Goal: Task Accomplishment & Management: Use online tool/utility

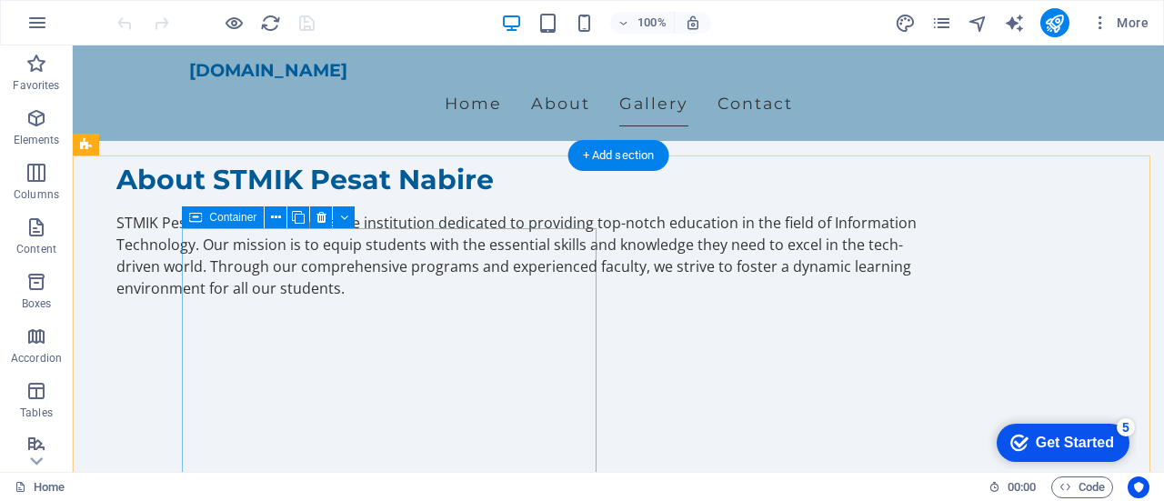
scroll to position [1273, 0]
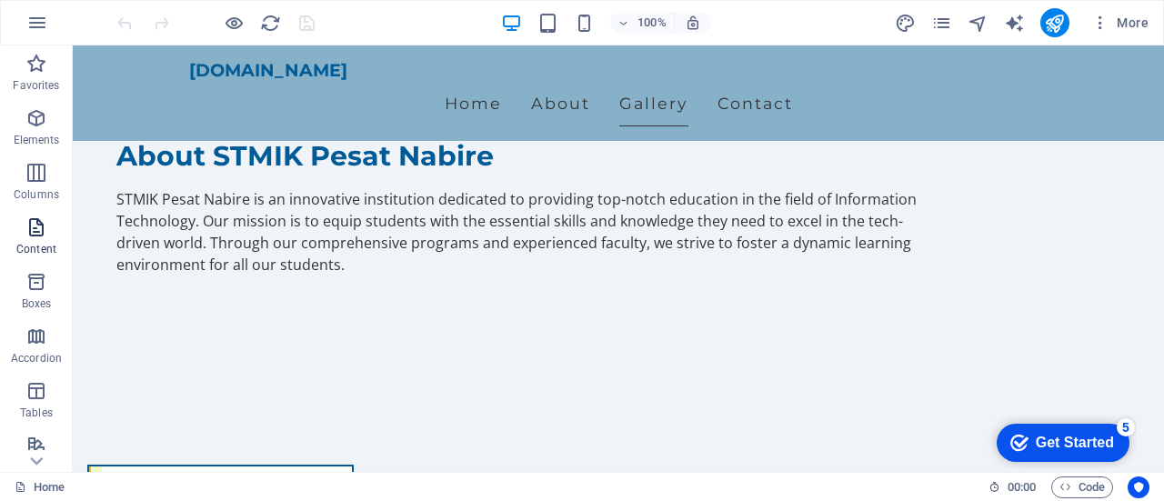
click at [40, 239] on span "Content" at bounding box center [36, 238] width 73 height 44
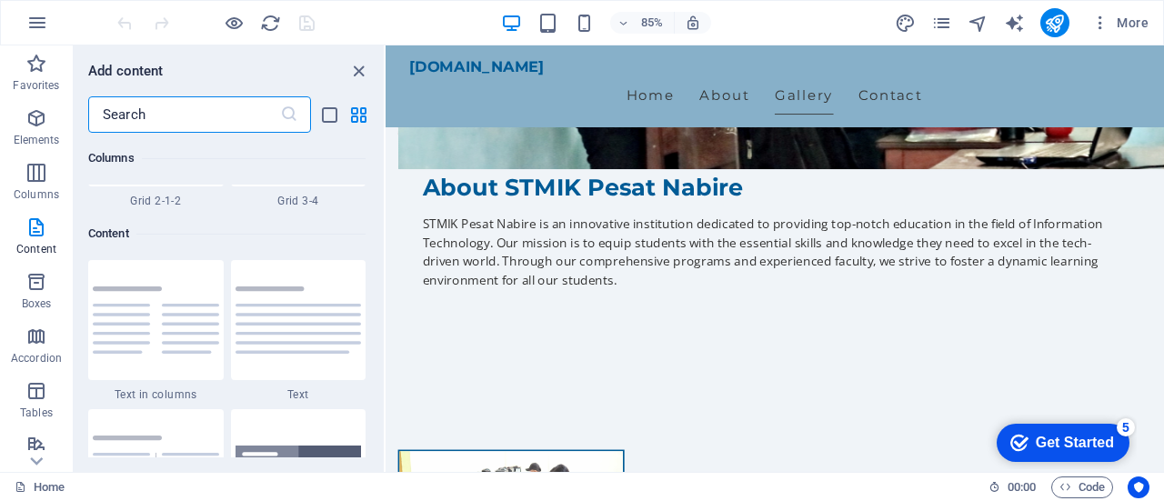
scroll to position [3181, 0]
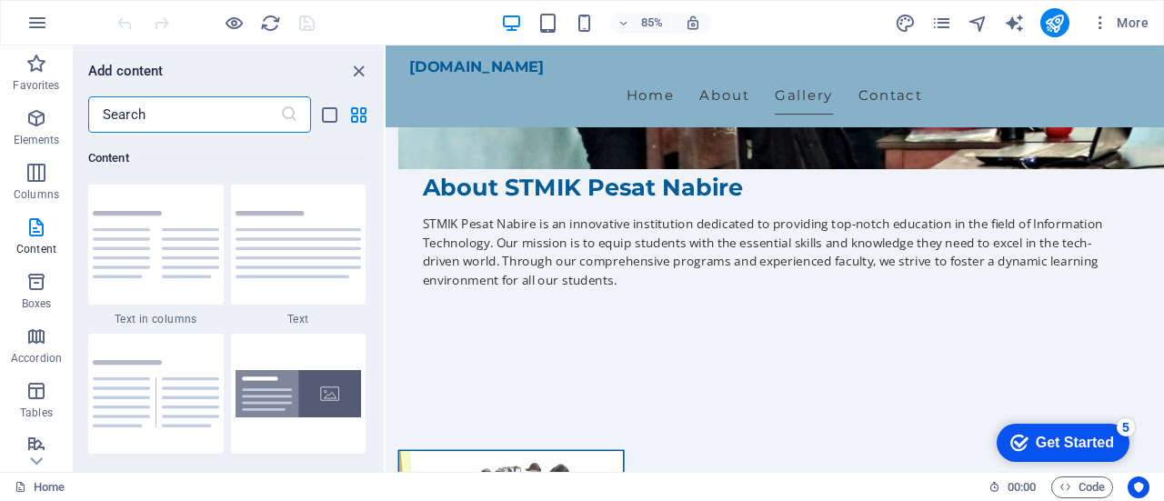
click at [182, 119] on input "text" at bounding box center [184, 114] width 192 height 36
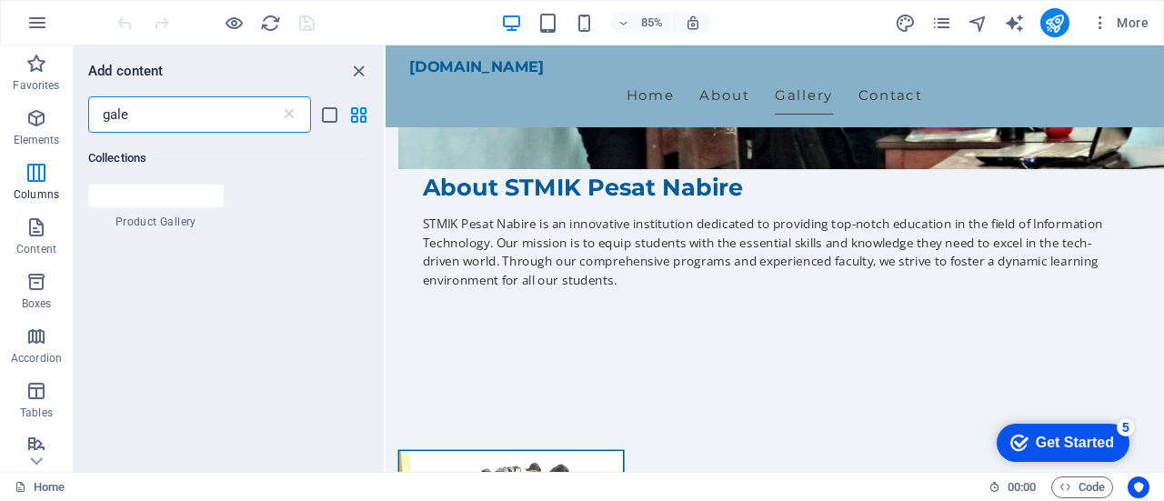
scroll to position [0, 0]
type input "g"
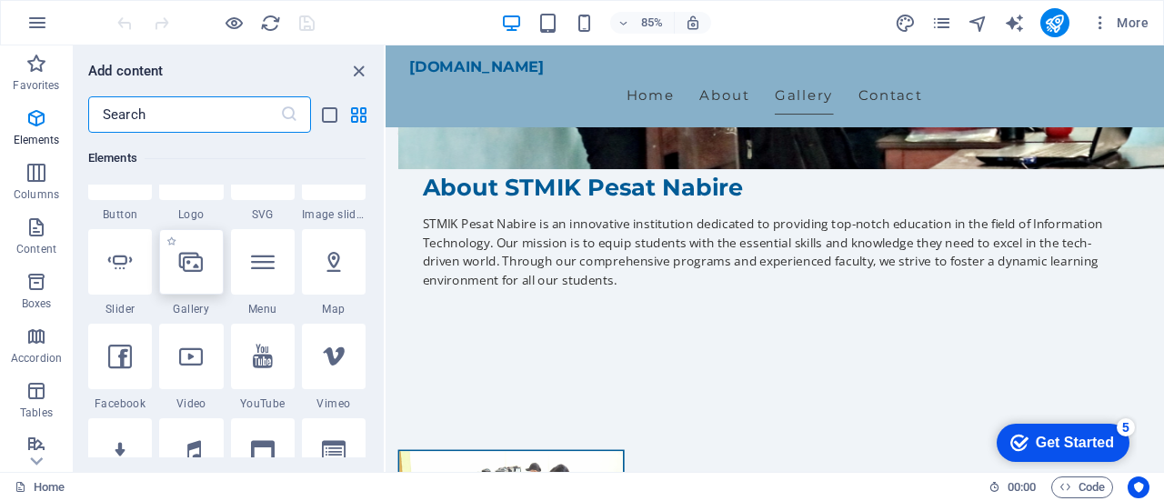
scroll to position [455, 0]
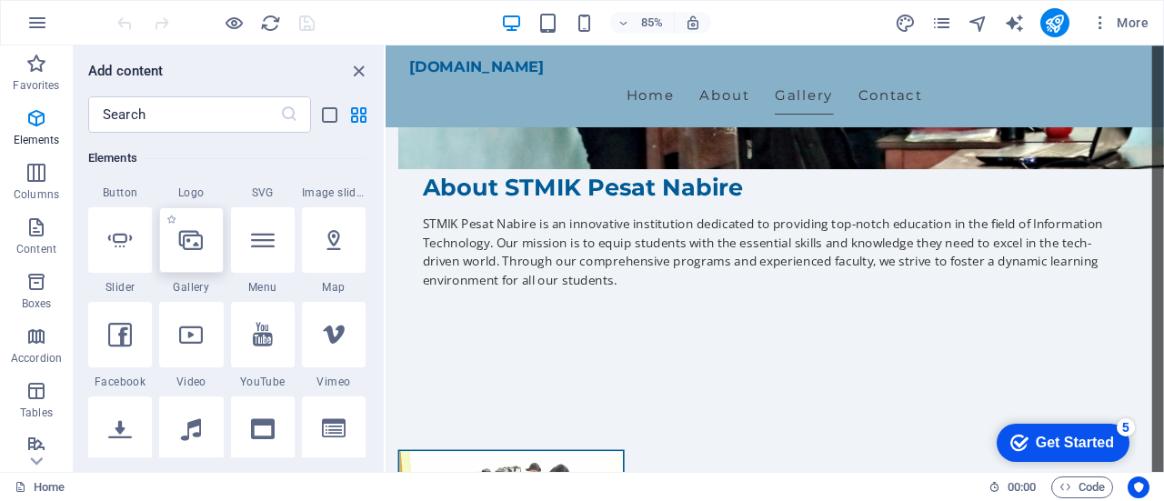
select select "4"
select select "%"
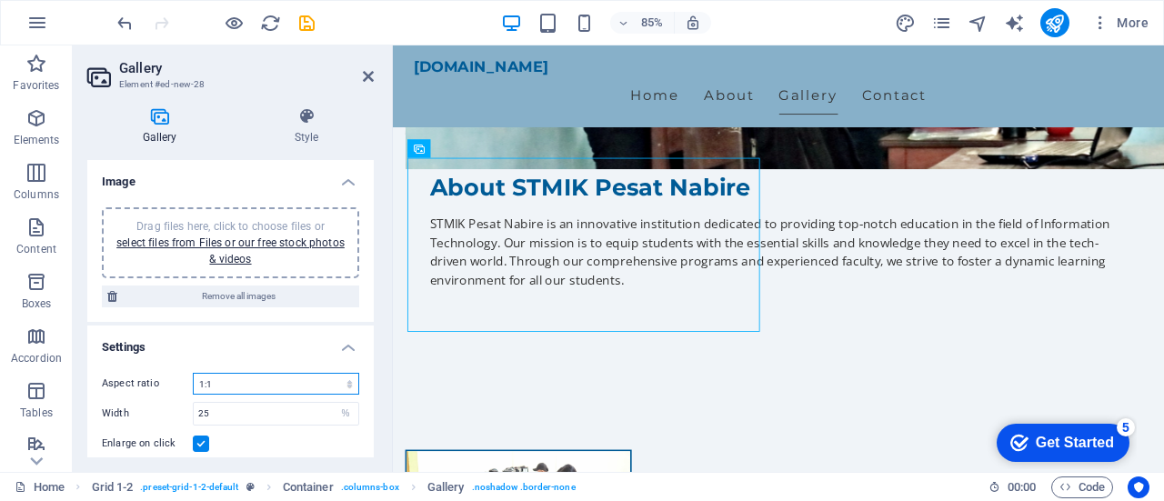
click at [284, 379] on select "No fixed aspect ratio 16:9 16:10 4:3 1:1 1:2 2:1" at bounding box center [276, 384] width 166 height 22
click at [193, 373] on select "No fixed aspect ratio 16:9 16:10 4:3 1:1 1:2 2:1" at bounding box center [276, 384] width 166 height 22
click at [291, 383] on select "No fixed aspect ratio 16:9 16:10 4:3 1:1 1:2 2:1" at bounding box center [276, 384] width 166 height 22
click at [193, 373] on select "No fixed aspect ratio 16:9 16:10 4:3 1:1 1:2 2:1" at bounding box center [276, 384] width 166 height 22
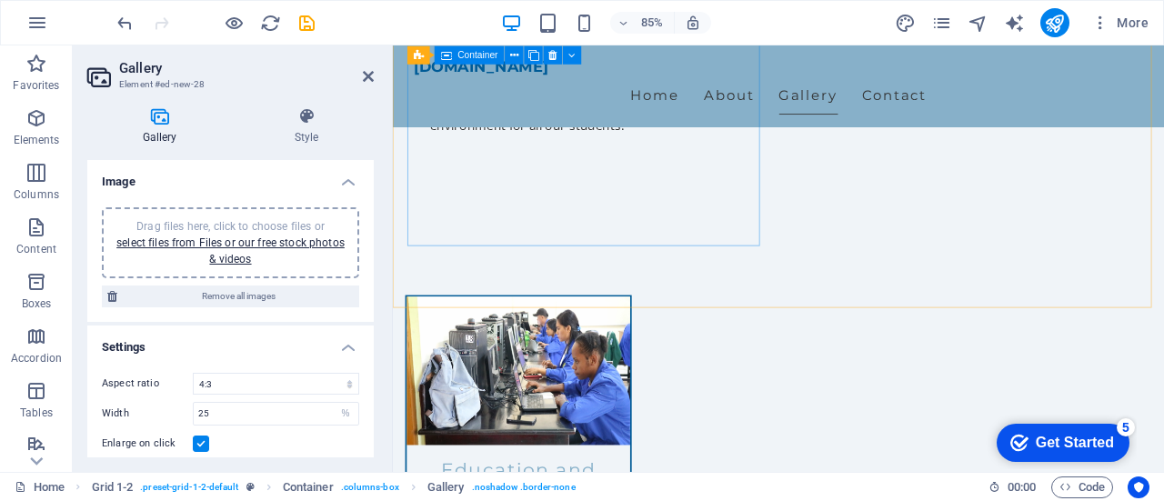
scroll to position [1273, 0]
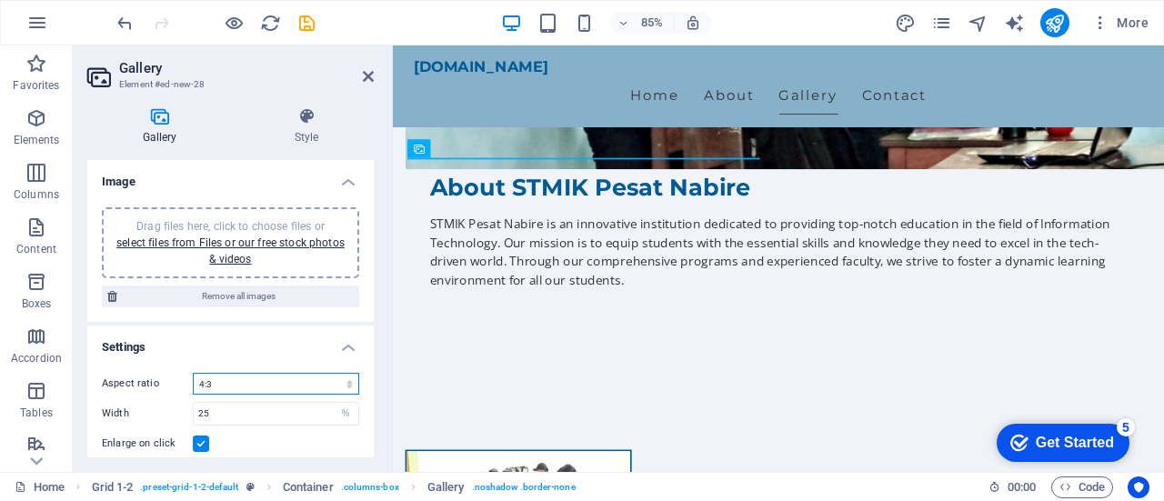
click at [286, 383] on select "No fixed aspect ratio 16:9 16:10 4:3 1:1 1:2 2:1" at bounding box center [276, 384] width 166 height 22
click at [193, 373] on select "No fixed aspect ratio 16:9 16:10 4:3 1:1 1:2 2:1" at bounding box center [276, 384] width 166 height 22
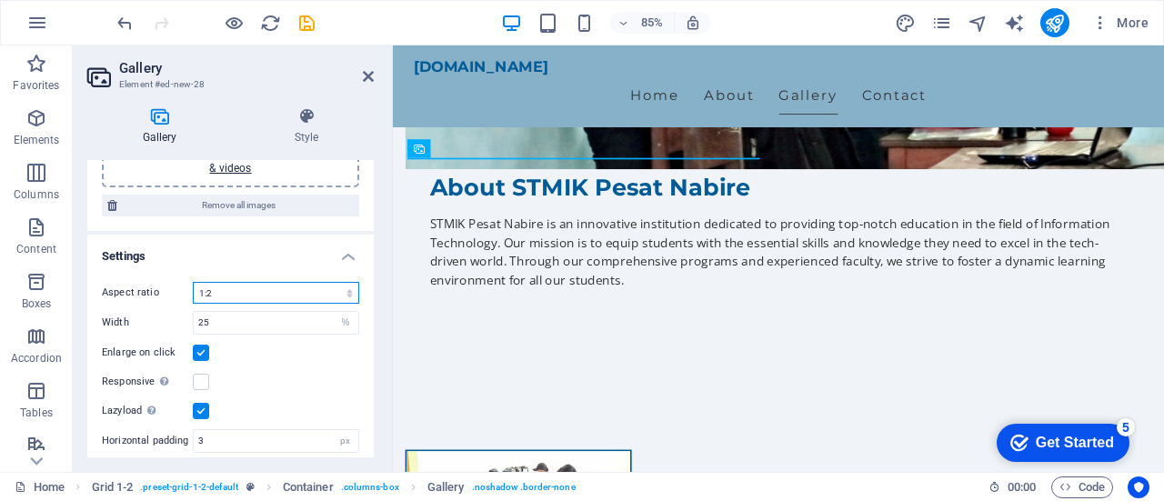
click at [278, 292] on select "No fixed aspect ratio 16:9 16:10 4:3 1:1 1:2 2:1" at bounding box center [276, 293] width 166 height 22
click at [193, 282] on select "No fixed aspect ratio 16:9 16:10 4:3 1:1 1:2 2:1" at bounding box center [276, 293] width 166 height 22
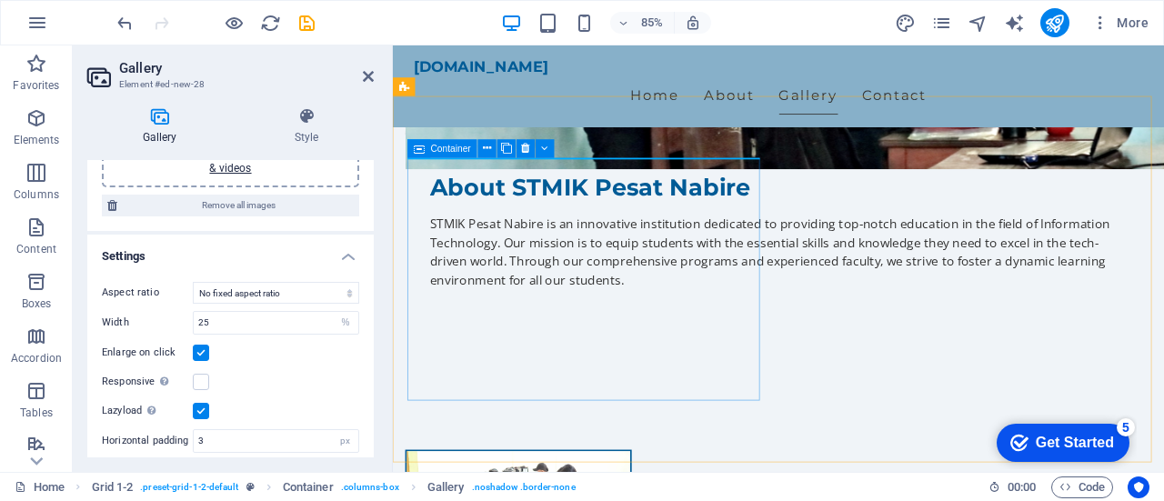
scroll to position [1364, 0]
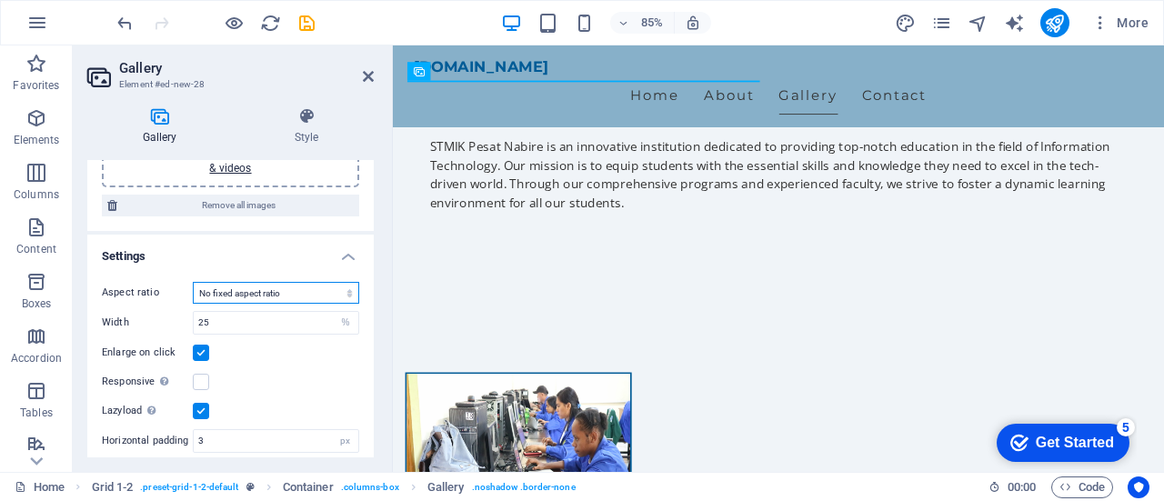
click at [304, 287] on select "No fixed aspect ratio 16:9 16:10 4:3 1:1 1:2 2:1" at bounding box center [276, 293] width 166 height 22
select select "4"
click at [193, 282] on select "No fixed aspect ratio 16:9 16:10 4:3 1:1 1:2 2:1" at bounding box center [276, 293] width 166 height 22
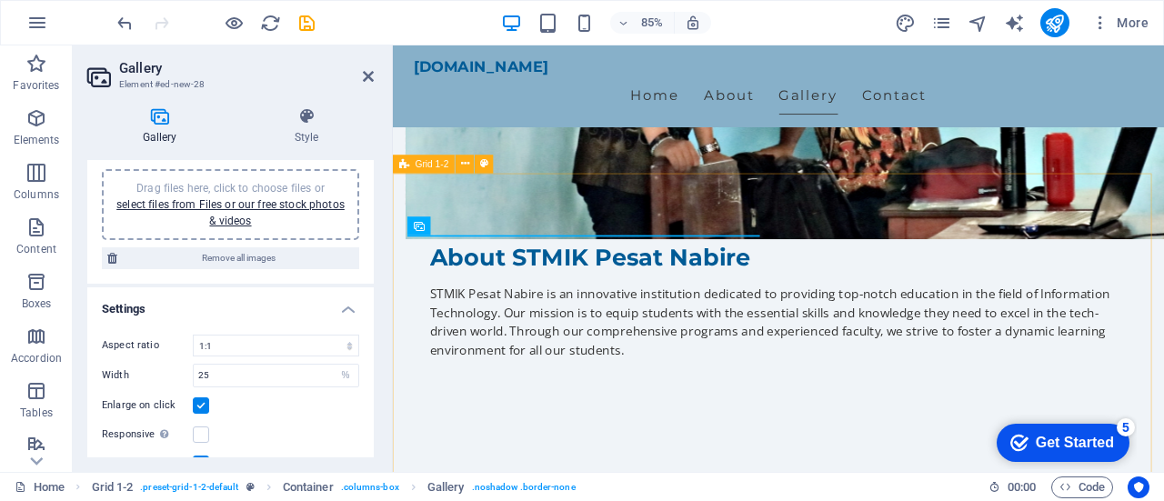
scroll to position [1182, 0]
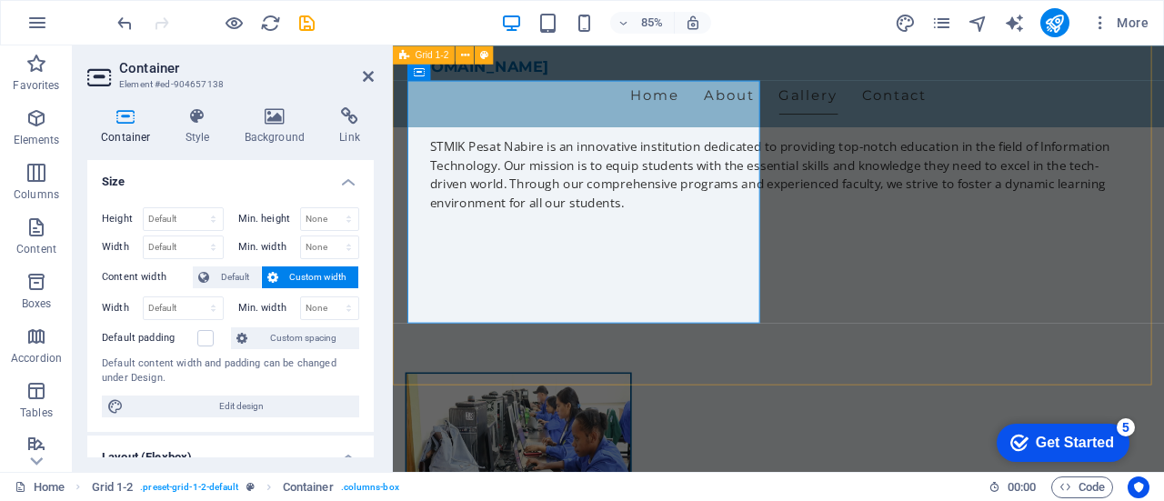
scroll to position [1273, 0]
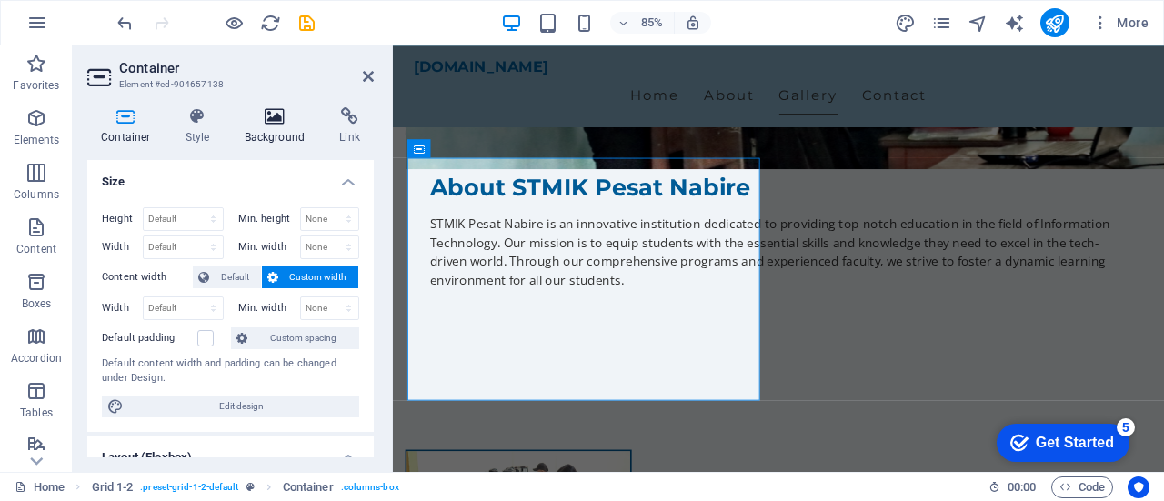
click at [279, 123] on icon at bounding box center [275, 116] width 88 height 18
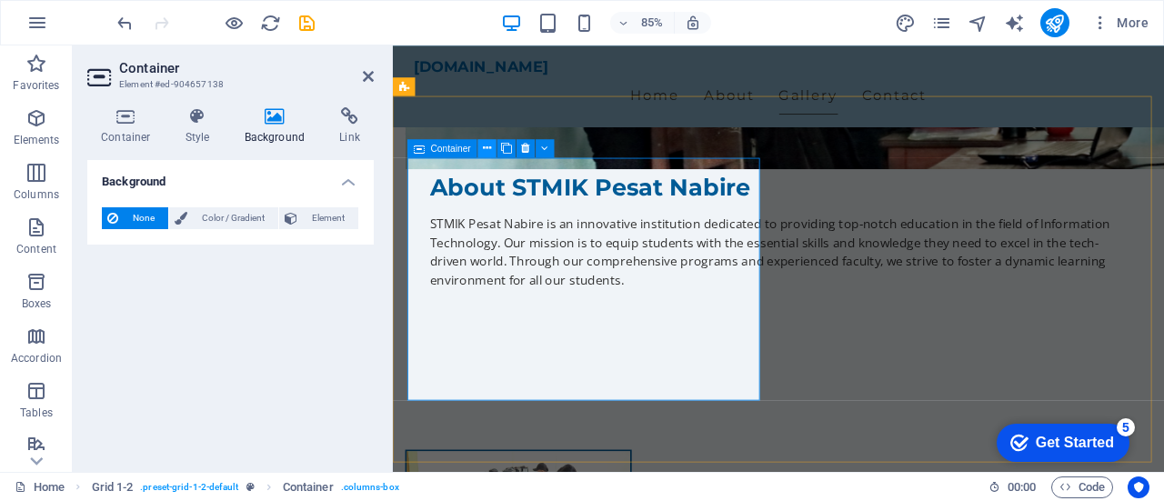
click at [485, 148] on icon at bounding box center [487, 148] width 8 height 16
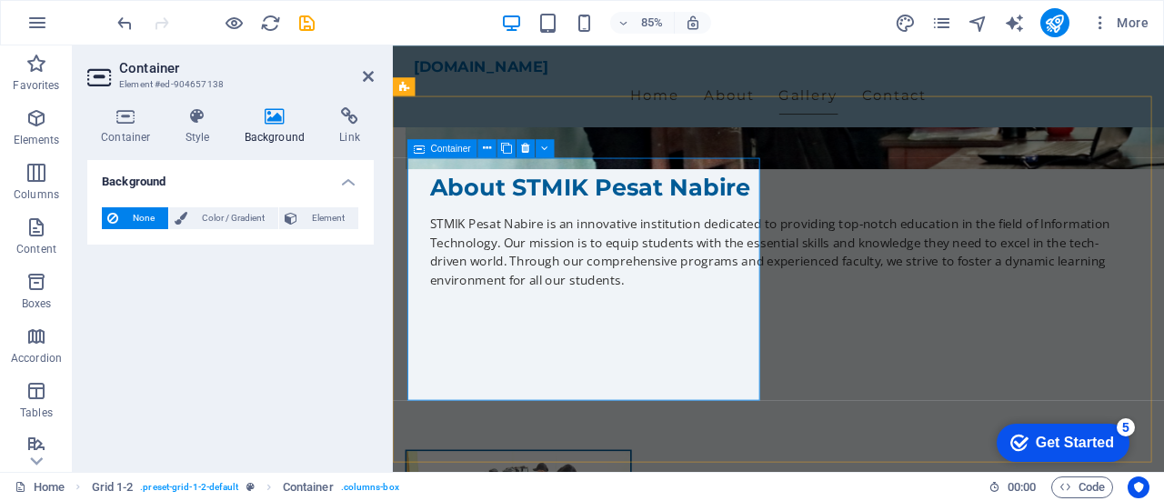
click at [127, 117] on icon at bounding box center [125, 116] width 77 height 18
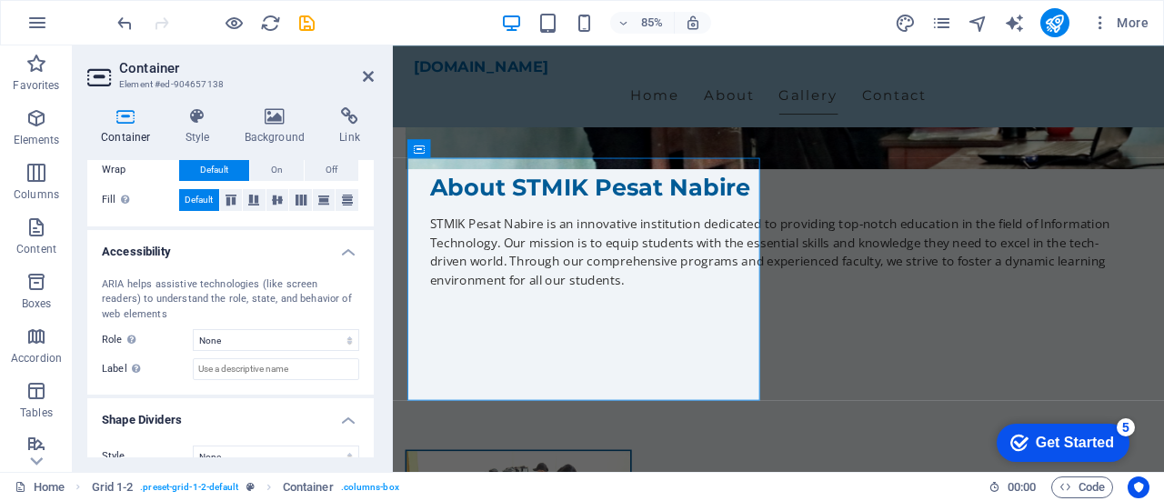
scroll to position [435, 0]
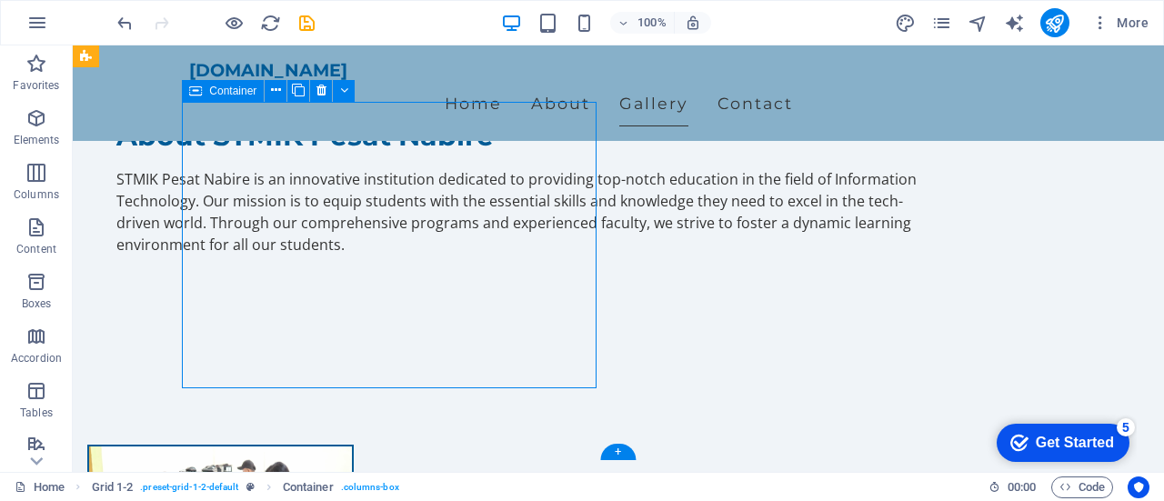
scroll to position [1273, 0]
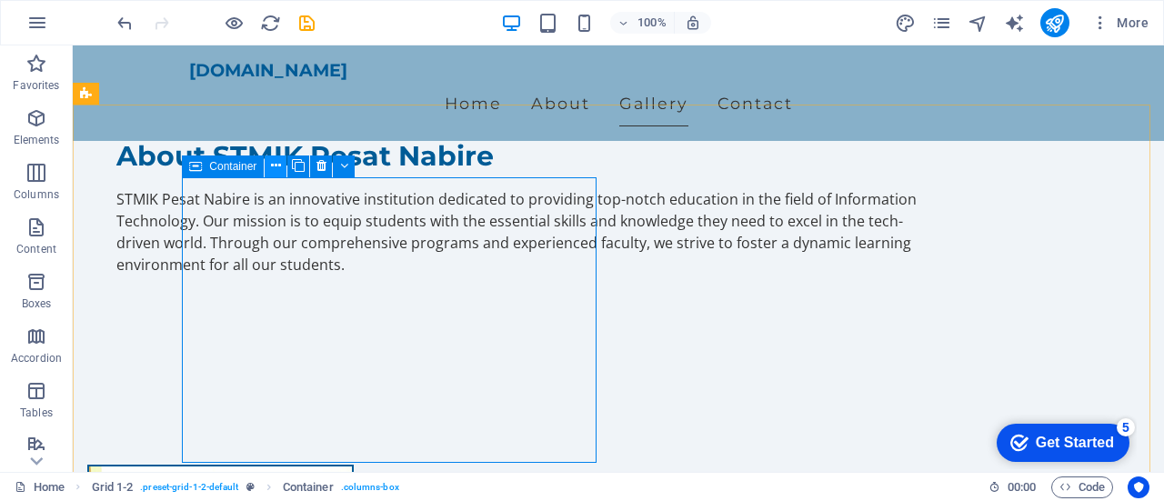
click at [276, 168] on icon at bounding box center [276, 165] width 10 height 19
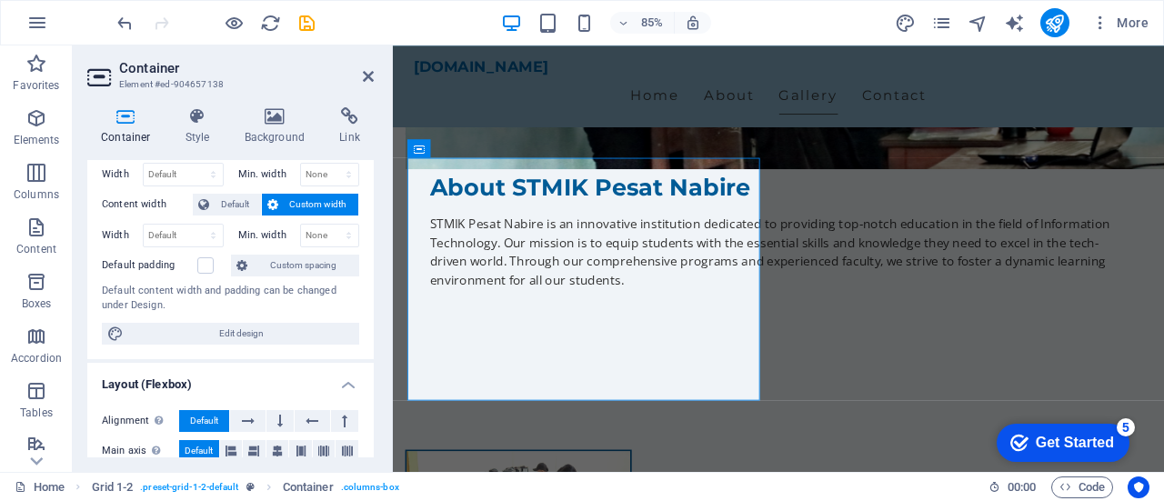
scroll to position [0, 0]
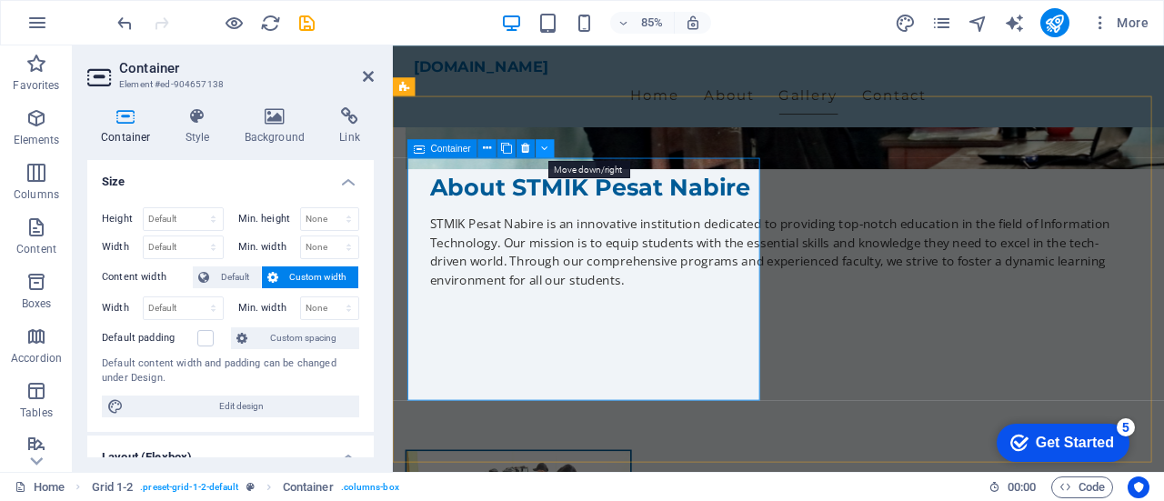
click at [543, 152] on icon at bounding box center [545, 148] width 7 height 16
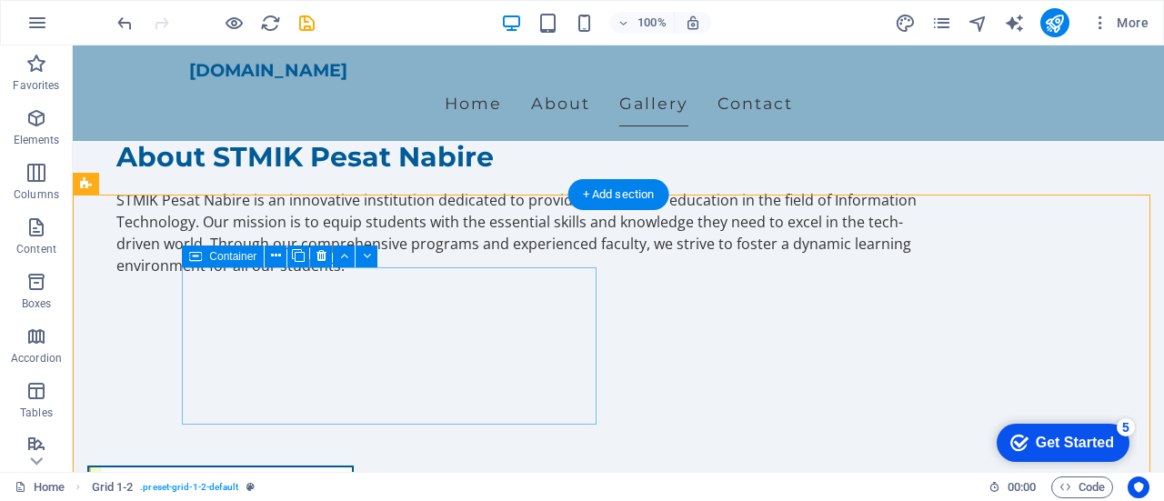
scroll to position [1273, 0]
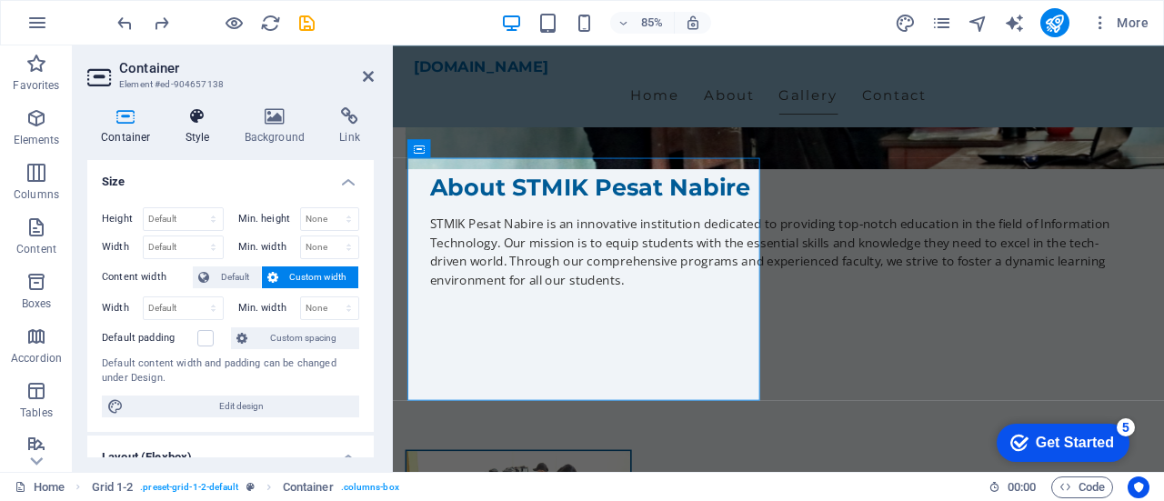
click at [198, 118] on icon at bounding box center [198, 116] width 52 height 18
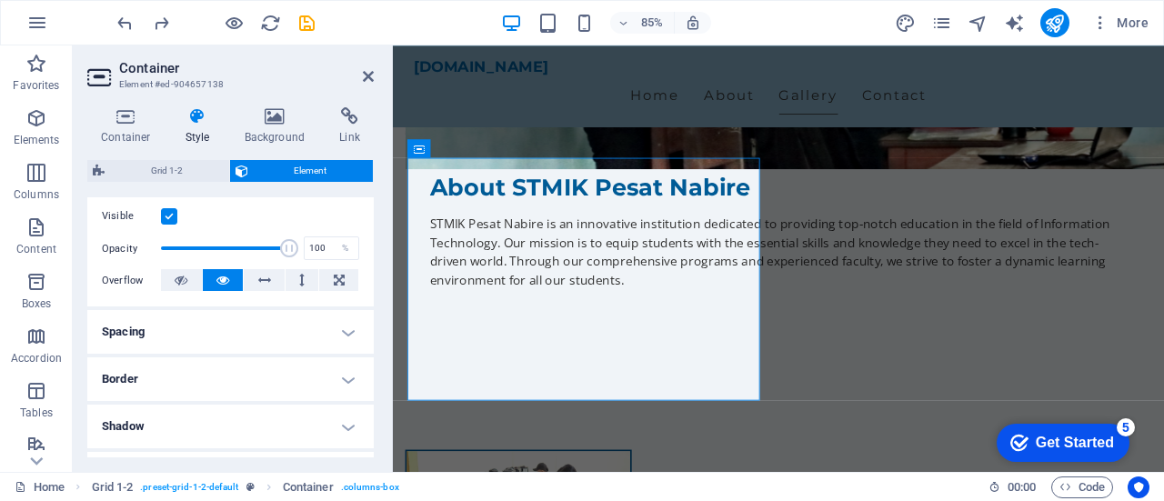
scroll to position [273, 0]
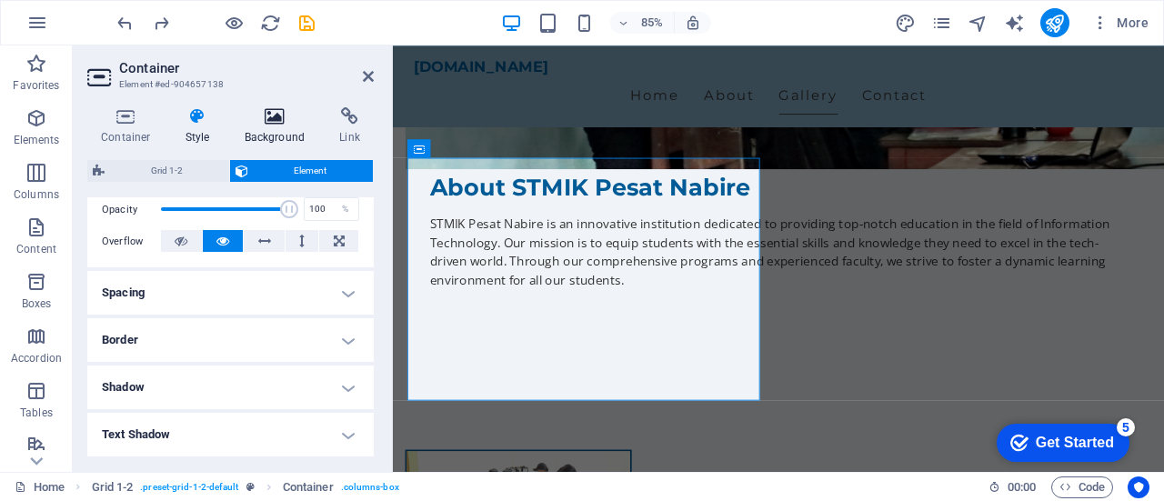
click at [267, 120] on icon at bounding box center [275, 116] width 88 height 18
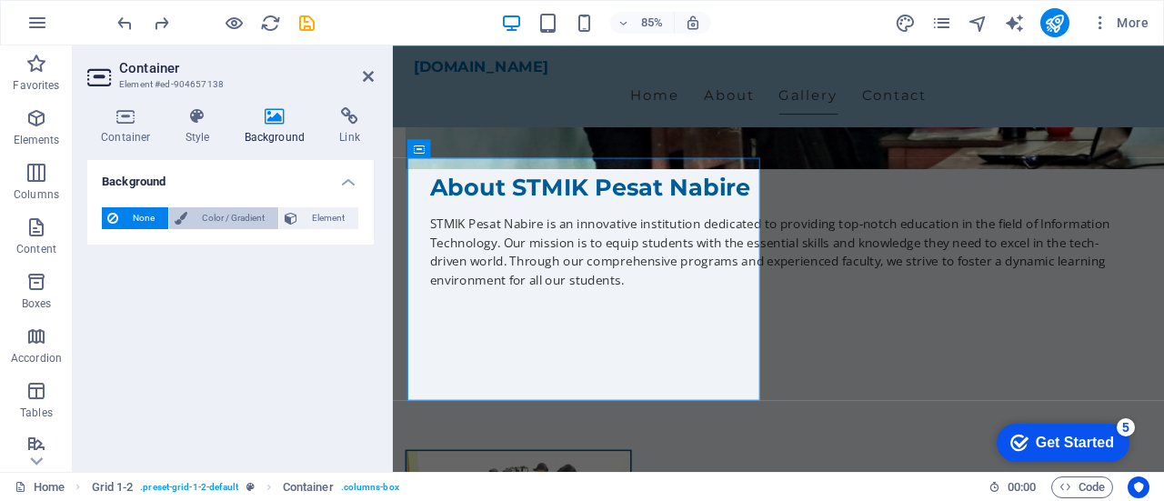
click at [247, 210] on span "Color / Gradient" at bounding box center [233, 218] width 80 height 22
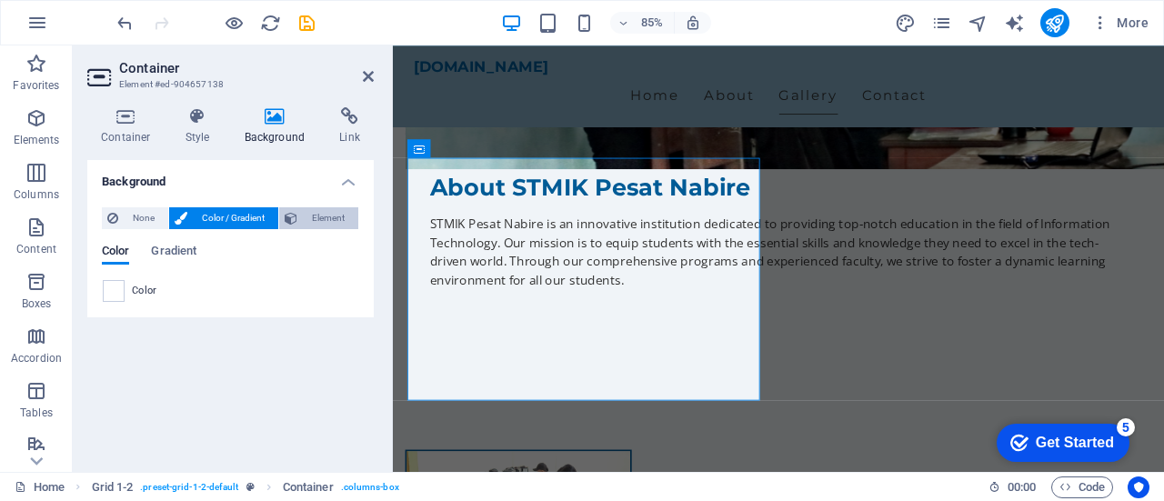
click at [300, 213] on button "Element" at bounding box center [318, 218] width 79 height 22
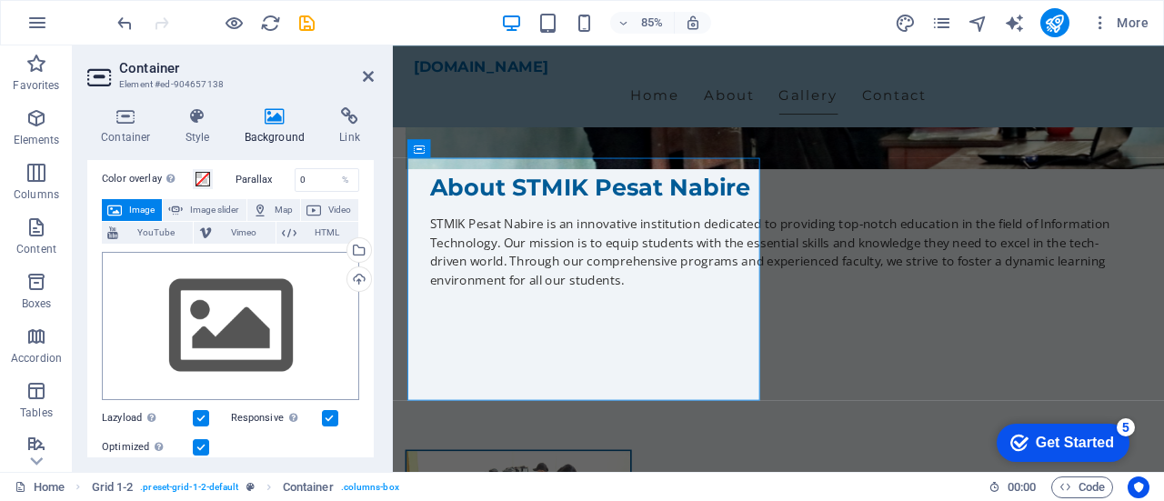
scroll to position [91, 0]
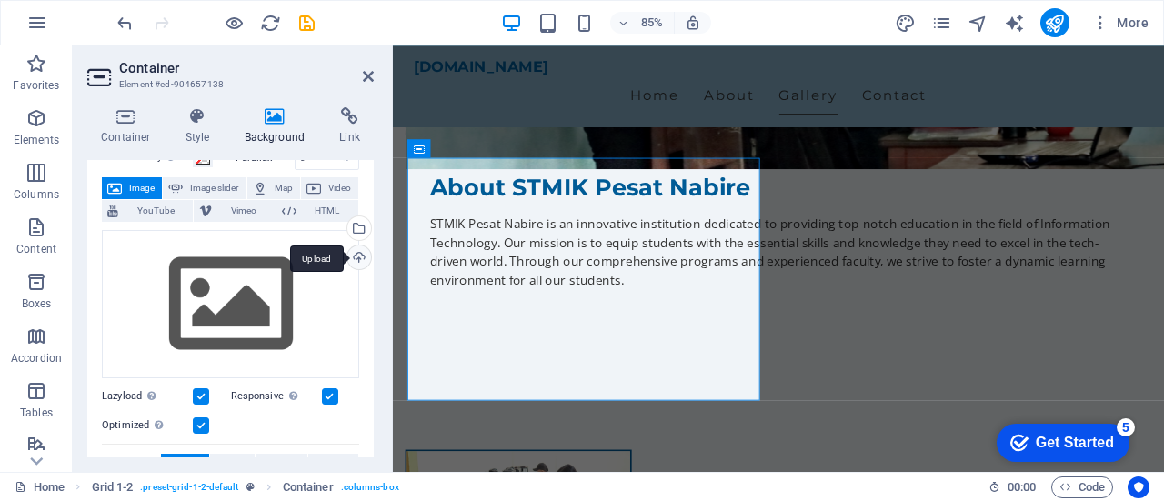
click at [353, 255] on div "Upload" at bounding box center [357, 258] width 27 height 27
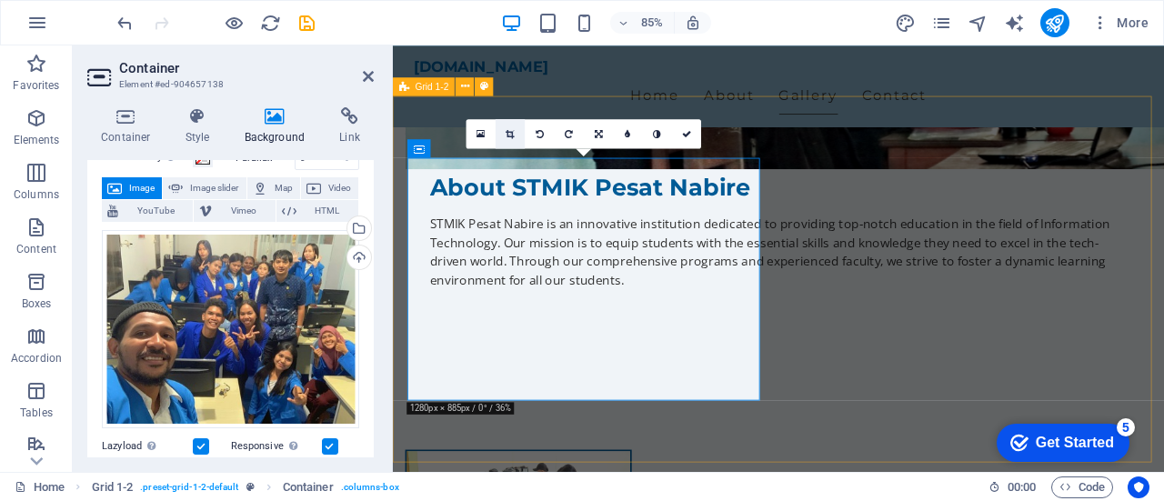
click at [514, 135] on icon at bounding box center [509, 132] width 8 height 9
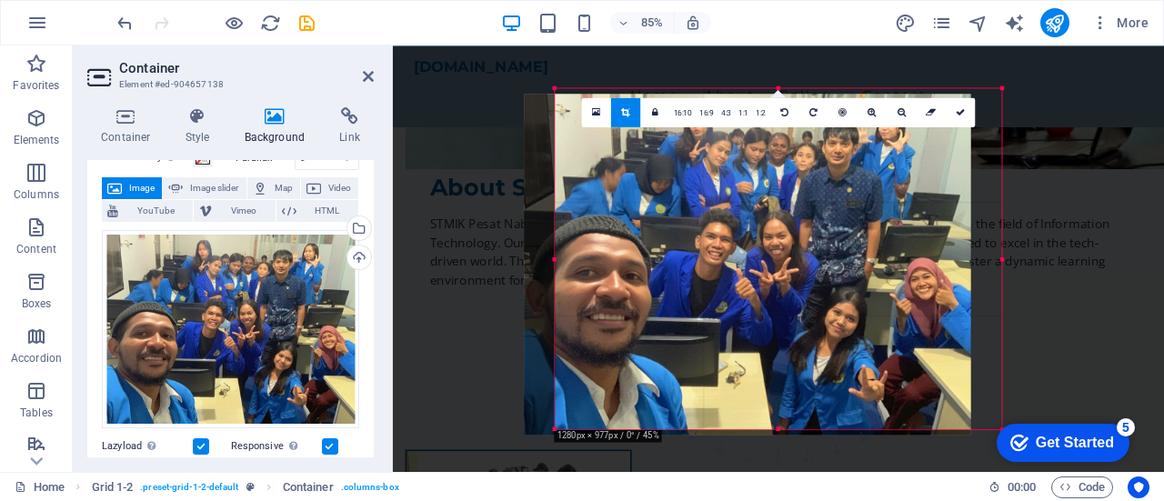
drag, startPoint x: 818, startPoint y: 296, endPoint x: 782, endPoint y: 303, distance: 36.9
click at [782, 303] on div at bounding box center [747, 264] width 446 height 341
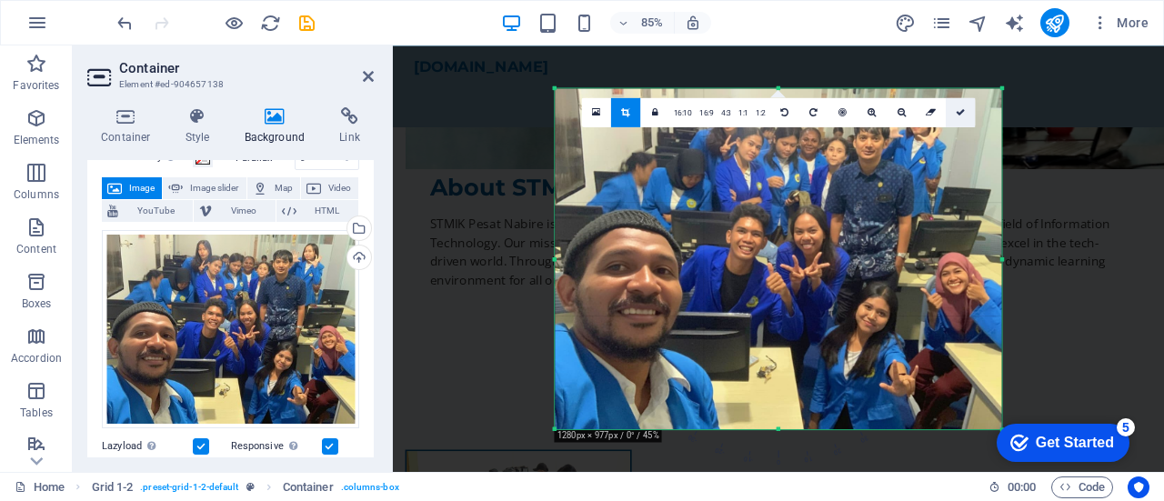
click at [956, 112] on icon at bounding box center [959, 111] width 9 height 9
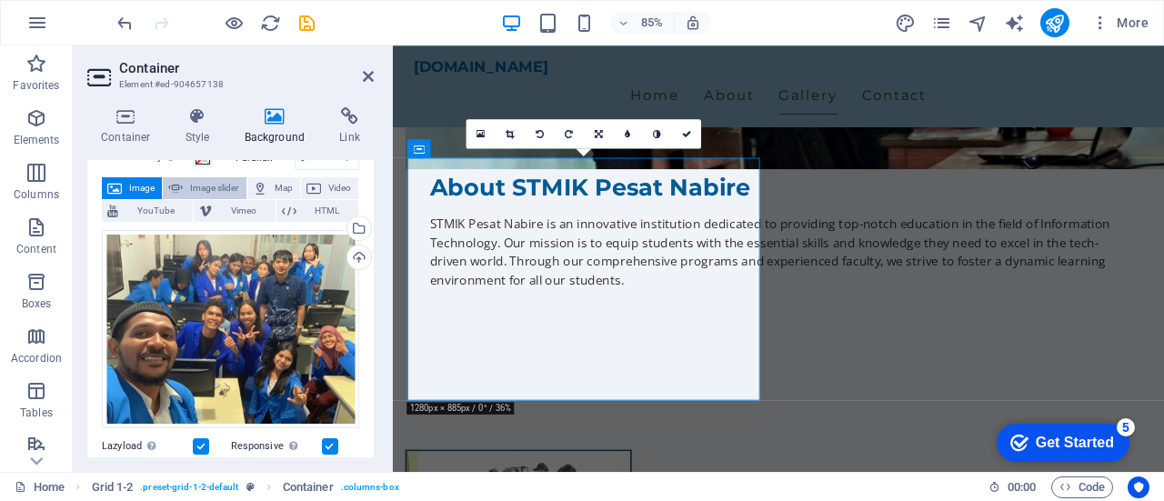
click at [198, 184] on span "Image slider" at bounding box center [214, 188] width 52 height 22
select select "ms"
select select "s"
select select "progressive"
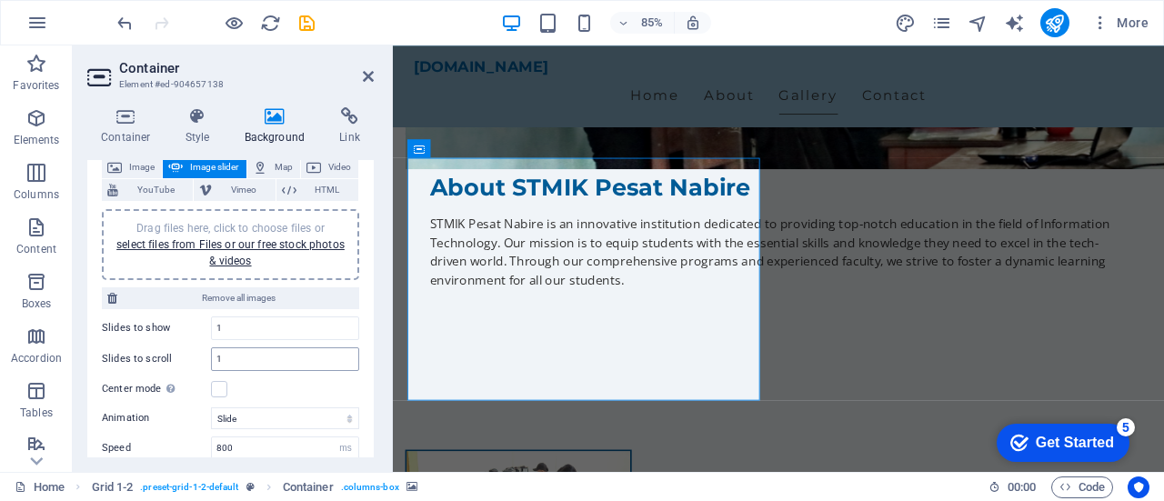
scroll to position [91, 0]
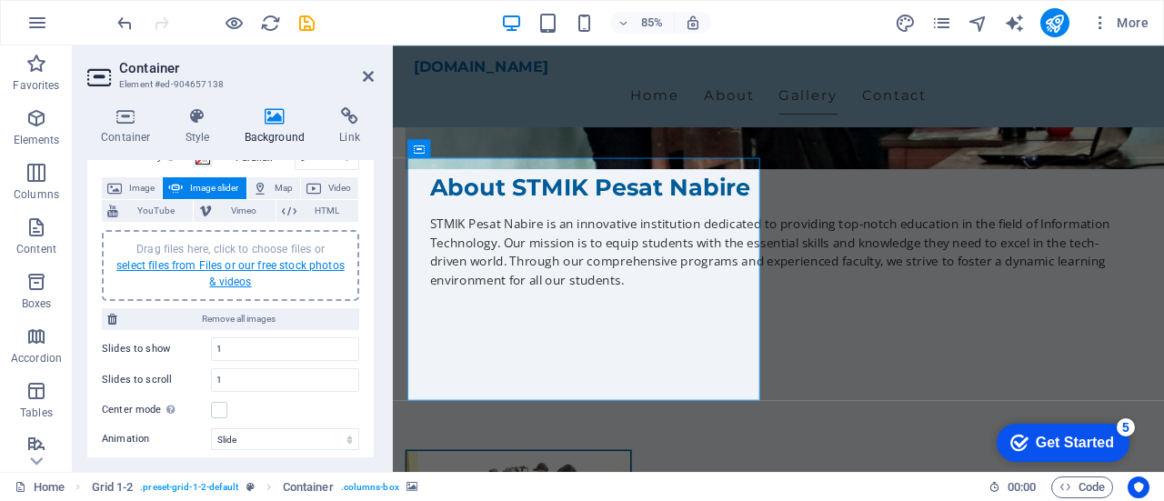
click at [273, 262] on link "select files from Files or our free stock photos & videos" at bounding box center [230, 273] width 228 height 29
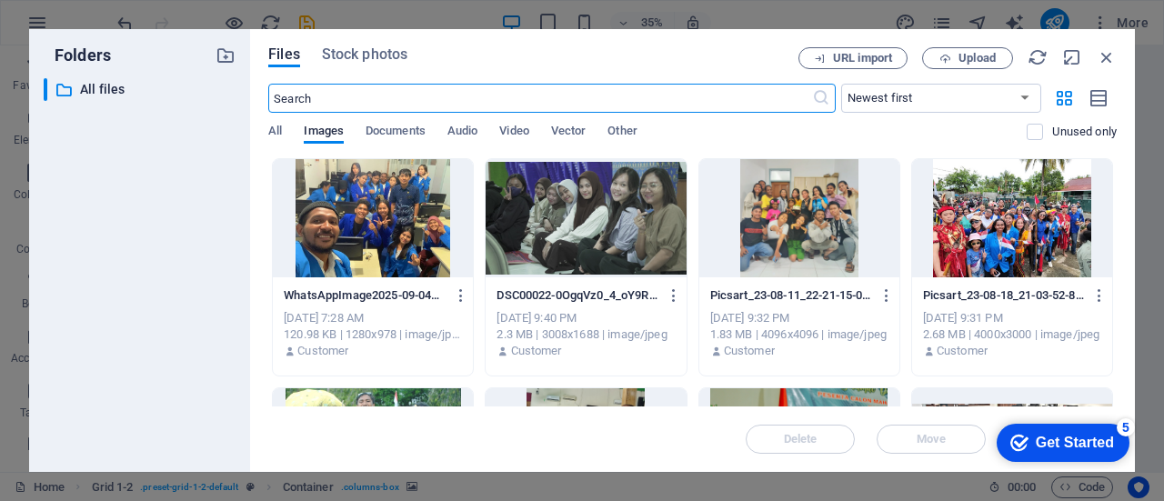
scroll to position [1509, 0]
click at [608, 251] on div at bounding box center [585, 218] width 200 height 118
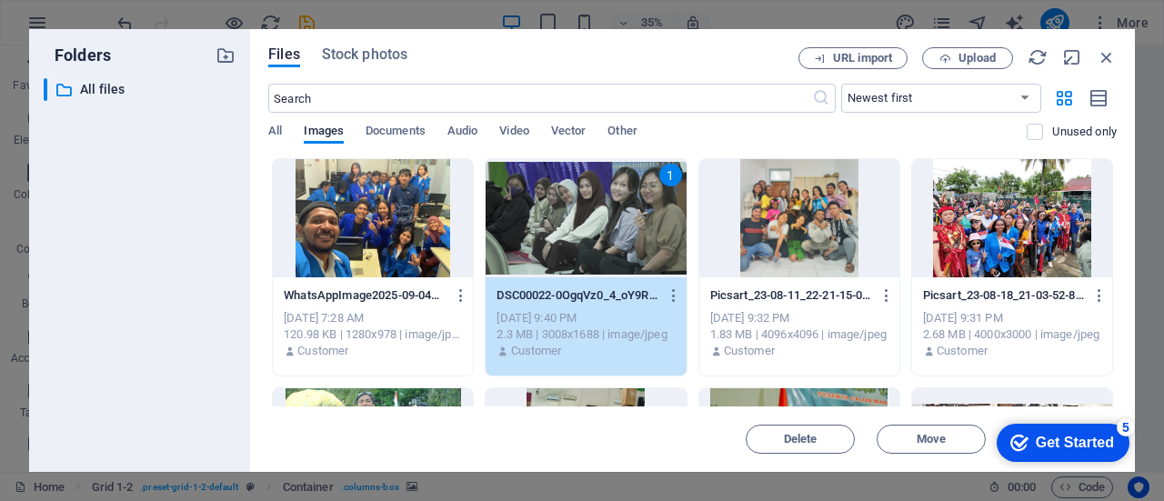
click at [956, 238] on div at bounding box center [1012, 218] width 200 height 118
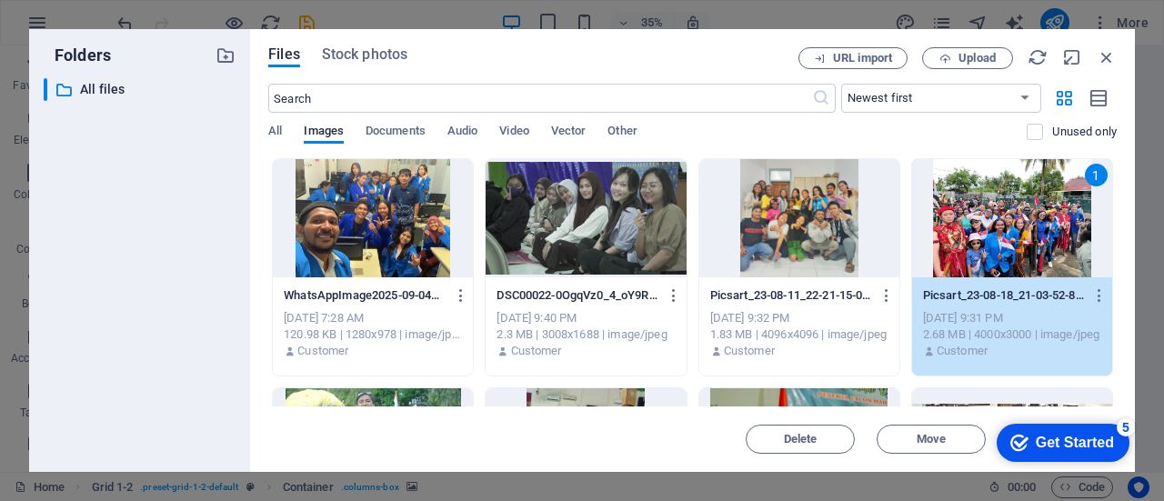
click at [613, 245] on div at bounding box center [585, 218] width 200 height 118
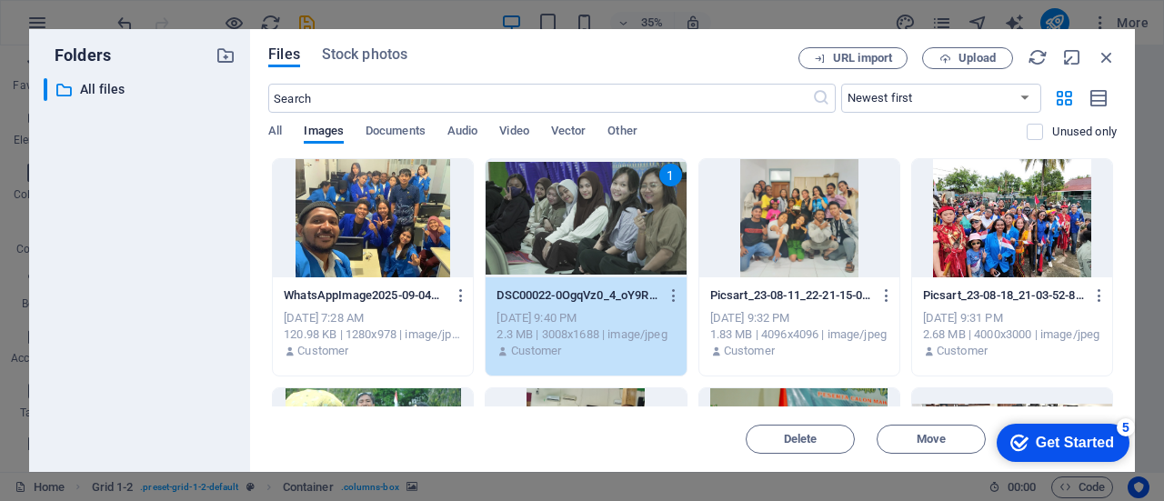
click at [949, 245] on div at bounding box center [1012, 218] width 200 height 118
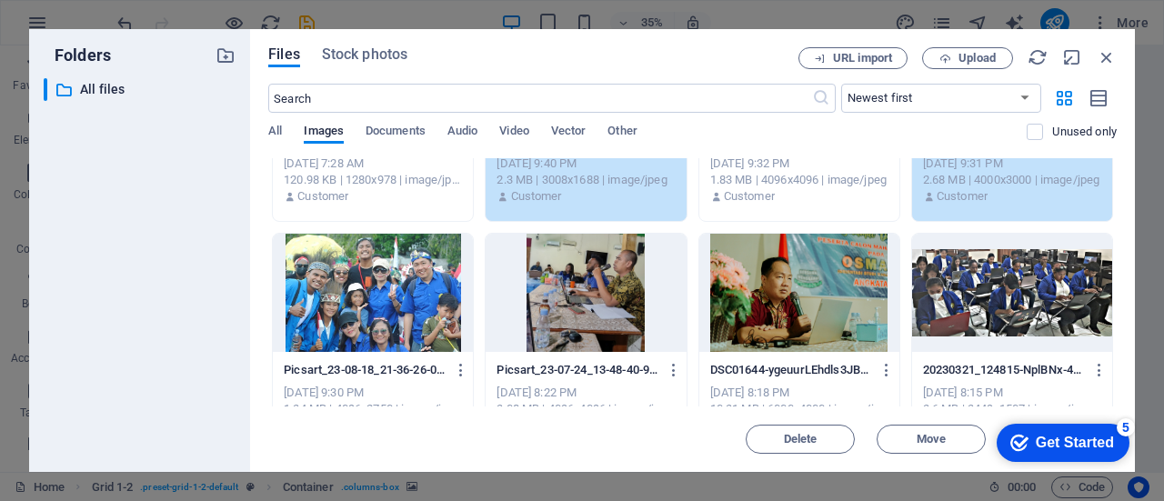
scroll to position [182, 0]
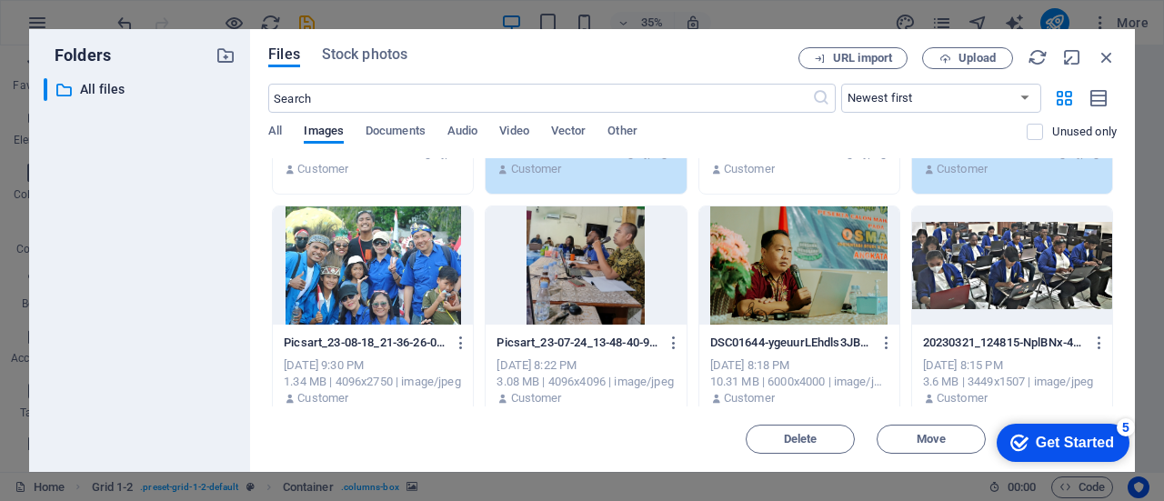
click at [408, 275] on div at bounding box center [373, 265] width 200 height 118
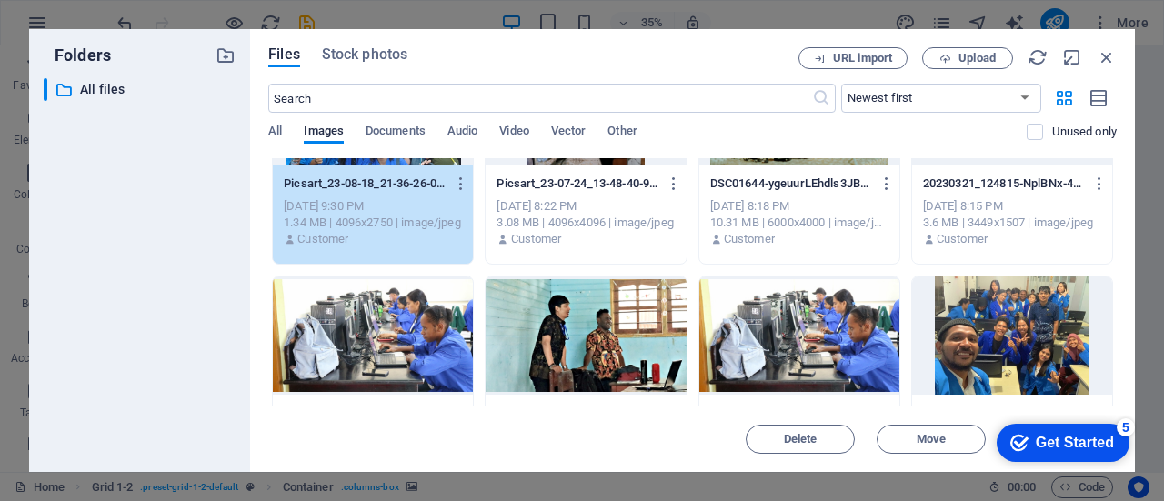
scroll to position [364, 0]
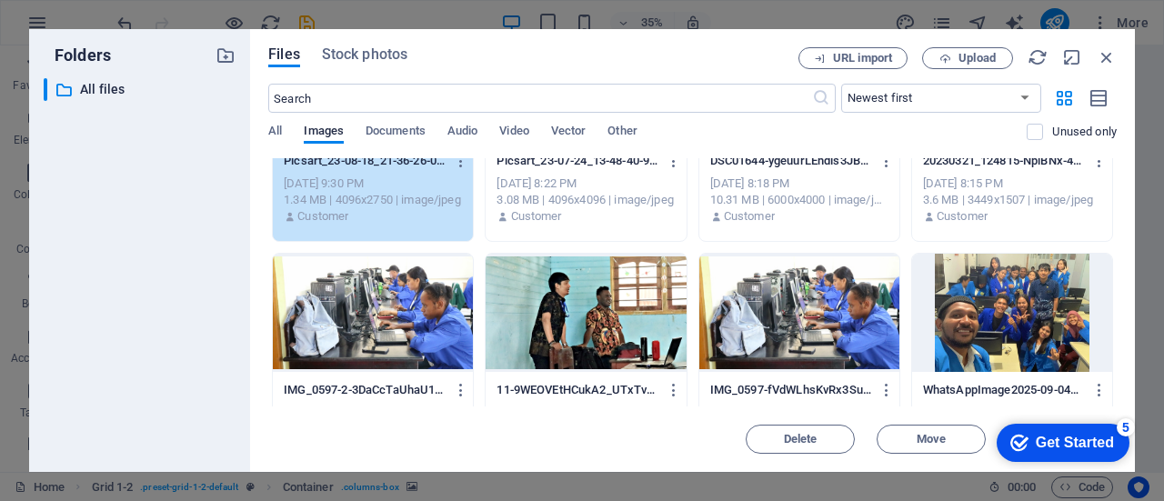
click at [415, 322] on div at bounding box center [373, 313] width 200 height 118
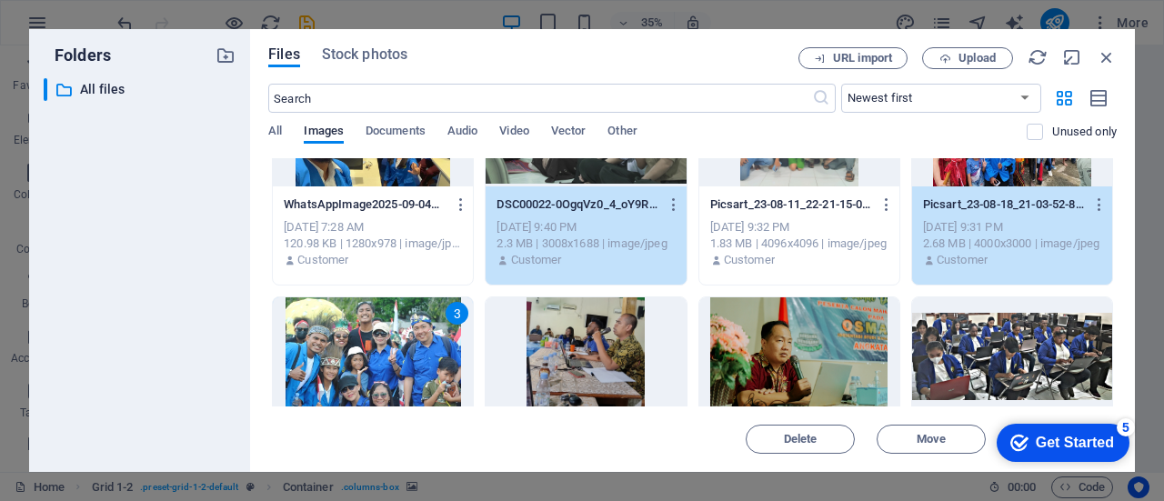
scroll to position [0, 0]
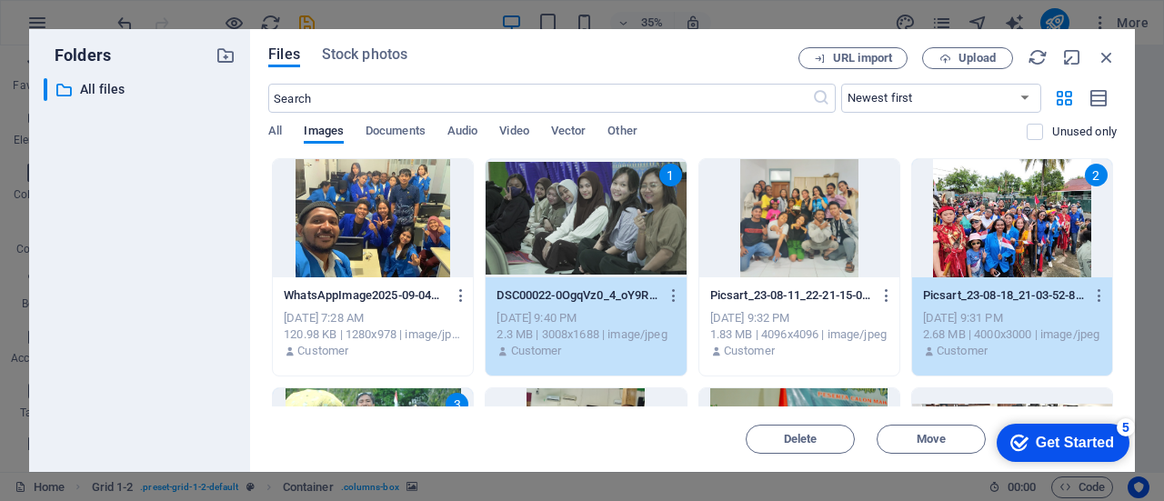
click at [998, 232] on div "2" at bounding box center [1012, 218] width 200 height 118
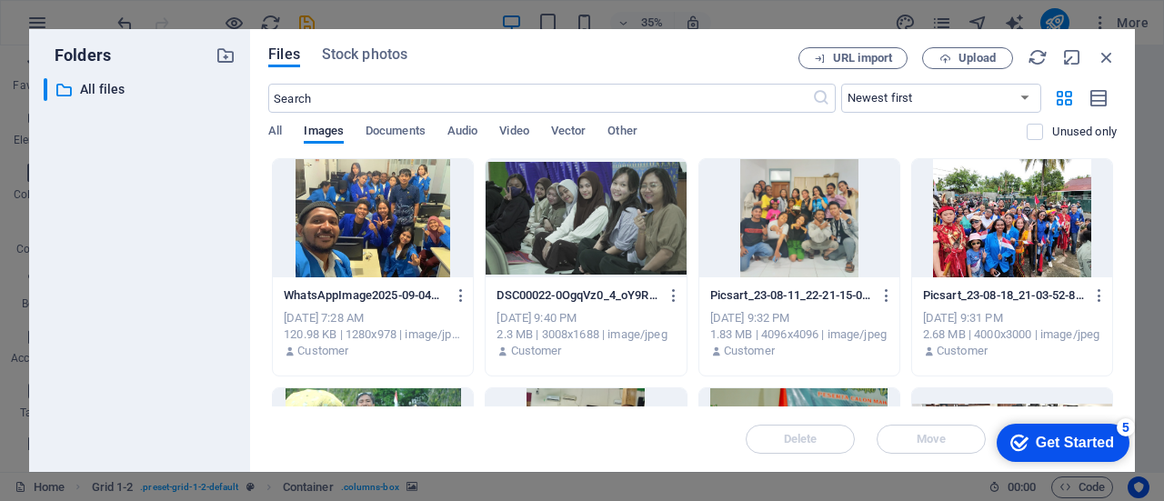
click at [998, 232] on div at bounding box center [1012, 218] width 200 height 118
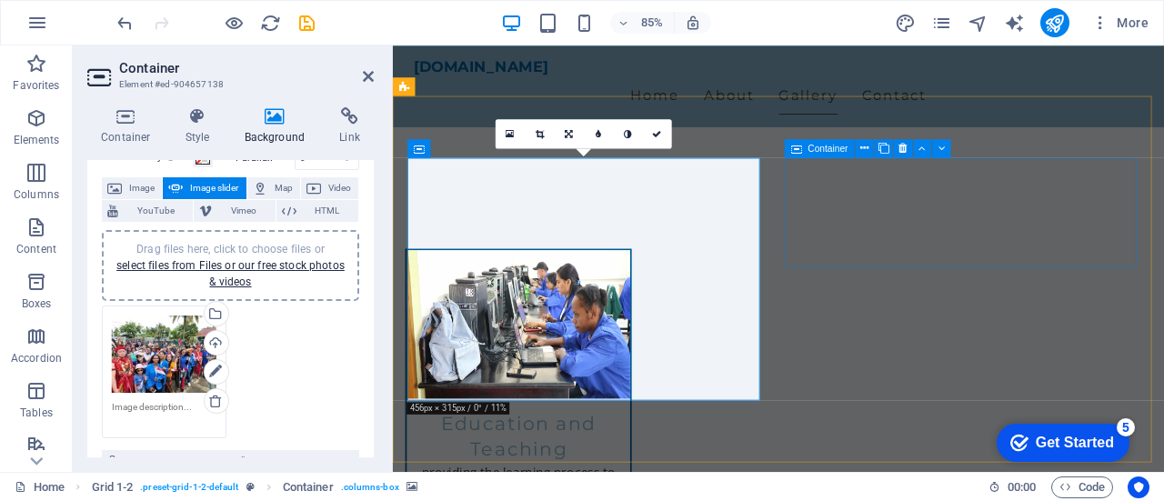
scroll to position [1273, 0]
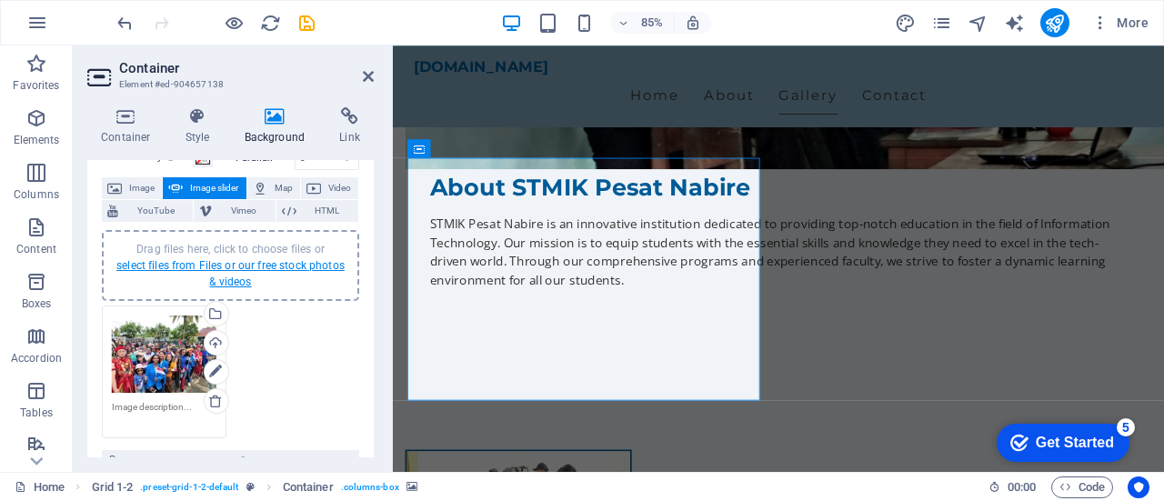
click at [253, 265] on link "select files from Files or our free stock photos & videos" at bounding box center [230, 273] width 228 height 29
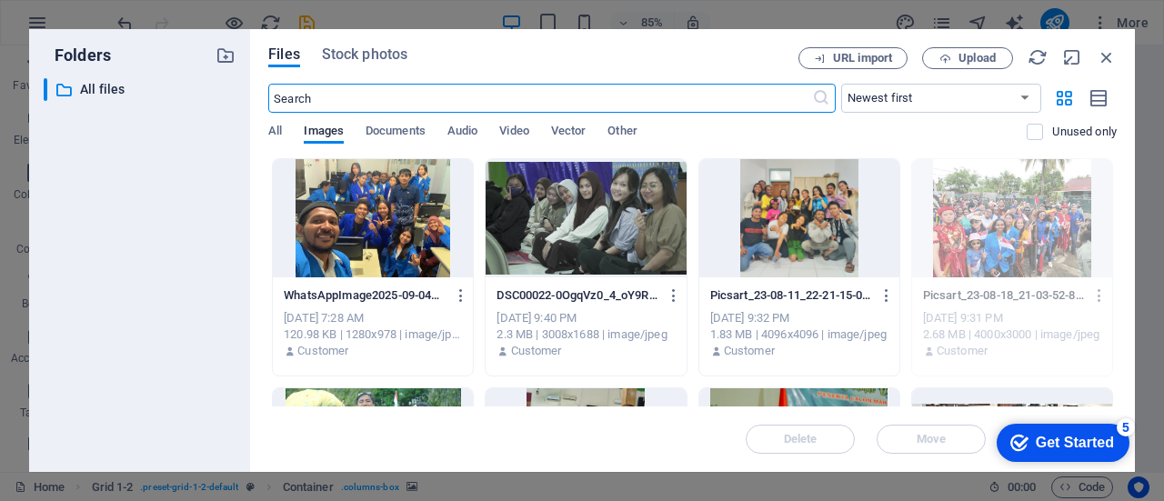
scroll to position [1509, 0]
click at [556, 237] on div at bounding box center [585, 218] width 200 height 118
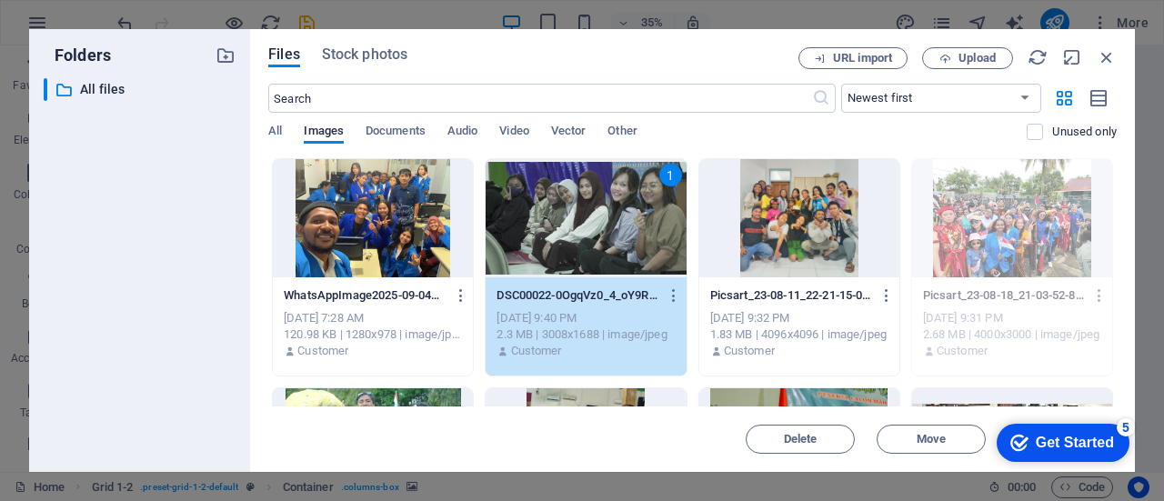
click at [556, 237] on div "1" at bounding box center [585, 218] width 200 height 118
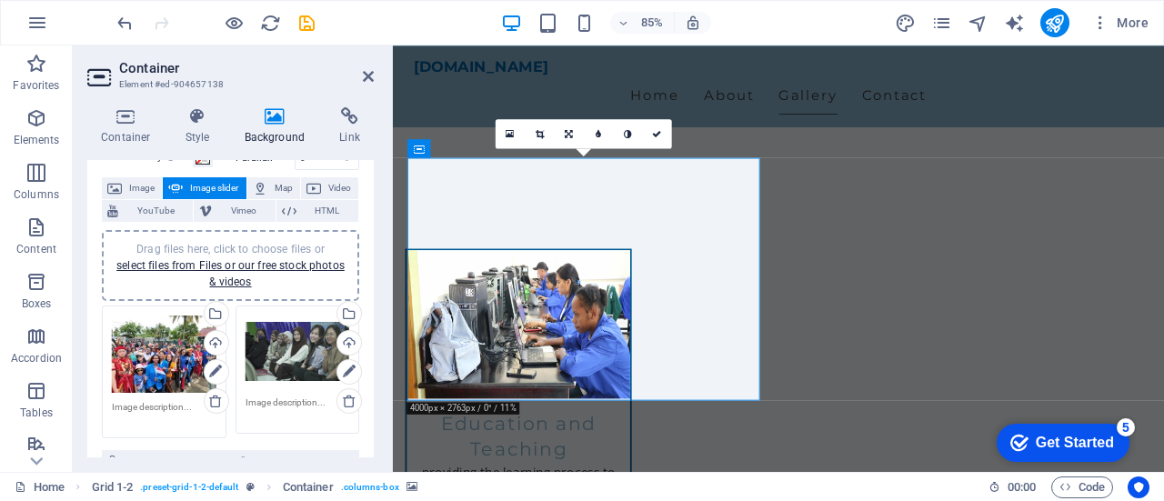
scroll to position [1273, 0]
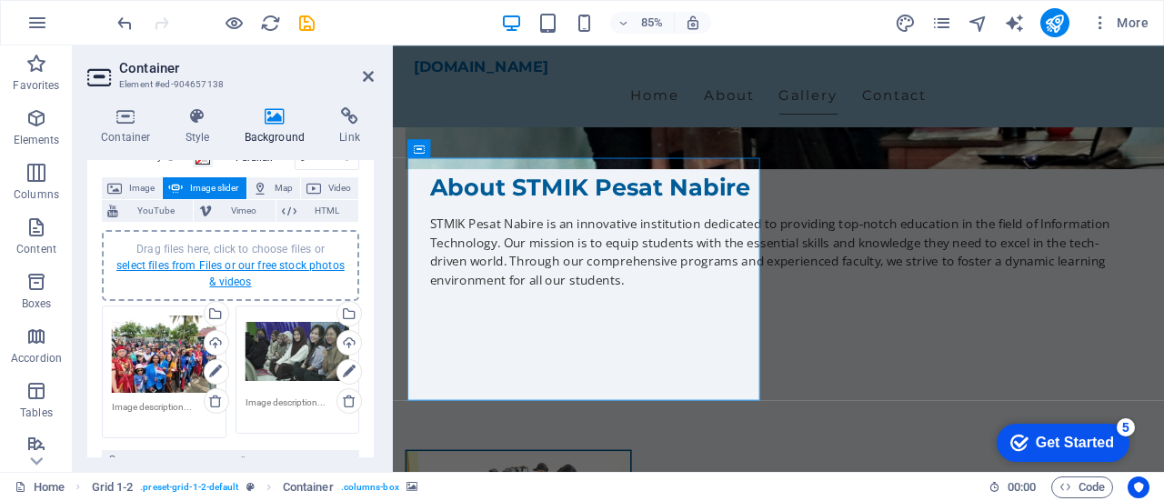
click at [230, 266] on link "select files from Files or our free stock photos & videos" at bounding box center [230, 273] width 228 height 29
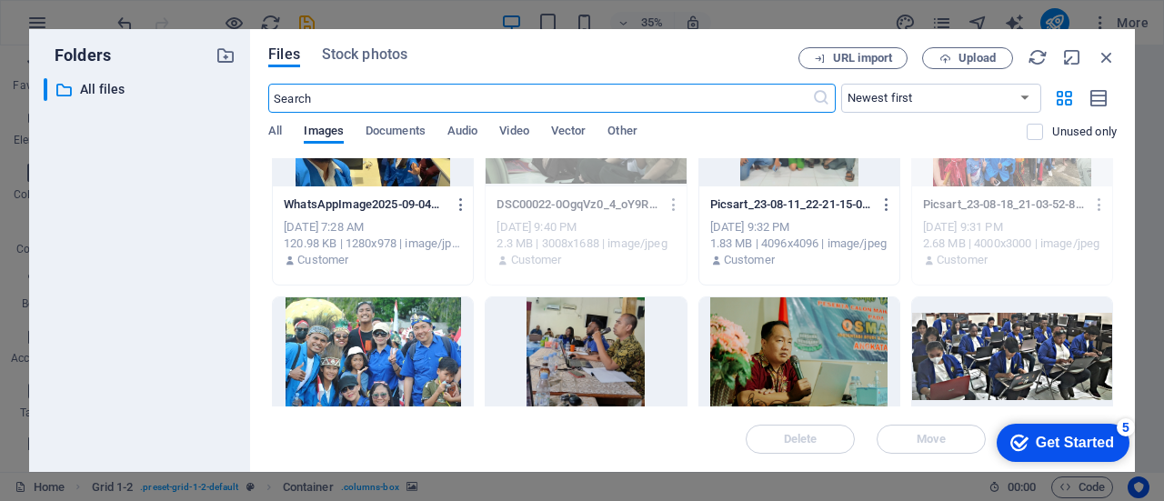
scroll to position [182, 0]
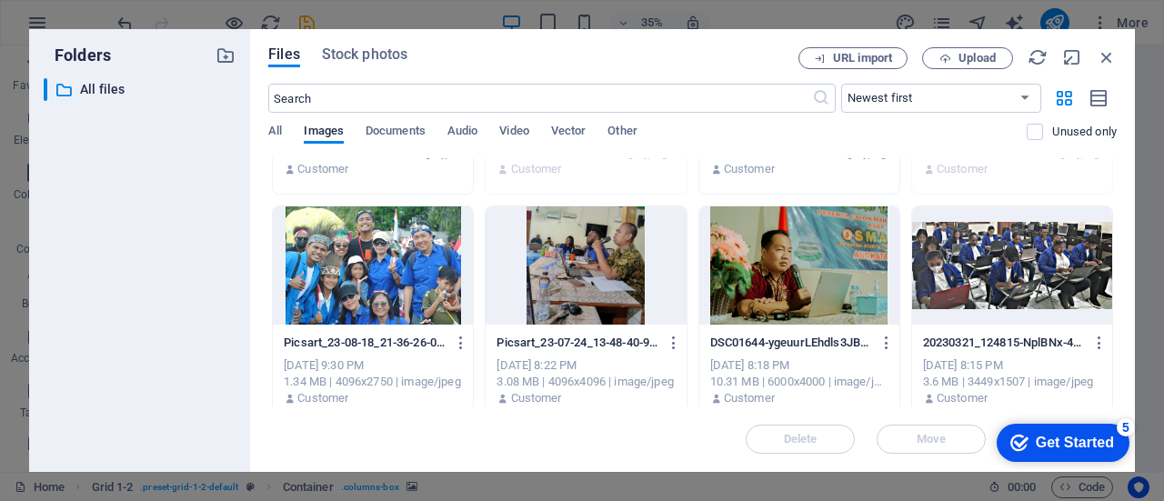
click at [400, 284] on div at bounding box center [373, 265] width 200 height 118
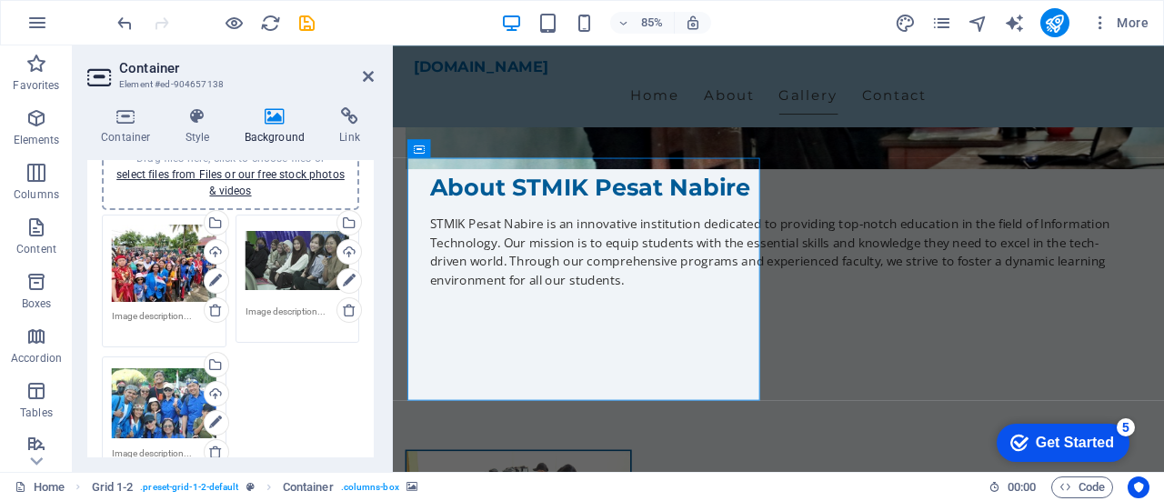
scroll to position [91, 0]
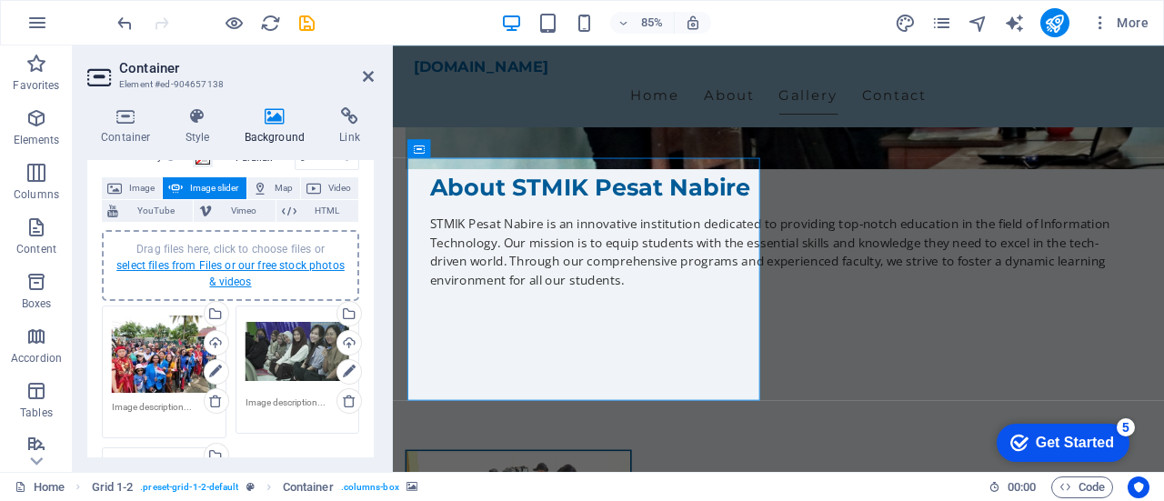
click at [241, 265] on link "select files from Files or our free stock photos & videos" at bounding box center [230, 273] width 228 height 29
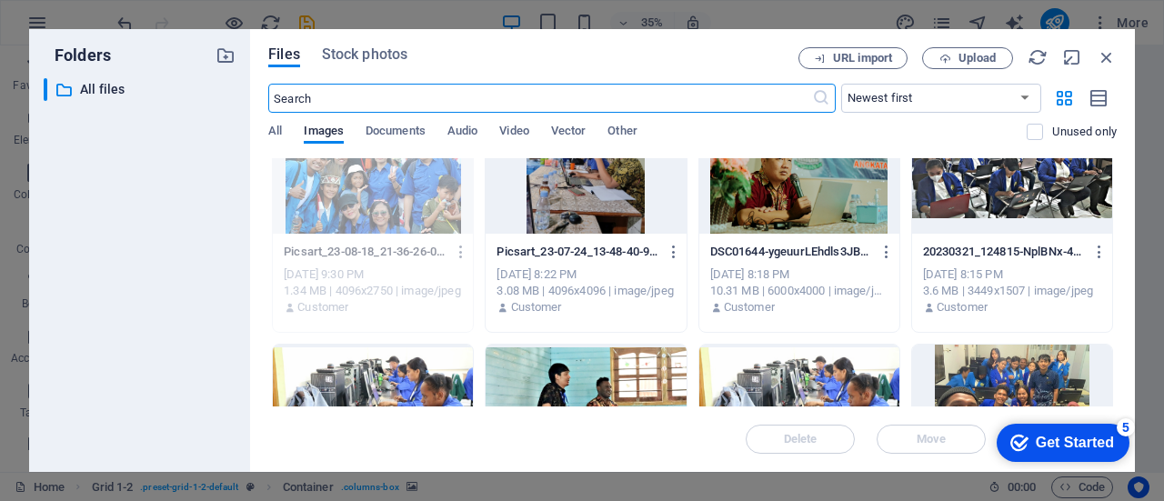
scroll to position [364, 0]
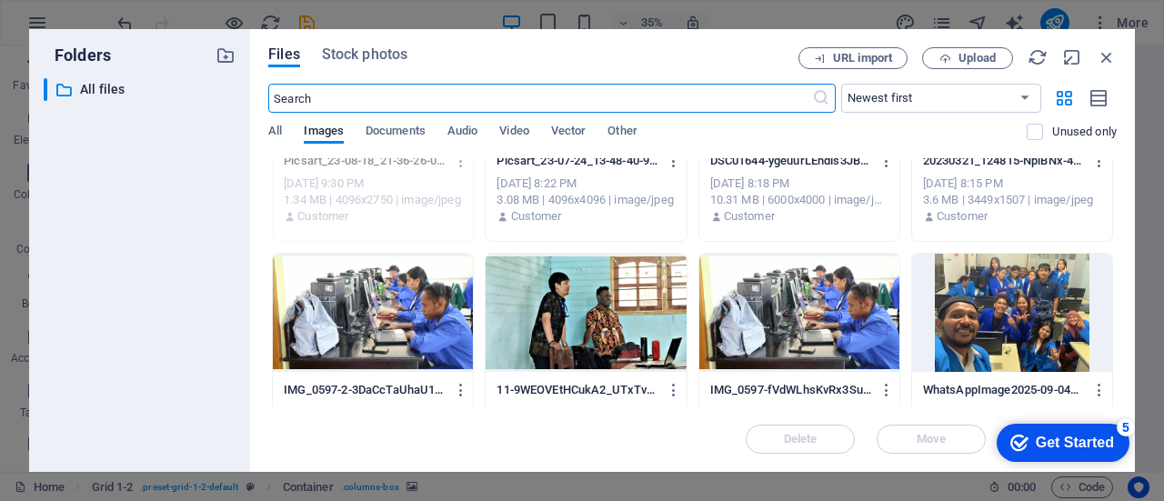
click at [835, 323] on div at bounding box center [799, 313] width 200 height 118
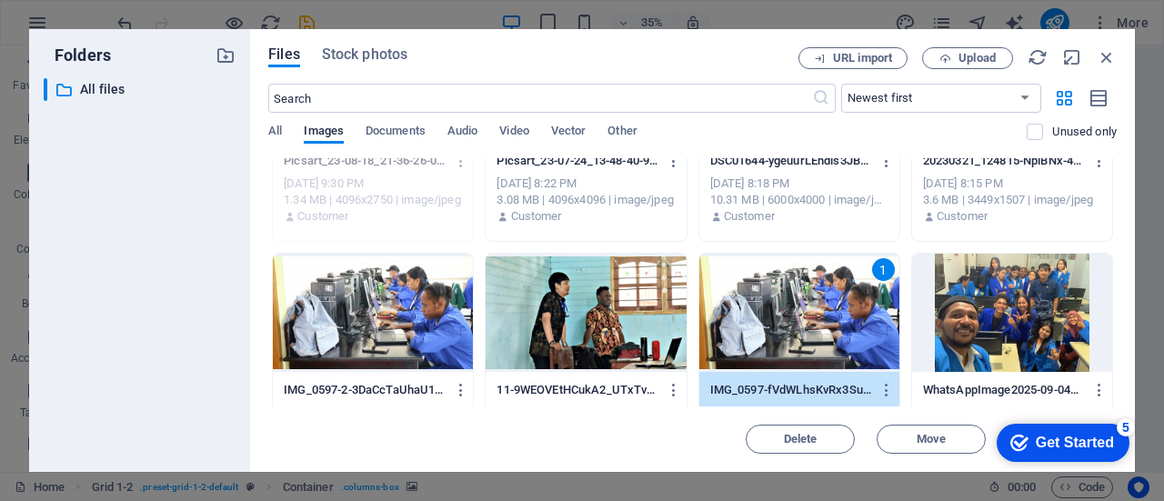
click at [835, 323] on div "1" at bounding box center [799, 313] width 200 height 118
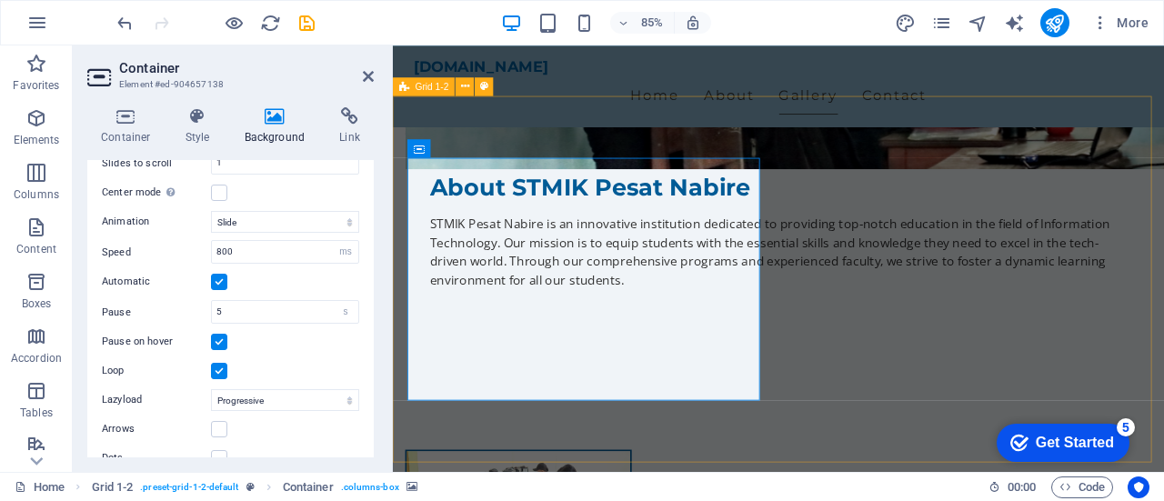
scroll to position [609, 0]
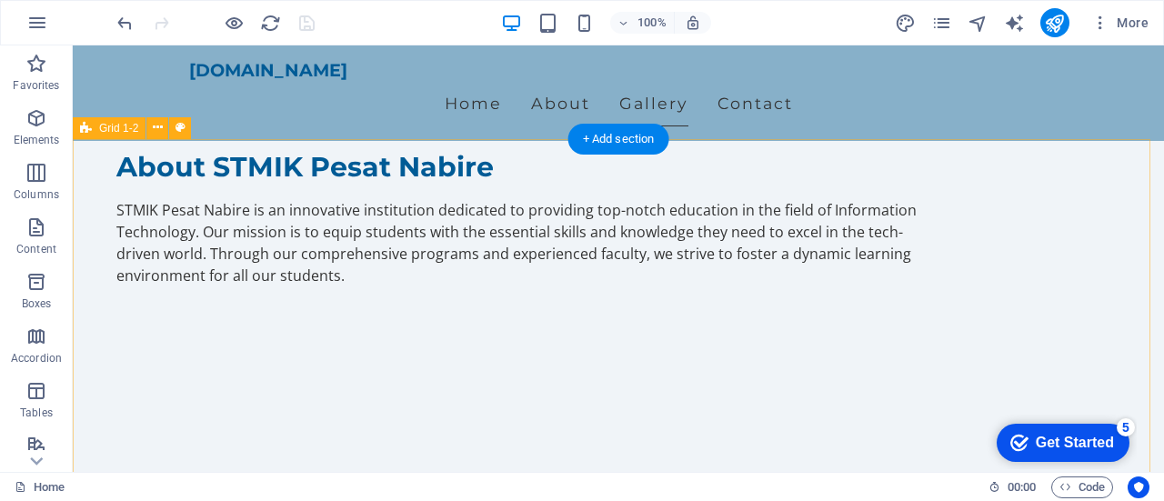
scroll to position [1273, 0]
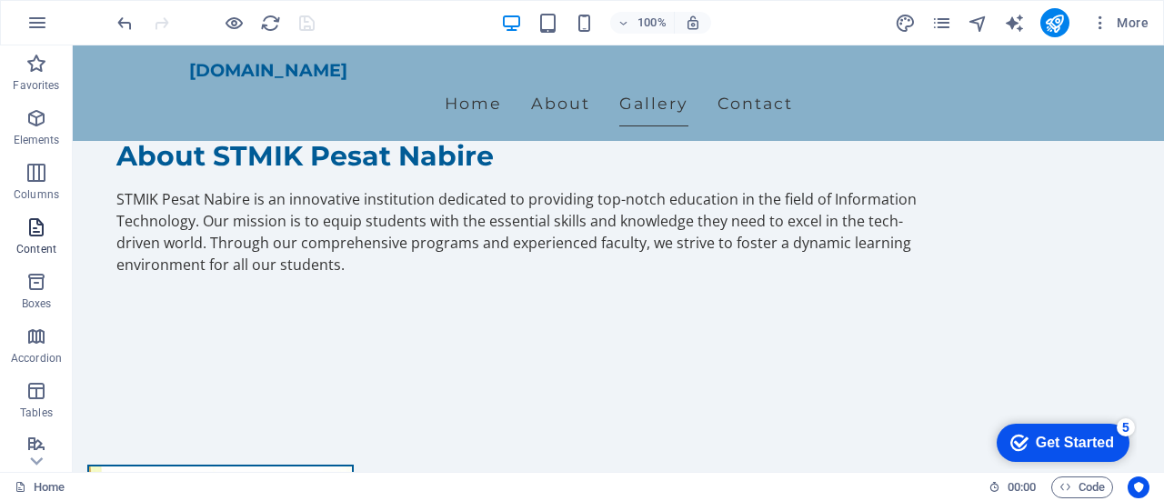
click at [34, 230] on icon "button" at bounding box center [36, 227] width 22 height 22
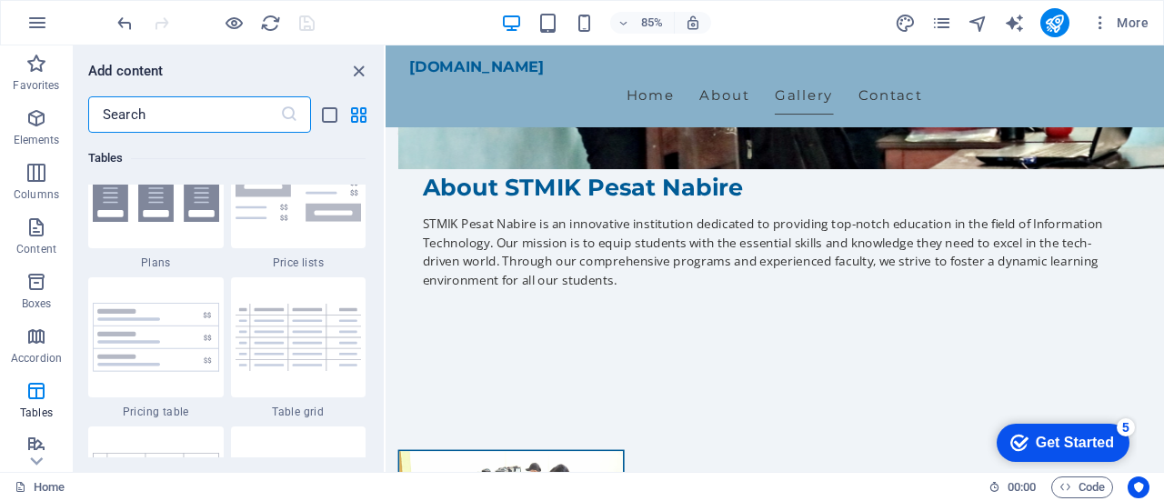
scroll to position [6454, 0]
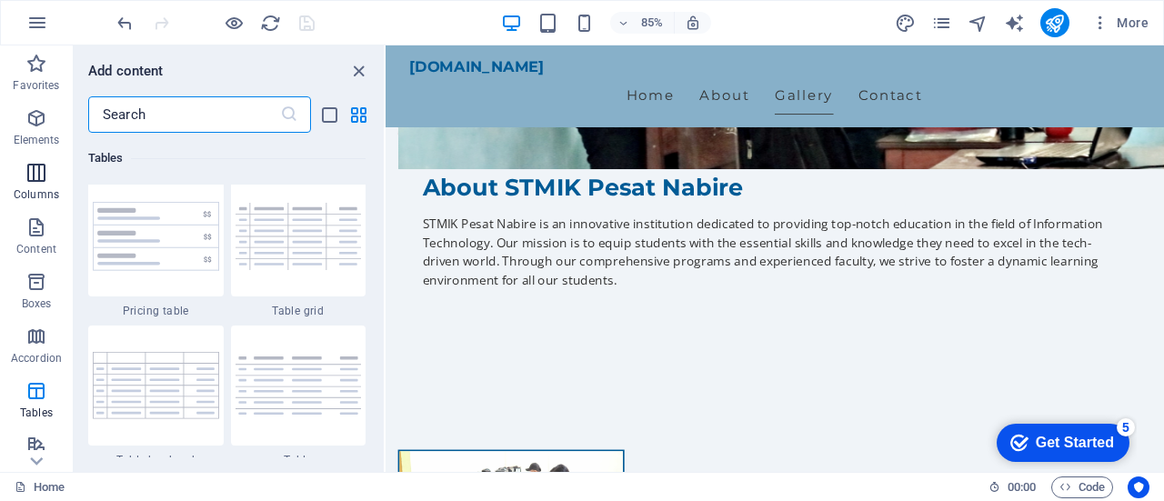
click at [28, 183] on icon "button" at bounding box center [36, 173] width 22 height 22
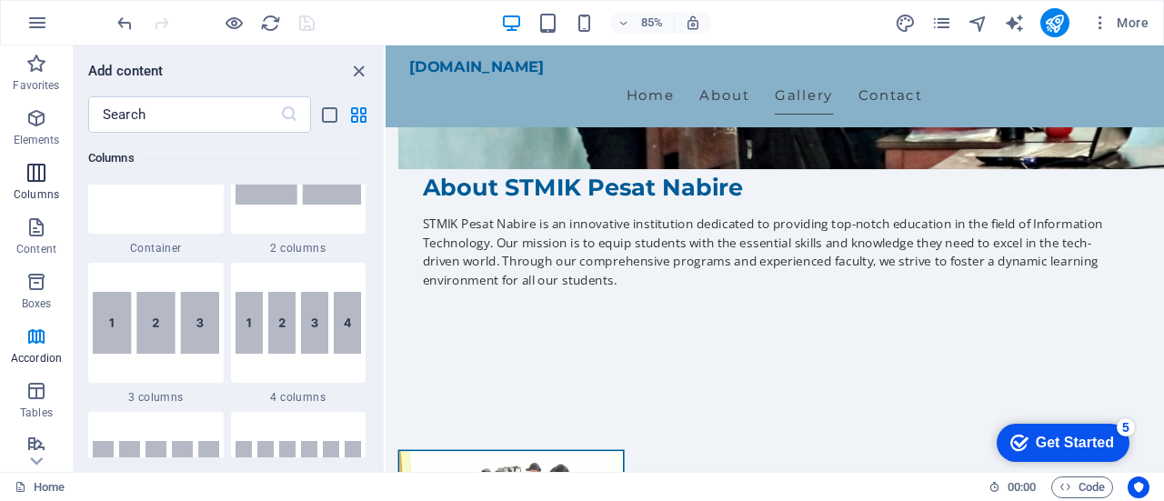
scroll to position [900, 0]
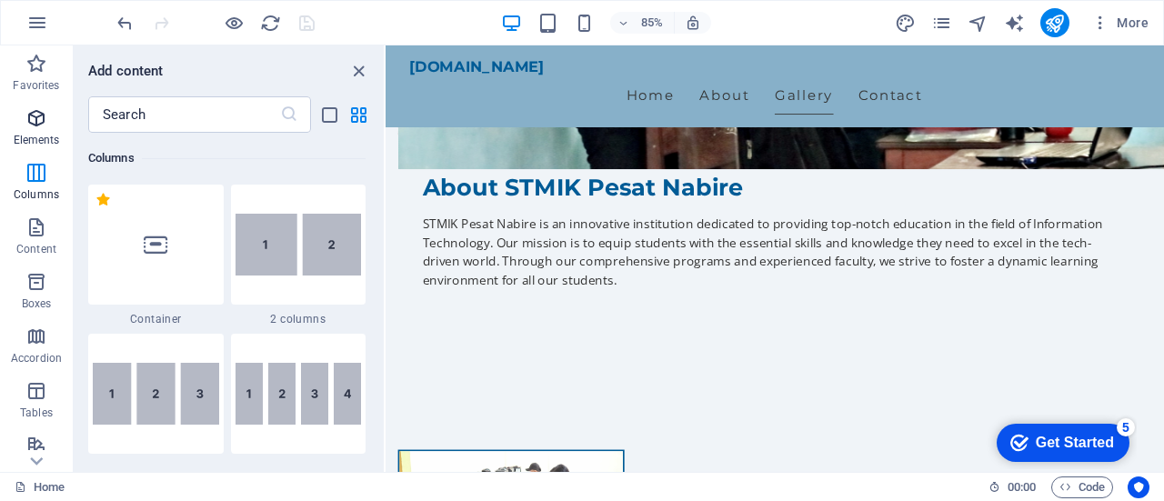
click at [36, 126] on icon "button" at bounding box center [36, 118] width 22 height 22
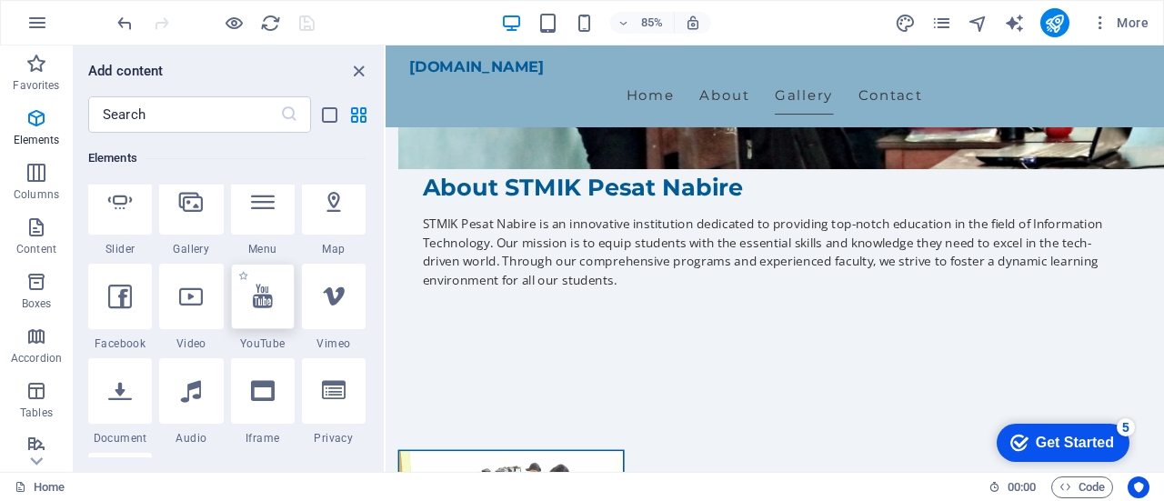
scroll to position [465, 0]
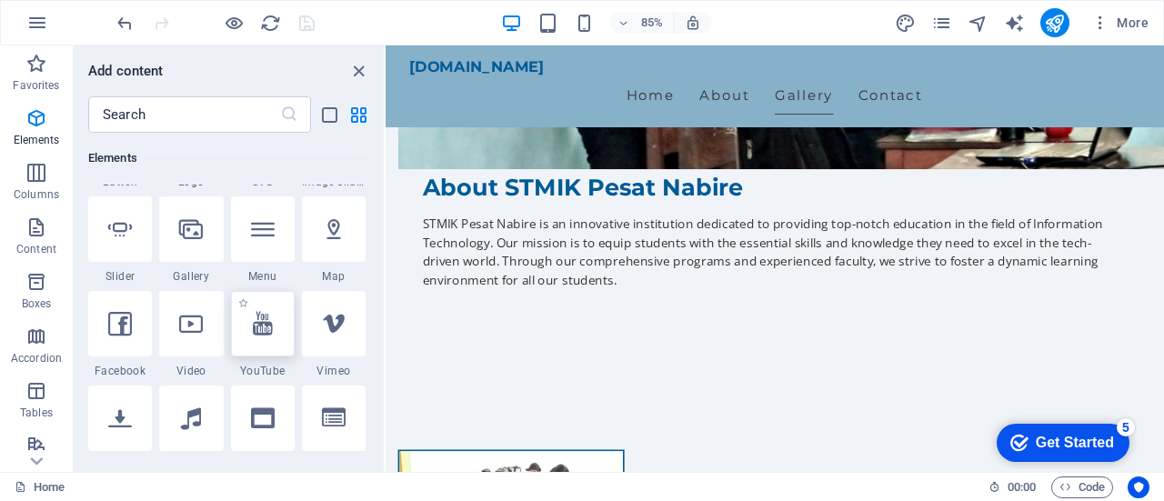
select select "ar16_9"
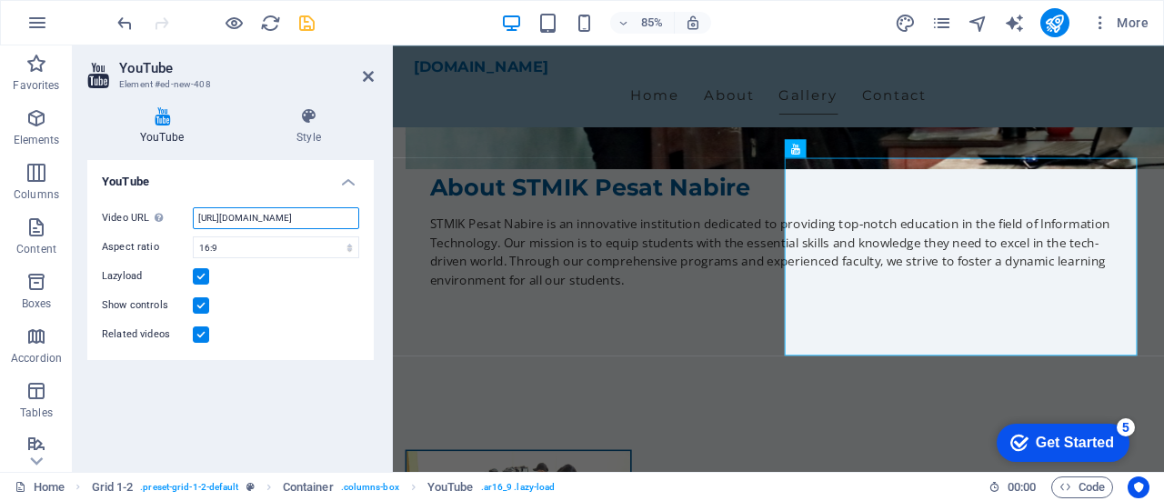
click at [284, 218] on input "[URL][DOMAIN_NAME]" at bounding box center [276, 218] width 166 height 22
paste input "e0eanKHKpo8"
type input "[URL][DOMAIN_NAME]"
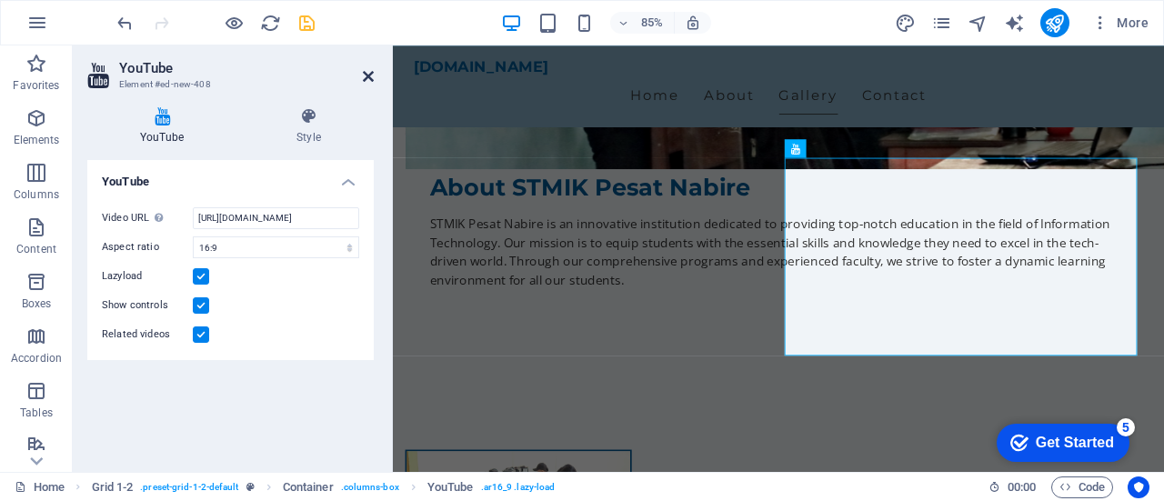
click at [368, 71] on icon at bounding box center [368, 76] width 11 height 15
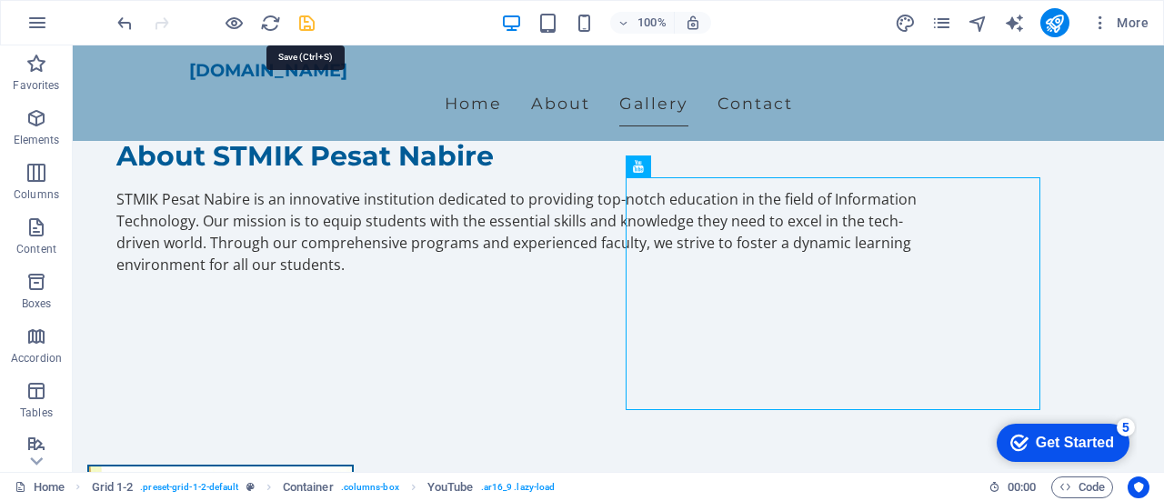
click at [301, 17] on icon "save" at bounding box center [306, 23] width 21 height 21
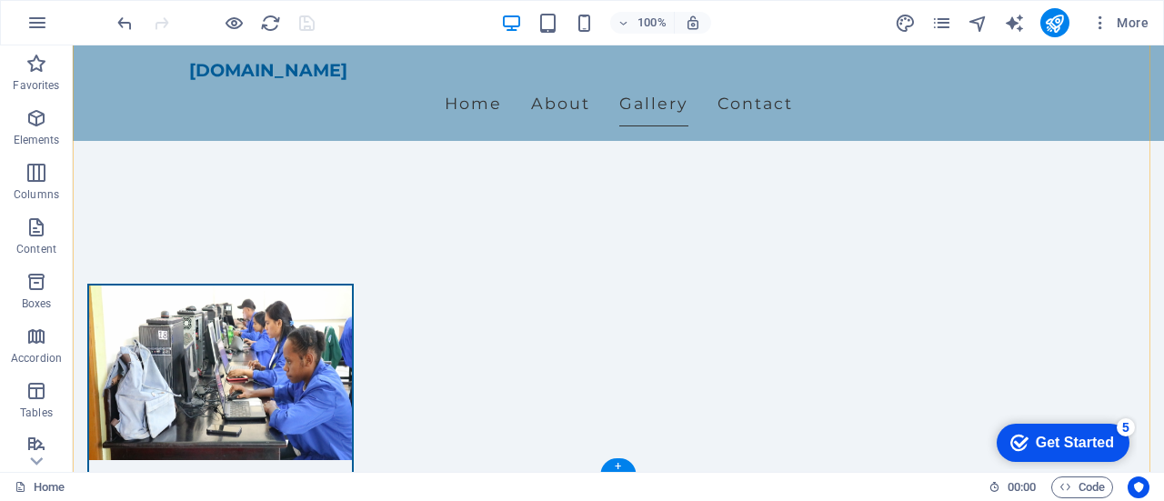
scroll to position [1455, 0]
click at [41, 230] on icon "button" at bounding box center [36, 227] width 22 height 22
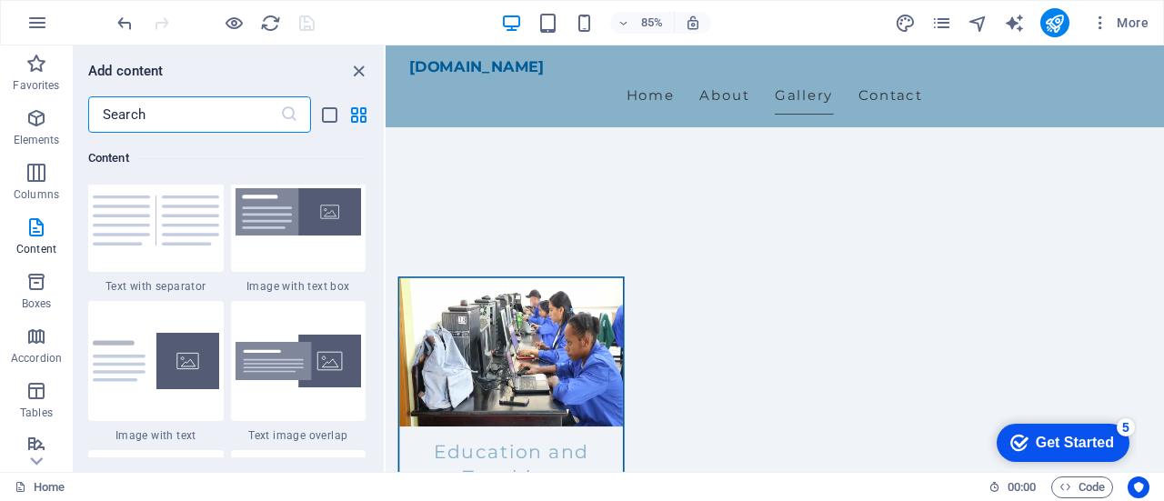
scroll to position [3181, 0]
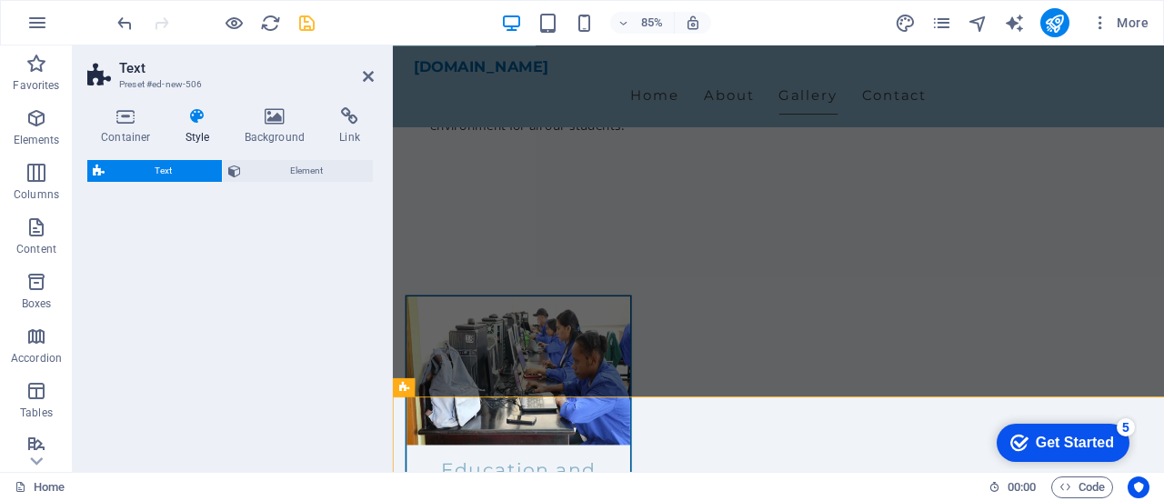
select select "preset-text-v2-default"
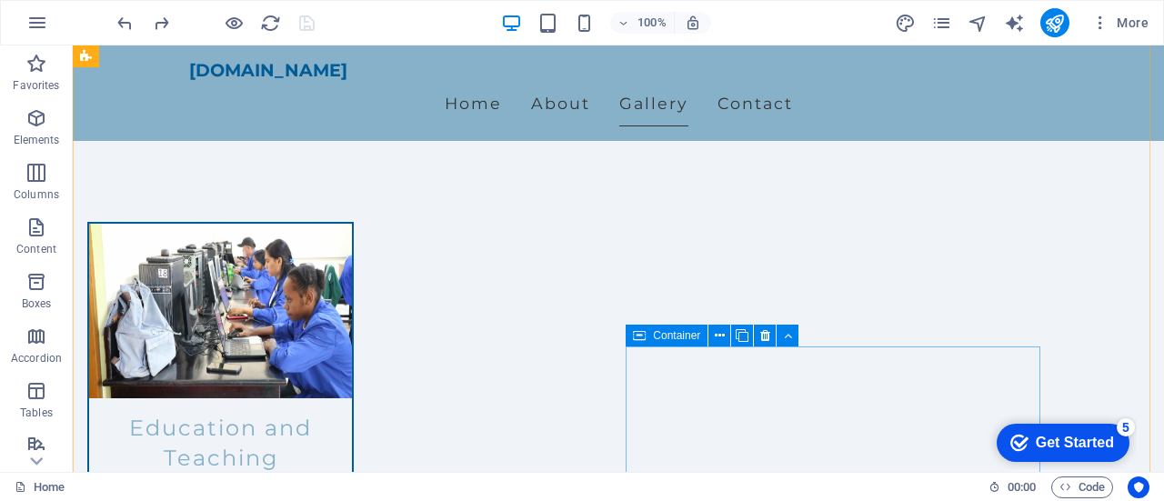
scroll to position [1364, 0]
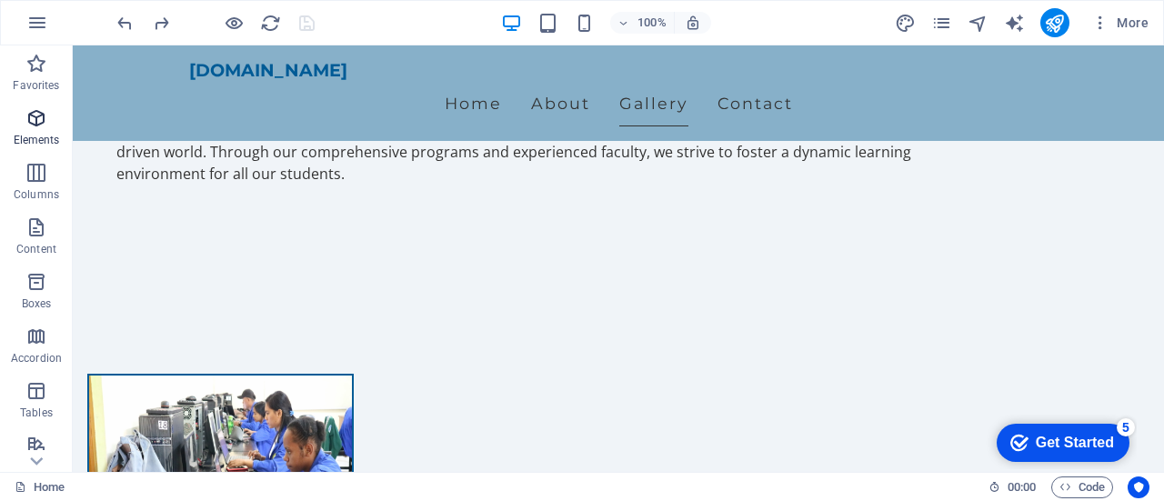
click at [37, 125] on icon "button" at bounding box center [36, 118] width 22 height 22
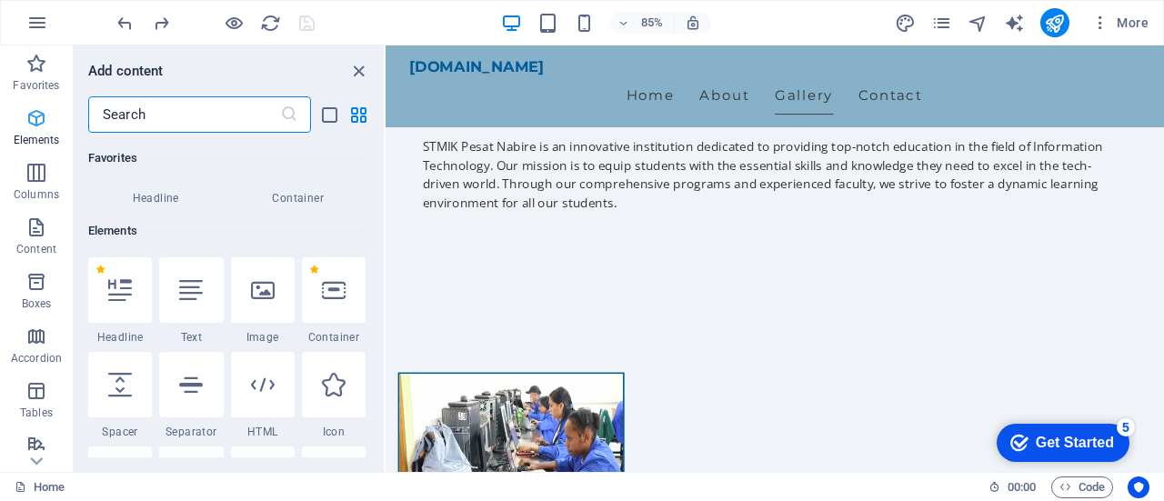
scroll to position [194, 0]
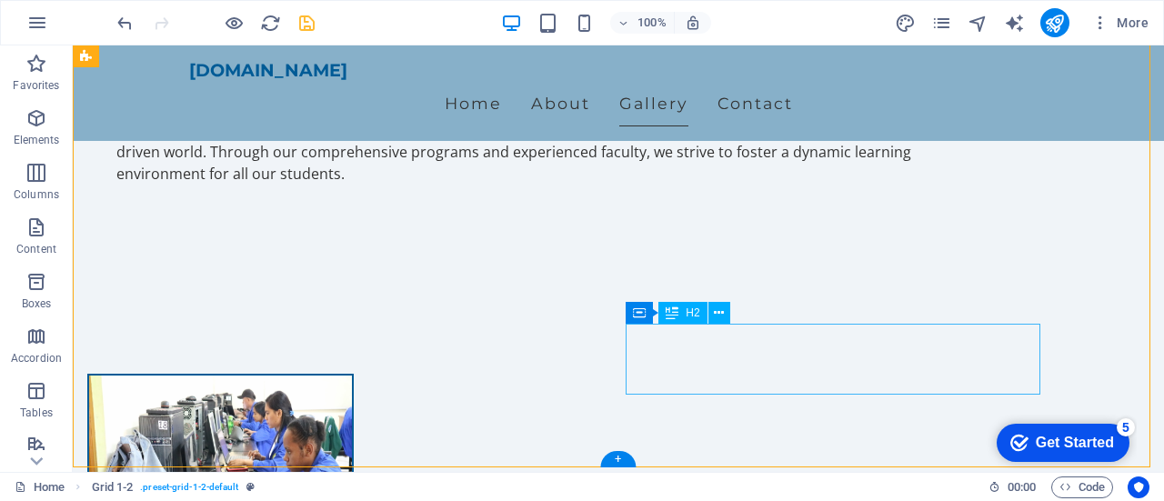
scroll to position [1455, 0]
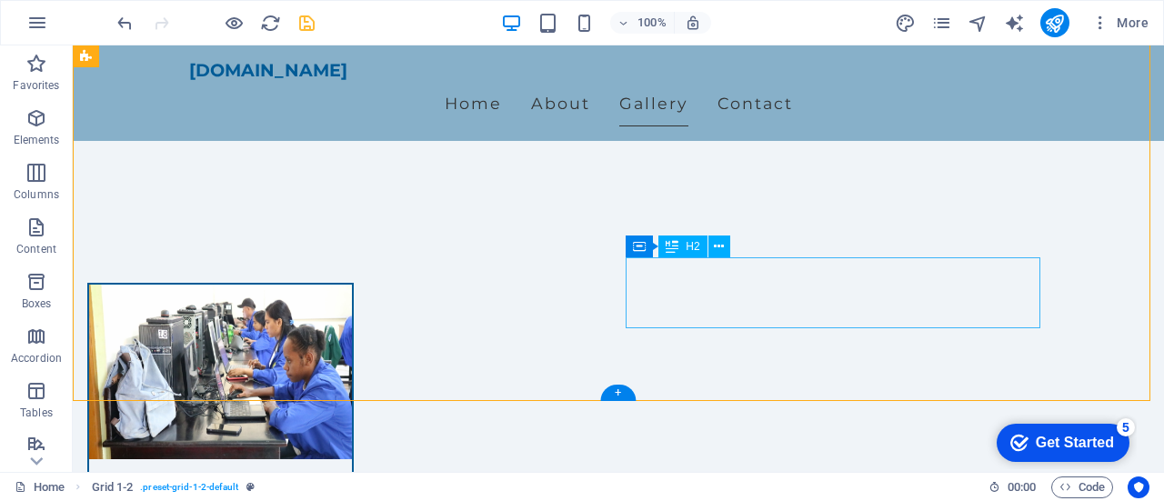
click at [711, 248] on button at bounding box center [719, 246] width 22 height 22
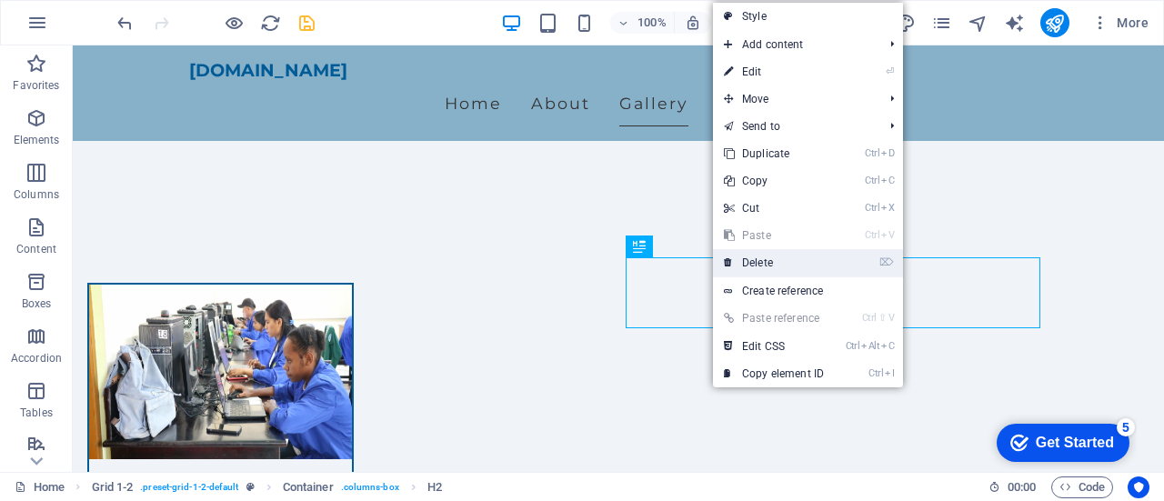
click at [773, 259] on link "⌦ Delete" at bounding box center [774, 262] width 122 height 27
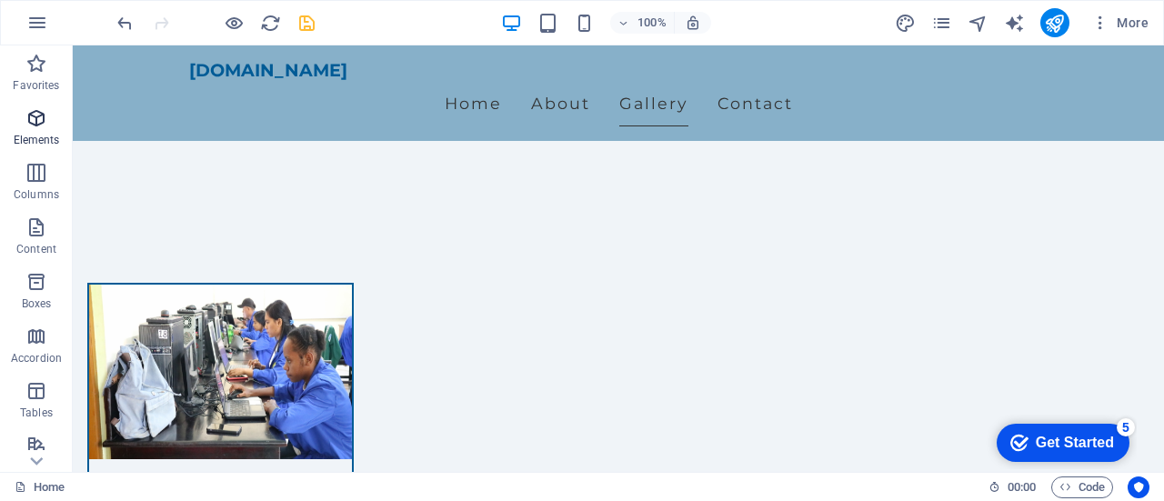
click at [31, 114] on icon "button" at bounding box center [36, 118] width 22 height 22
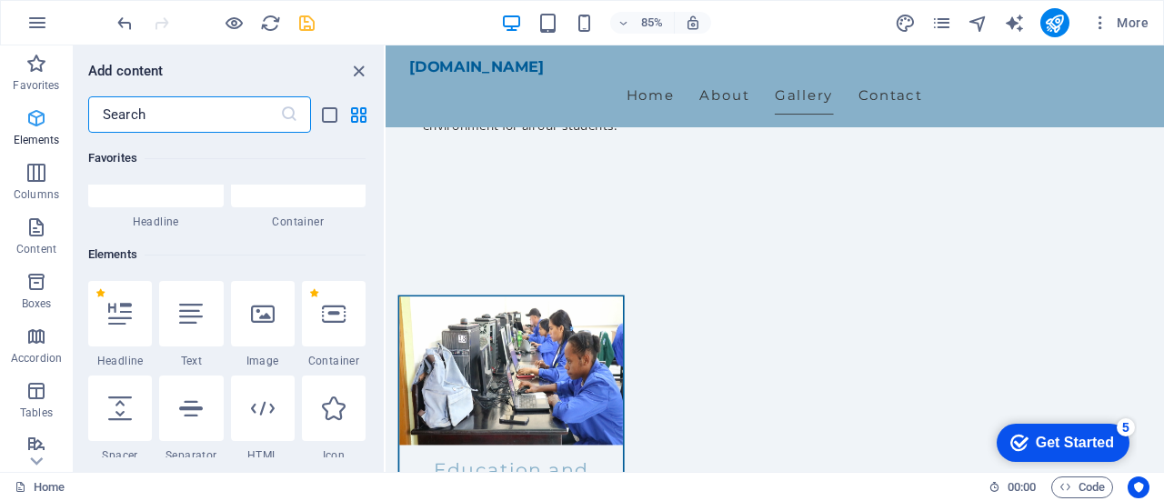
scroll to position [194, 0]
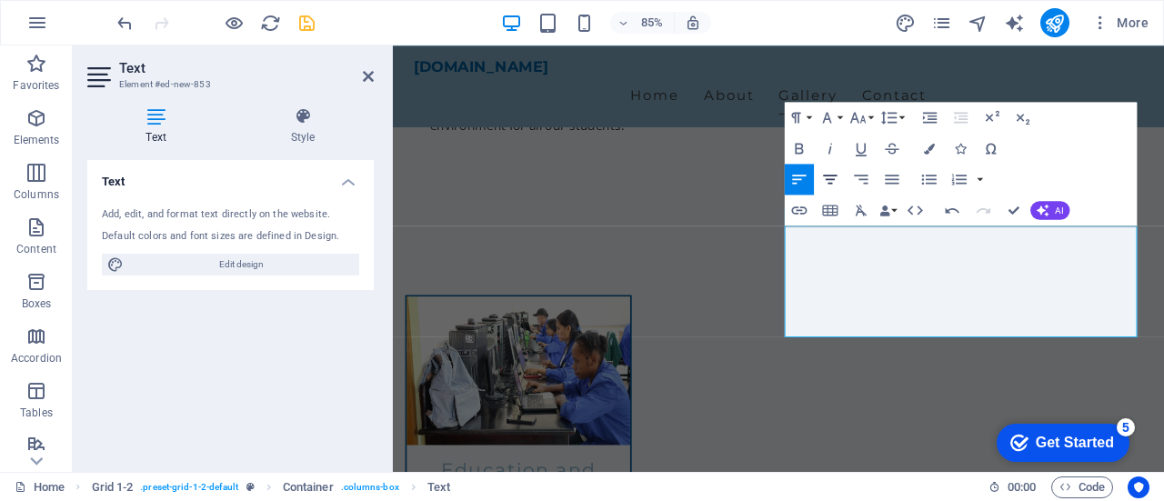
click at [829, 177] on icon "button" at bounding box center [830, 179] width 18 height 18
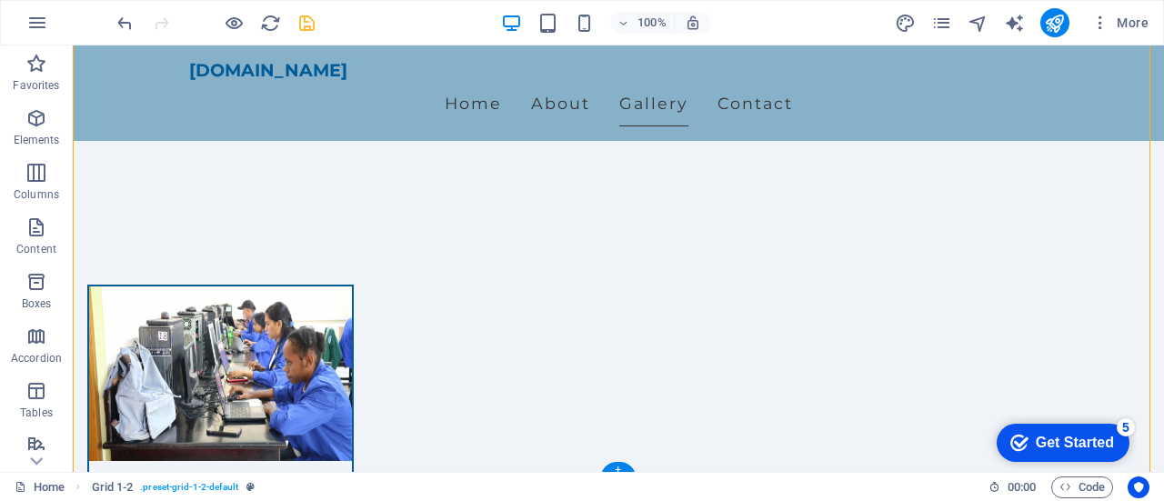
scroll to position [1455, 0]
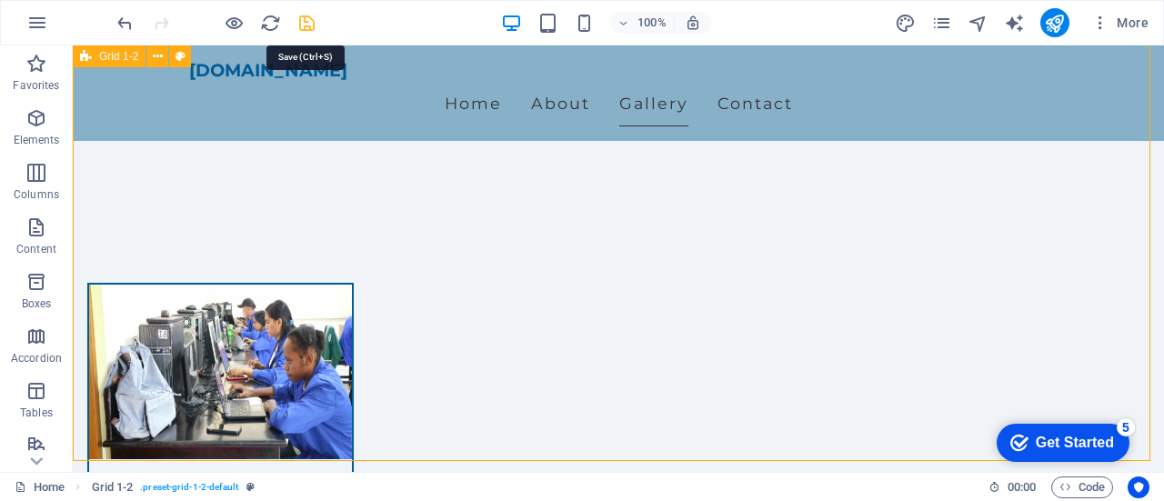
click at [304, 19] on icon "save" at bounding box center [306, 23] width 21 height 21
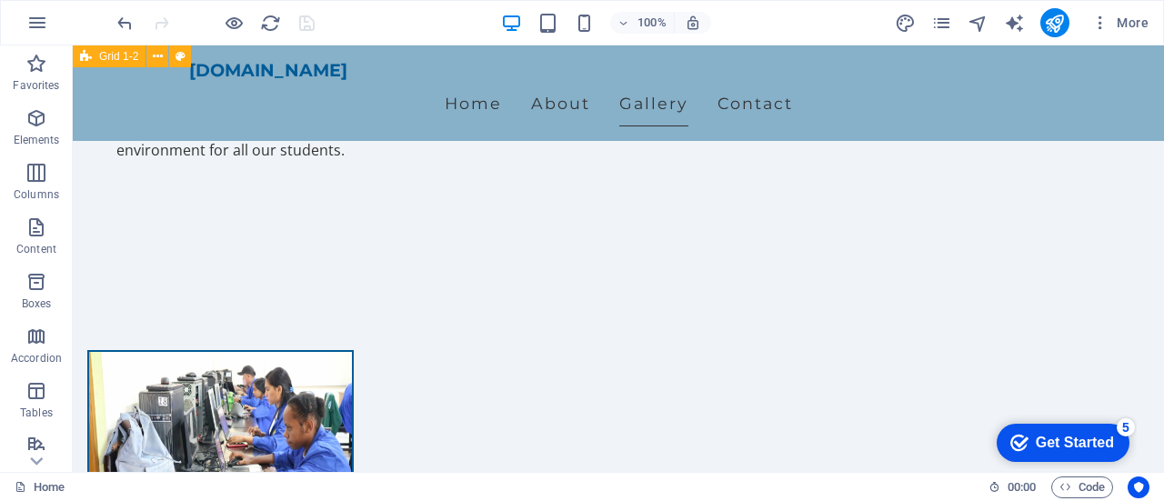
scroll to position [1364, 0]
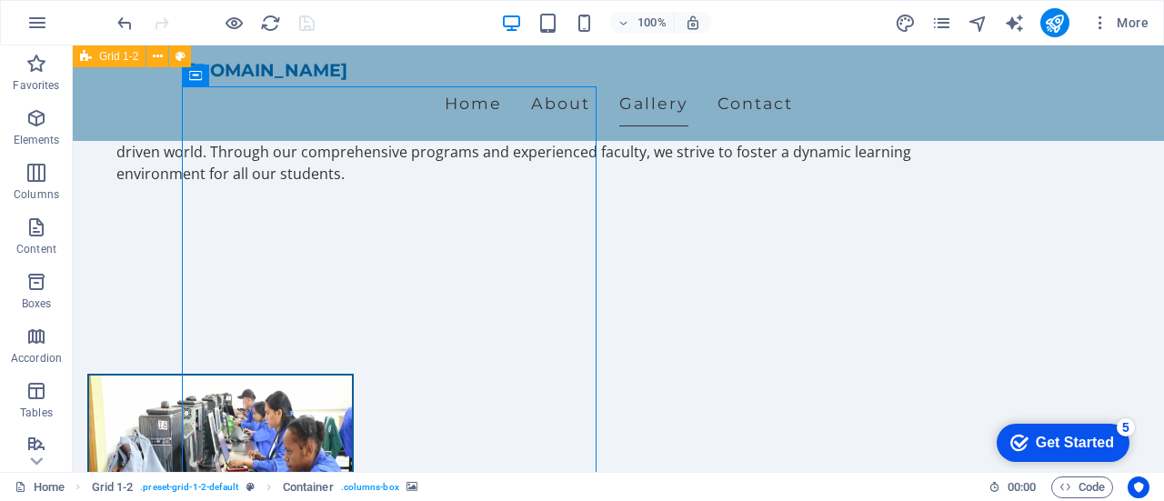
scroll to position [1273, 0]
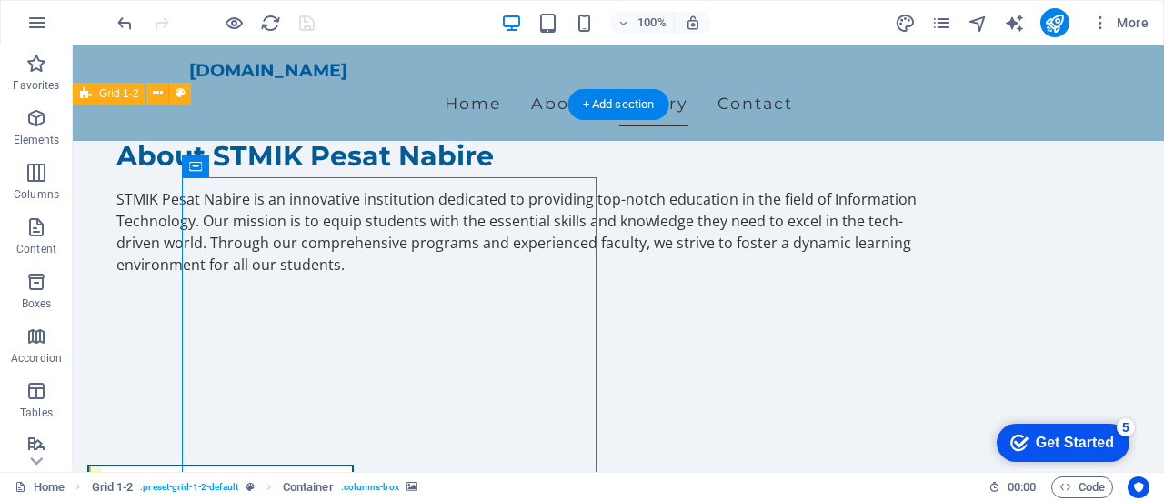
select select "ms"
select select "s"
select select "progressive"
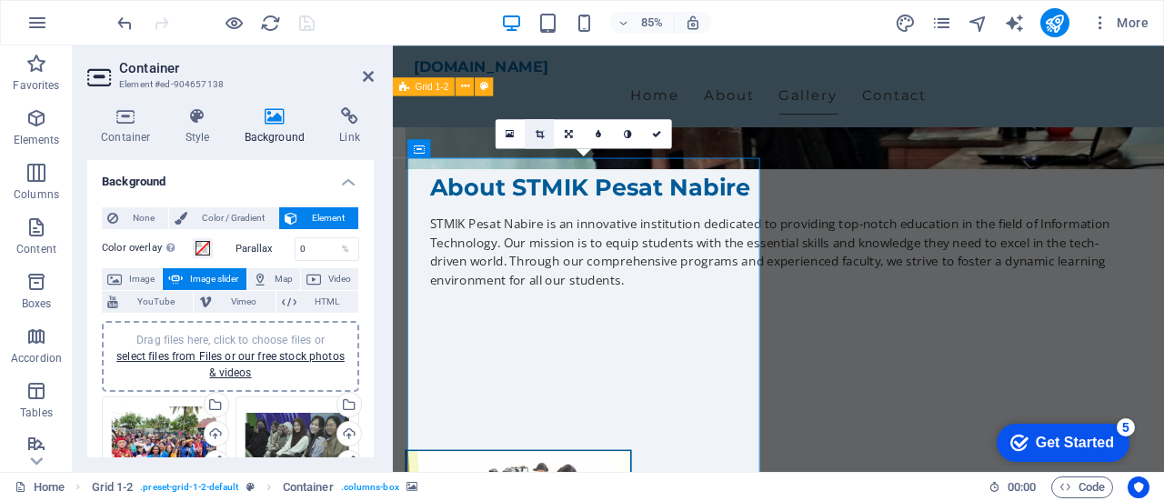
click at [540, 133] on icon at bounding box center [539, 132] width 8 height 9
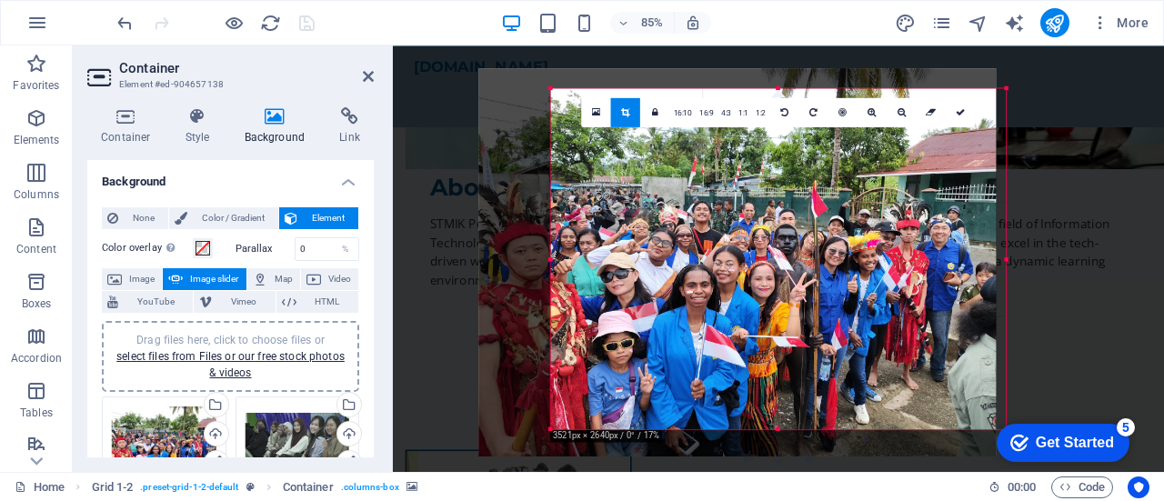
drag, startPoint x: 867, startPoint y: 288, endPoint x: 815, endPoint y: 287, distance: 52.7
click at [815, 287] on div at bounding box center [737, 261] width 517 height 387
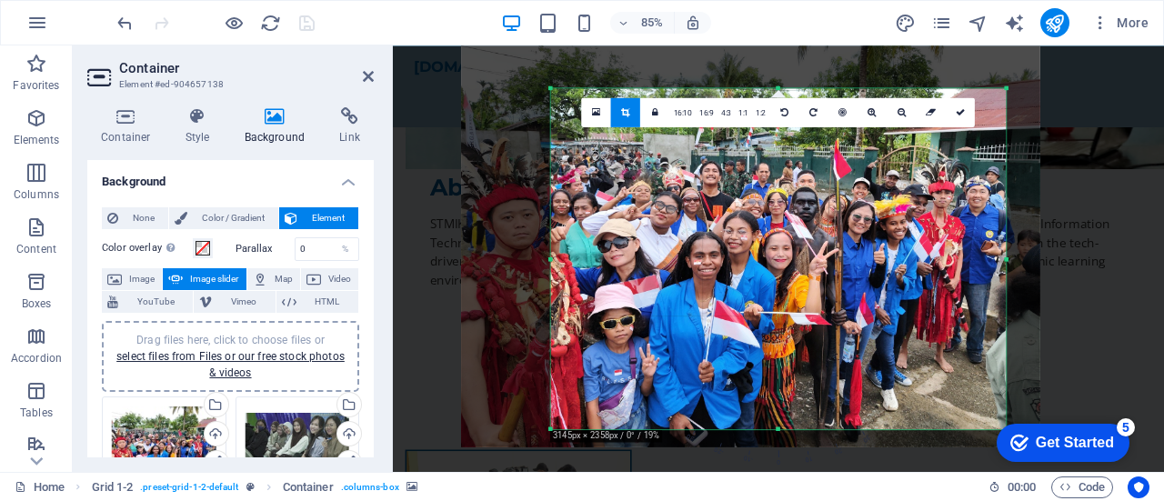
drag, startPoint x: 835, startPoint y: 308, endPoint x: 817, endPoint y: 259, distance: 52.0
click at [817, 259] on div at bounding box center [750, 230] width 579 height 434
click at [955, 111] on icon at bounding box center [959, 111] width 9 height 9
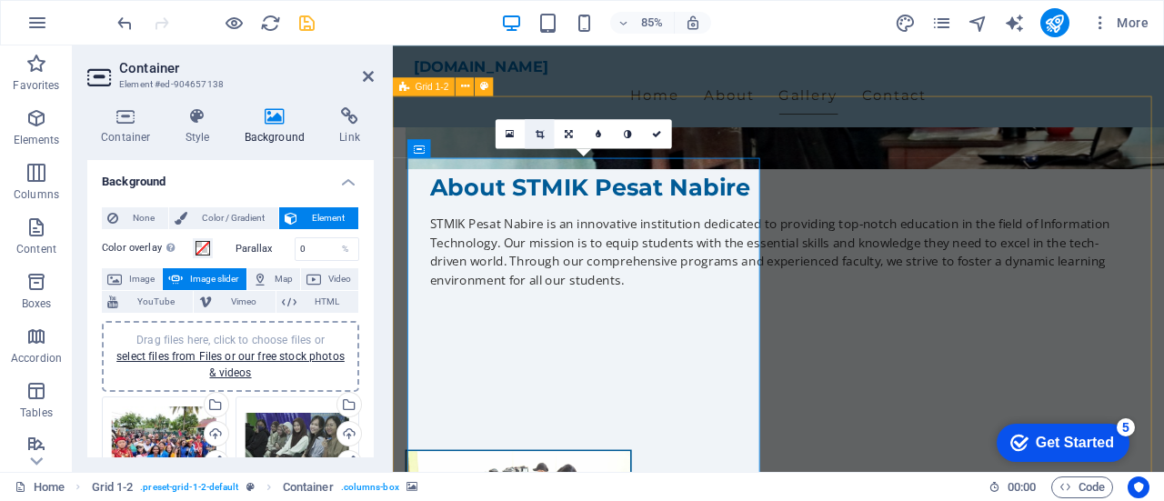
click at [541, 136] on icon at bounding box center [539, 132] width 8 height 9
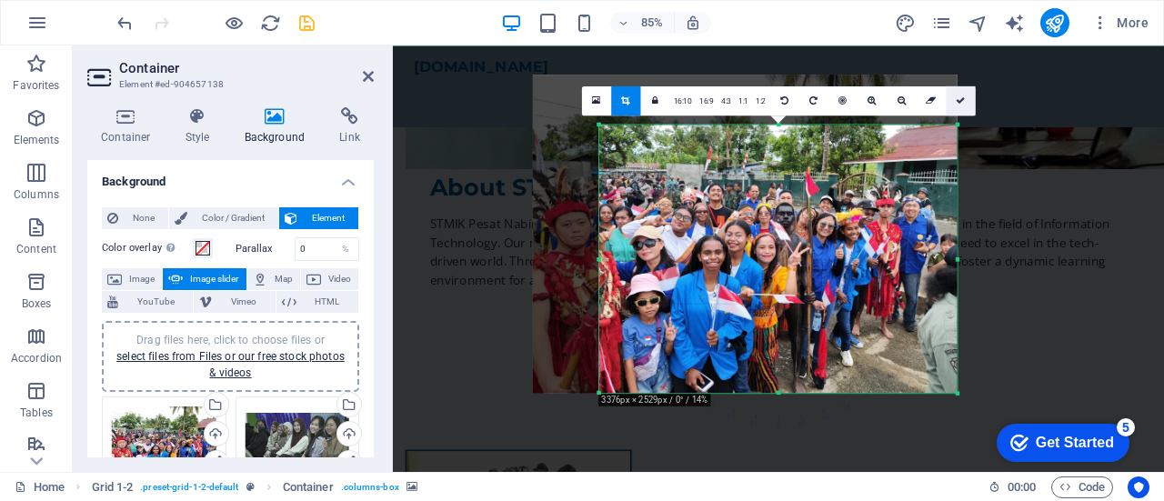
drag, startPoint x: 958, startPoint y: 97, endPoint x: 664, endPoint y: 61, distance: 296.8
click at [958, 97] on icon at bounding box center [959, 99] width 9 height 9
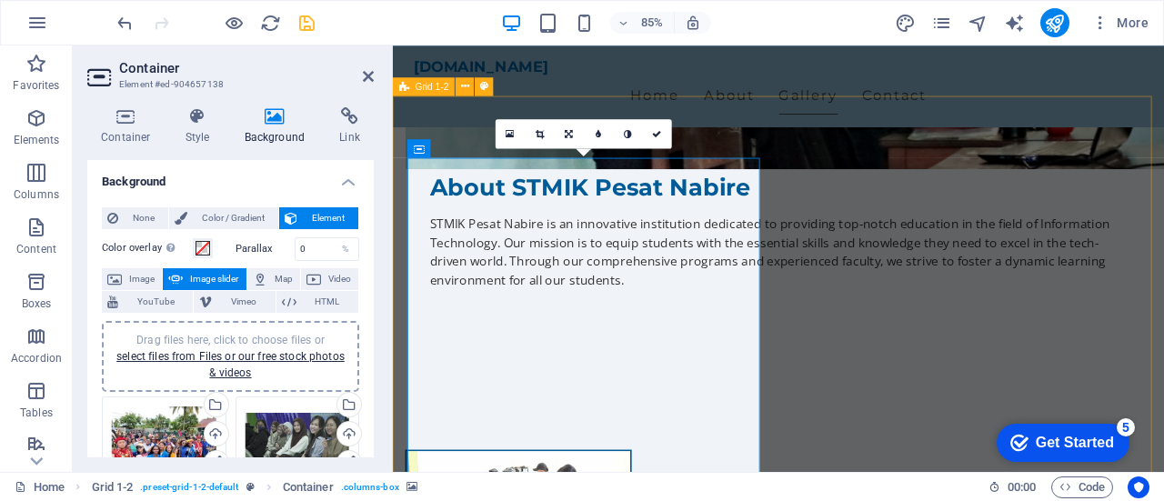
scroll to position [1364, 0]
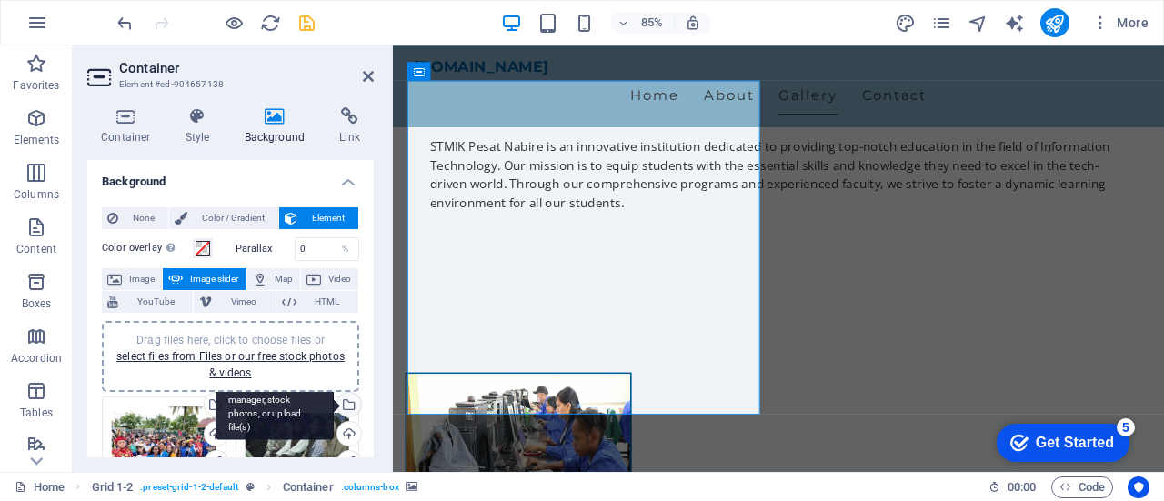
click at [309, 436] on div "Select files from the file manager, stock photos, or upload file(s)" at bounding box center [274, 406] width 118 height 68
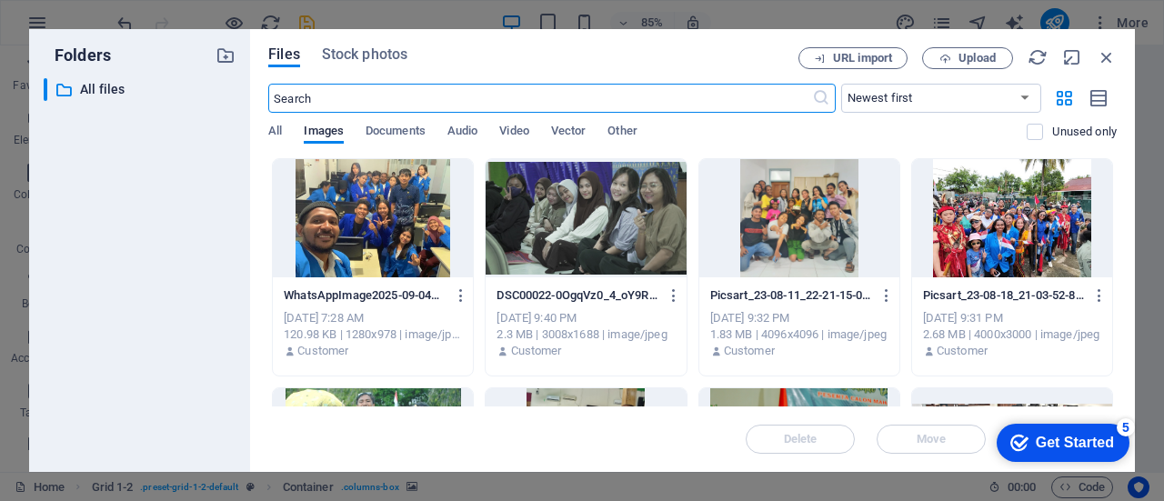
scroll to position [1600, 0]
click at [1103, 48] on icon "button" at bounding box center [1106, 57] width 20 height 20
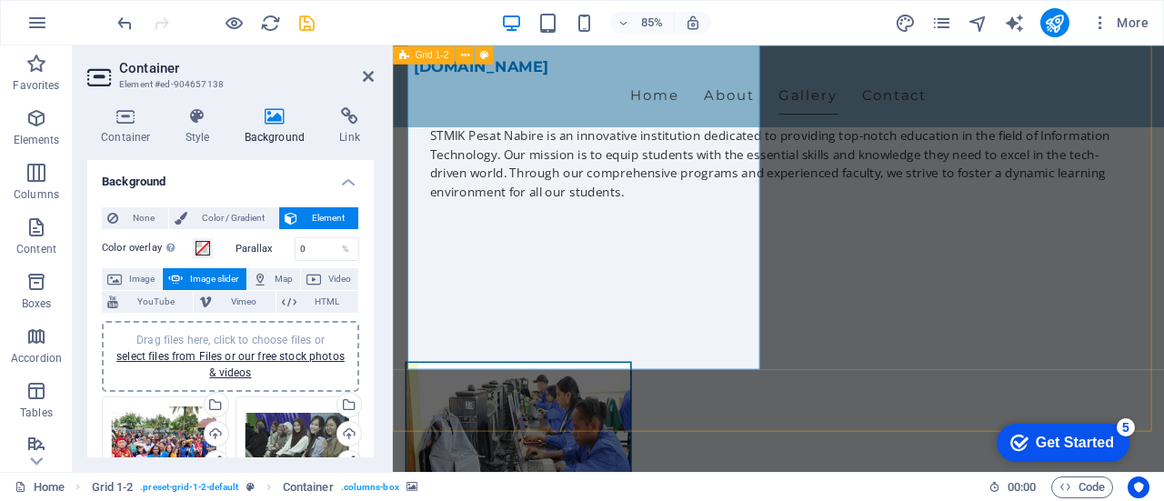
scroll to position [1273, 0]
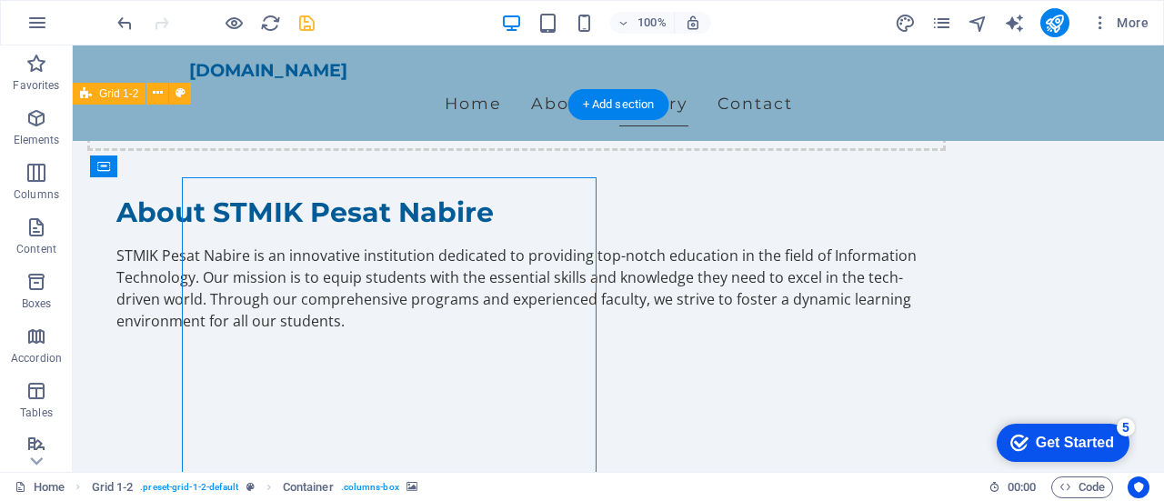
select select "ms"
select select "s"
select select "progressive"
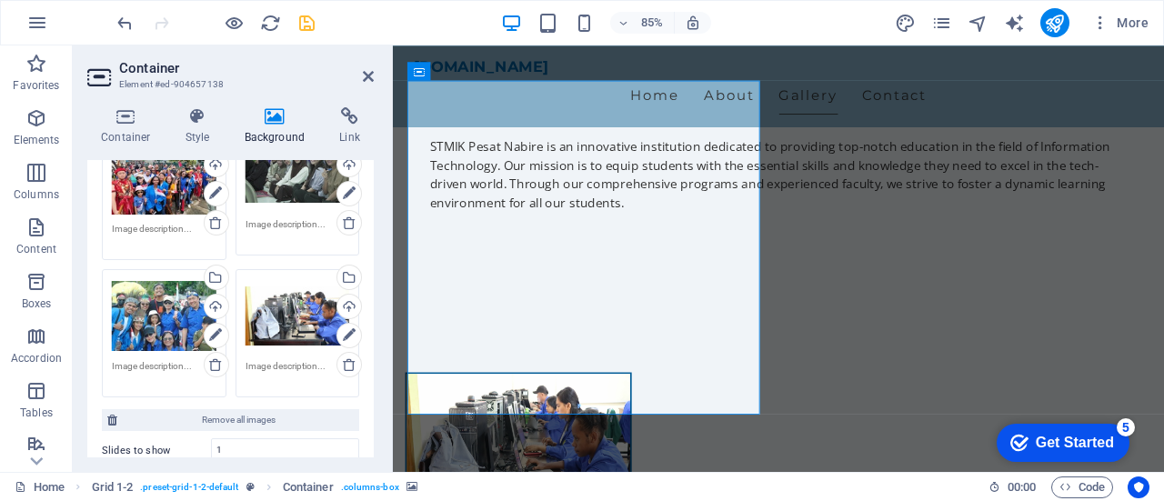
scroll to position [182, 0]
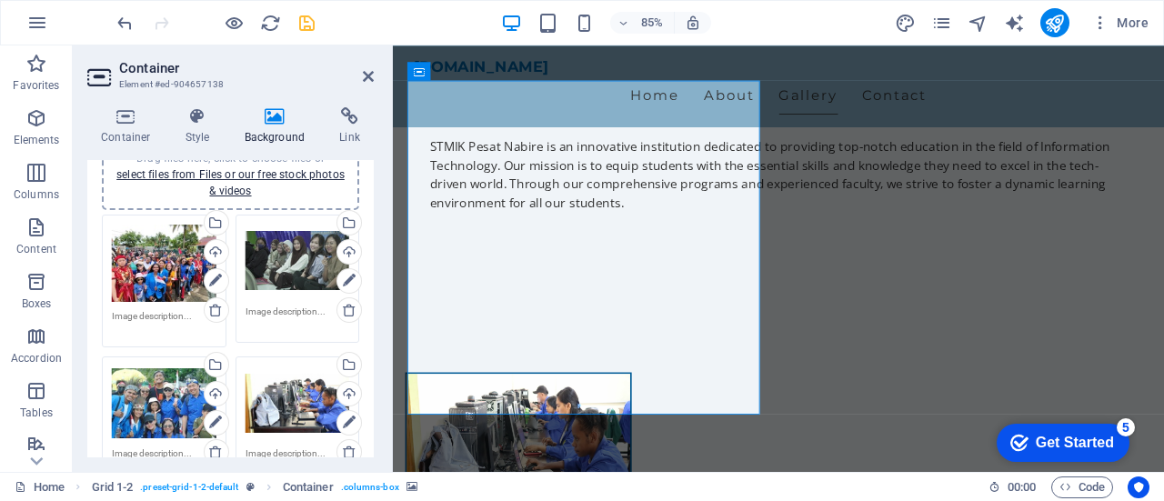
click at [282, 273] on div "Drag files here, click to choose files or select files from Files or our free s…" at bounding box center [297, 261] width 105 height 73
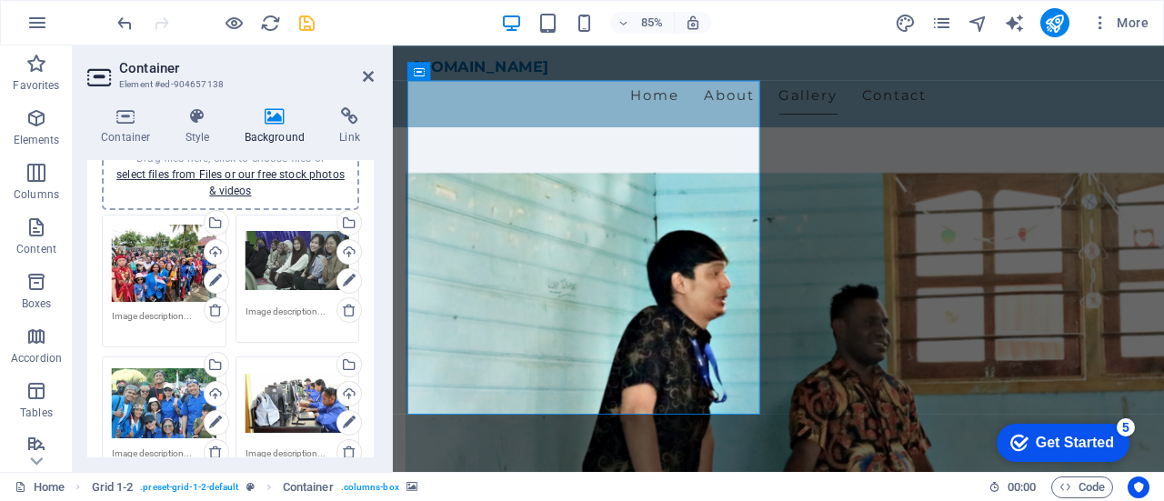
scroll to position [1600, 0]
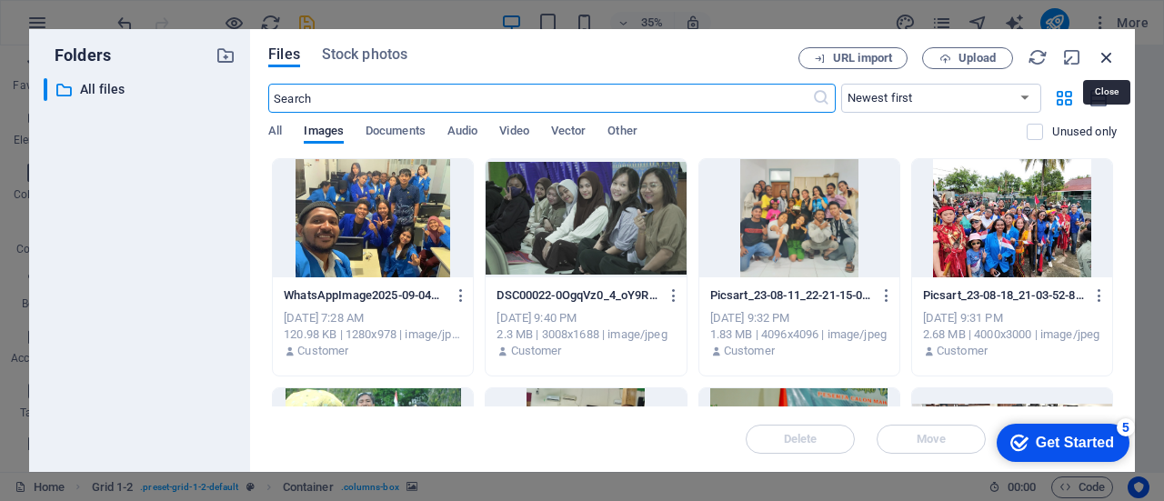
click at [1109, 55] on icon "button" at bounding box center [1106, 57] width 20 height 20
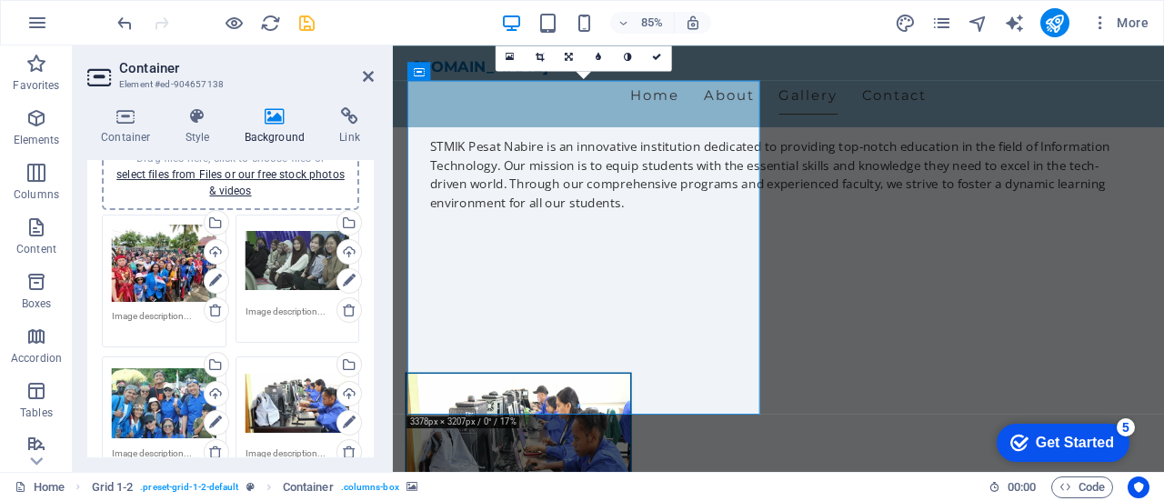
scroll to position [1273, 0]
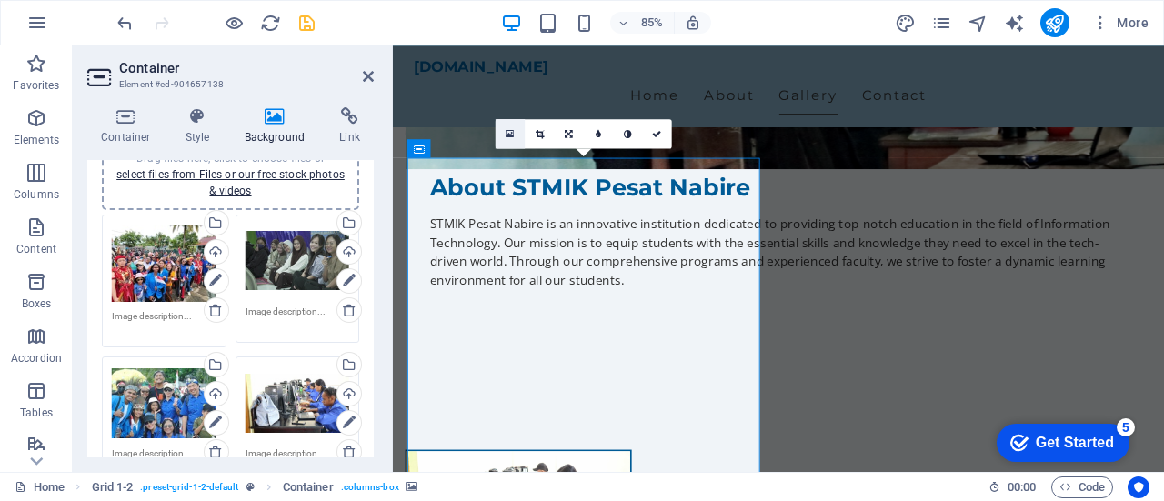
click at [513, 134] on icon at bounding box center [509, 133] width 8 height 11
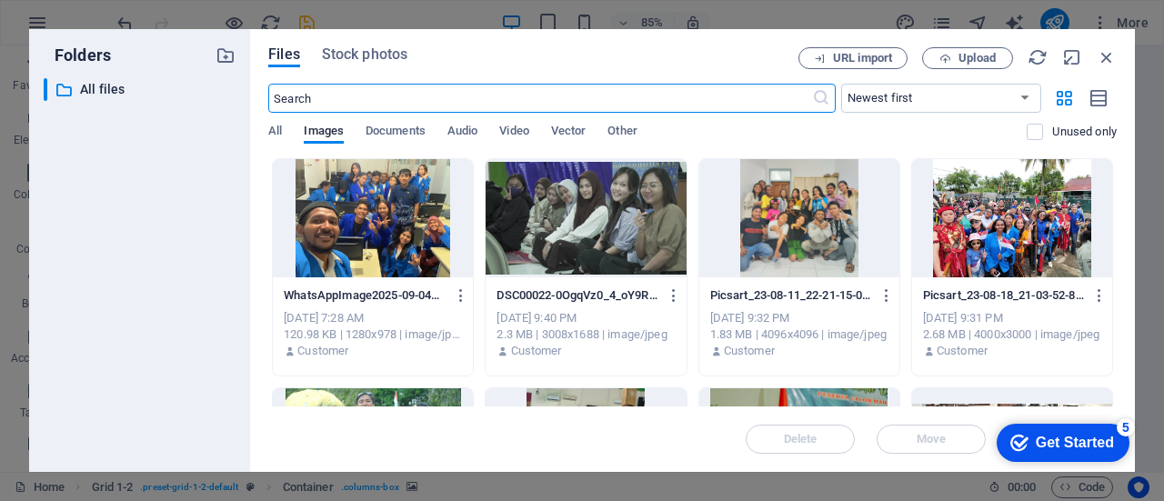
scroll to position [1509, 0]
click at [1106, 52] on icon "button" at bounding box center [1106, 57] width 20 height 20
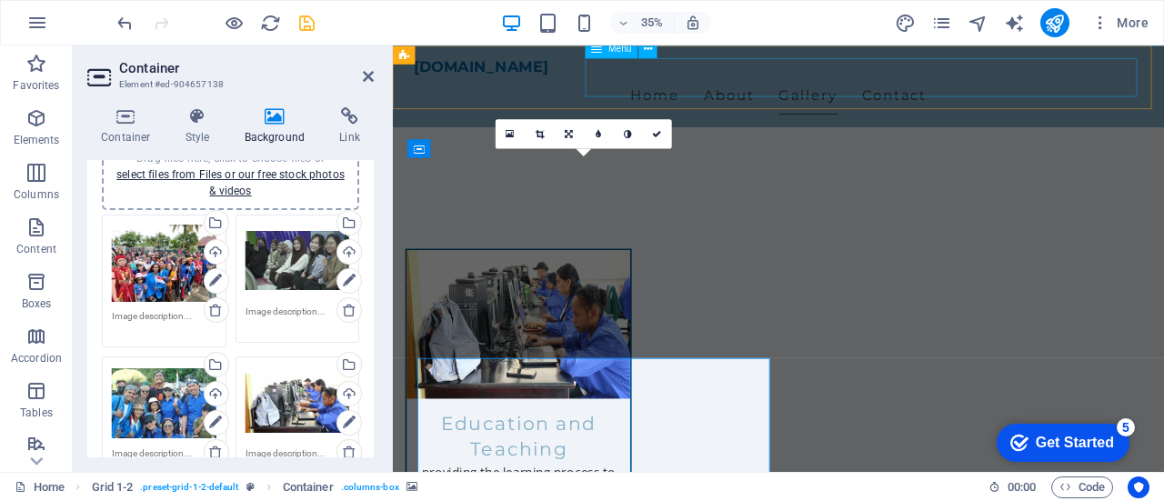
scroll to position [1273, 0]
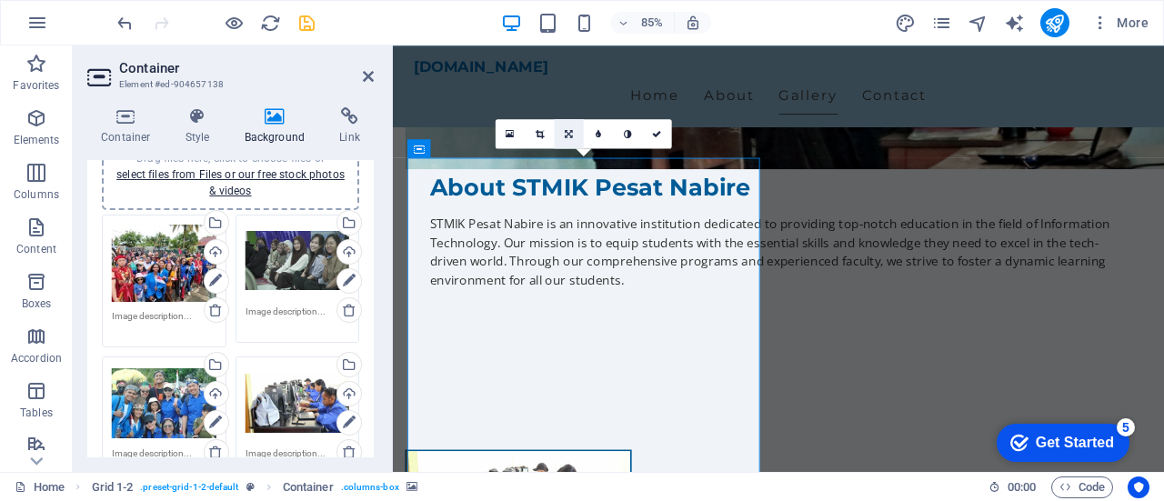
click at [565, 128] on icon at bounding box center [569, 132] width 8 height 9
click at [536, 133] on icon at bounding box center [539, 132] width 7 height 9
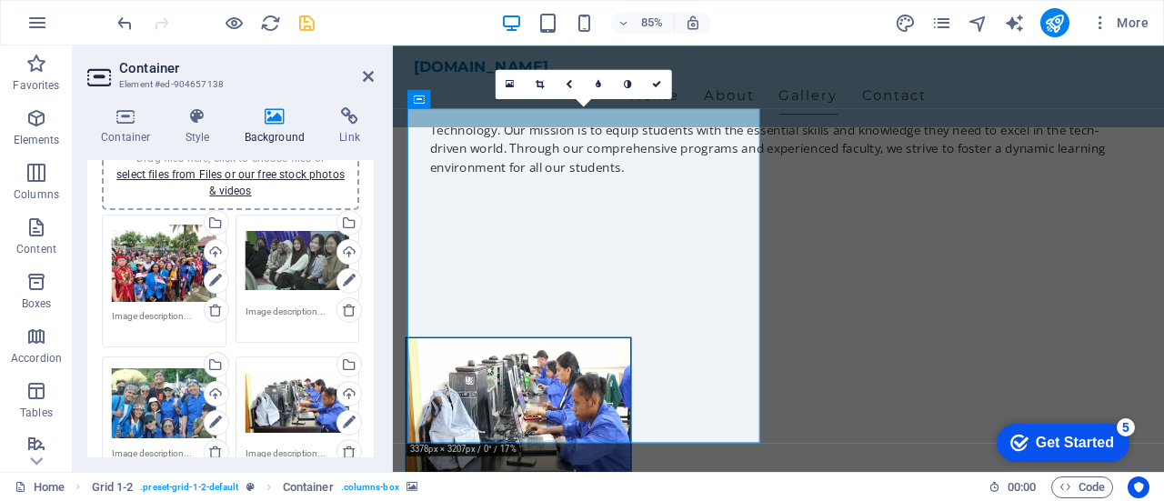
scroll to position [1455, 0]
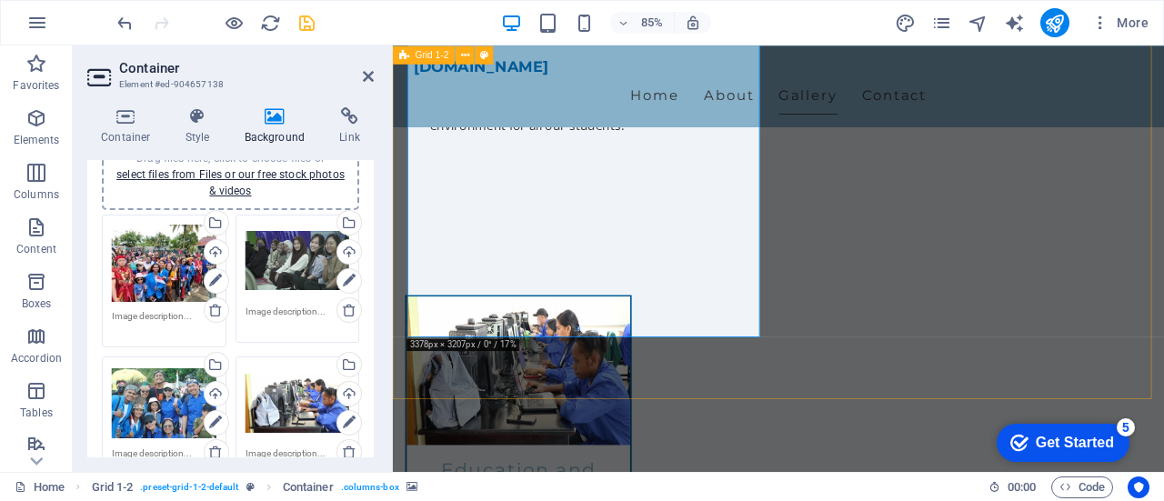
click at [190, 314] on textarea at bounding box center [164, 322] width 105 height 27
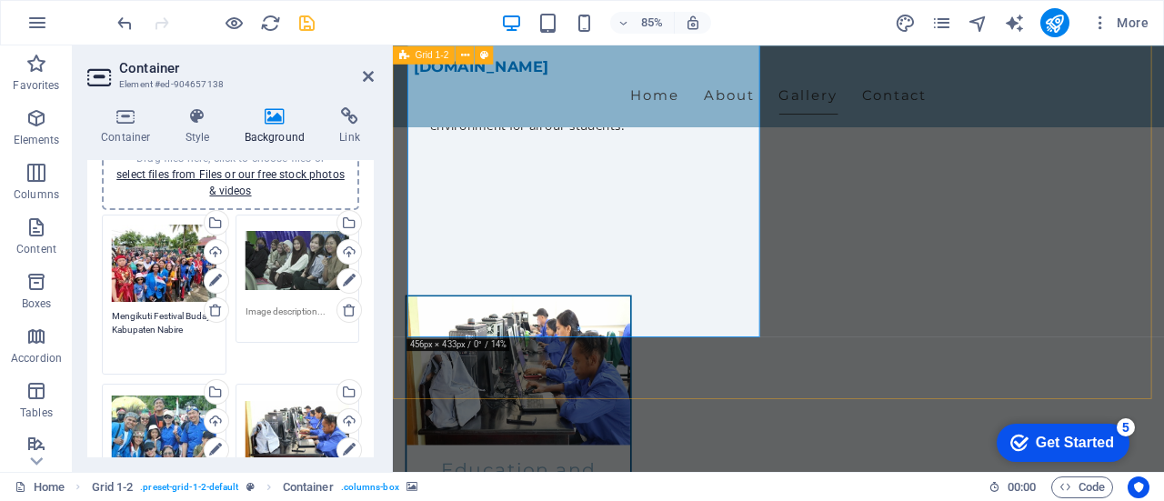
drag, startPoint x: 113, startPoint y: 314, endPoint x: 145, endPoint y: 341, distance: 41.9
click at [145, 341] on textarea "Mengikuti Festival Budaya Kabupaten Nabire" at bounding box center [164, 336] width 105 height 55
paste textarea "Participating in the 2023 Nabire Regency Cultural Festival"
type textarea "Participating in the 2023 Nabire Regency Cultural Festival"
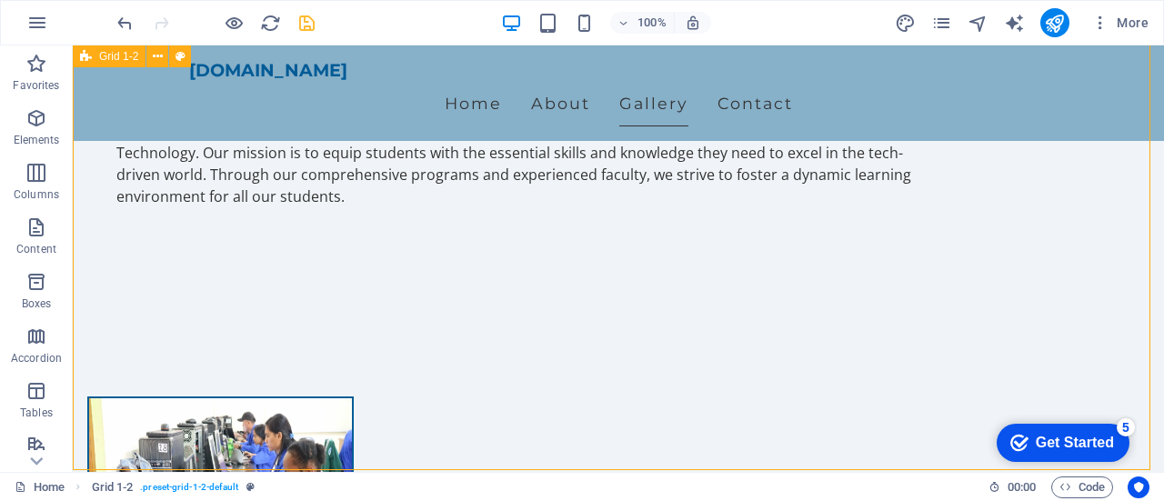
scroll to position [1273, 0]
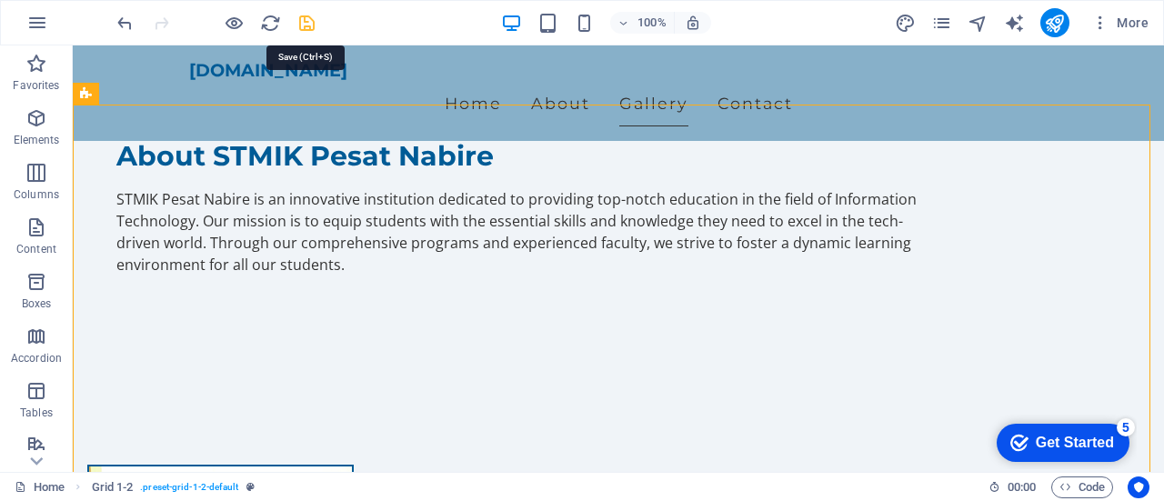
click at [307, 22] on icon "save" at bounding box center [306, 23] width 21 height 21
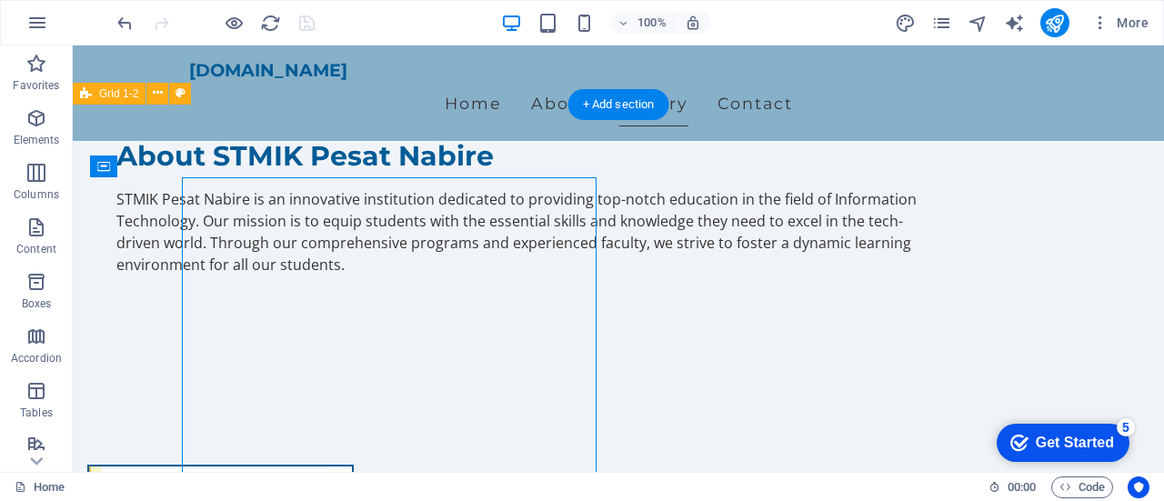
select select "ms"
select select "s"
select select "progressive"
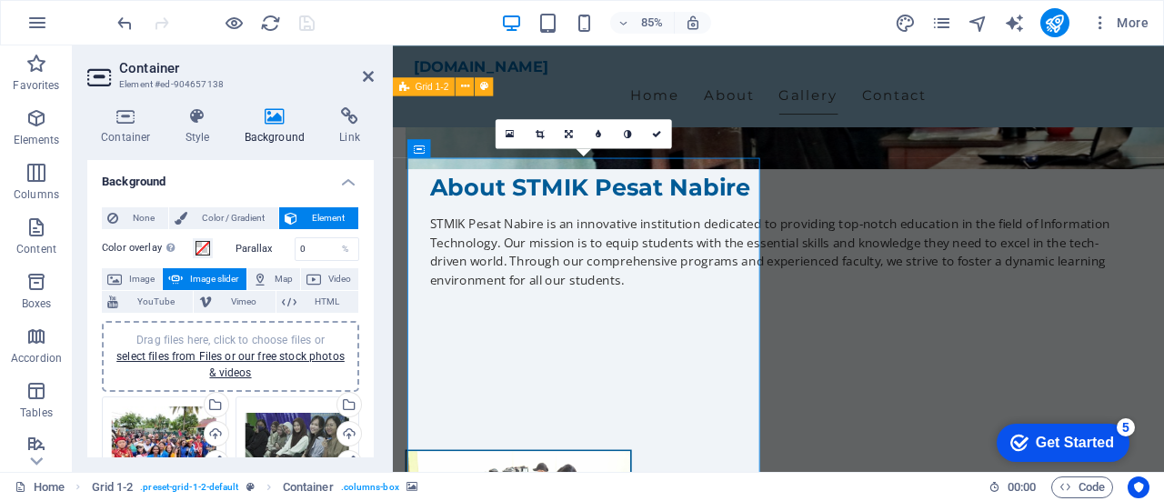
scroll to position [1364, 0]
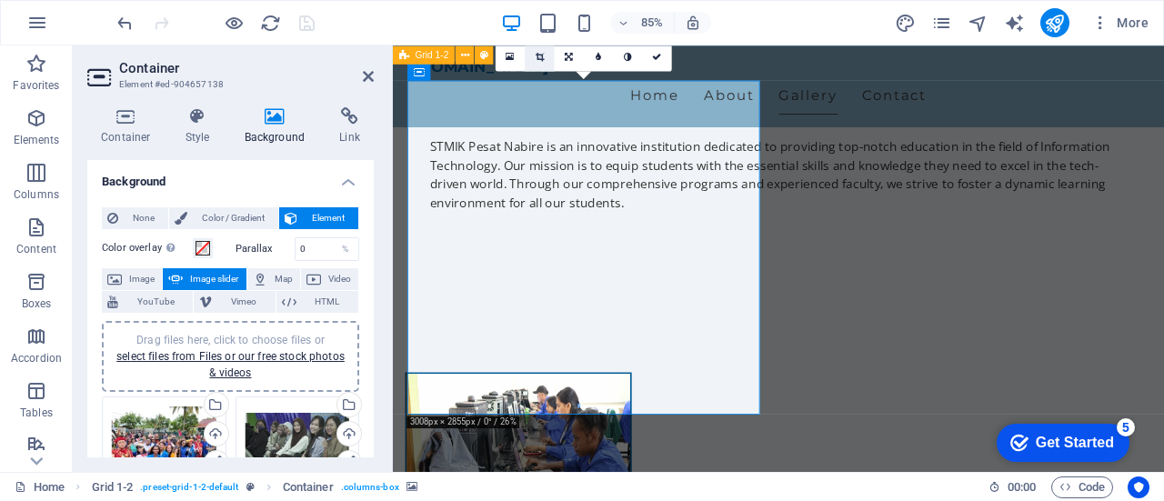
click at [540, 55] on icon at bounding box center [539, 55] width 8 height 9
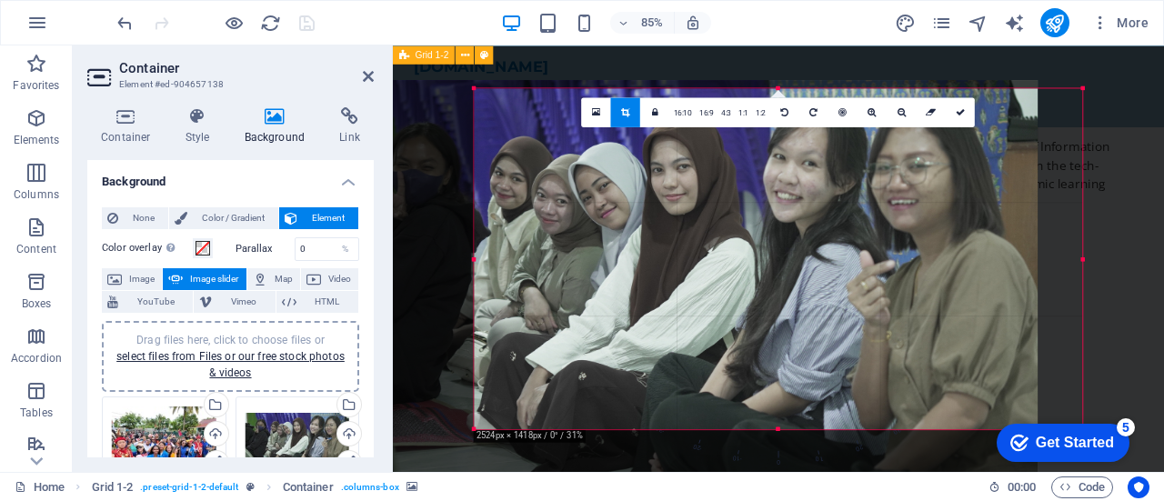
drag, startPoint x: 922, startPoint y: 259, endPoint x: 800, endPoint y: 275, distance: 122.8
click at [800, 275] on div at bounding box center [675, 282] width 725 height 406
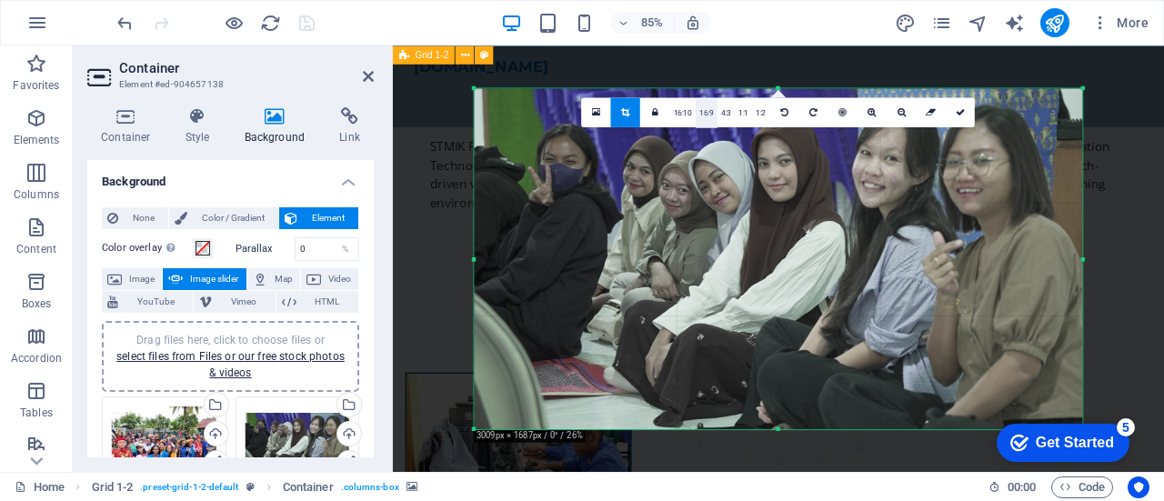
click at [708, 110] on link "16:9" at bounding box center [706, 112] width 22 height 29
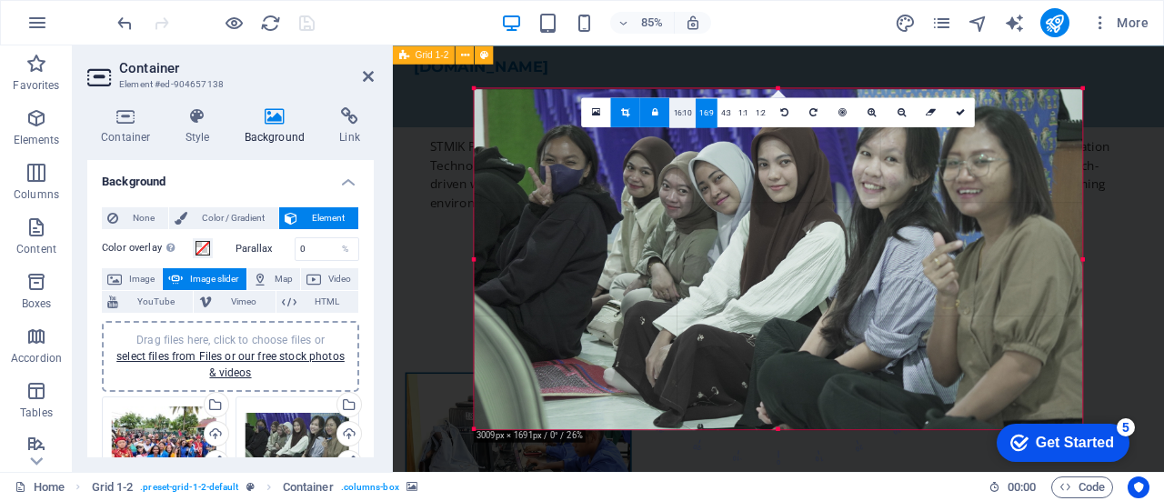
click at [683, 117] on link "16:10" at bounding box center [682, 112] width 25 height 29
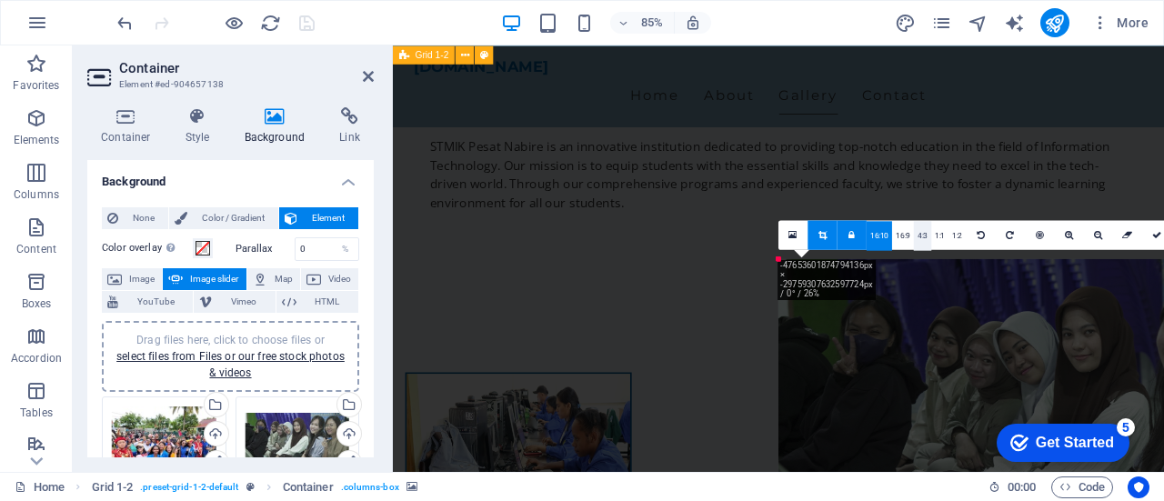
click at [922, 235] on link "4:3" at bounding box center [922, 235] width 17 height 29
click at [905, 238] on link "16:9" at bounding box center [903, 235] width 22 height 29
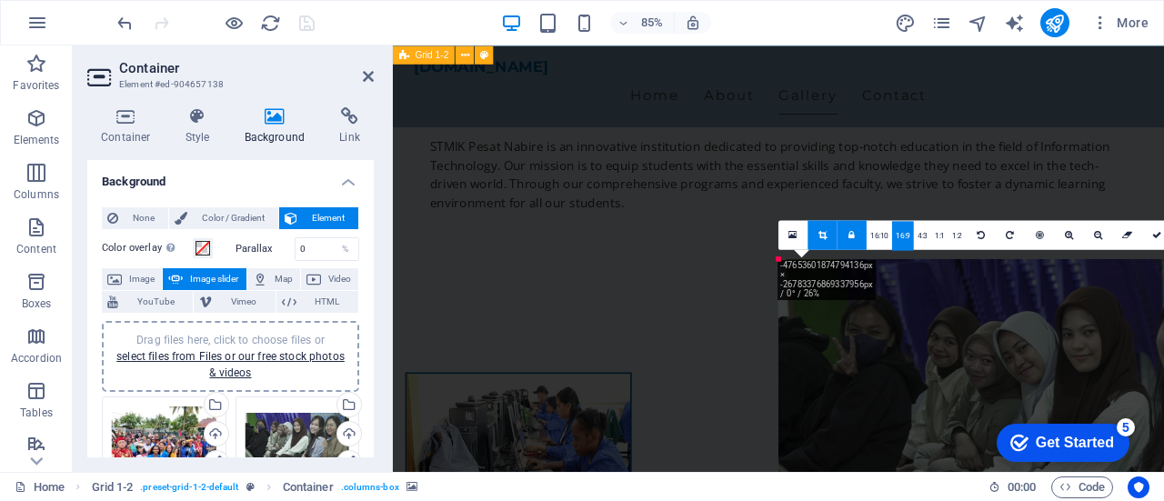
type textarea "Mengikuti Festival Budaya Kabupaten Nabire"
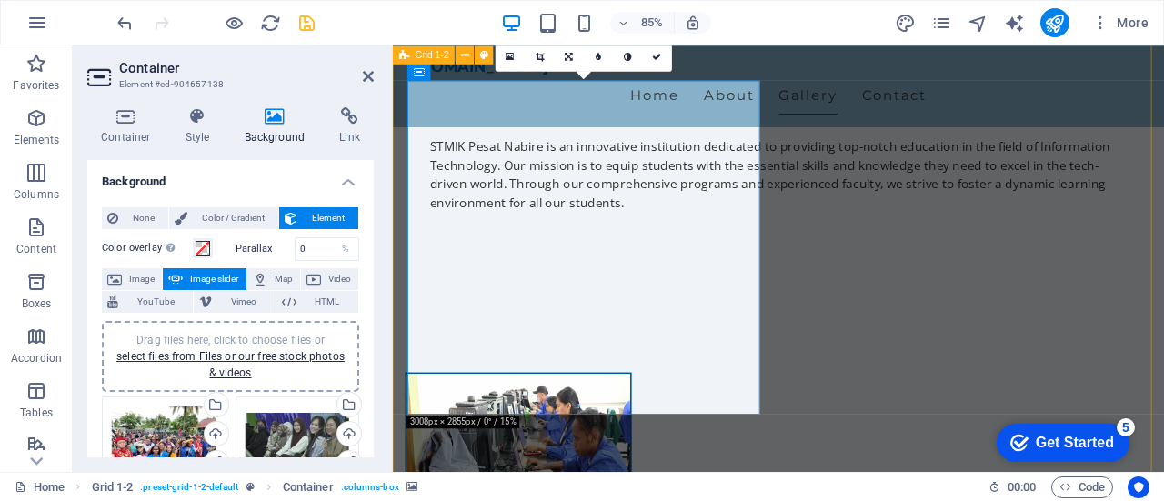
drag, startPoint x: 687, startPoint y: 262, endPoint x: 653, endPoint y: 260, distance: 34.6
click at [543, 55] on icon at bounding box center [539, 55] width 8 height 9
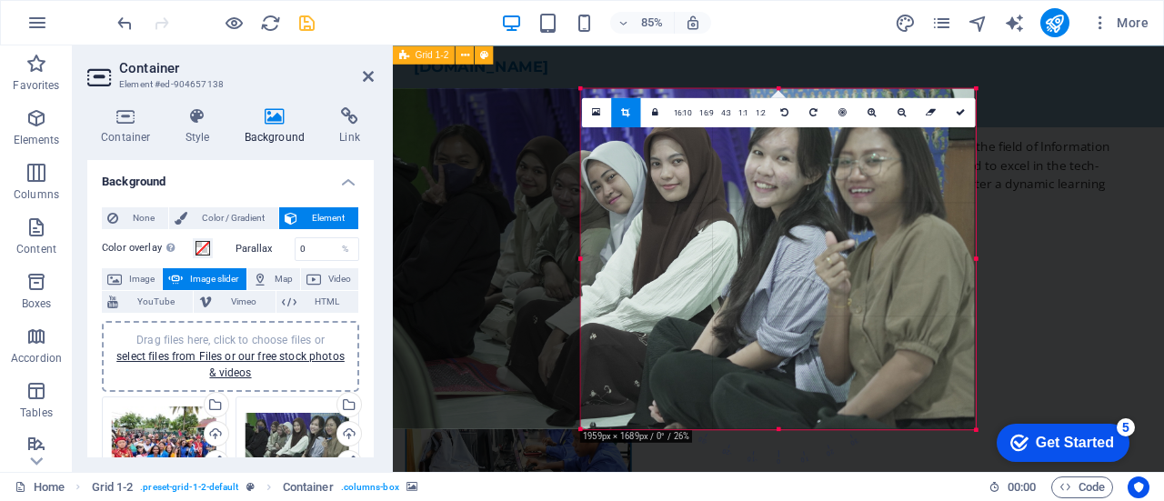
drag, startPoint x: 475, startPoint y: 260, endPoint x: 725, endPoint y: 265, distance: 251.0
click at [725, 265] on div "180 170 160 150 140 130 120 110 100 90 80 70 60 50 40 30 20 10 0 -10 -20 -30 -4…" at bounding box center [778, 258] width 395 height 341
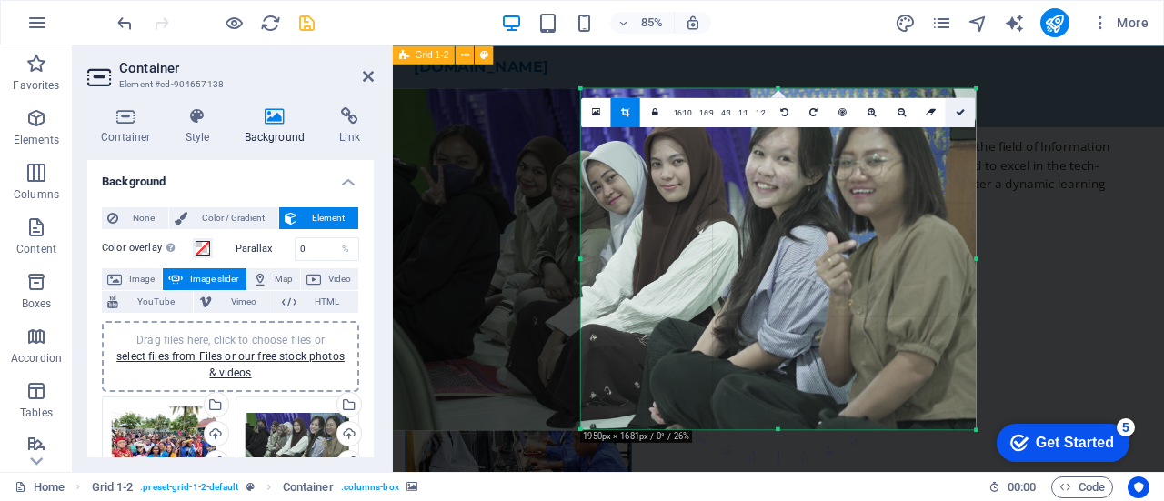
click at [958, 112] on icon at bounding box center [959, 111] width 9 height 9
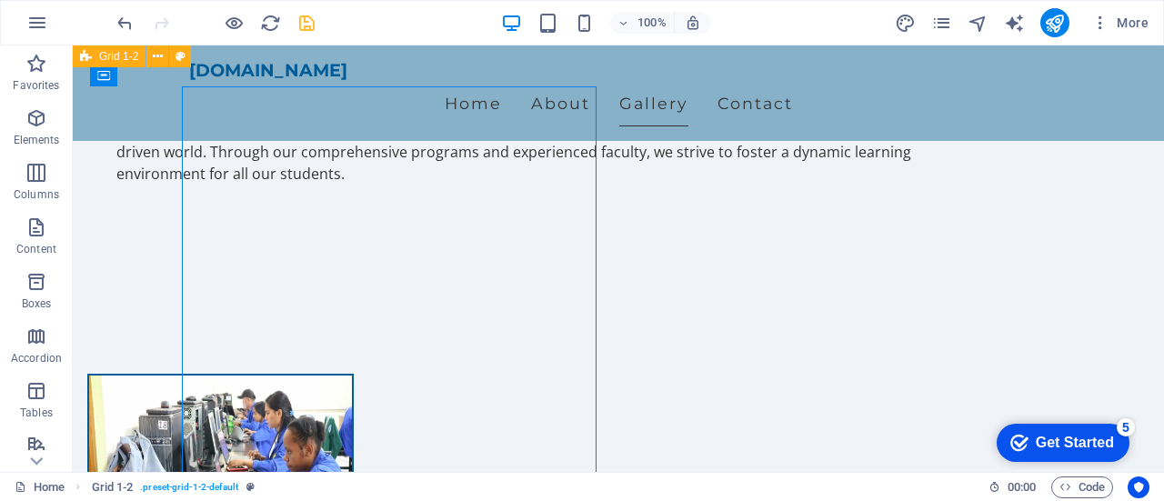
select select "ms"
select select "s"
select select "progressive"
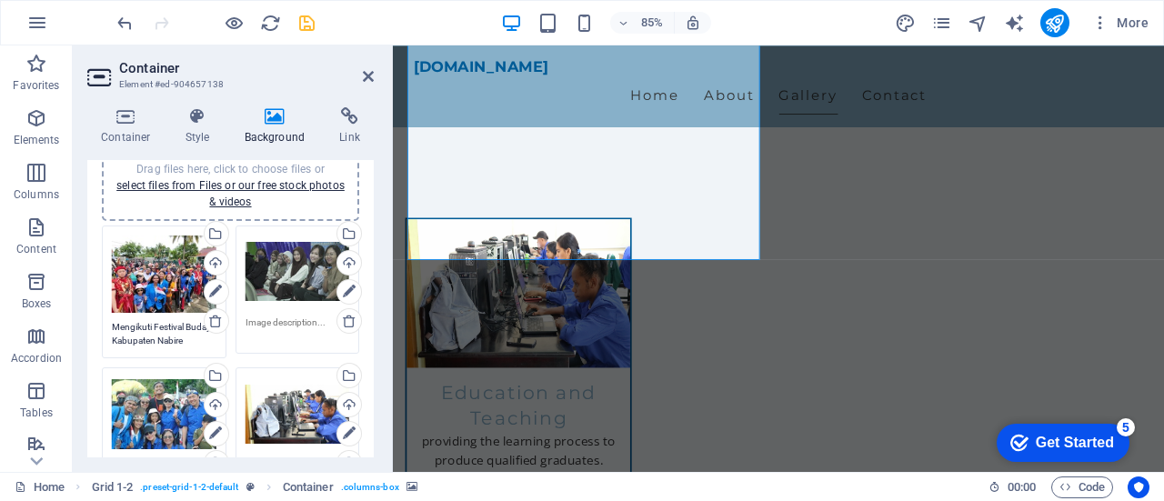
scroll to position [182, 0]
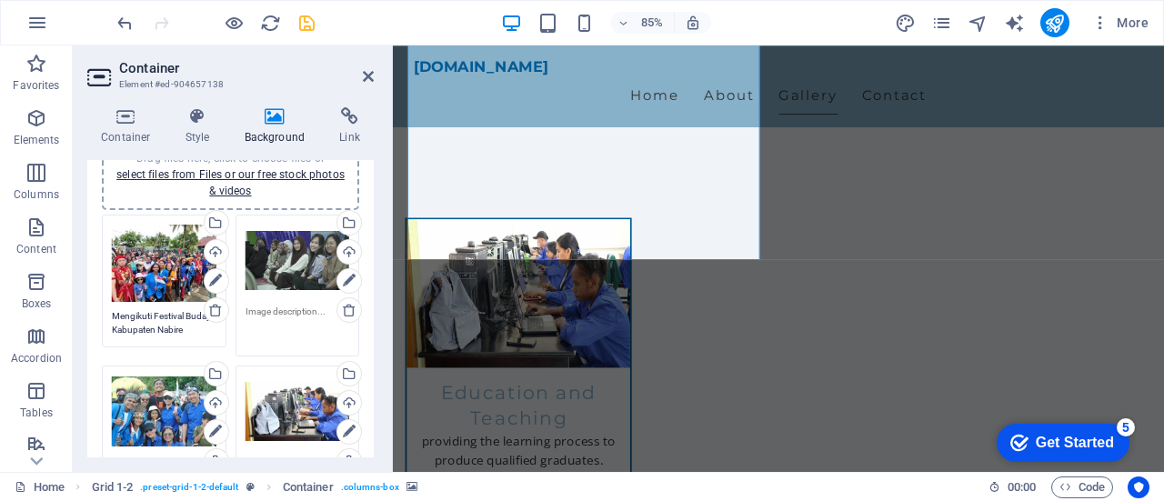
click at [269, 315] on textarea at bounding box center [297, 325] width 105 height 41
paste textarea "Joint breaking of the fast activities at campuses in [GEOGRAPHIC_DATA] in [DATE]"
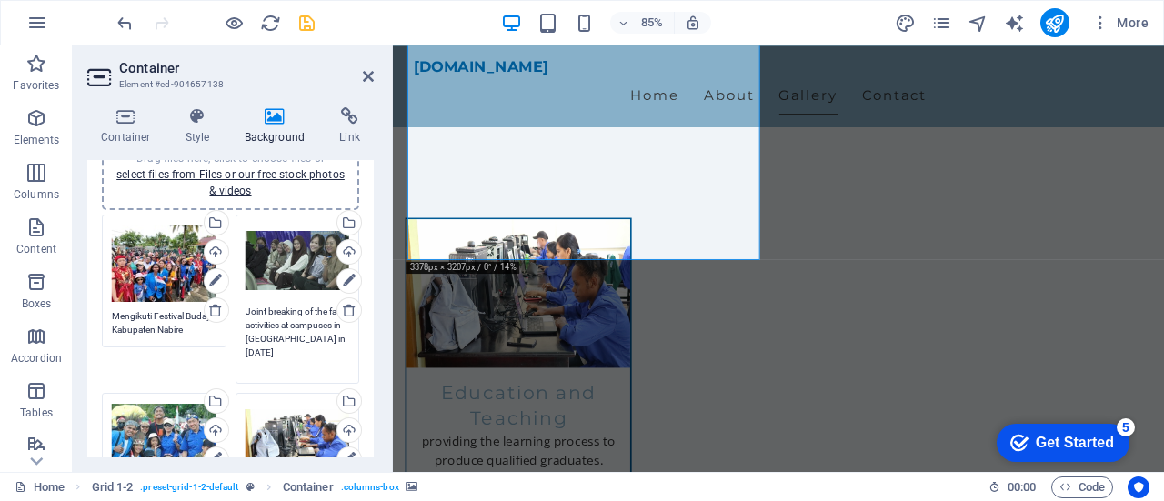
type textarea "Joint breaking of the fast activities at campuses in [GEOGRAPHIC_DATA] in [DATE]"
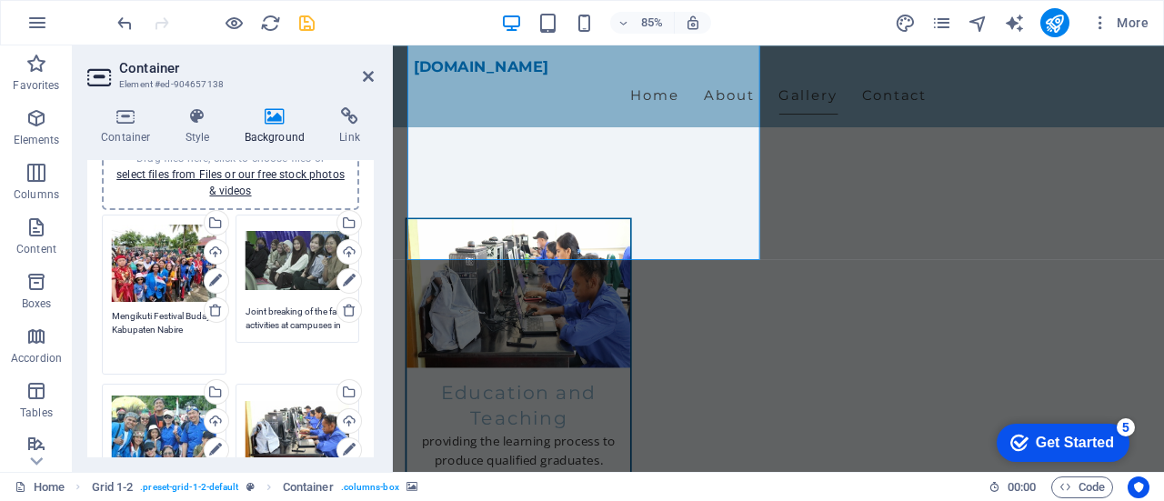
click at [144, 321] on textarea "Mengikuti Festival Budaya Kabupaten Nabire" at bounding box center [164, 336] width 105 height 55
paste textarea "Nabire Regency Cultural Festival Activities in [DATE]"
type textarea "Nabire Regency Cultural Festival Activities in [DATE]"
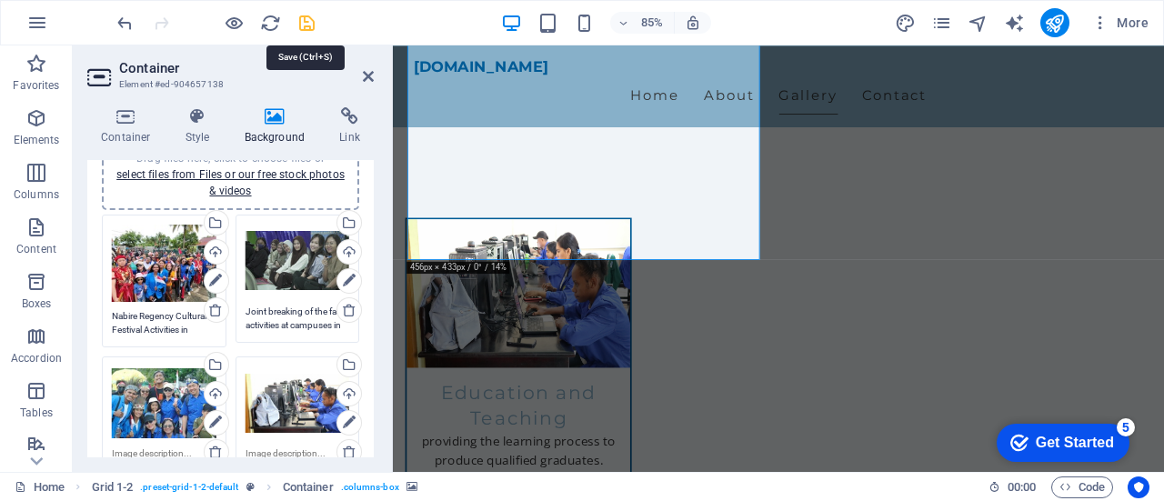
click at [306, 17] on icon "save" at bounding box center [306, 23] width 21 height 21
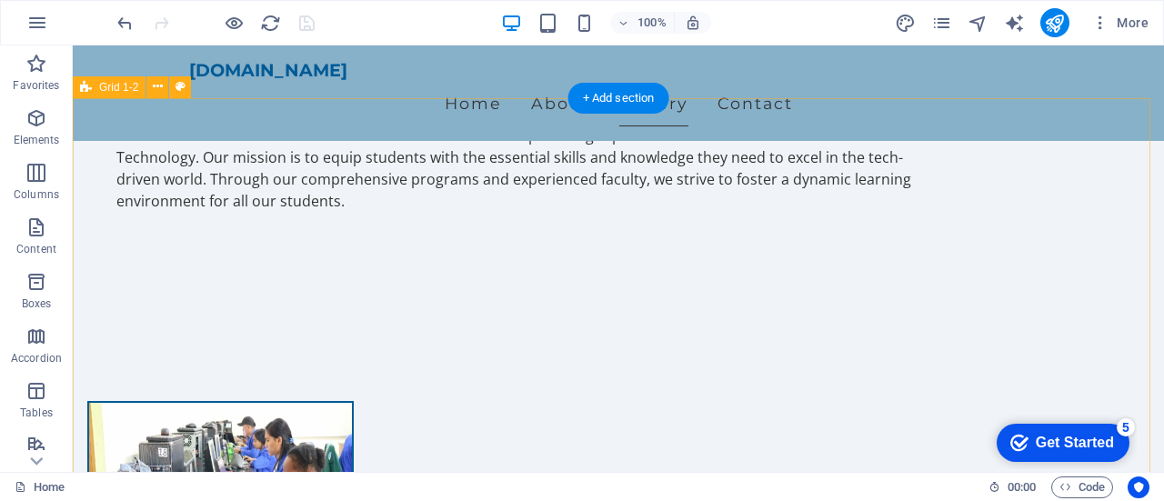
scroll to position [1364, 0]
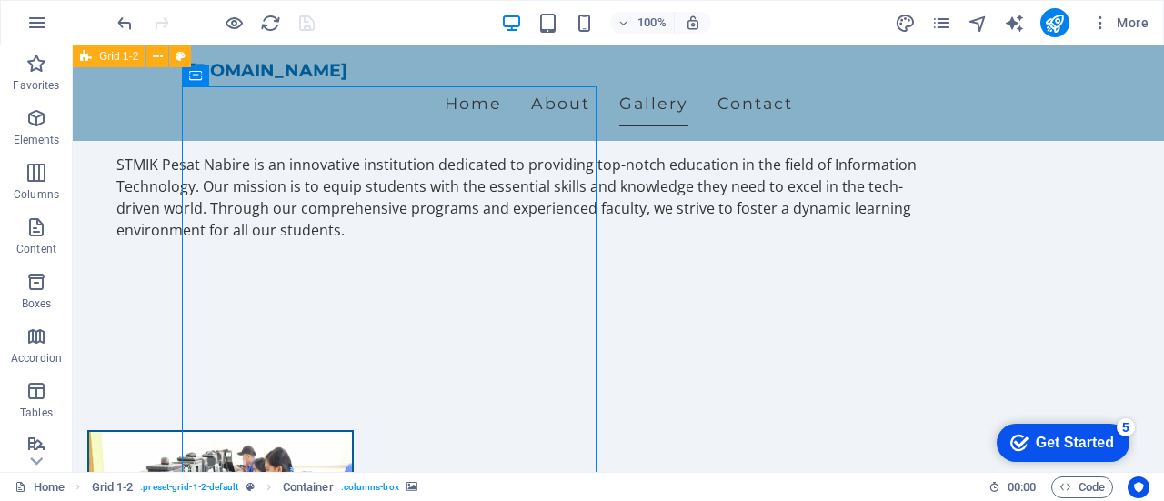
select select "ms"
select select "s"
select select "progressive"
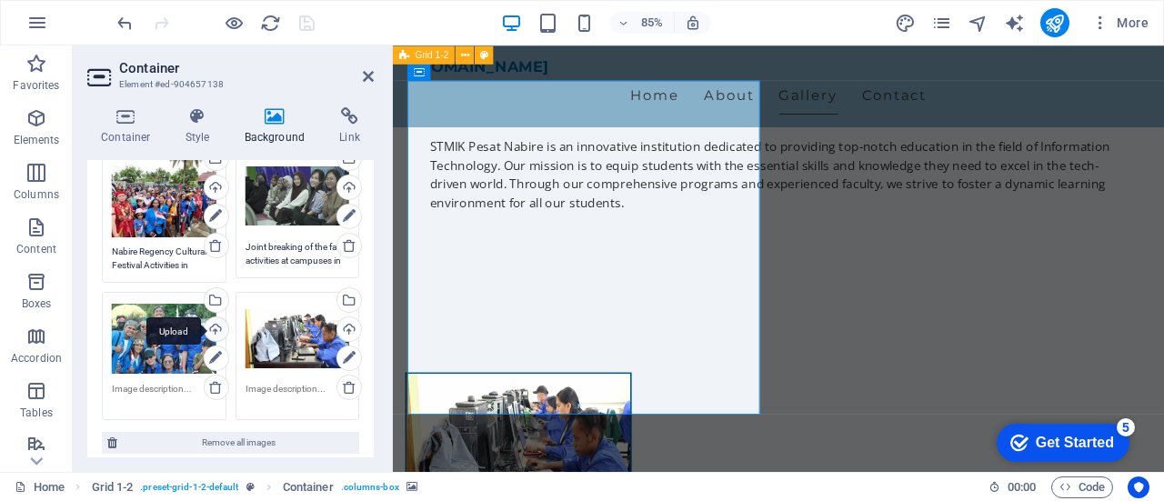
scroll to position [273, 0]
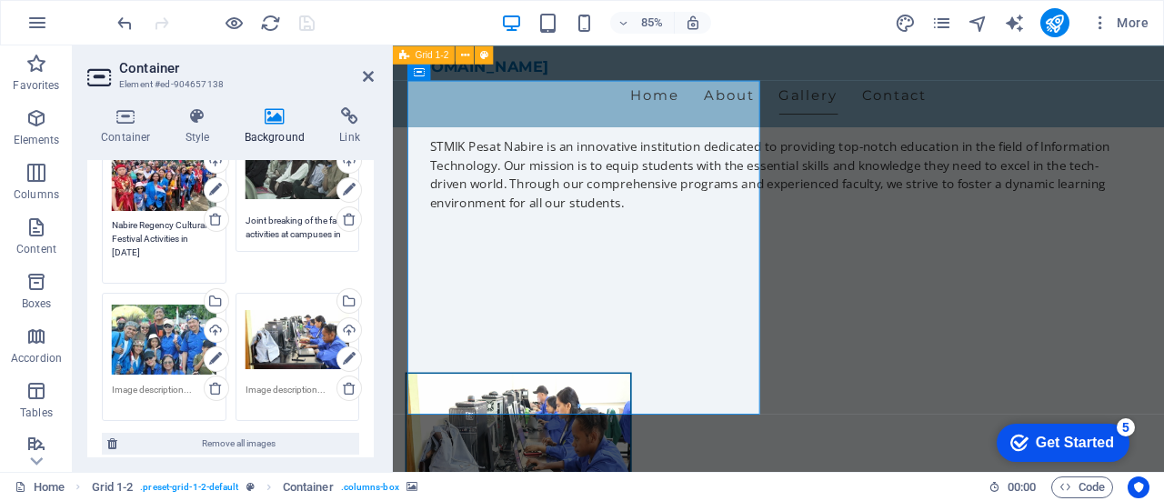
drag, startPoint x: 112, startPoint y: 223, endPoint x: 189, endPoint y: 245, distance: 80.5
click at [189, 245] on textarea "Nabire Regency Cultural Festival Activities in [DATE]" at bounding box center [164, 245] width 105 height 55
click at [151, 391] on textarea at bounding box center [164, 396] width 105 height 27
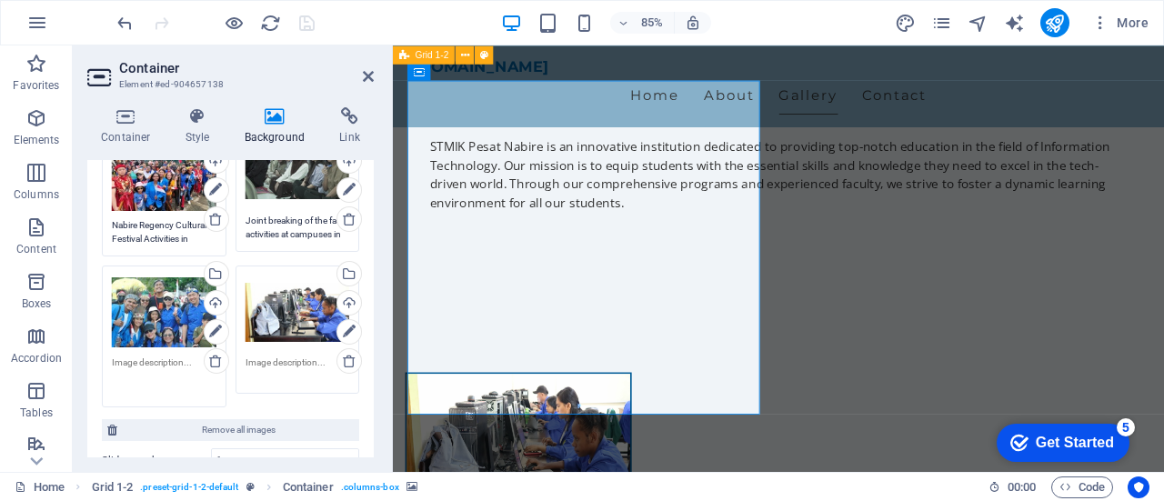
paste textarea "Nabire Regency Cultural Festival Activities in [DATE]"
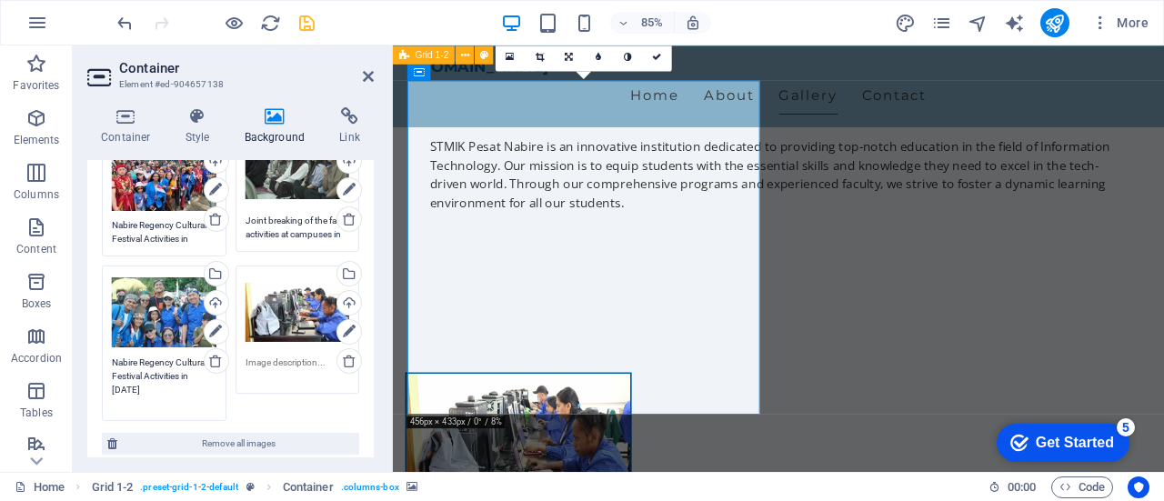
type textarea "Nabire Regency Cultural Festival Activities in [DATE]"
click at [298, 364] on textarea at bounding box center [297, 368] width 105 height 27
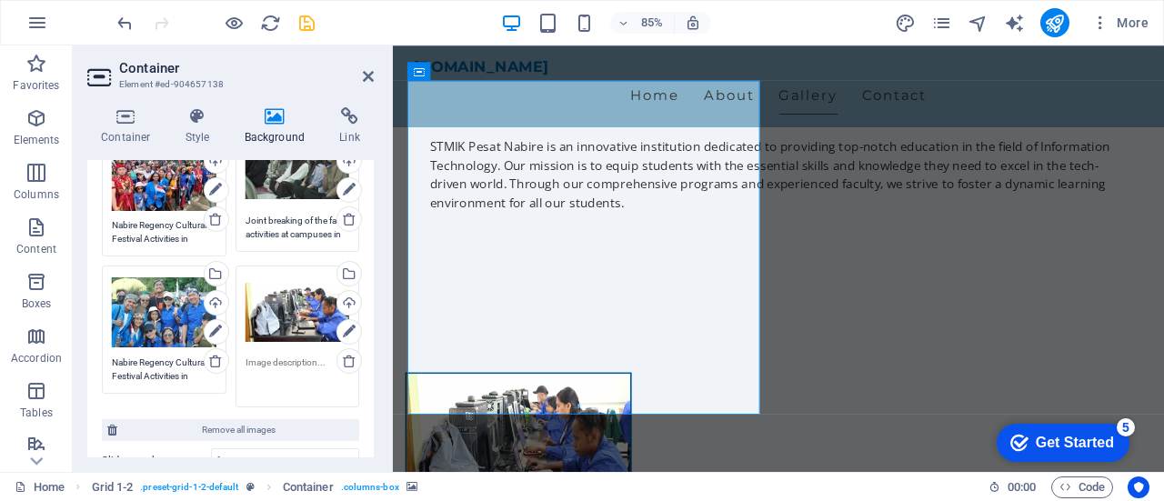
click at [285, 358] on textarea at bounding box center [297, 375] width 105 height 41
paste textarea "Student final semester exam activities"
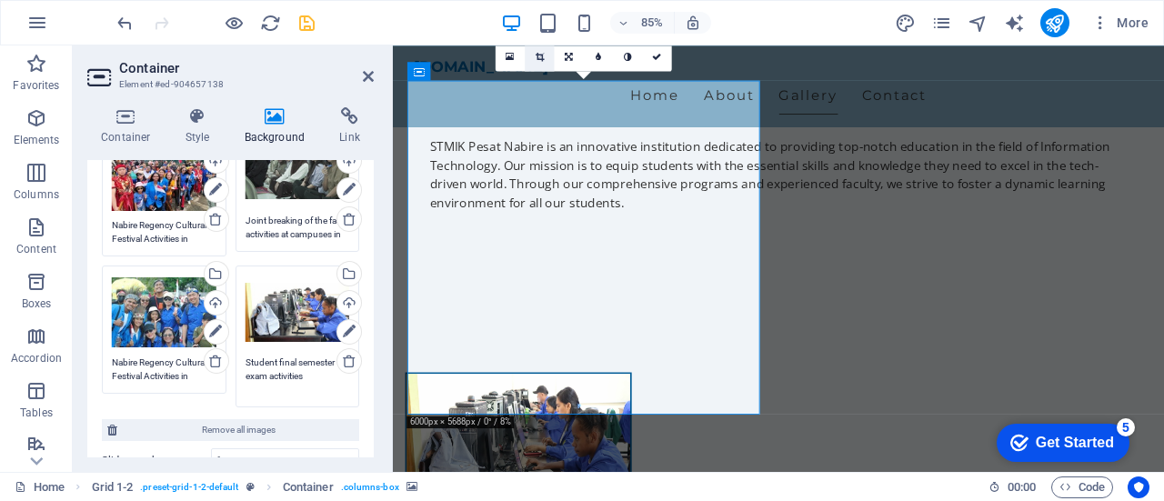
type textarea "Student final semester exam activities"
click at [540, 54] on icon at bounding box center [539, 55] width 8 height 9
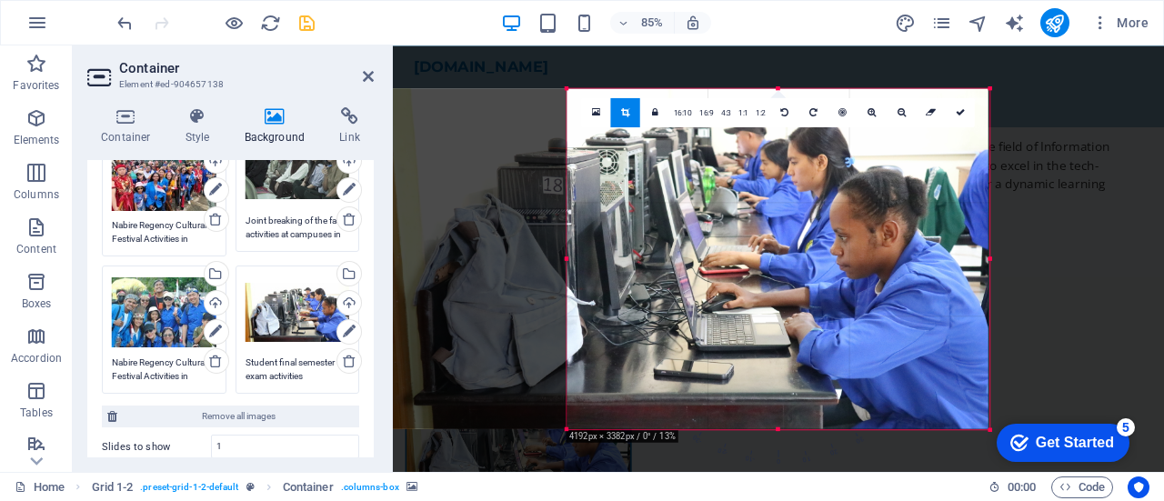
drag, startPoint x: 475, startPoint y: 258, endPoint x: 691, endPoint y: 259, distance: 216.4
click at [691, 259] on div "180 170 160 150 140 130 120 110 100 90 80 70 60 50 40 30 20 10 0 -10 -20 -30 -4…" at bounding box center [777, 258] width 423 height 341
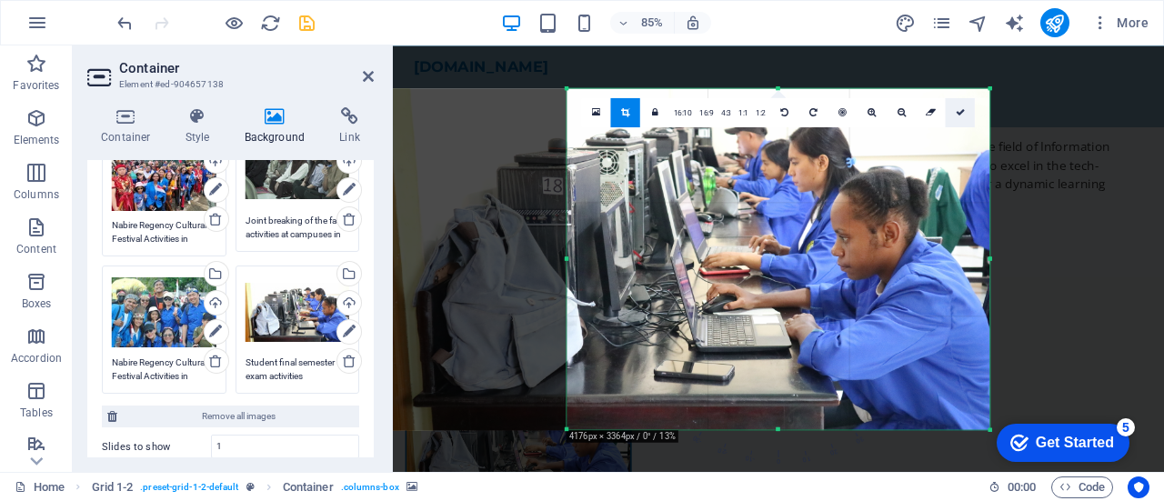
click at [959, 112] on icon at bounding box center [959, 111] width 9 height 9
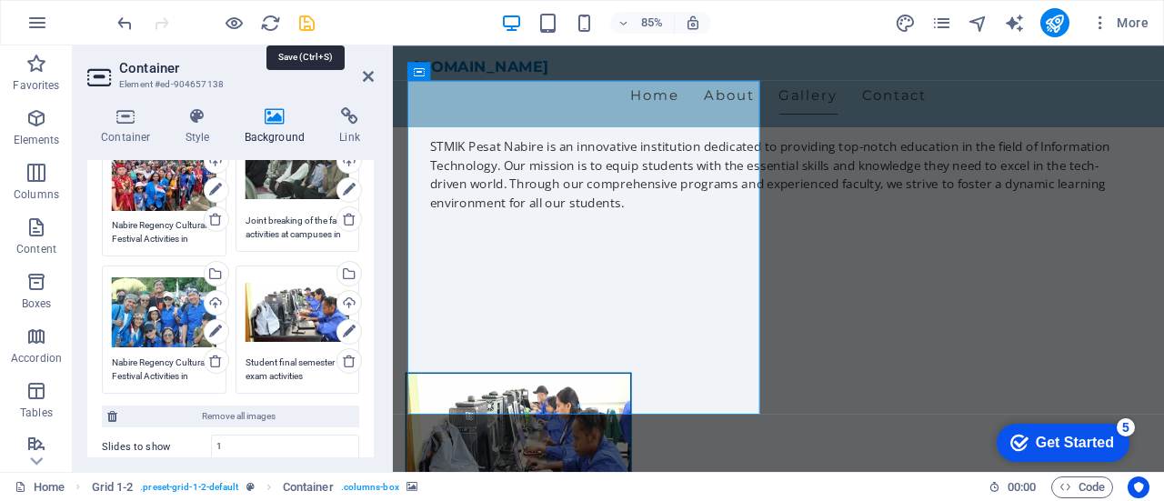
click at [306, 19] on icon "save" at bounding box center [306, 23] width 21 height 21
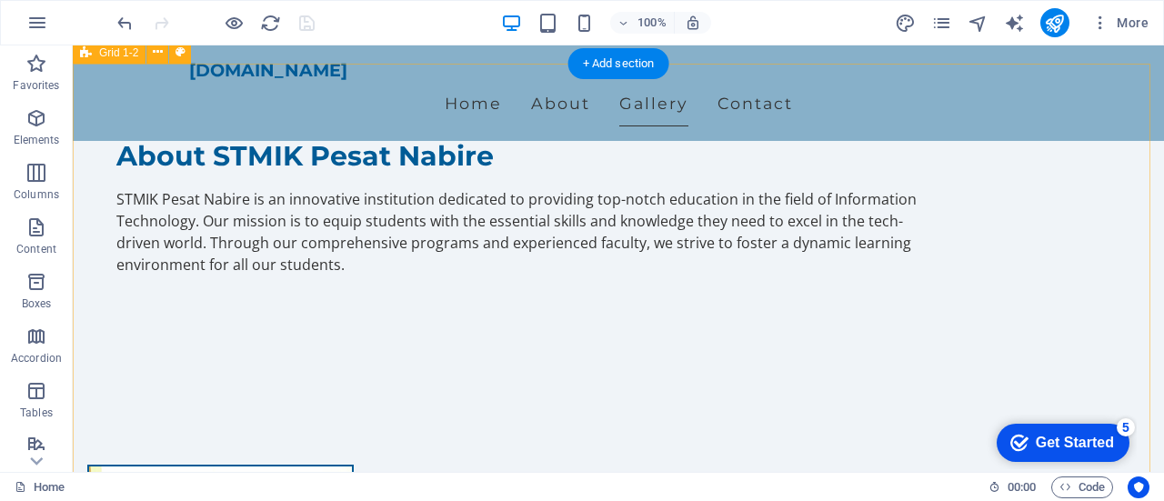
scroll to position [1455, 0]
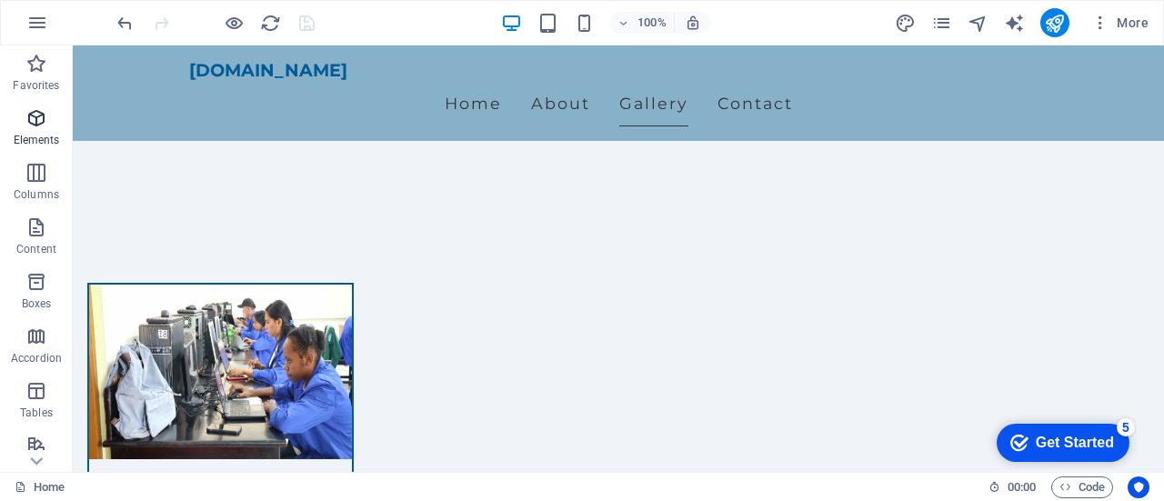
click at [33, 123] on icon "button" at bounding box center [36, 118] width 22 height 22
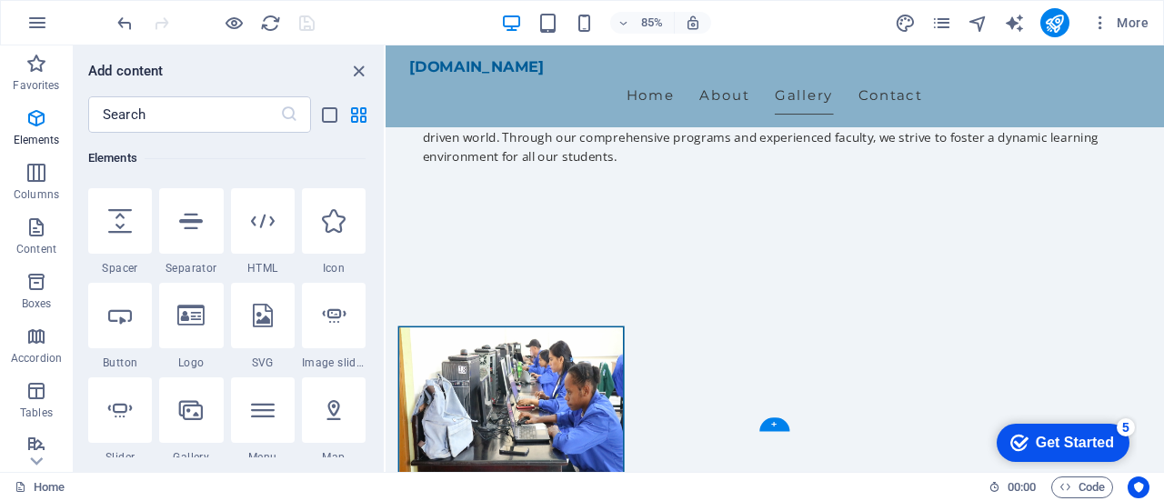
scroll to position [1327, 0]
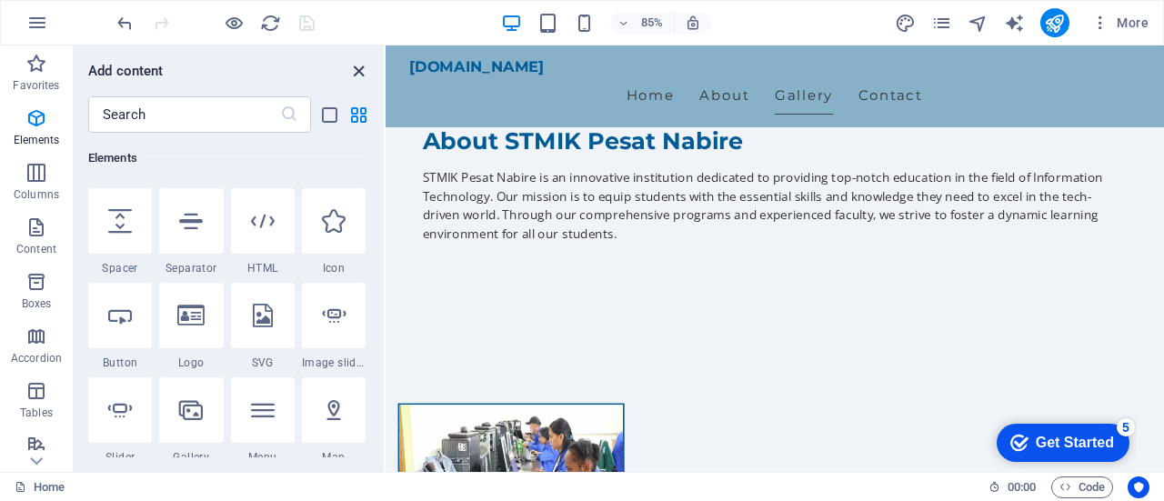
click at [361, 70] on icon "close panel" at bounding box center [358, 71] width 21 height 21
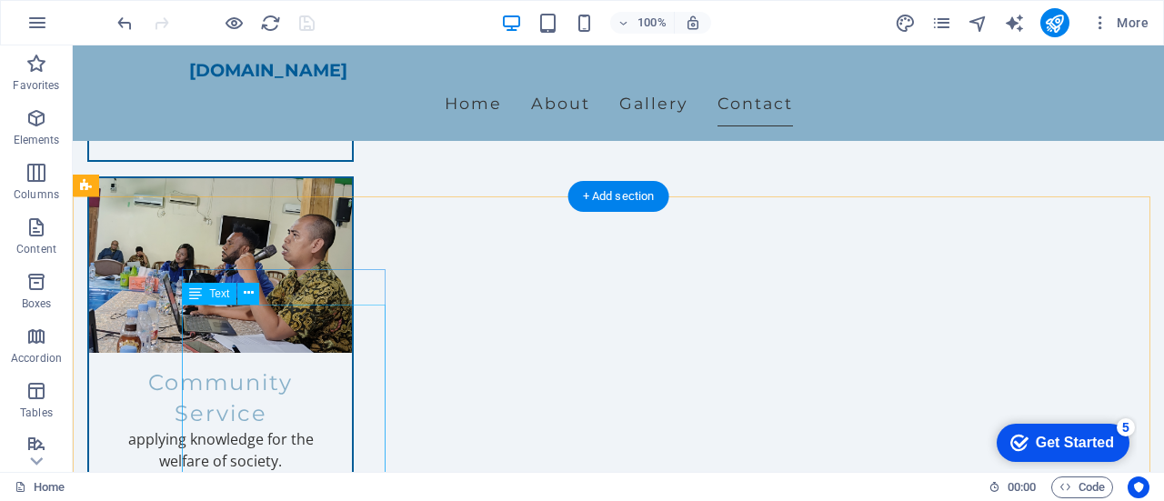
scroll to position [2327, 0]
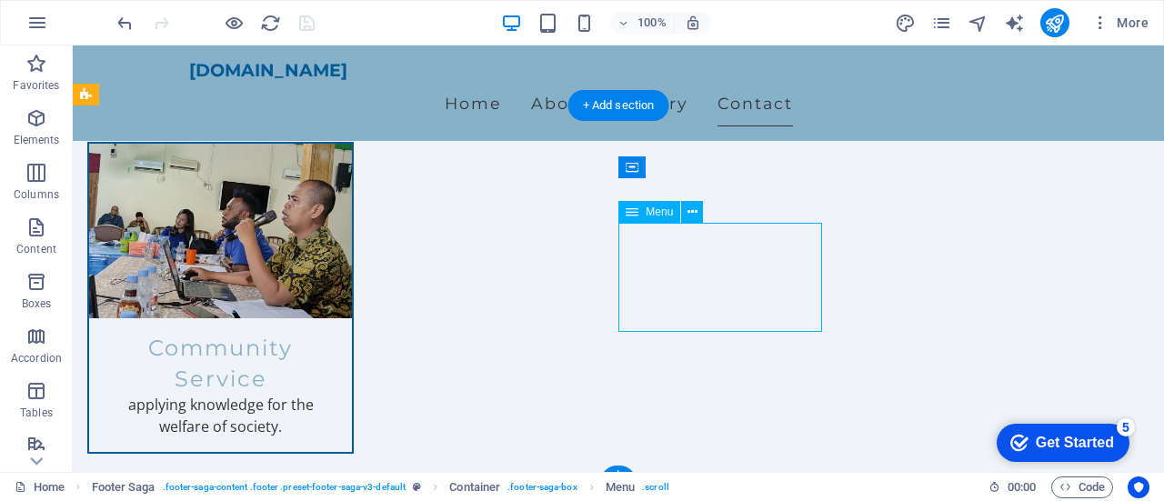
select select
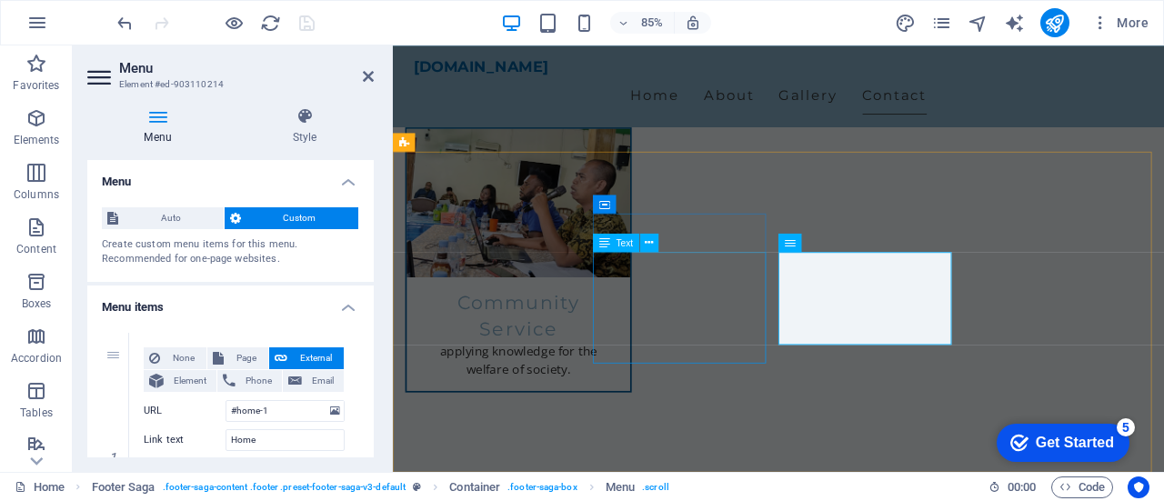
scroll to position [2262, 0]
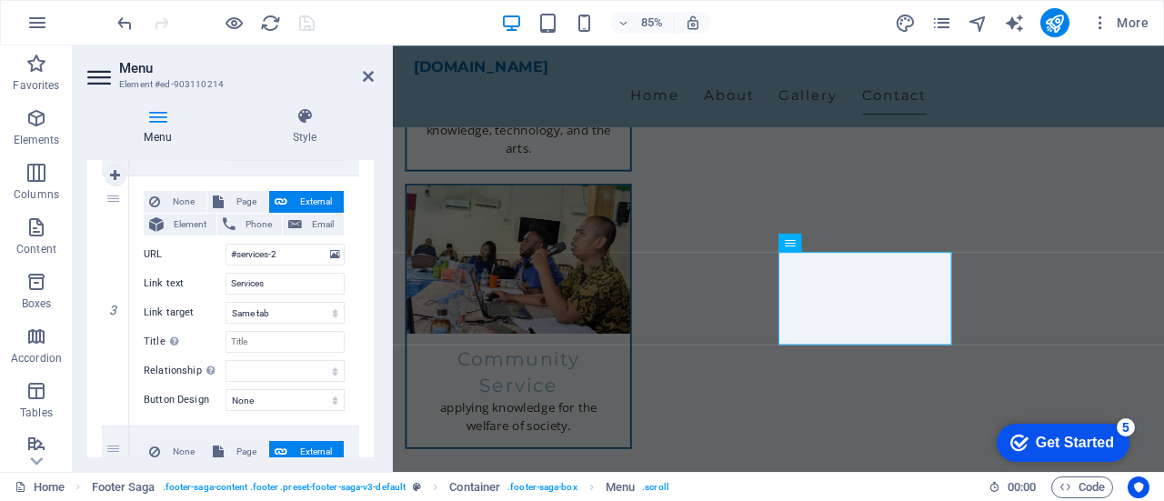
scroll to position [636, 0]
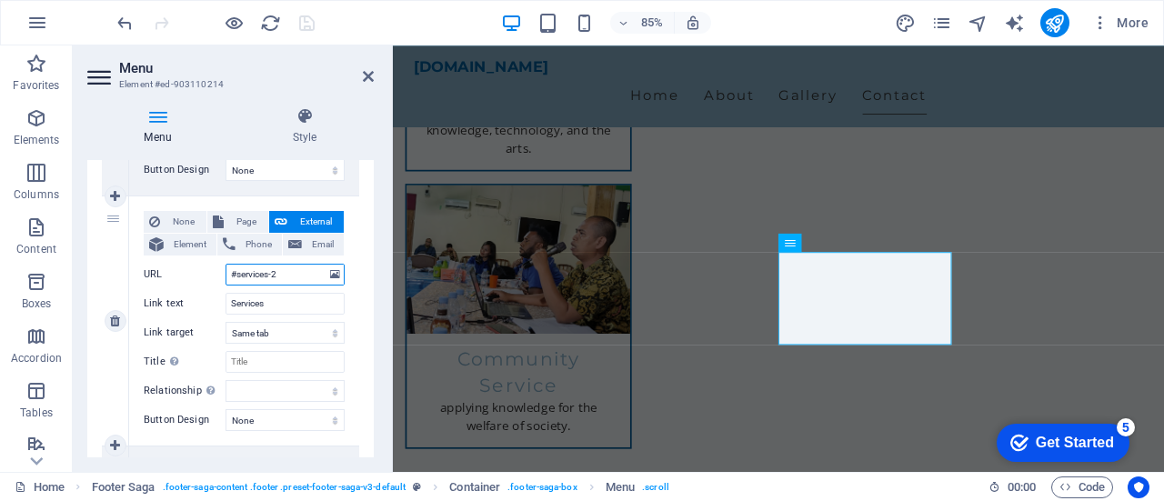
click at [280, 272] on input "#services-2" at bounding box center [284, 275] width 119 height 22
type input "#"
select select
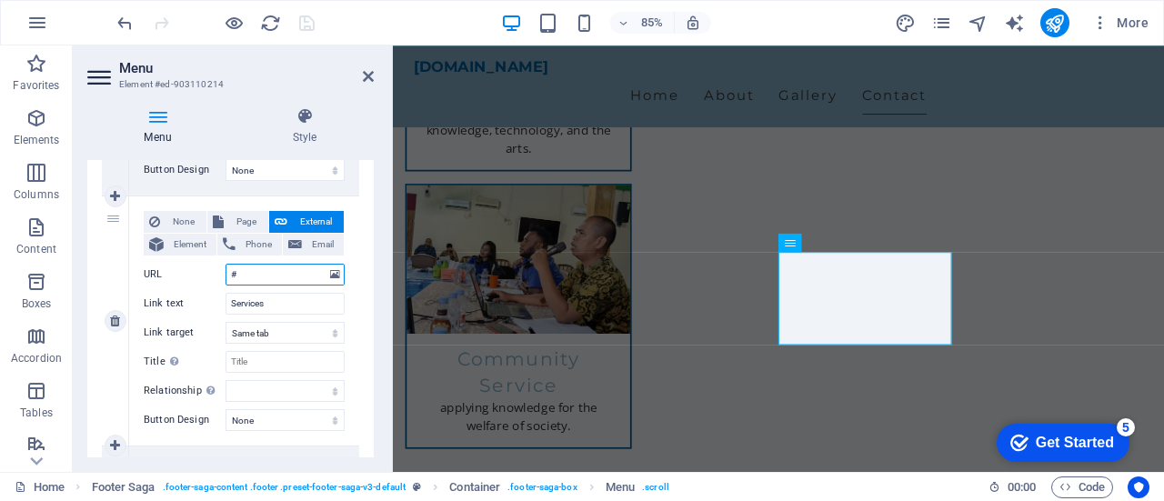
select select
type input "#ga"
select select
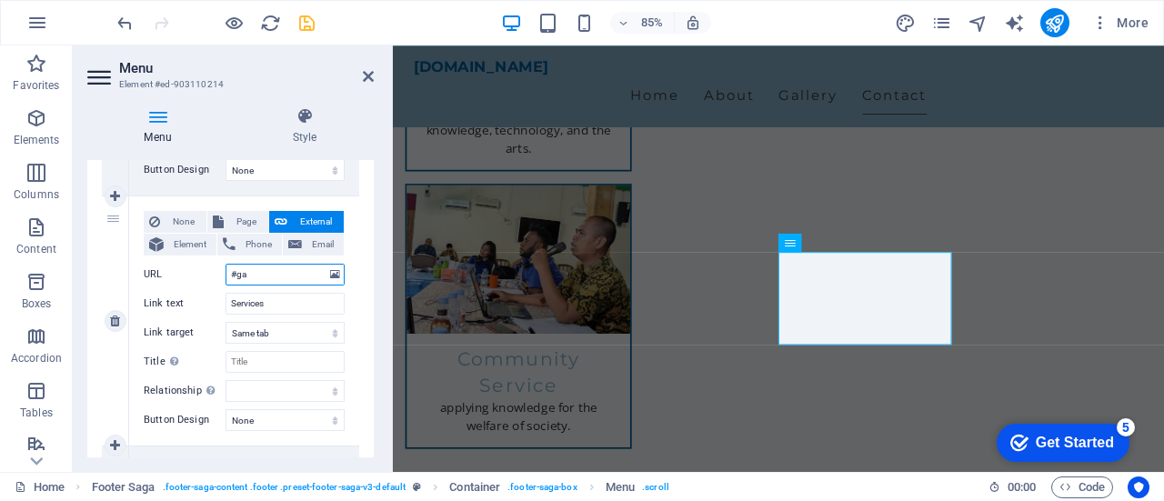
select select
type input "#galle"
select select
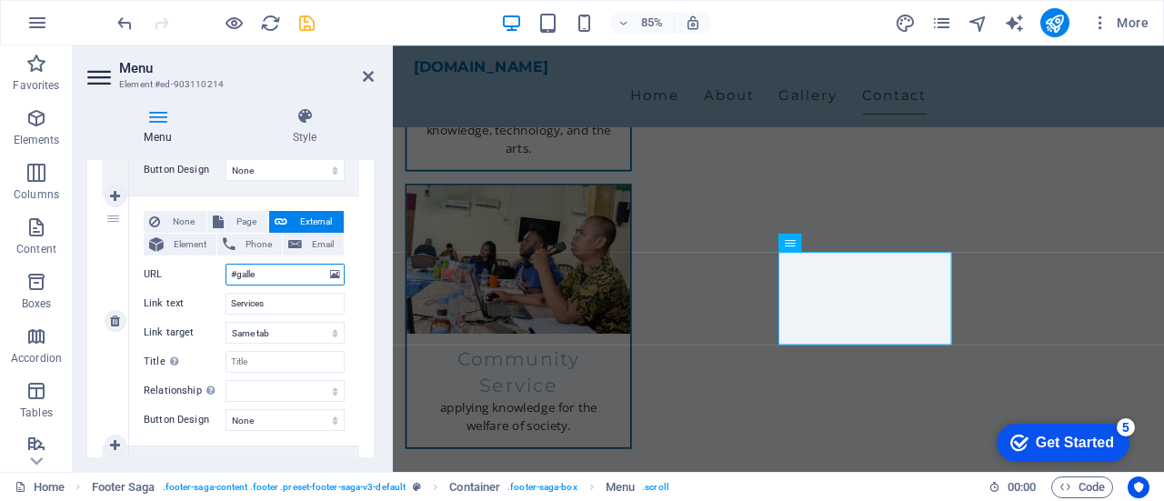
select select
type input "#gallery"
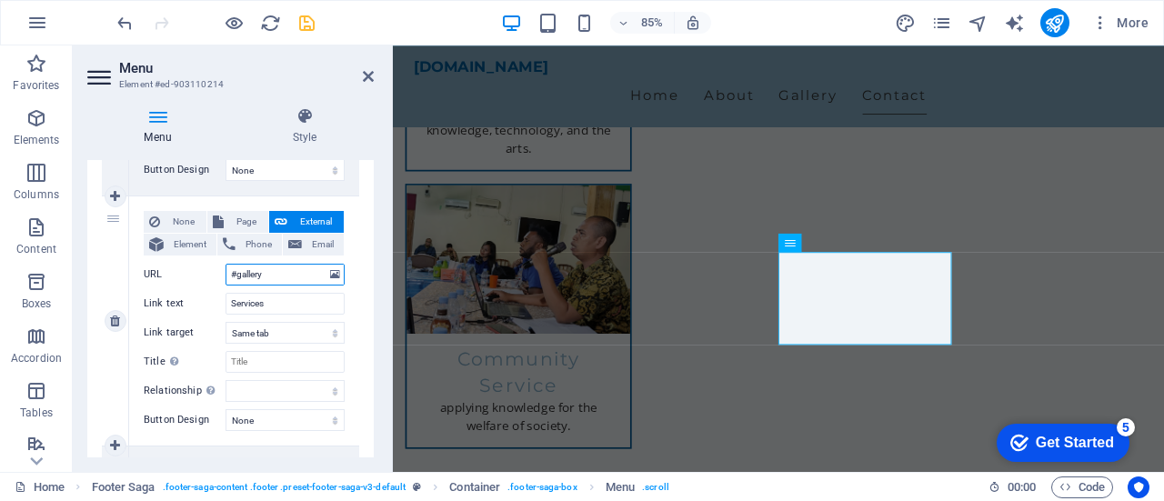
select select
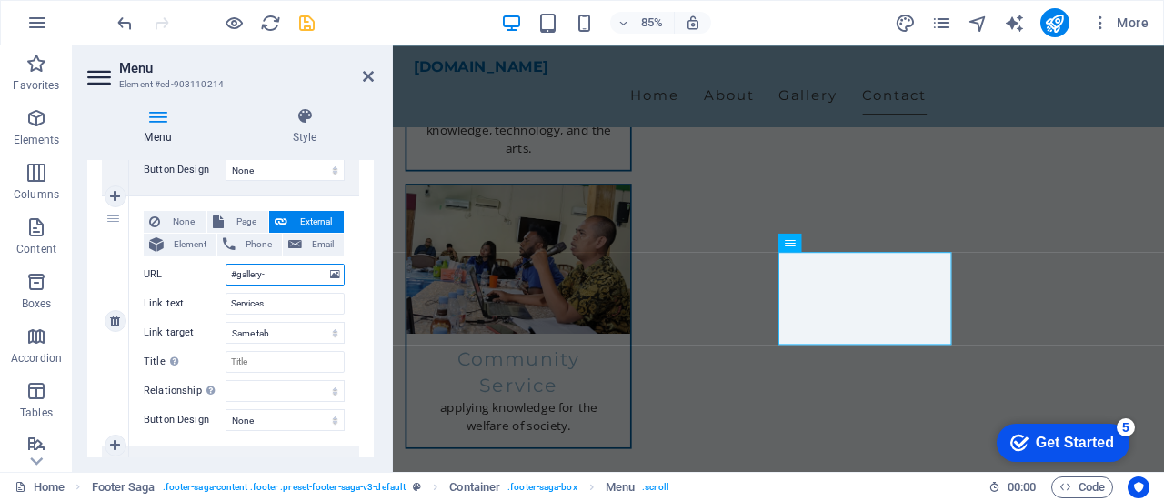
type input "#gallery-1"
select select
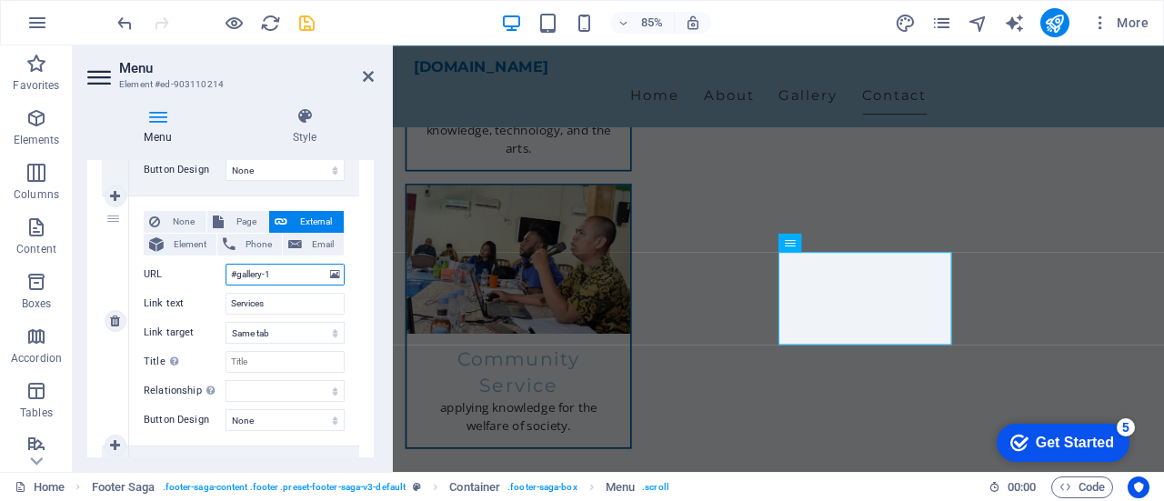
select select
type input "#gallery-1"
click at [278, 303] on input "Services" at bounding box center [284, 304] width 119 height 22
type input "S"
select select
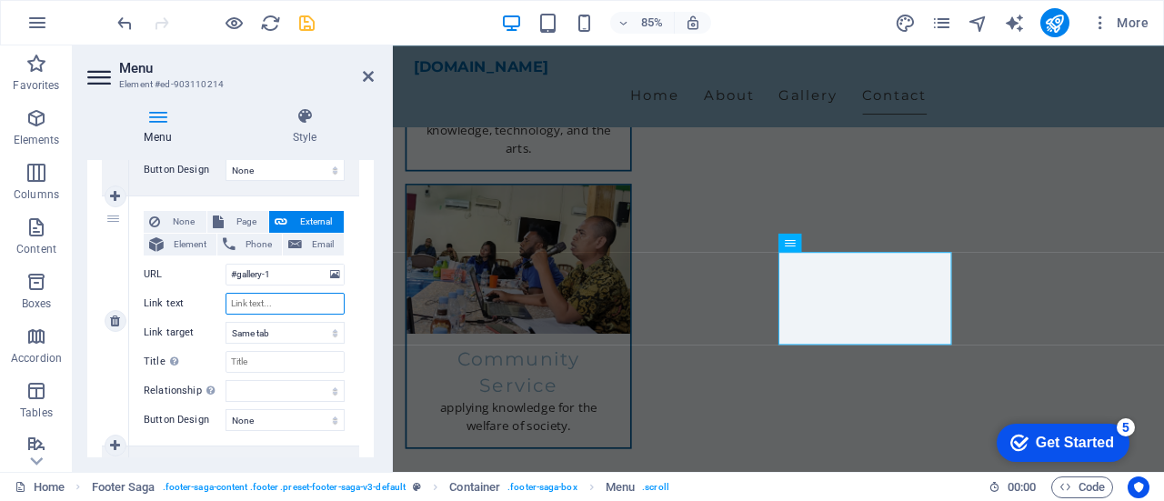
select select
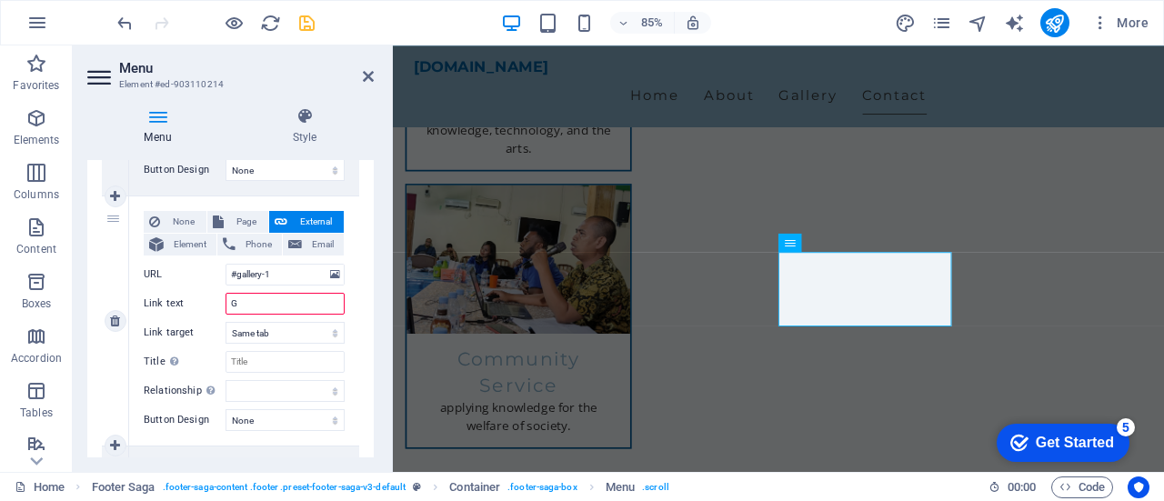
type input "Ga"
select select
type input "Gal"
select select
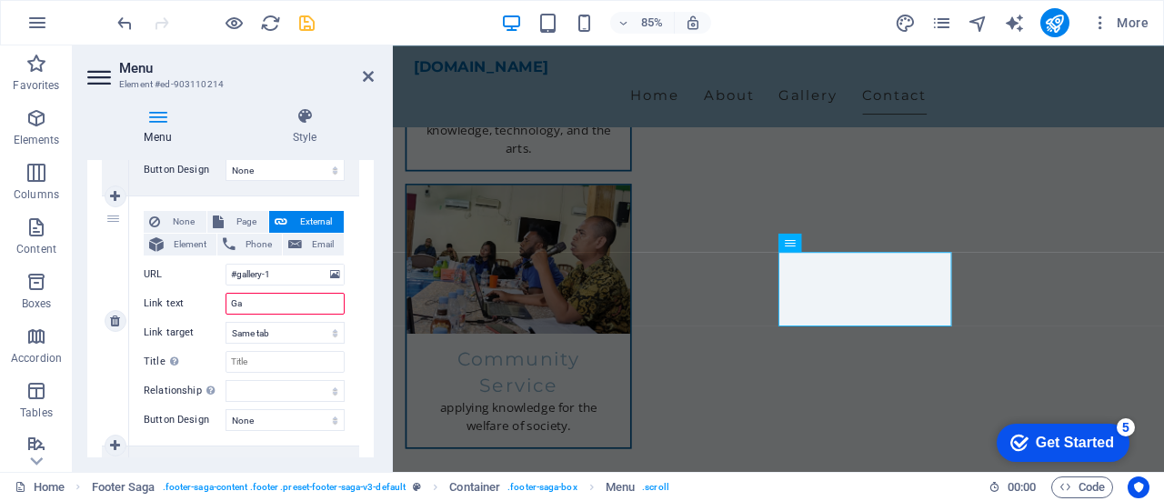
select select
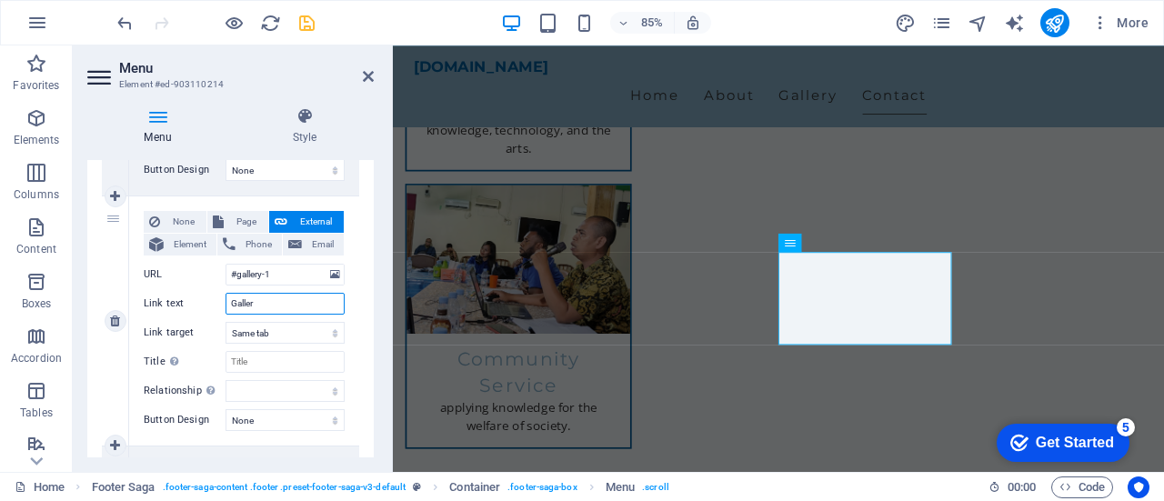
type input "Gallery"
select select
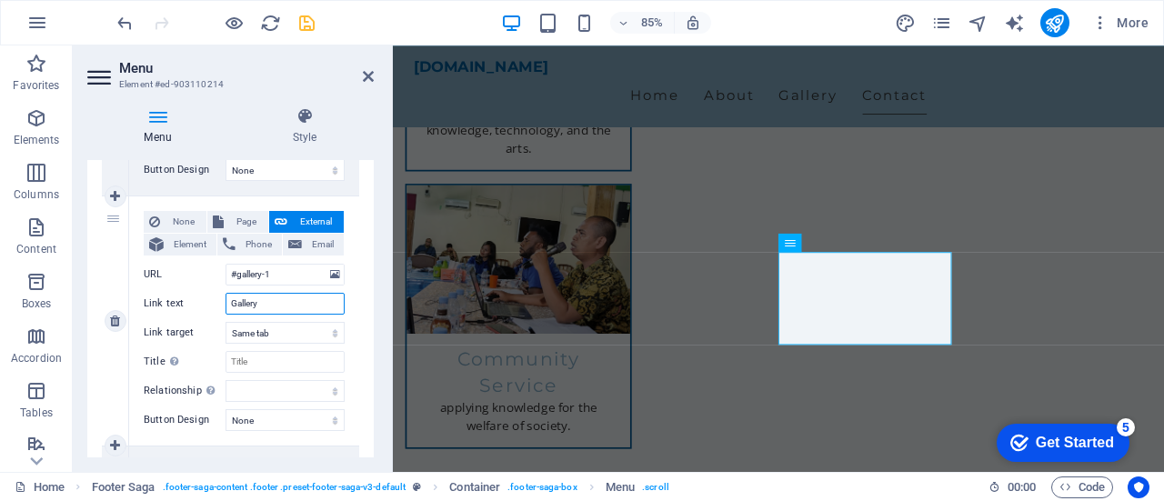
select select
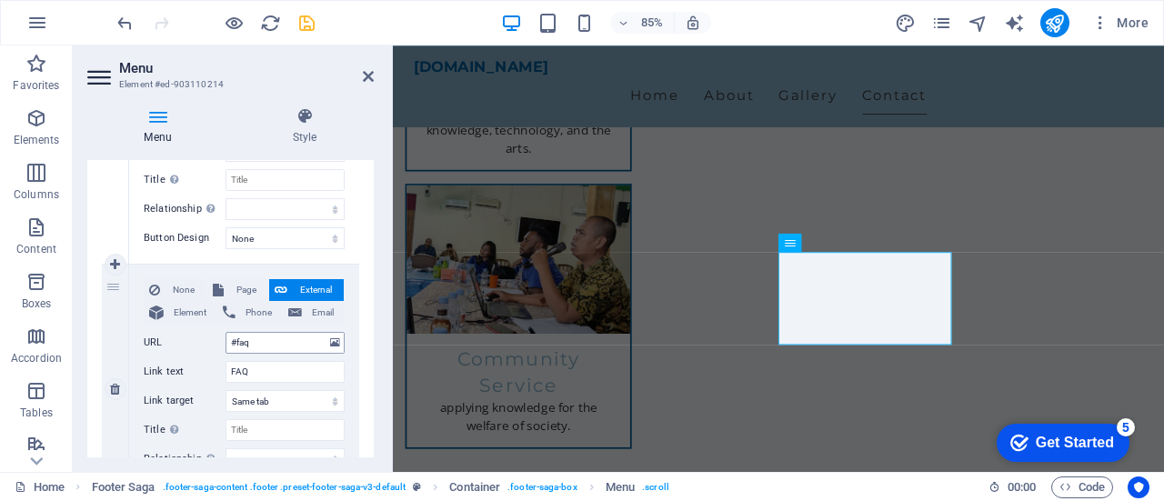
scroll to position [909, 0]
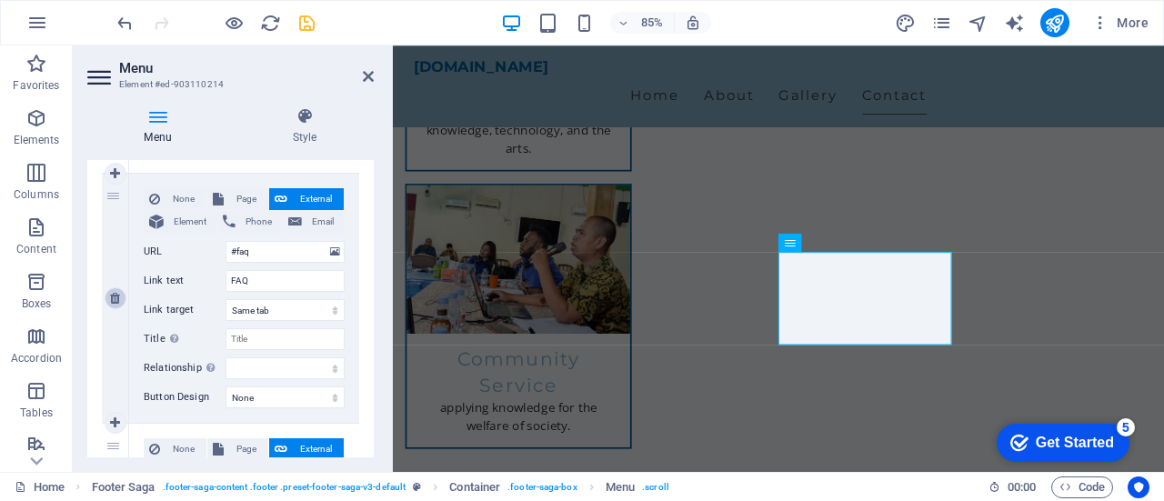
type input "Gallery"
click at [116, 295] on icon at bounding box center [115, 298] width 10 height 13
select select
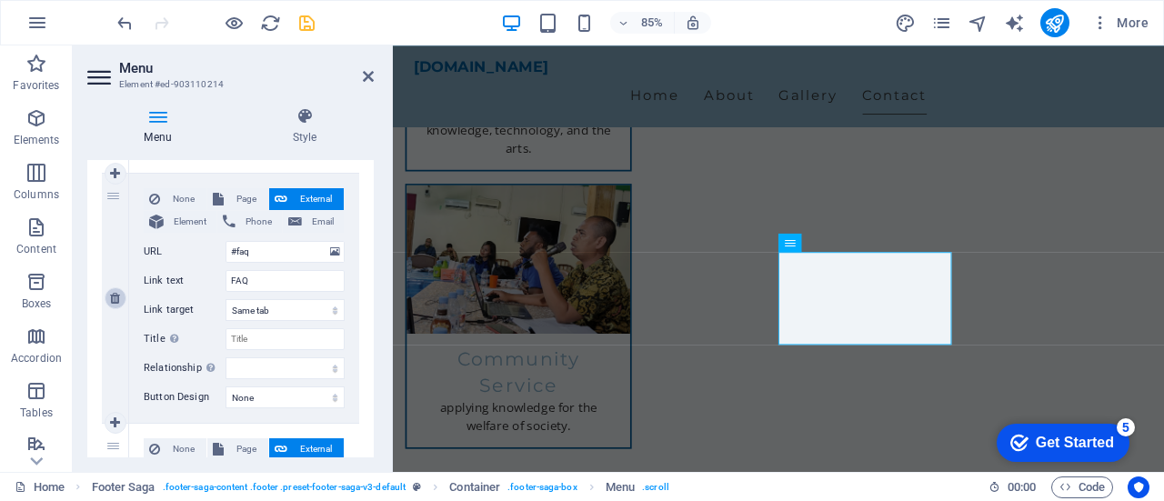
type input "#contact-us-1"
type input "Contact"
select select
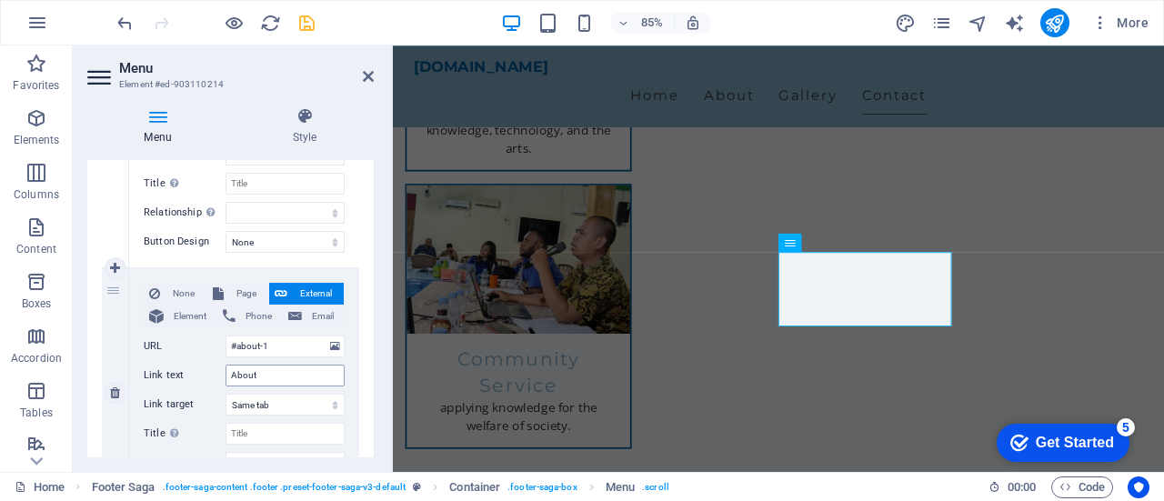
scroll to position [287, 0]
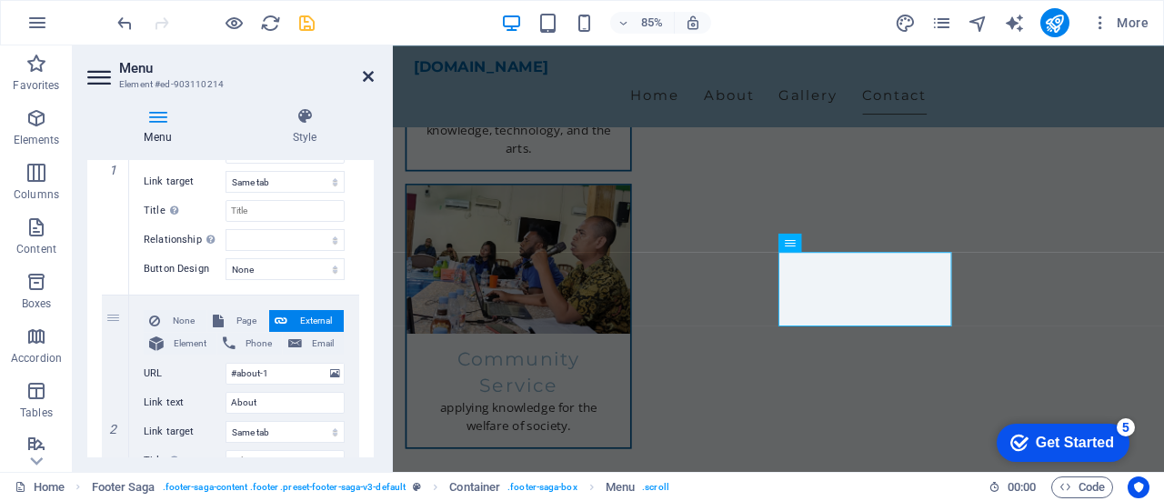
click at [369, 75] on icon at bounding box center [368, 76] width 11 height 15
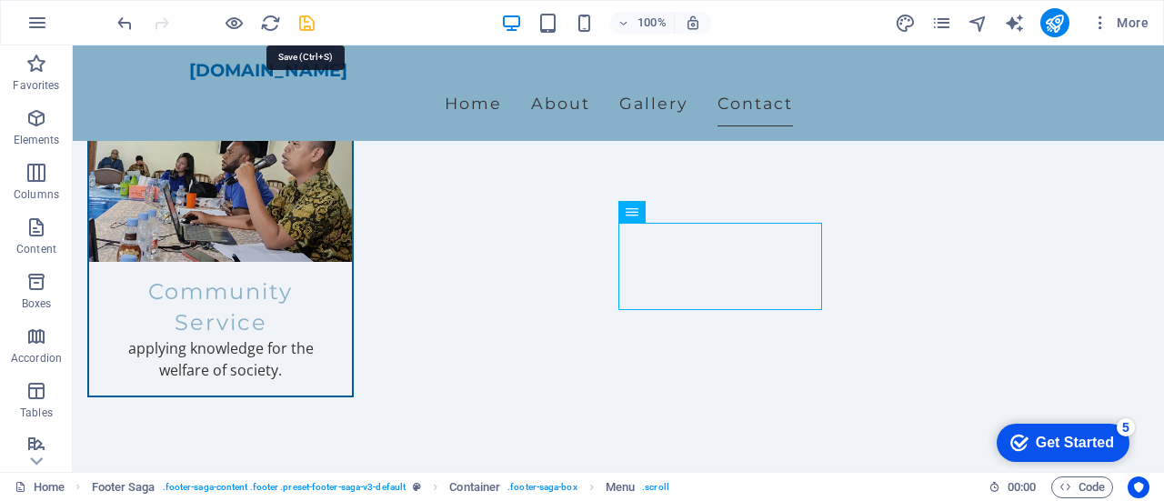
click at [306, 23] on icon "save" at bounding box center [306, 23] width 21 height 21
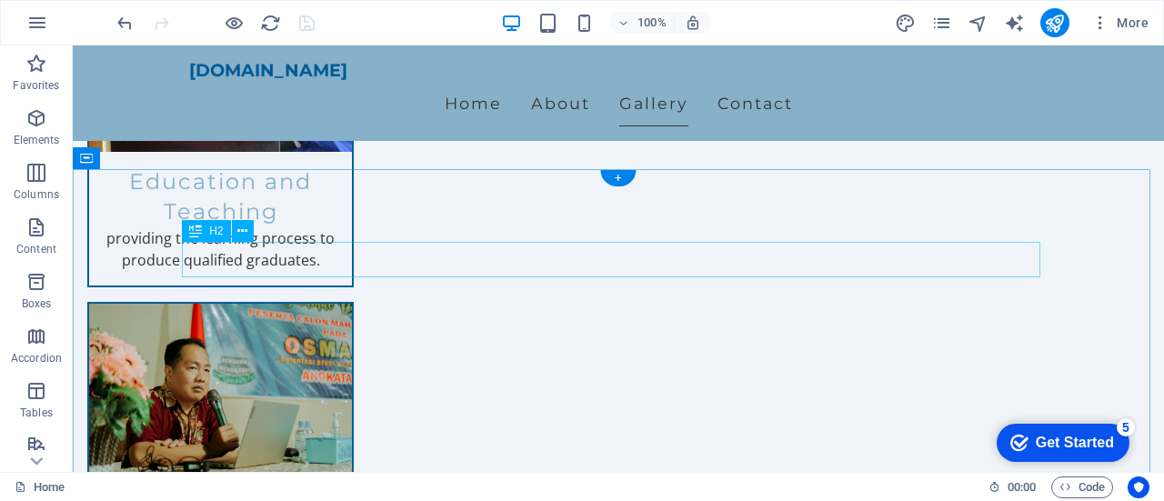
scroll to position [1691, 0]
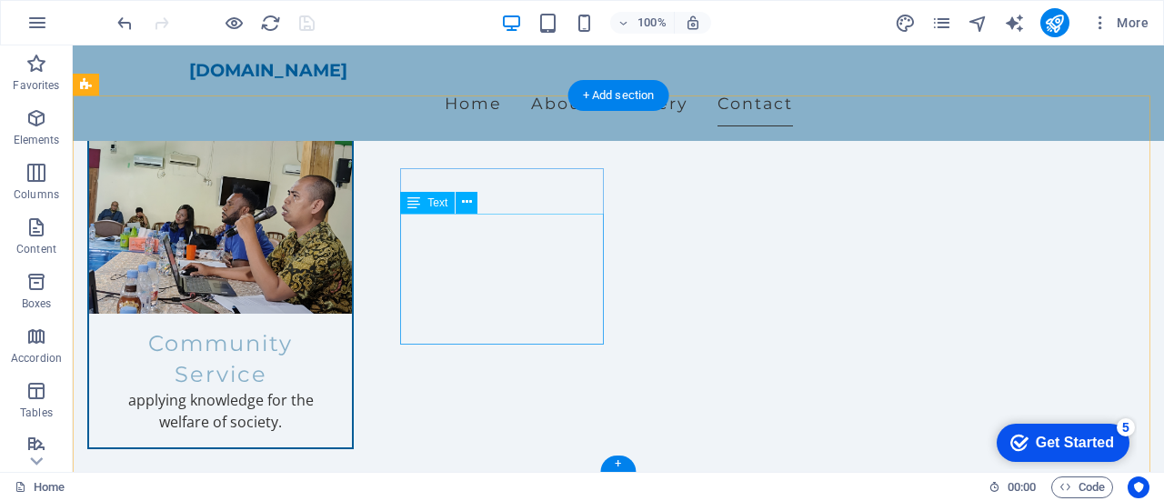
scroll to position [2337, 0]
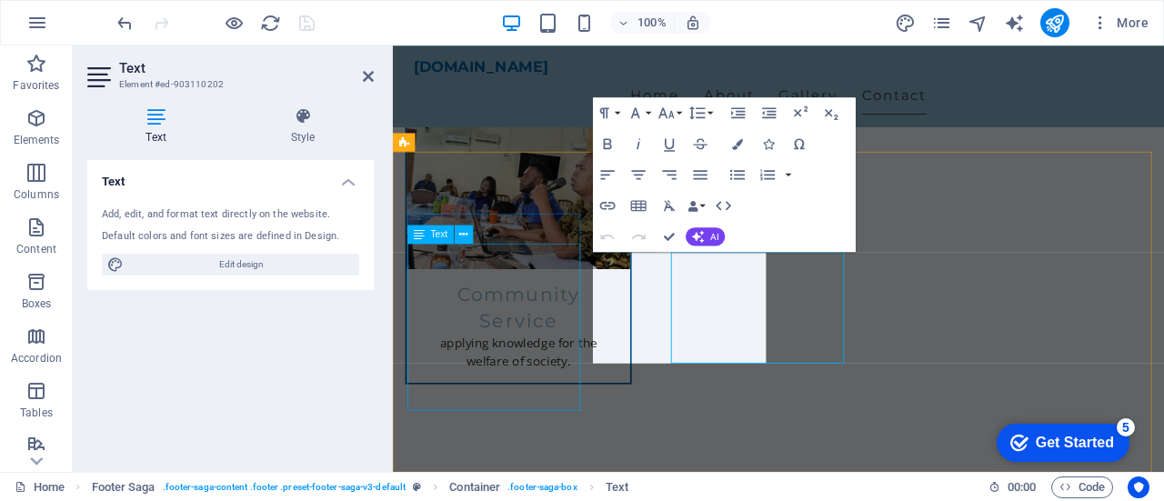
scroll to position [2262, 0]
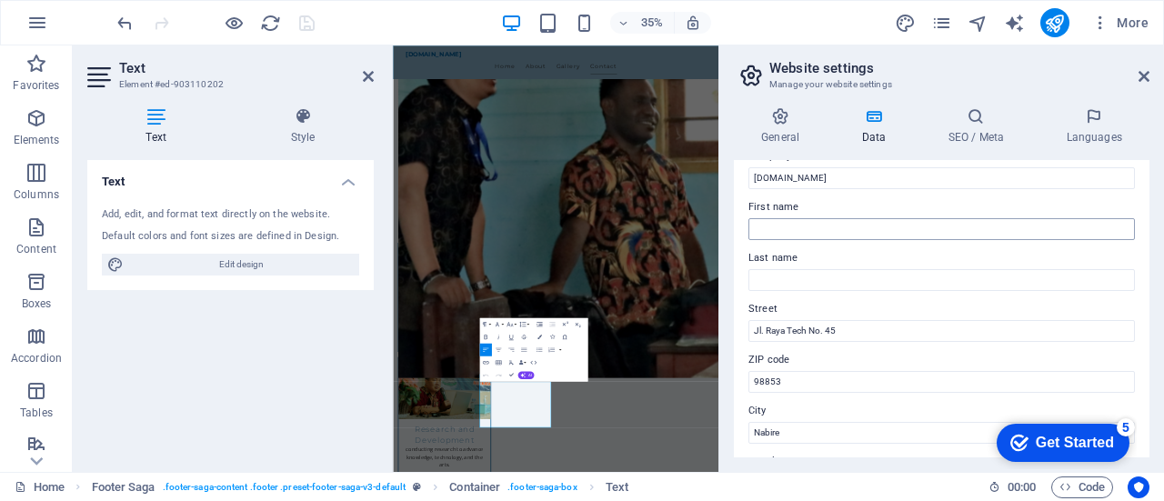
scroll to position [91, 0]
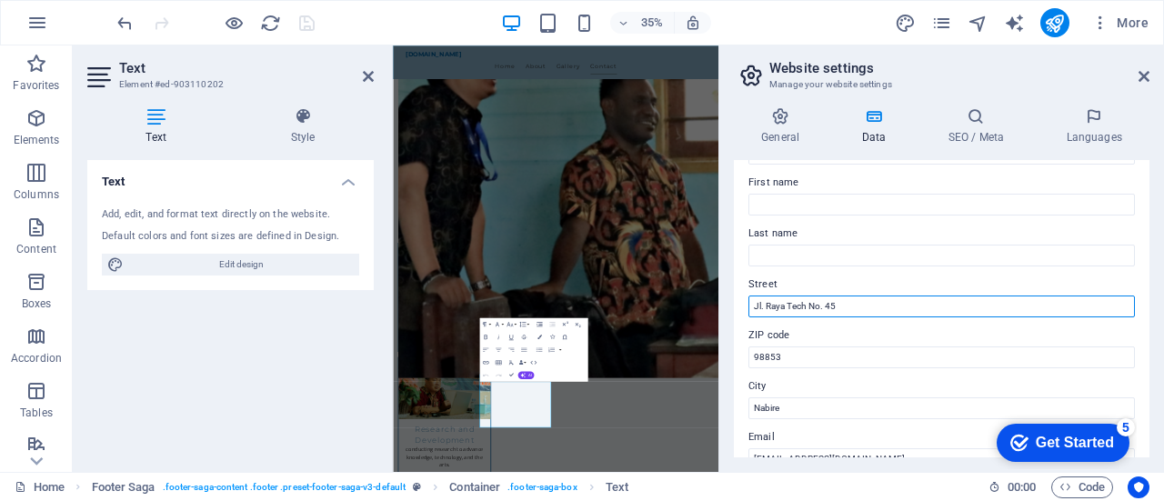
drag, startPoint x: 865, startPoint y: 302, endPoint x: 741, endPoint y: 302, distance: 124.5
click at [741, 302] on div "Contact data for this website. This can be used everywhere on the website and w…" at bounding box center [941, 308] width 415 height 297
paste input "n. [GEOGRAPHIC_DATA], [GEOGRAPHIC_DATA], [GEOGRAPHIC_DATA], [GEOGRAPHIC_DATA] 9…"
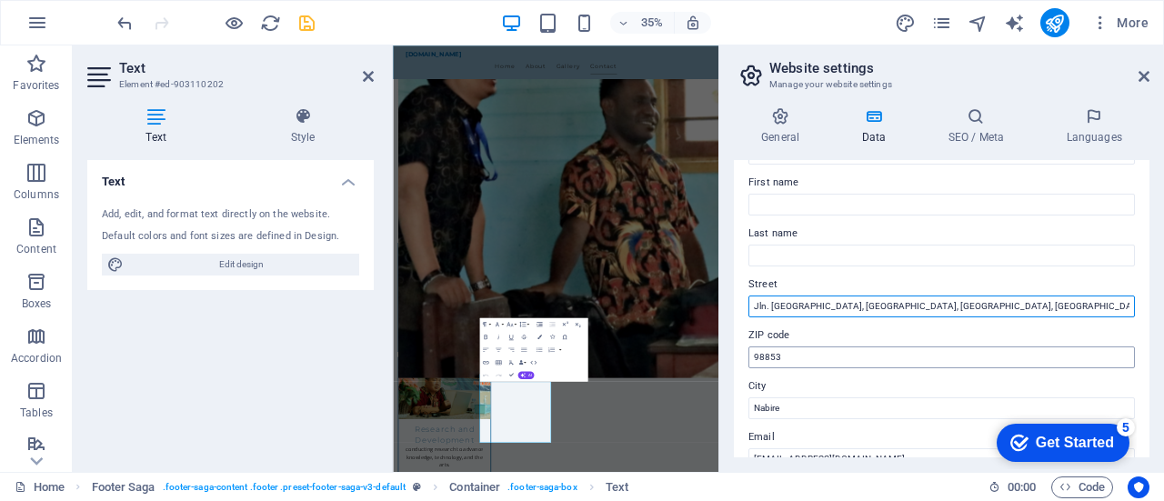
type input "Jln. [GEOGRAPHIC_DATA], [GEOGRAPHIC_DATA], [GEOGRAPHIC_DATA], [GEOGRAPHIC_DATA]…"
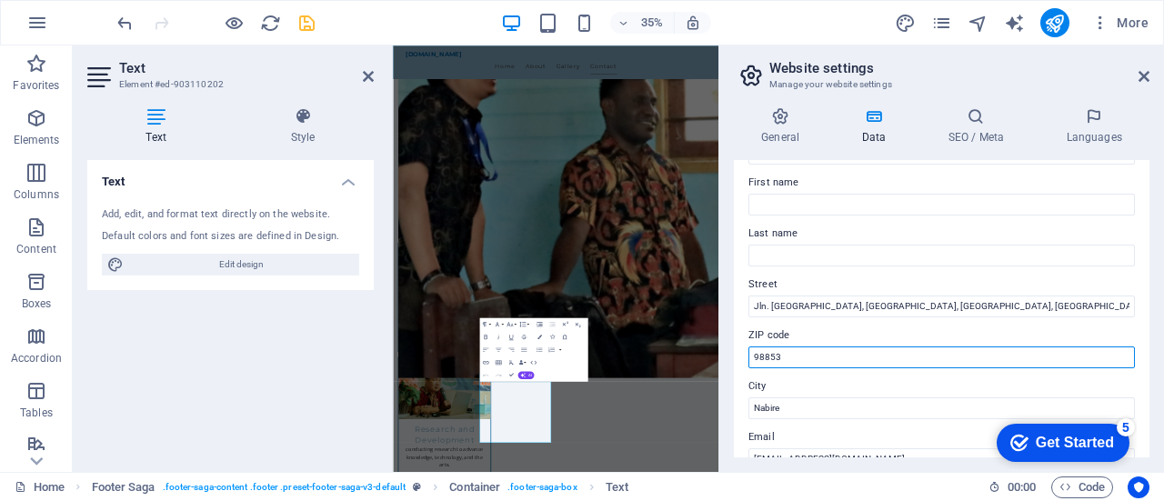
click at [824, 354] on input "98853" at bounding box center [941, 357] width 386 height 22
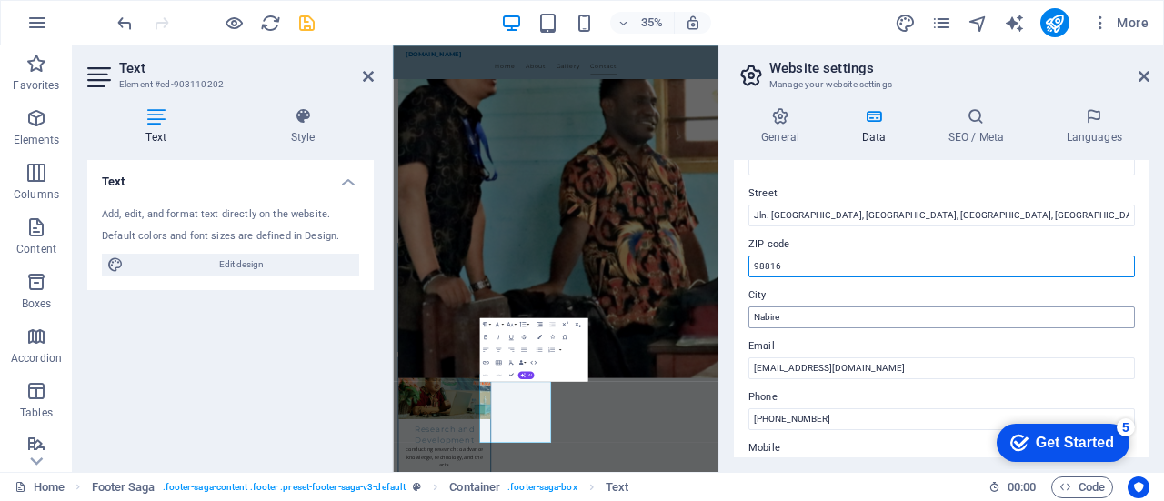
type input "98816"
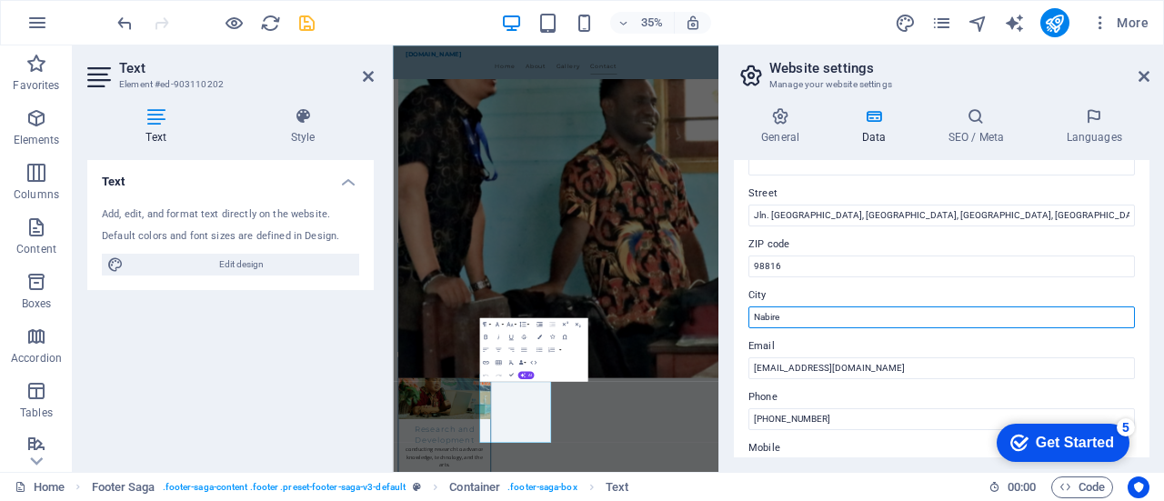
click at [752, 318] on input "Nabire" at bounding box center [941, 317] width 386 height 22
type input "Kabupaten Nabire"
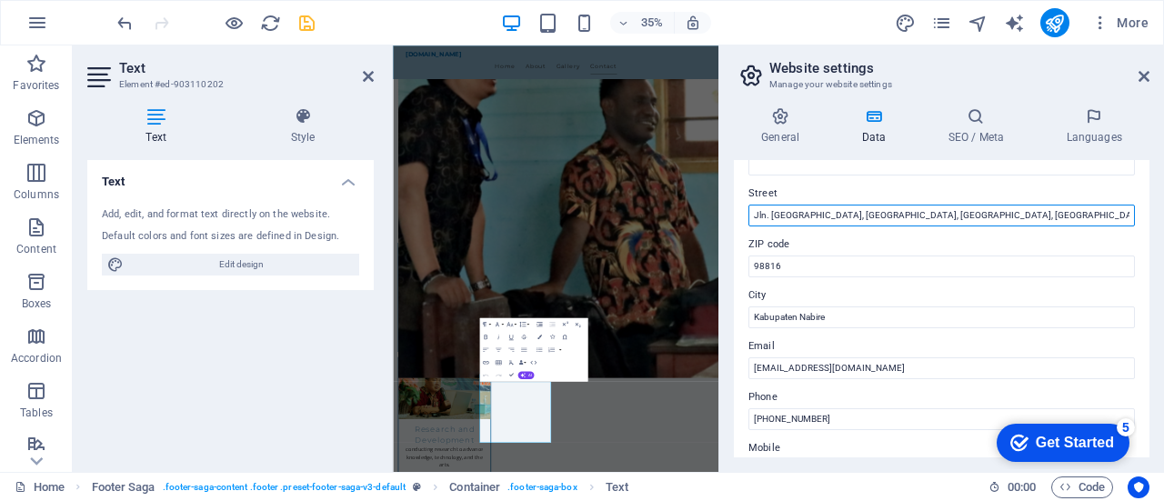
click at [1067, 214] on input "Jln. [GEOGRAPHIC_DATA], [GEOGRAPHIC_DATA], [GEOGRAPHIC_DATA], [GEOGRAPHIC_DATA]…" at bounding box center [941, 216] width 386 height 22
type input "Jln. [GEOGRAPHIC_DATA], [GEOGRAPHIC_DATA], [GEOGRAPHIC_DATA], [GEOGRAPHIC_DATA]"
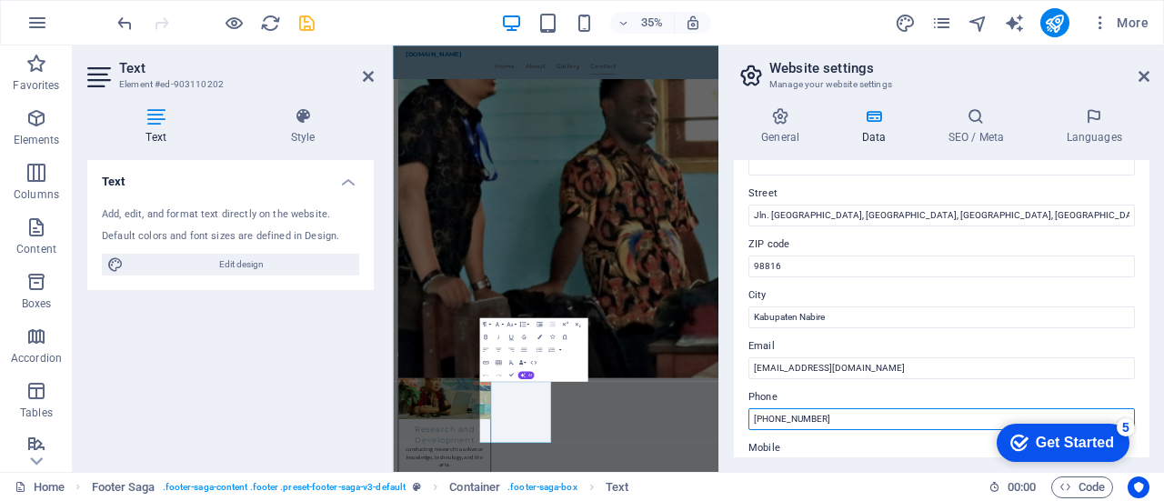
click at [831, 415] on input "[PHONE_NUMBER]" at bounding box center [941, 419] width 386 height 22
type input "+"
paste input "[PHONE_NUMBER]"
type input "[PHONE_NUMBER]"
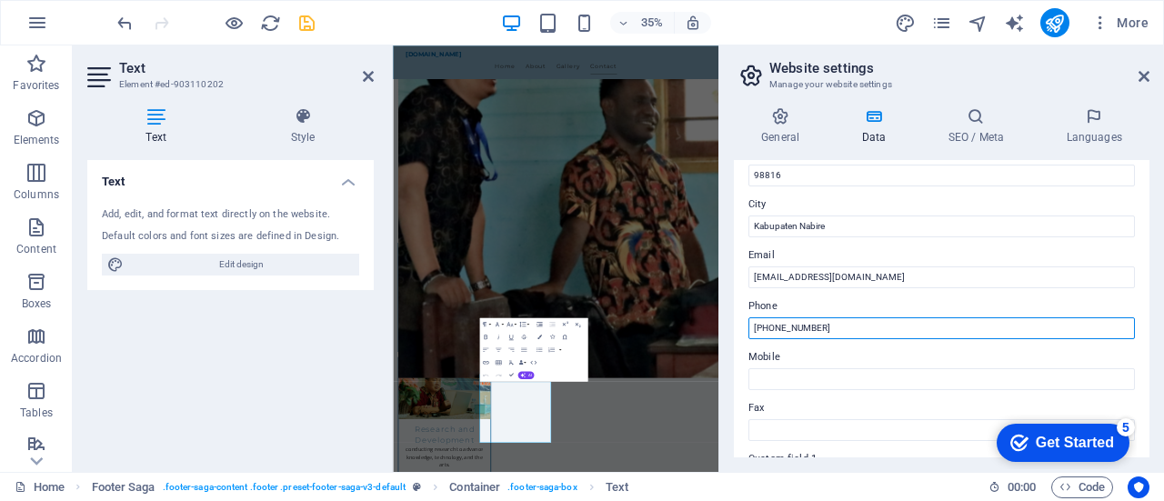
drag, startPoint x: 749, startPoint y: 326, endPoint x: 852, endPoint y: 334, distance: 103.0
click at [852, 334] on input "[PHONE_NUMBER]" at bounding box center [941, 328] width 386 height 22
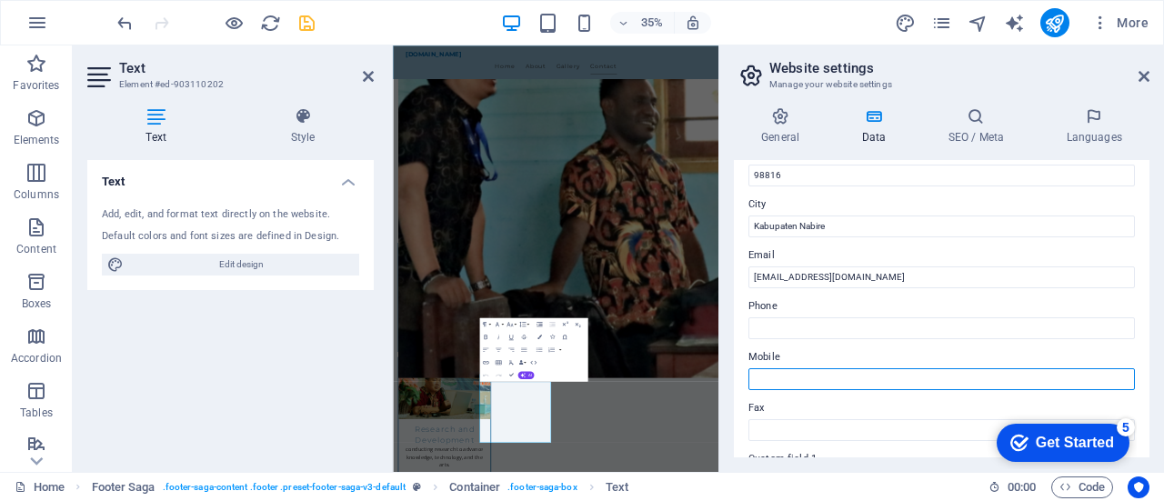
click at [794, 377] on input "Mobile" at bounding box center [941, 379] width 386 height 22
paste input "[PHONE_NUMBER]"
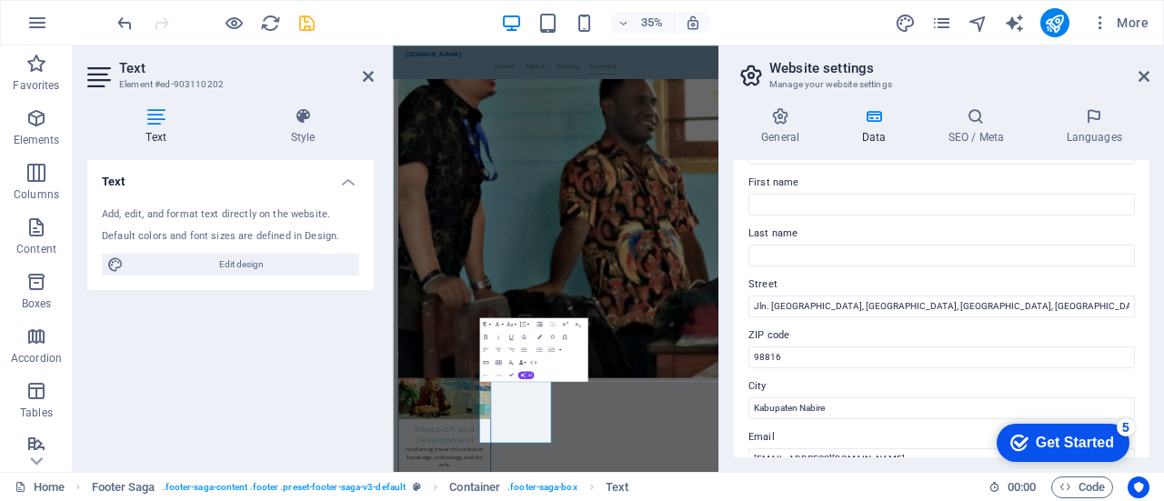
scroll to position [0, 0]
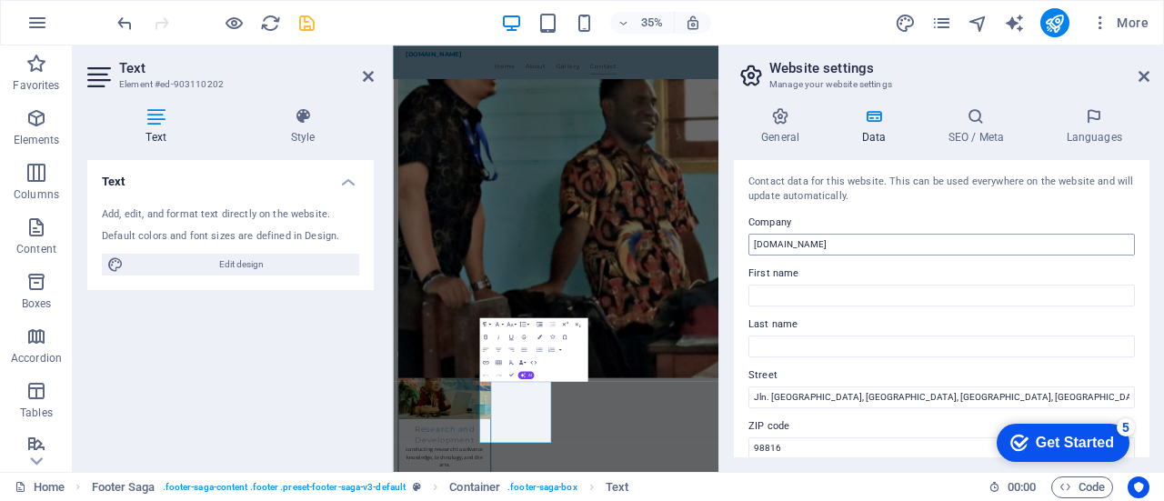
type input "[PHONE_NUMBER]"
click at [869, 245] on input "[DOMAIN_NAME]" at bounding box center [941, 245] width 386 height 22
type input "s"
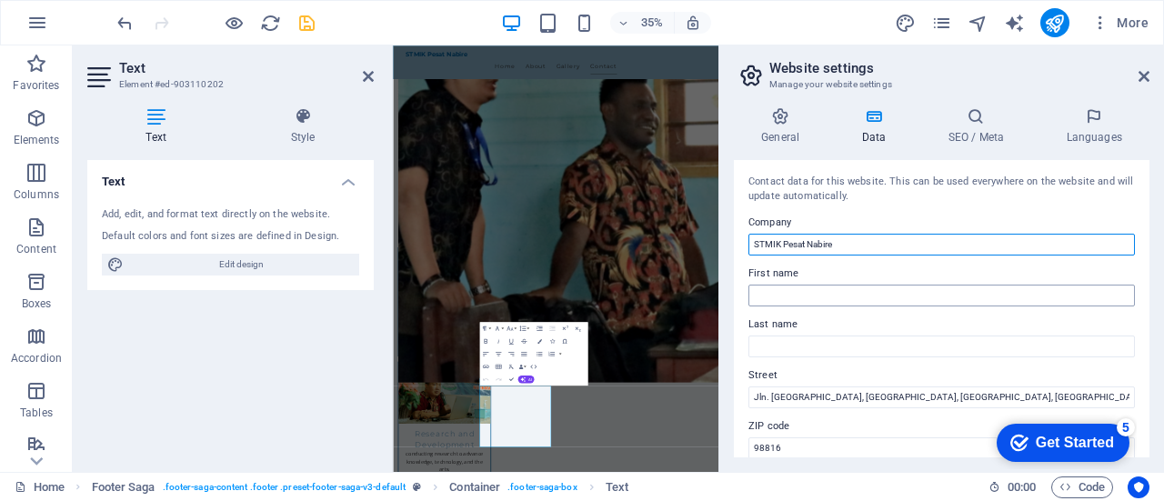
type input "STMIK Pesat Nabire"
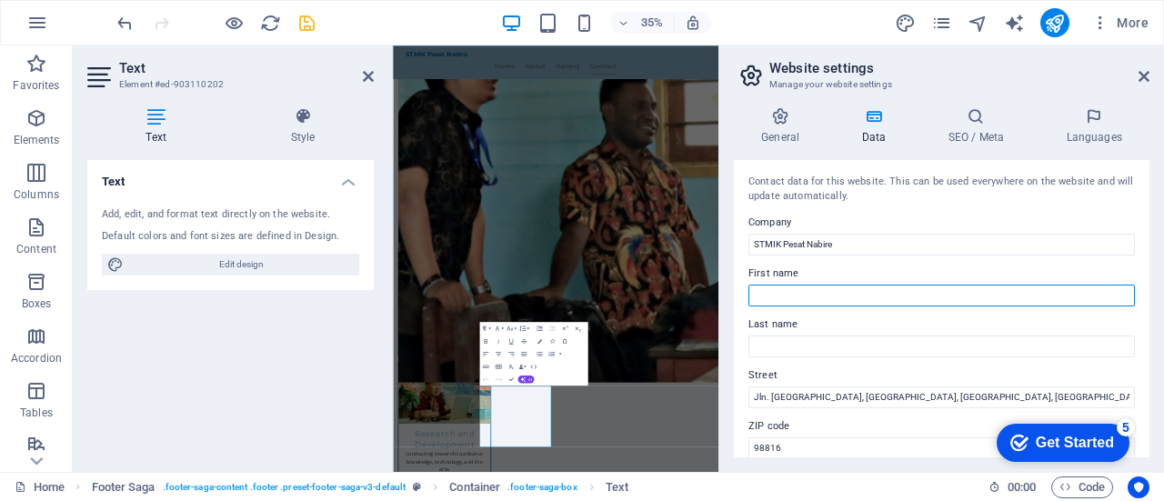
click at [809, 297] on input "First name" at bounding box center [941, 296] width 386 height 22
type input "S"
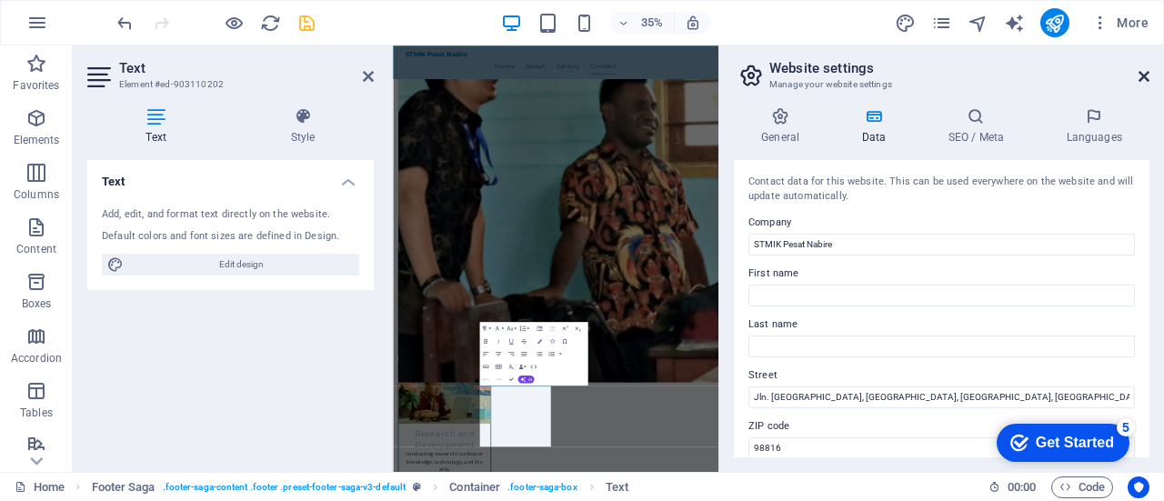
click at [1142, 76] on icon at bounding box center [1143, 76] width 11 height 15
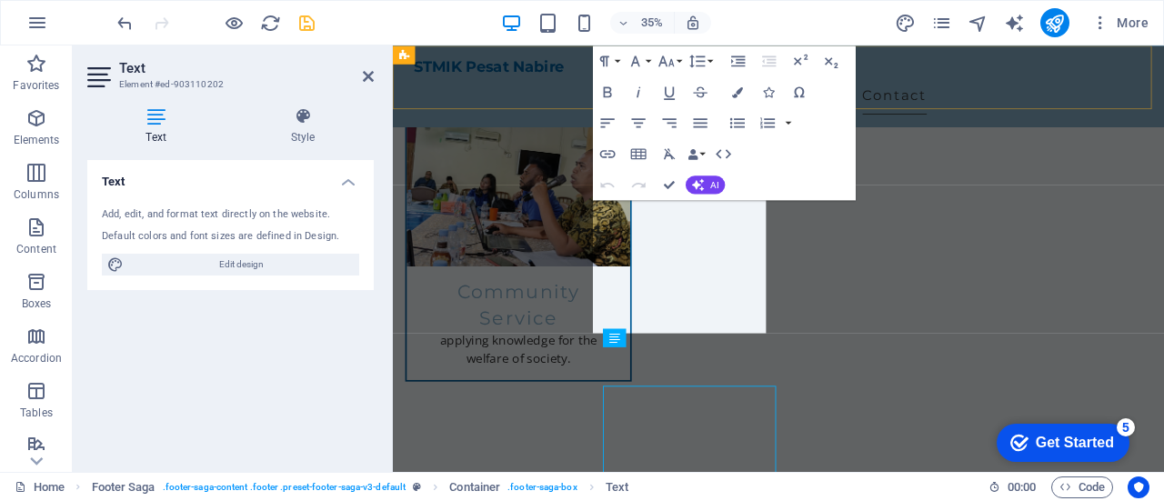
scroll to position [2262, 0]
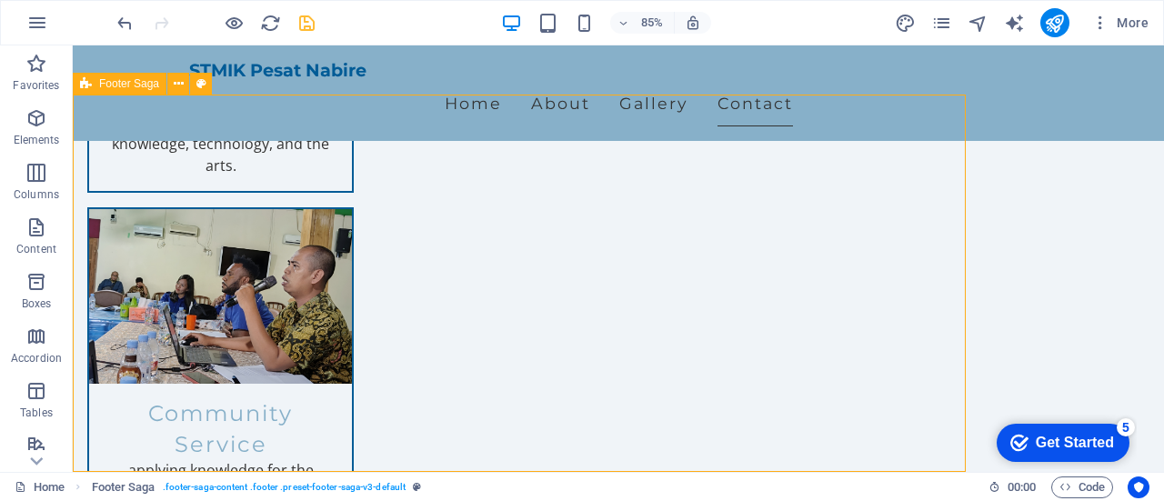
scroll to position [2337, 0]
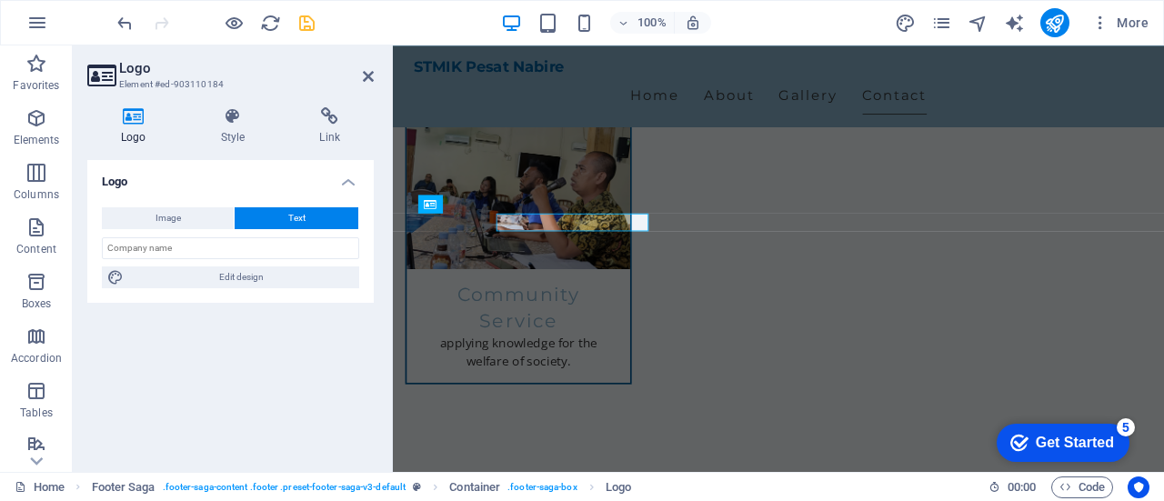
scroll to position [2262, 0]
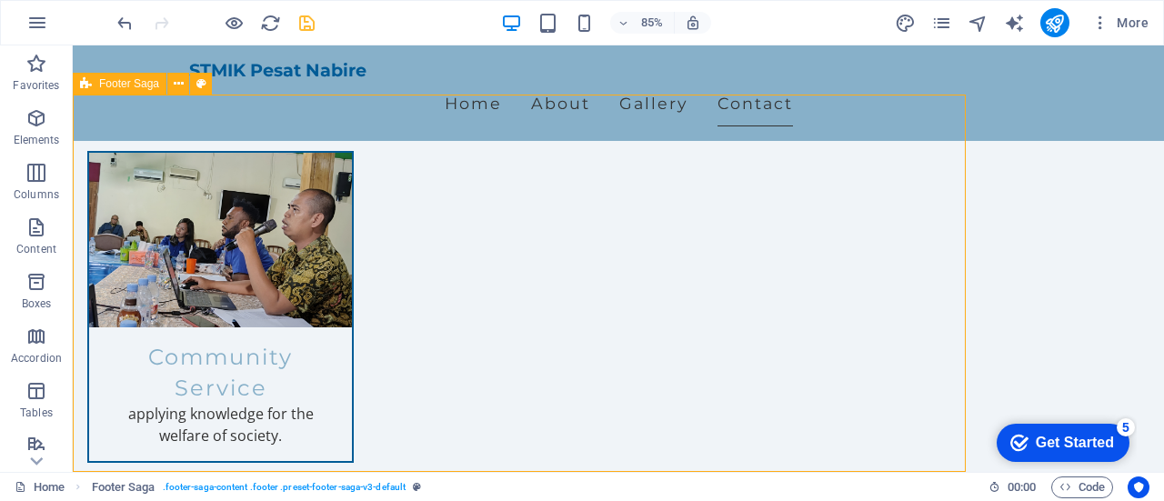
scroll to position [2337, 0]
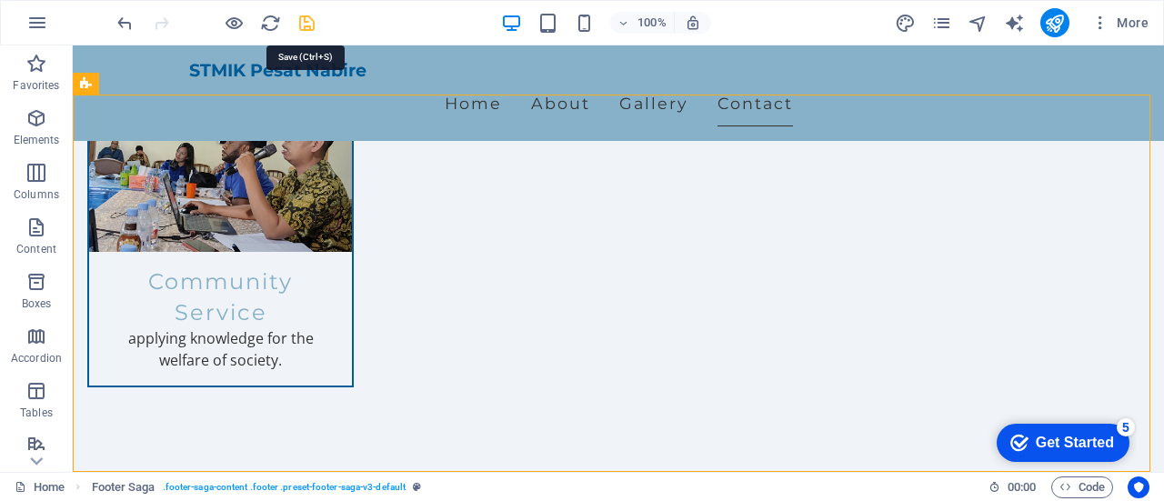
click at [305, 24] on icon "save" at bounding box center [306, 23] width 21 height 21
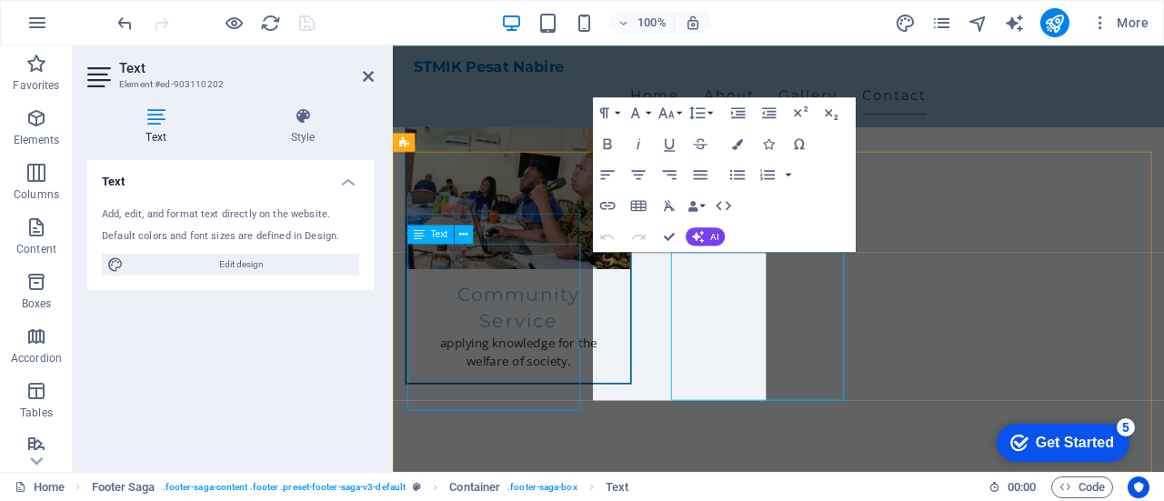
scroll to position [2262, 0]
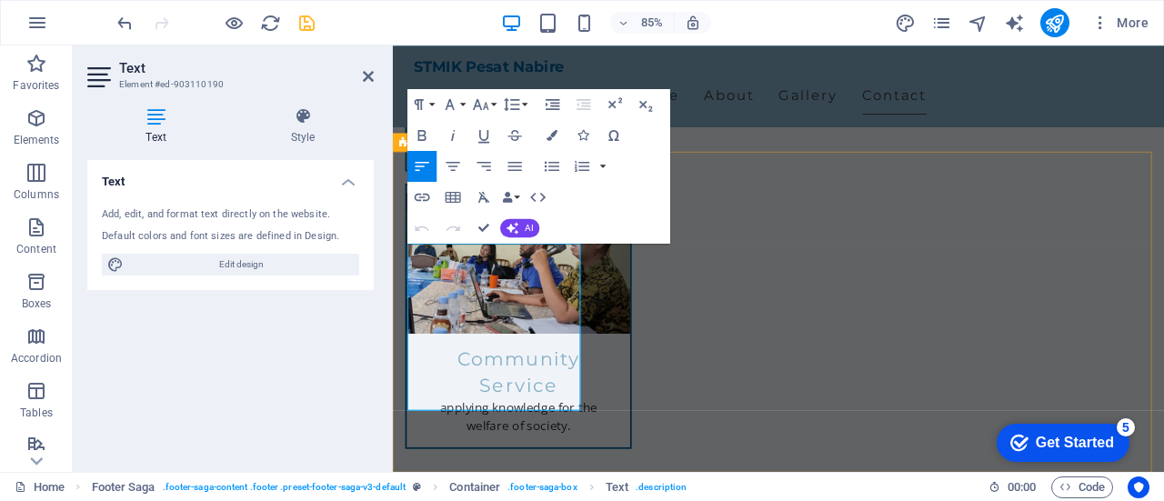
select select "footer"
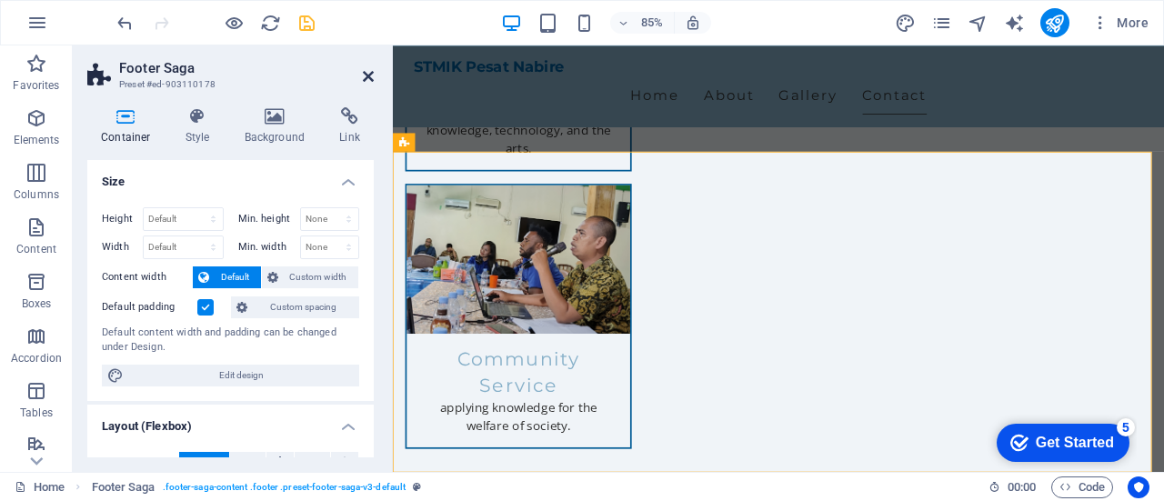
click at [371, 74] on icon at bounding box center [368, 76] width 11 height 15
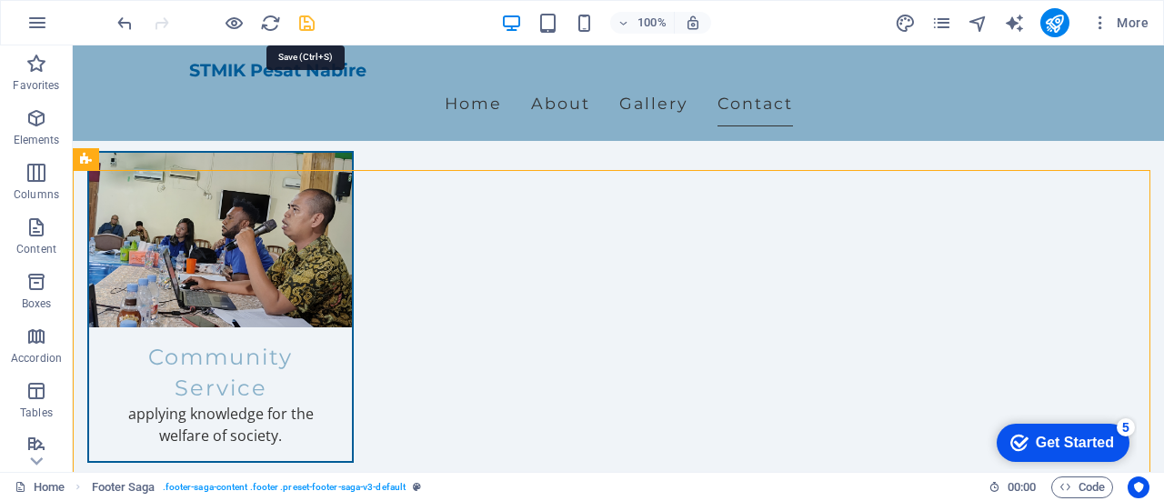
click at [311, 22] on icon "save" at bounding box center [306, 23] width 21 height 21
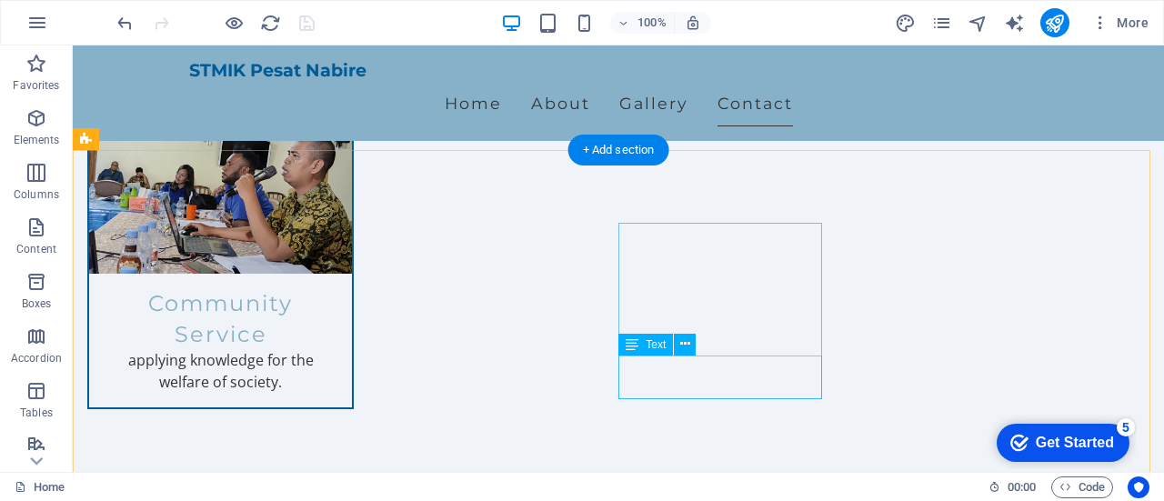
scroll to position [2337, 0]
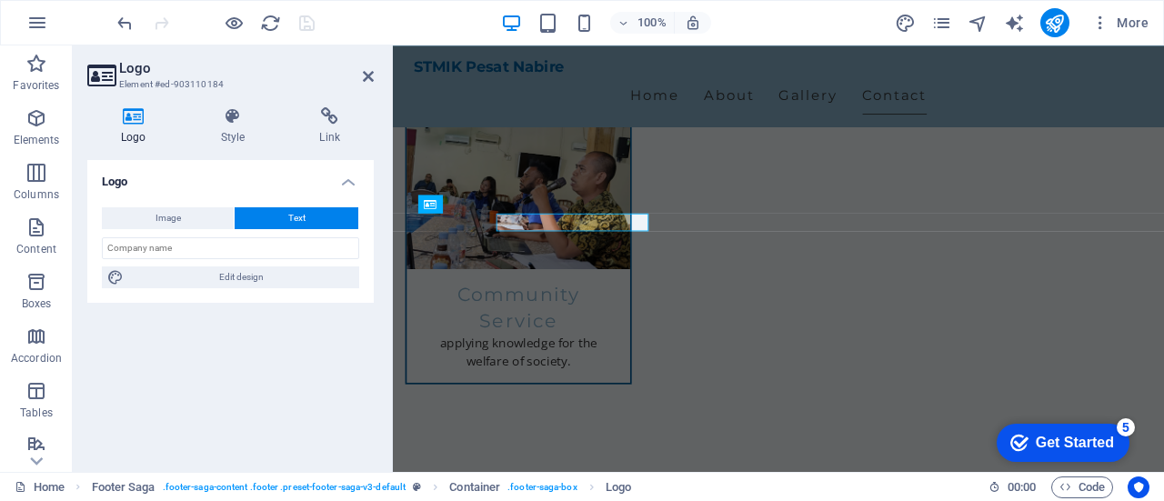
scroll to position [2262, 0]
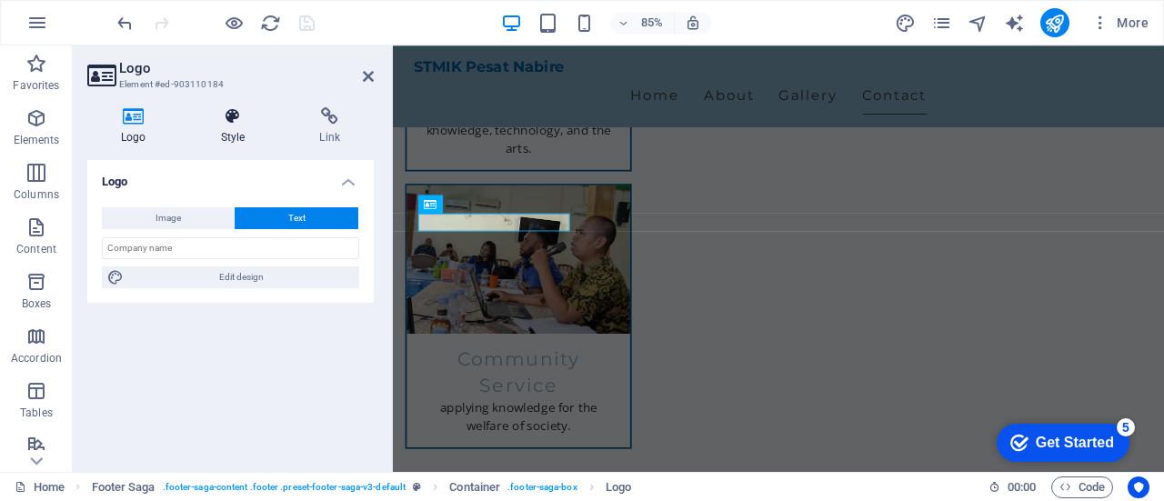
click at [233, 125] on icon at bounding box center [233, 116] width 92 height 18
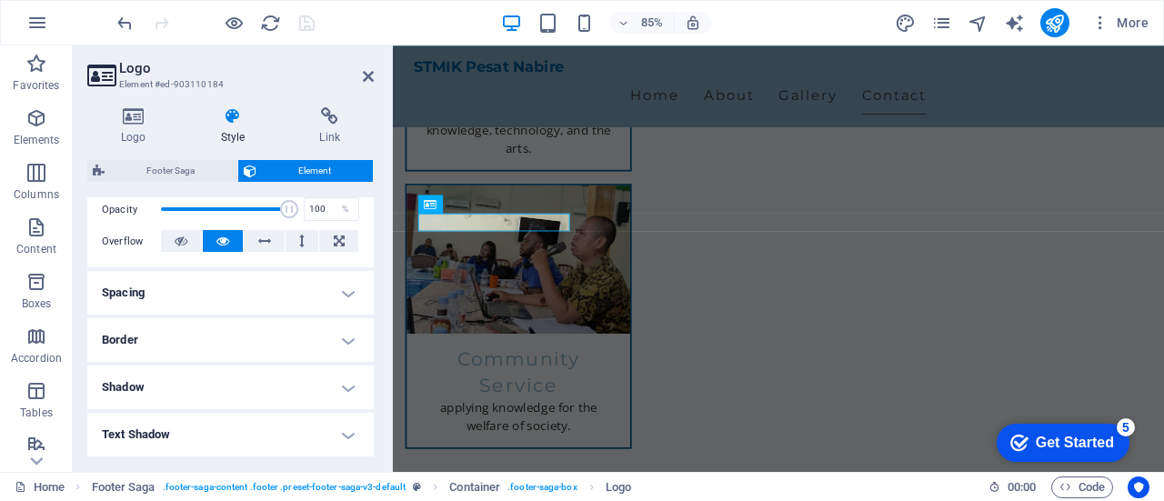
scroll to position [507, 0]
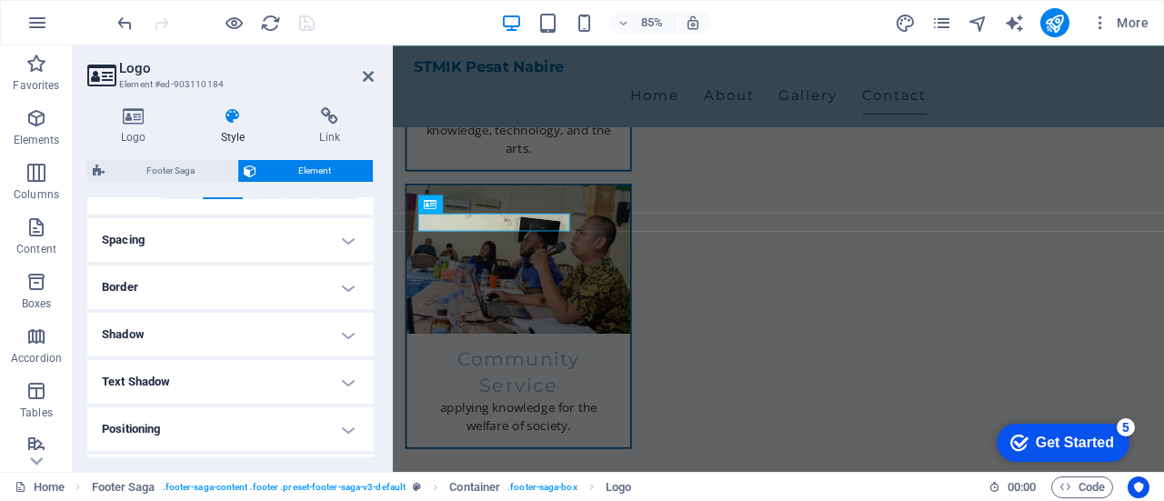
scroll to position [416, 0]
click at [249, 327] on h4 "Positioning" at bounding box center [230, 338] width 286 height 44
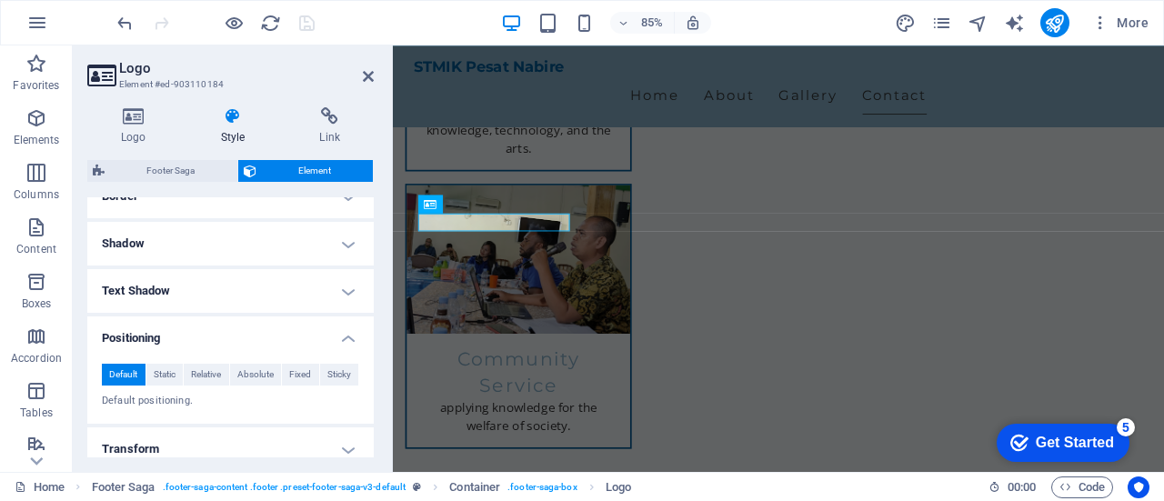
click at [253, 295] on h4 "Text Shadow" at bounding box center [230, 291] width 286 height 44
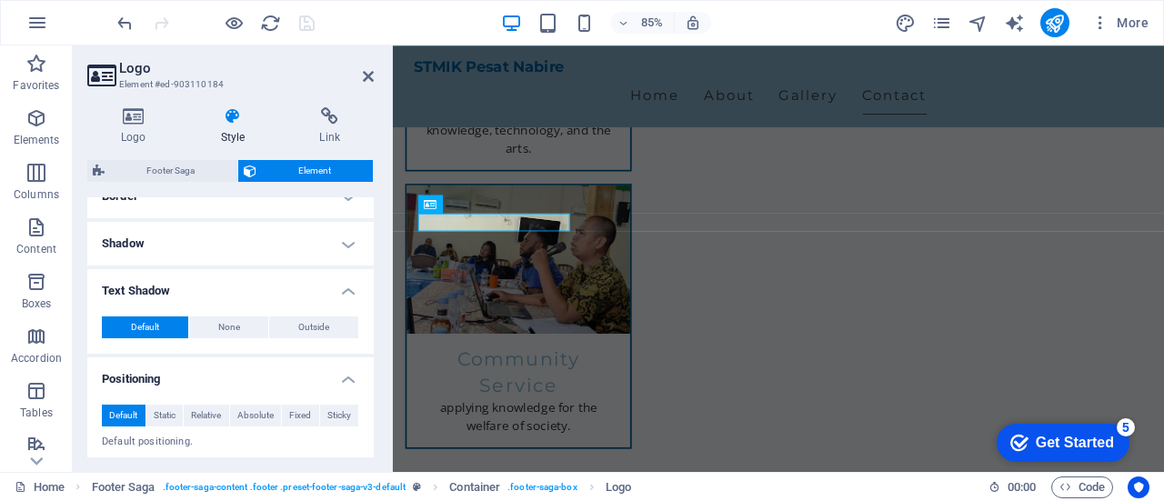
scroll to position [325, 0]
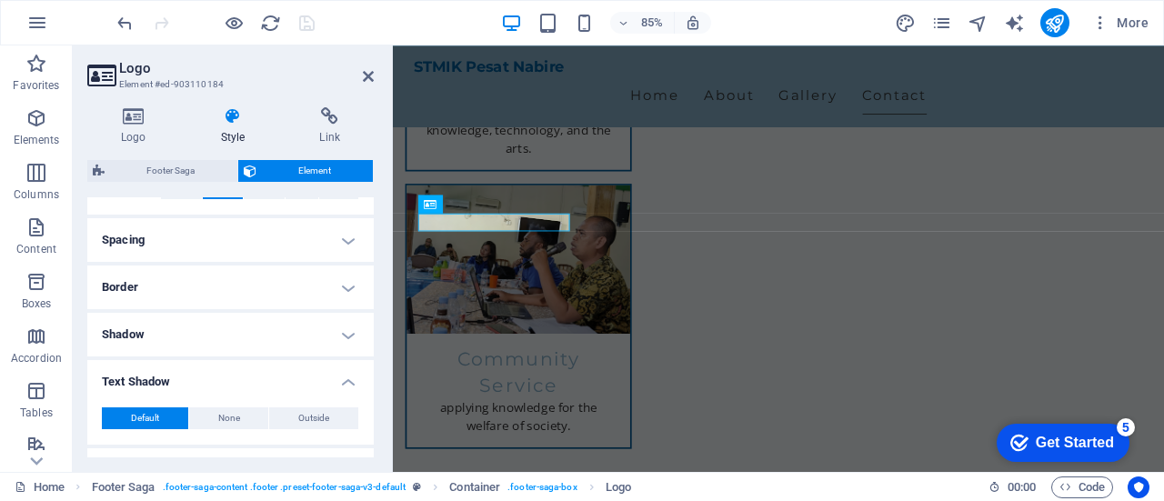
click at [255, 286] on h4 "Border" at bounding box center [230, 287] width 286 height 44
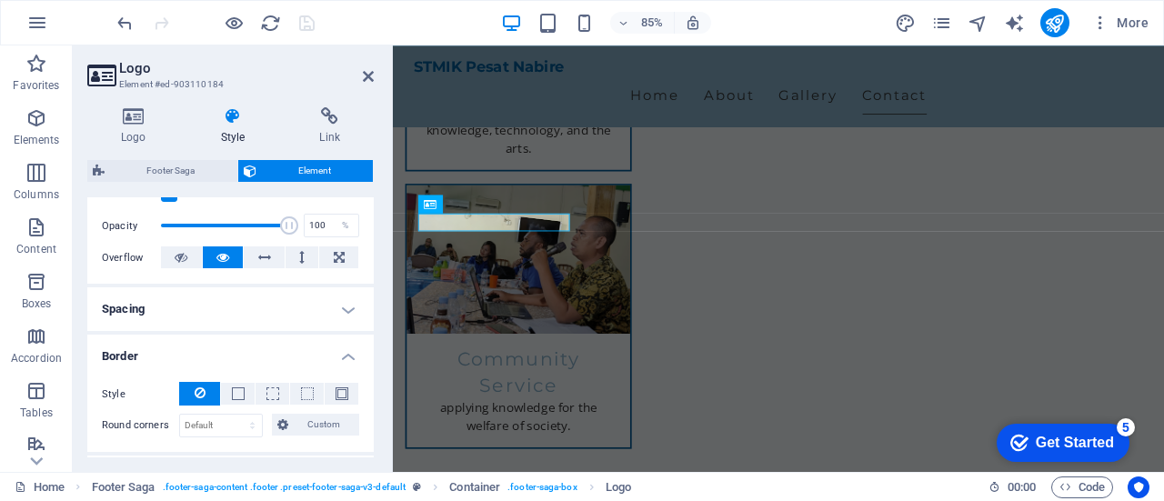
scroll to position [235, 0]
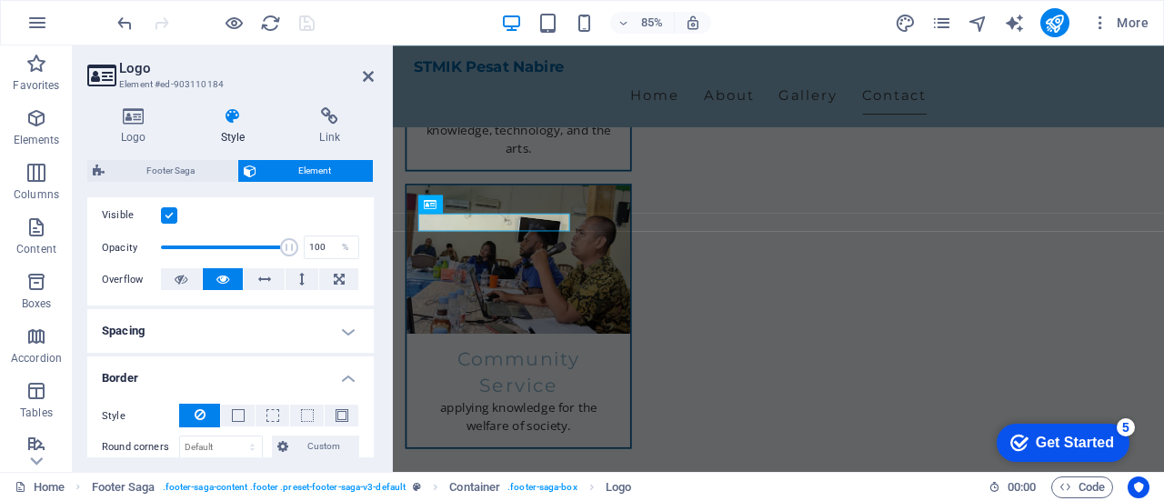
click at [251, 325] on h4 "Spacing" at bounding box center [230, 331] width 286 height 44
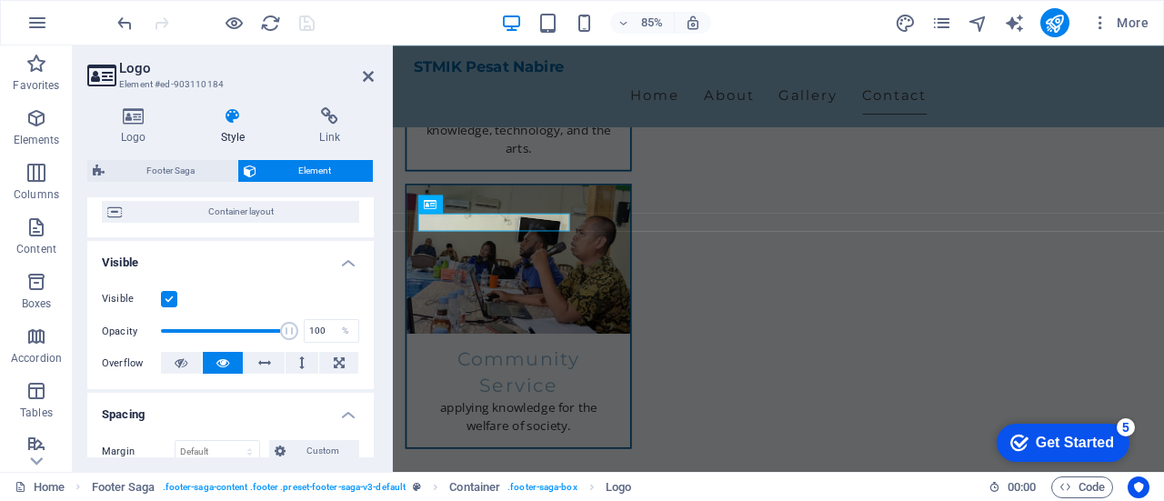
scroll to position [144, 0]
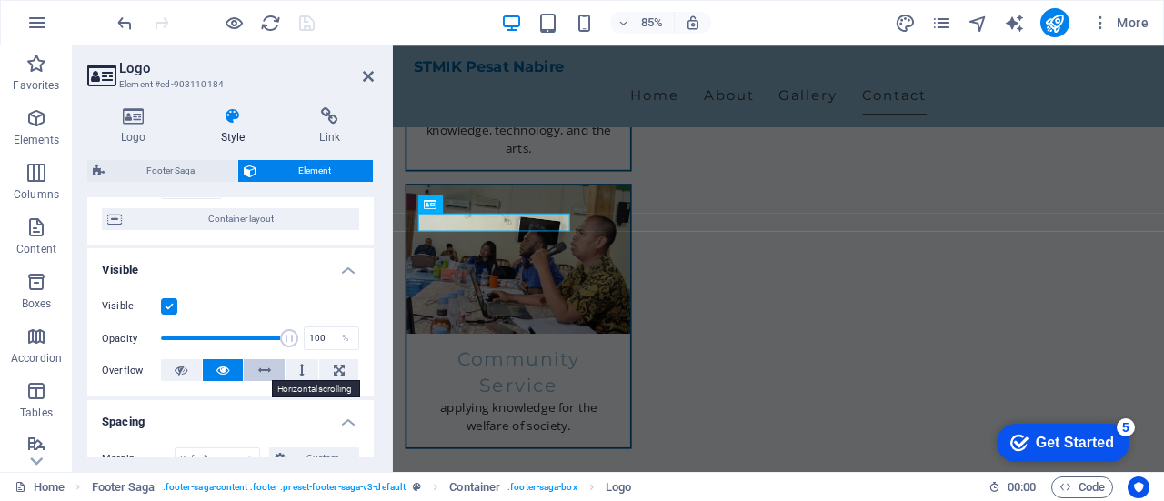
click at [258, 374] on icon at bounding box center [264, 370] width 13 height 22
click at [225, 369] on icon at bounding box center [222, 370] width 13 height 22
click at [123, 114] on icon at bounding box center [133, 116] width 93 height 18
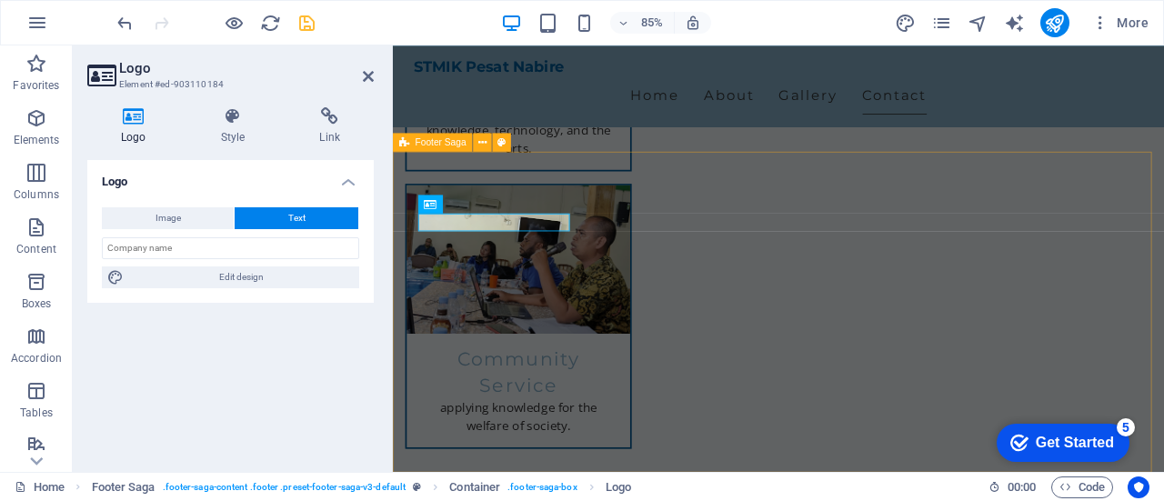
select select "footer"
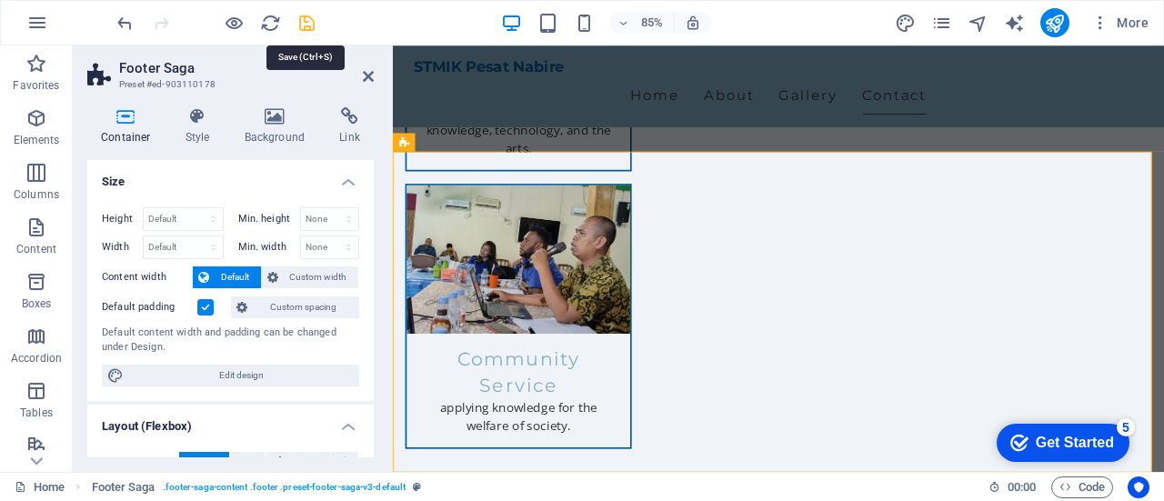
click at [309, 21] on icon "save" at bounding box center [306, 23] width 21 height 21
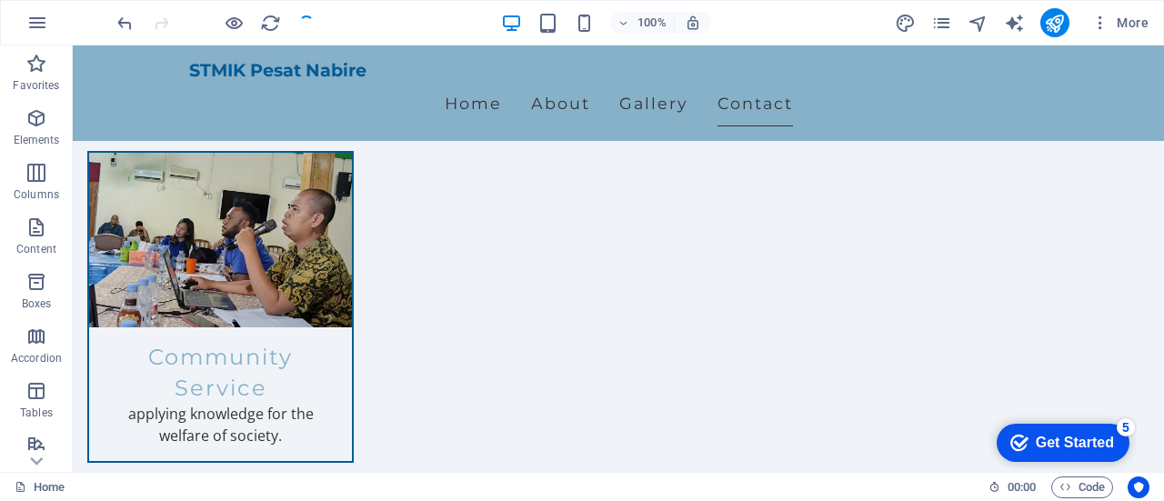
scroll to position [2337, 0]
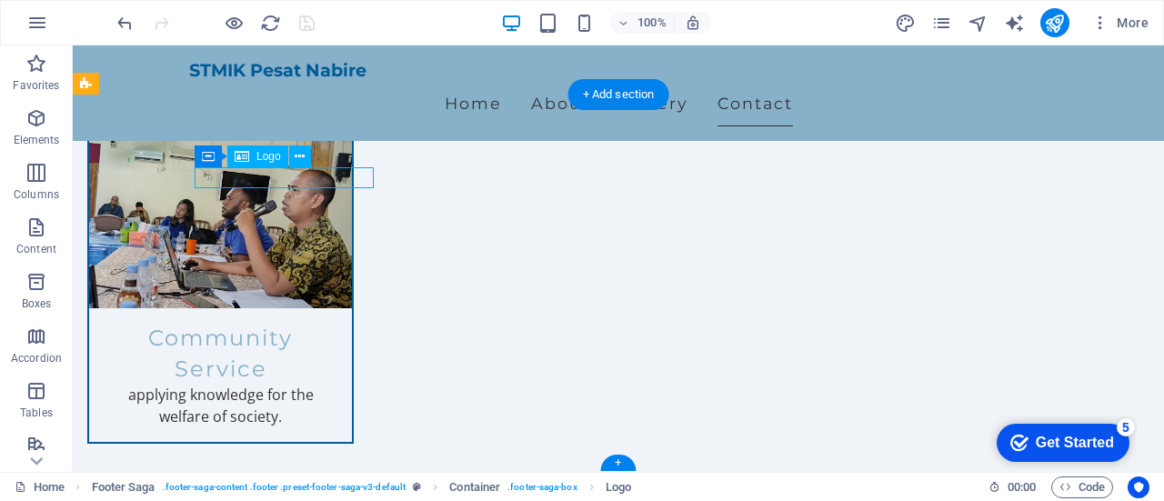
scroll to position [2262, 0]
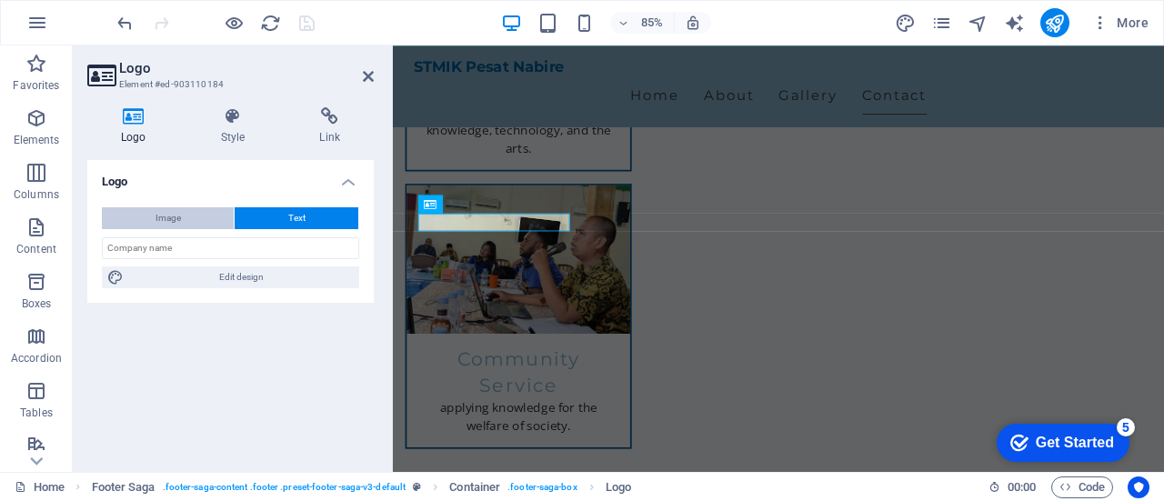
click at [189, 222] on button "Image" at bounding box center [168, 218] width 132 height 22
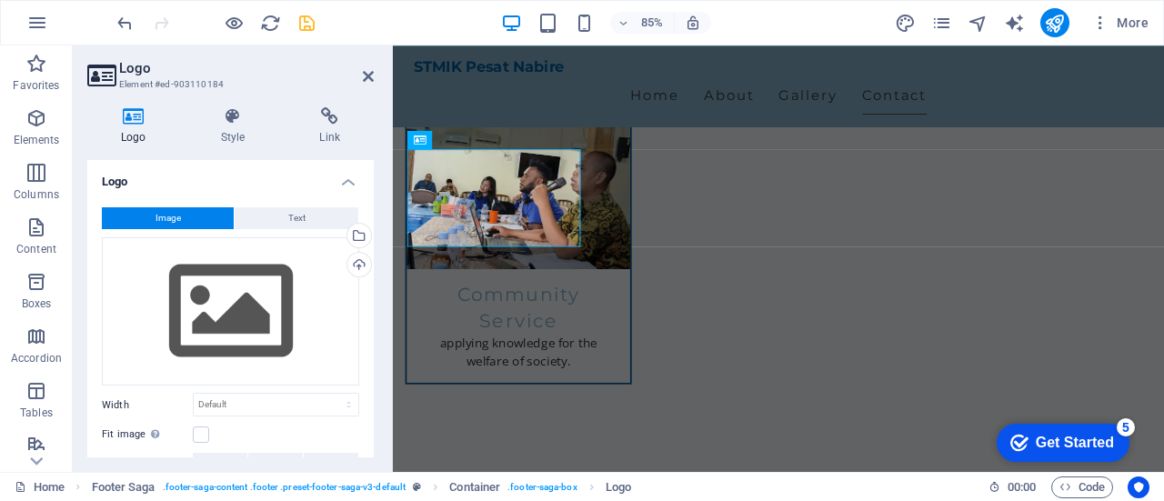
scroll to position [91, 0]
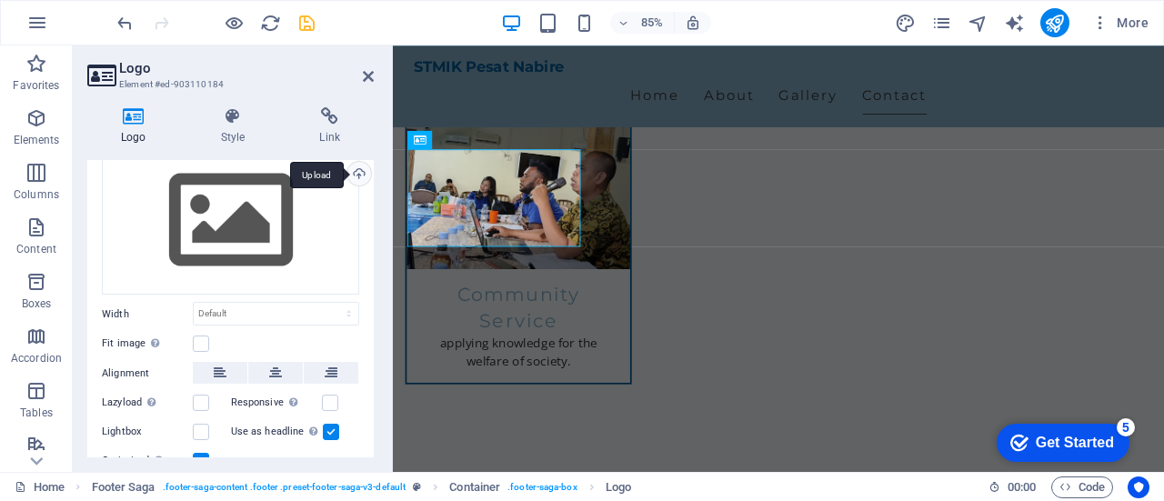
click at [358, 172] on div "Upload" at bounding box center [357, 175] width 27 height 27
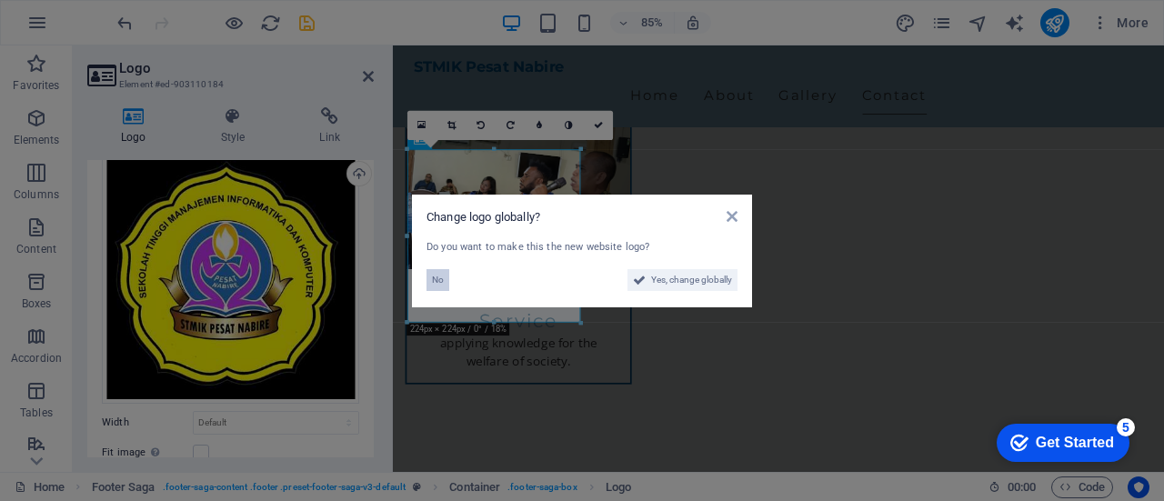
click at [433, 281] on span "No" at bounding box center [438, 280] width 12 height 22
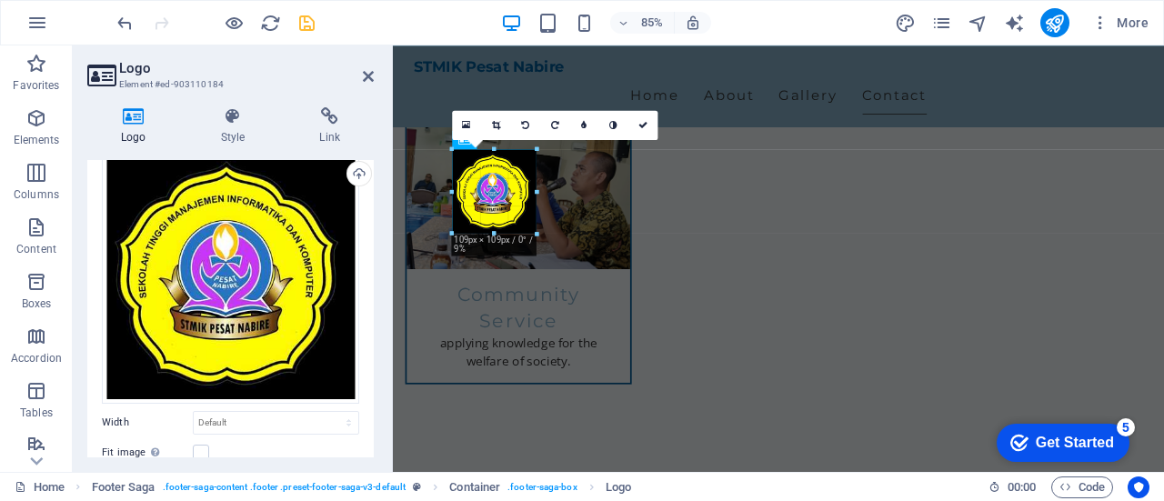
drag, startPoint x: 578, startPoint y: 321, endPoint x: 92, endPoint y: 187, distance: 504.4
type input "109"
select select "px"
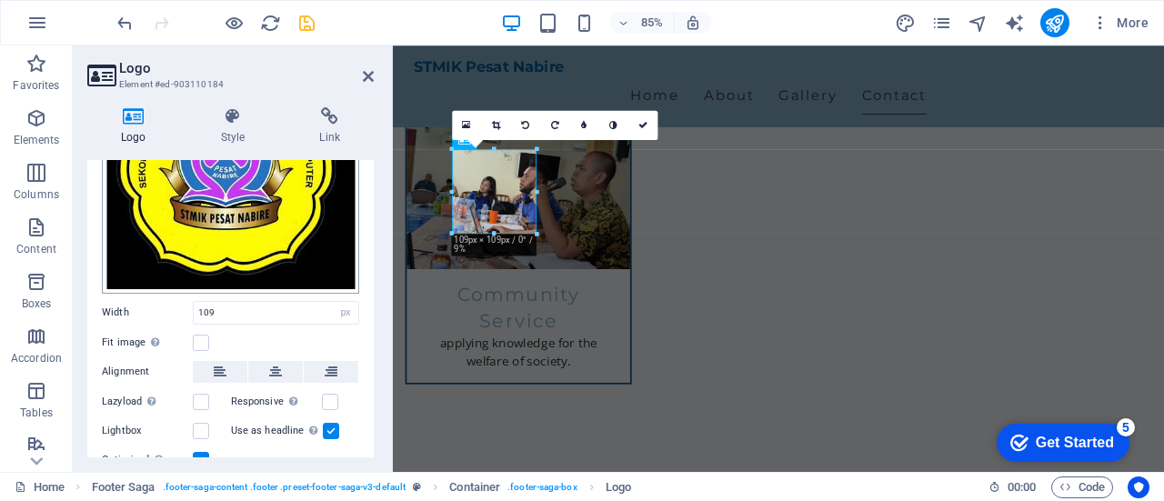
scroll to position [267, 0]
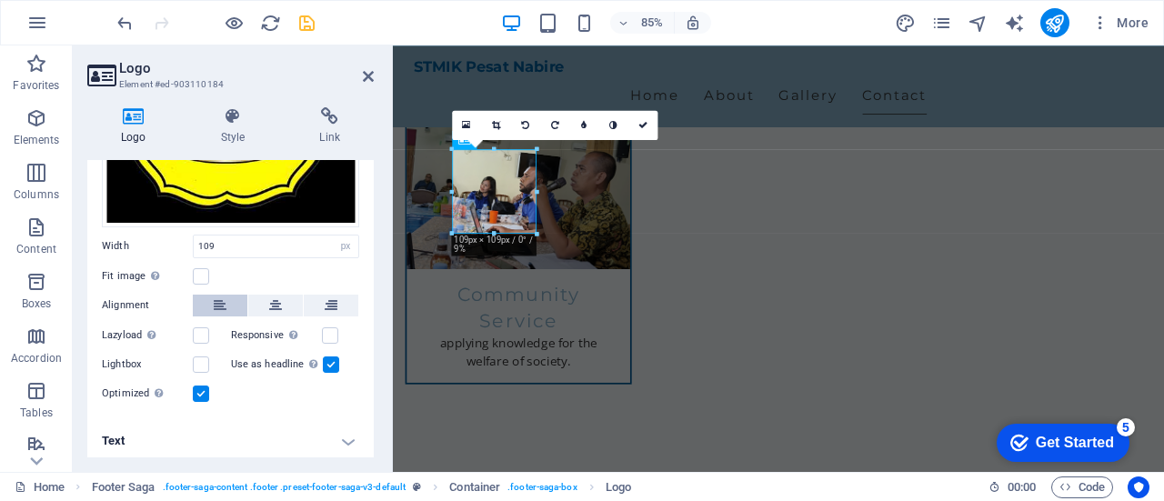
click at [215, 296] on icon at bounding box center [220, 306] width 13 height 22
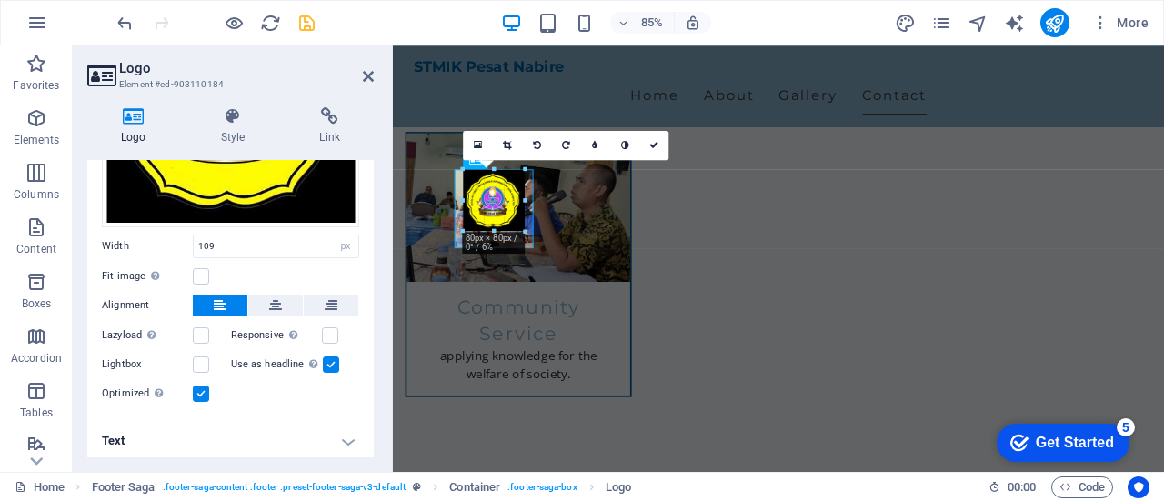
scroll to position [2307, 0]
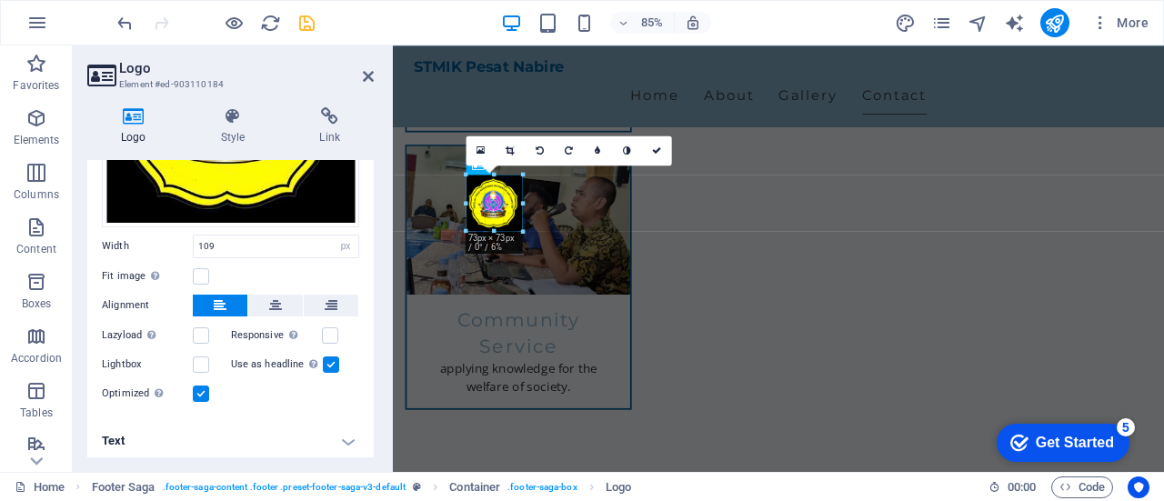
drag, startPoint x: 534, startPoint y: 232, endPoint x: 458, endPoint y: 203, distance: 80.9
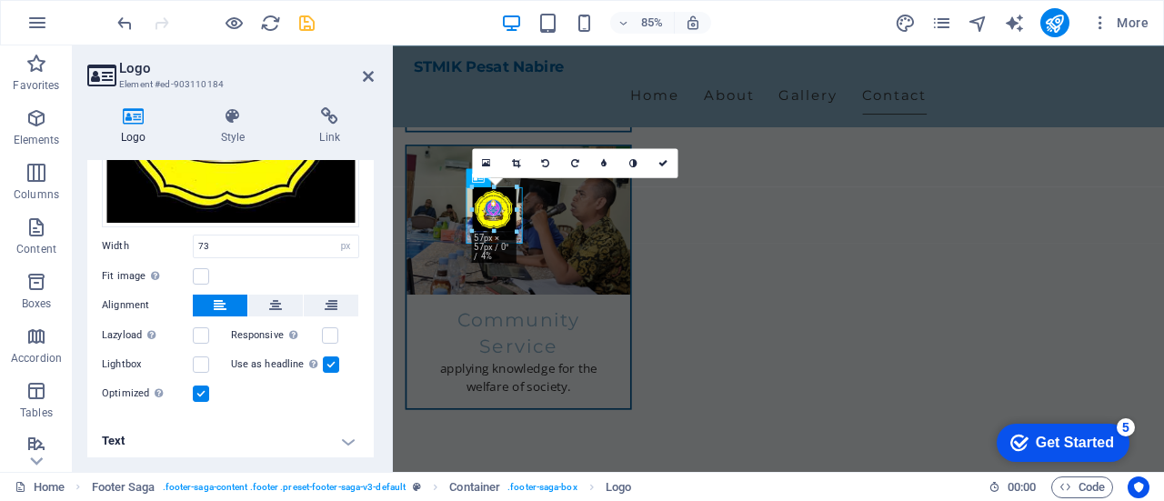
scroll to position [2287, 0]
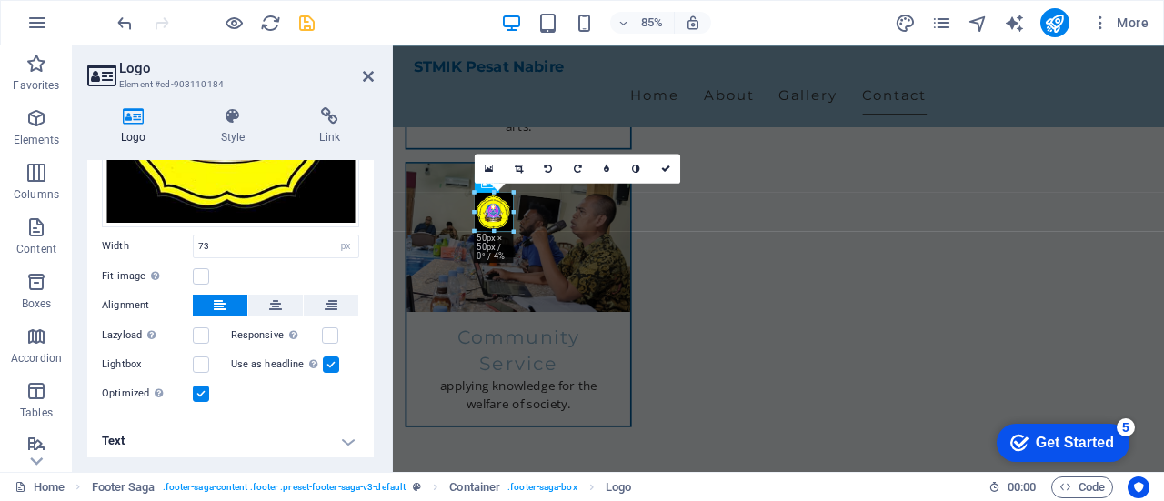
drag, startPoint x: 518, startPoint y: 229, endPoint x: 502, endPoint y: 204, distance: 30.3
type input "50"
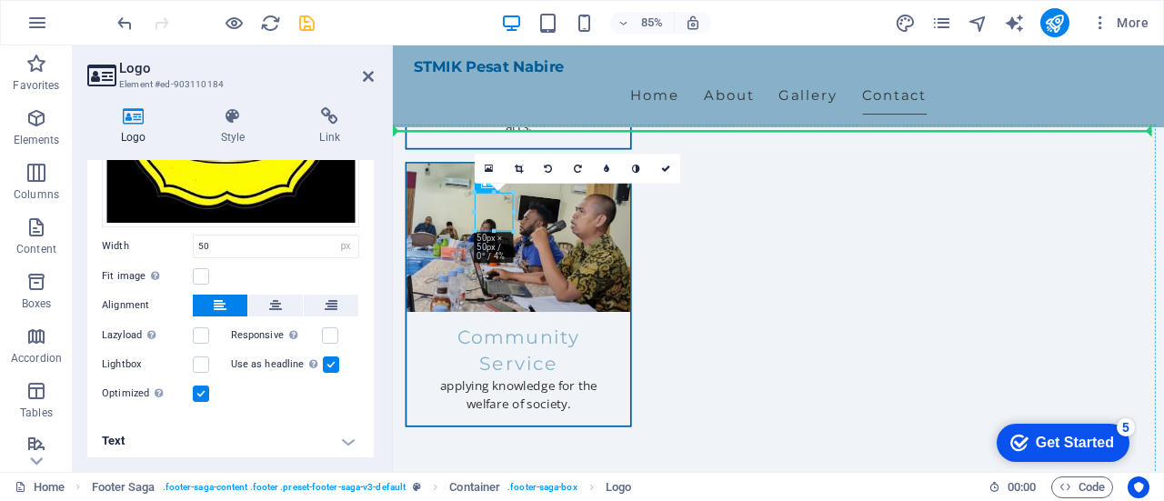
drag, startPoint x: 508, startPoint y: 238, endPoint x: 461, endPoint y: 235, distance: 47.4
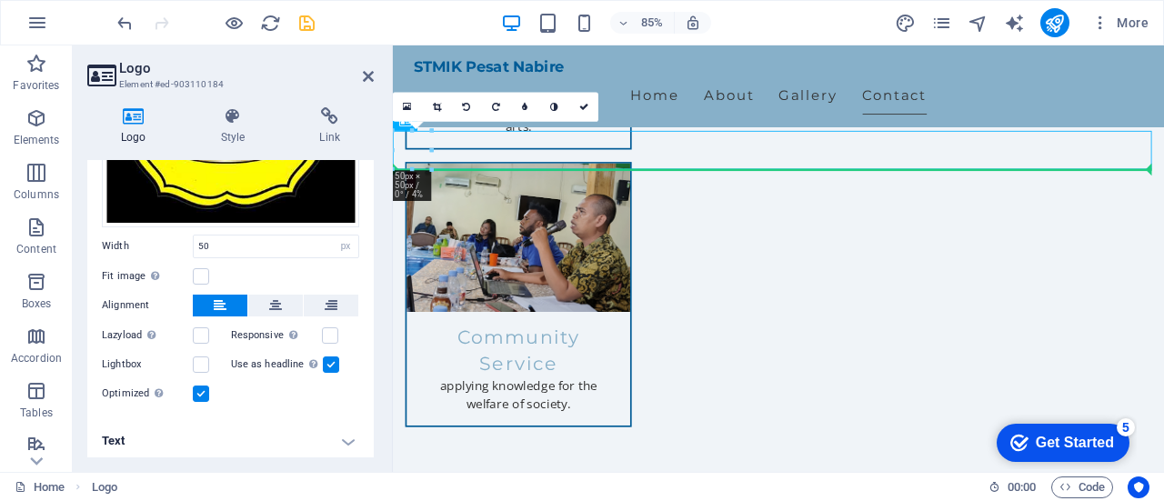
drag, startPoint x: 414, startPoint y: 160, endPoint x: 429, endPoint y: 255, distance: 96.7
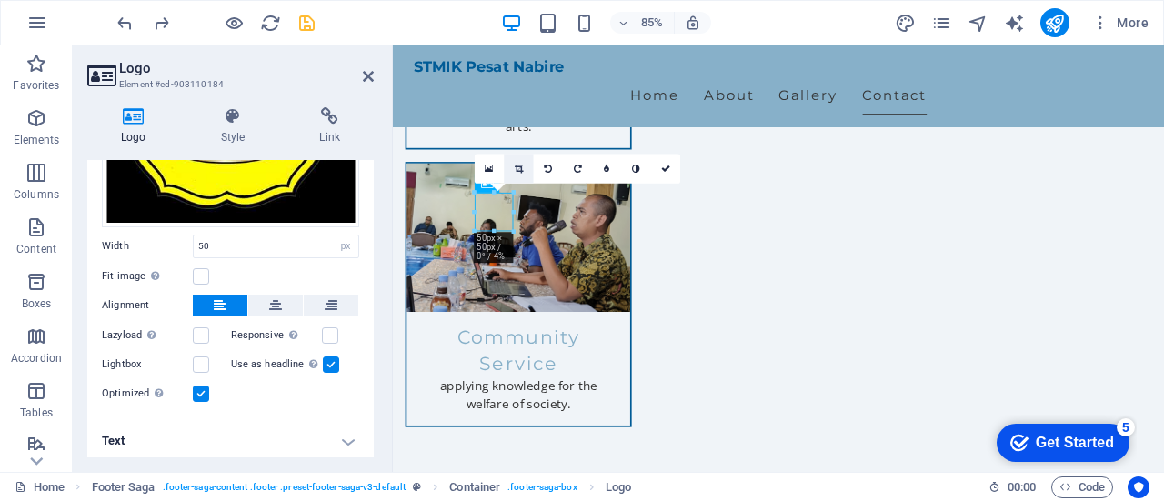
click at [520, 171] on icon at bounding box center [519, 168] width 8 height 9
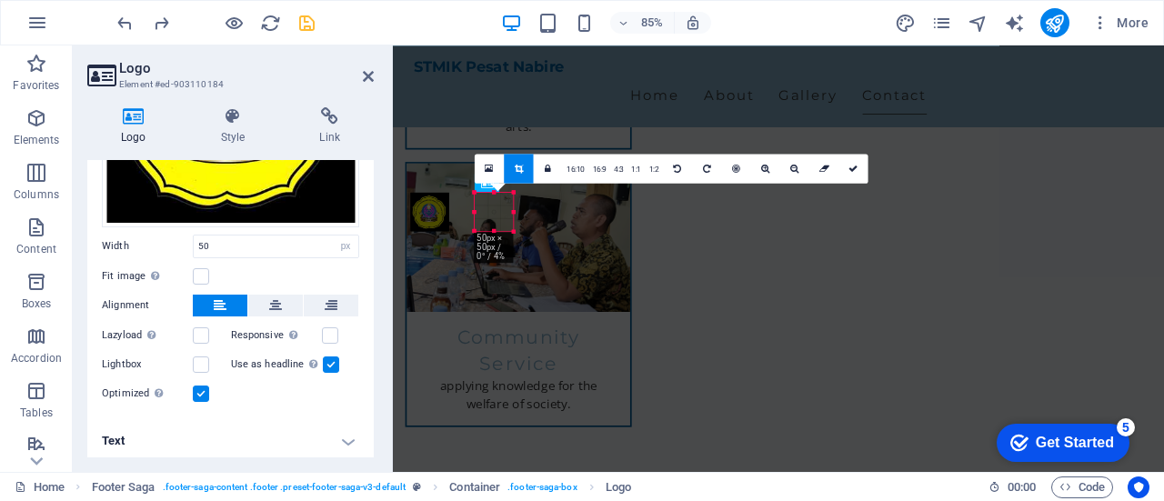
drag, startPoint x: 495, startPoint y: 216, endPoint x: 419, endPoint y: 221, distance: 75.6
click at [419, 221] on div at bounding box center [430, 211] width 39 height 39
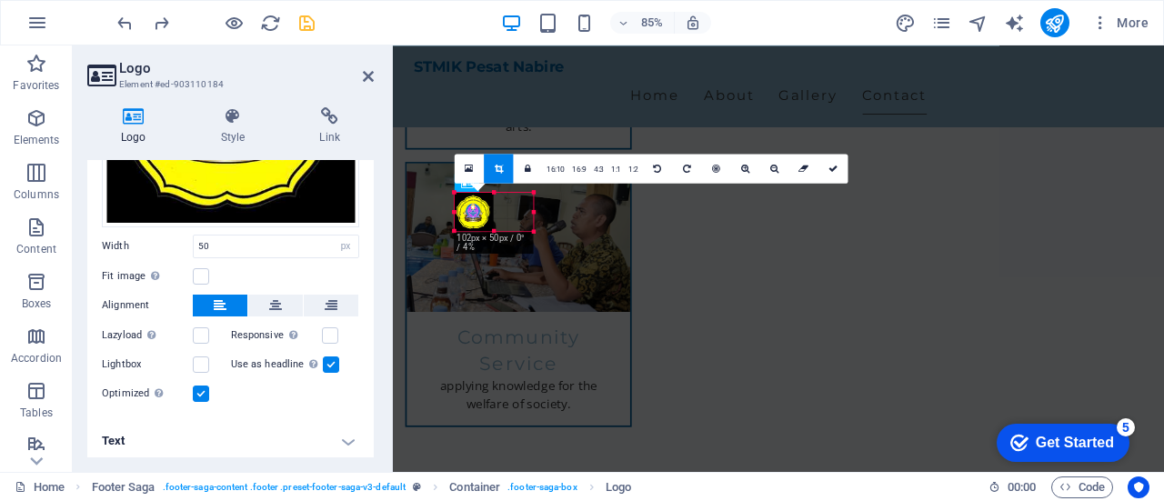
drag, startPoint x: 473, startPoint y: 210, endPoint x: 39, endPoint y: 201, distance: 433.7
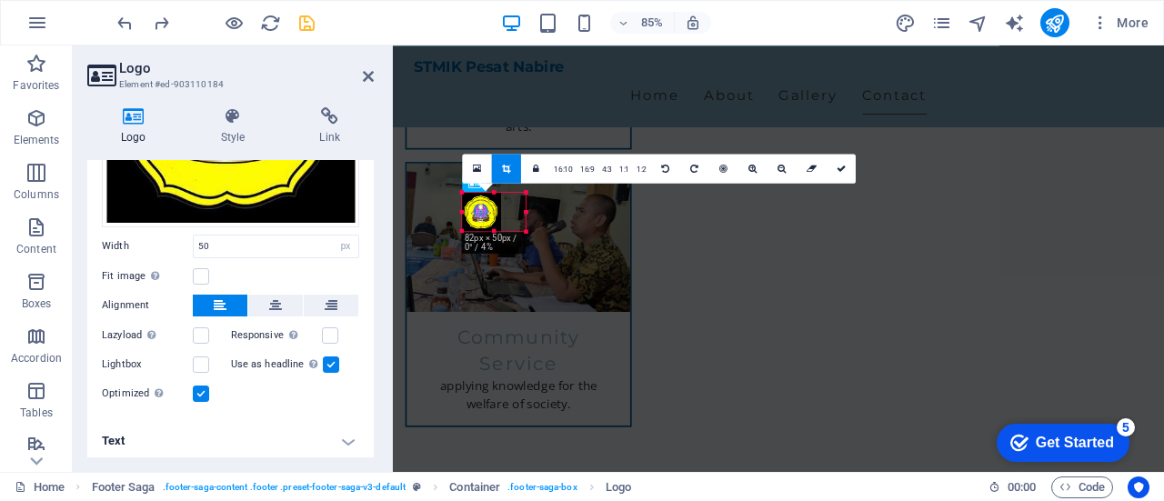
drag, startPoint x: 456, startPoint y: 212, endPoint x: 427, endPoint y: 210, distance: 29.1
click at [721, 168] on icon at bounding box center [723, 168] width 8 height 9
drag, startPoint x: 835, startPoint y: 163, endPoint x: 519, endPoint y: 148, distance: 316.7
click at [836, 164] on icon at bounding box center [840, 168] width 9 height 9
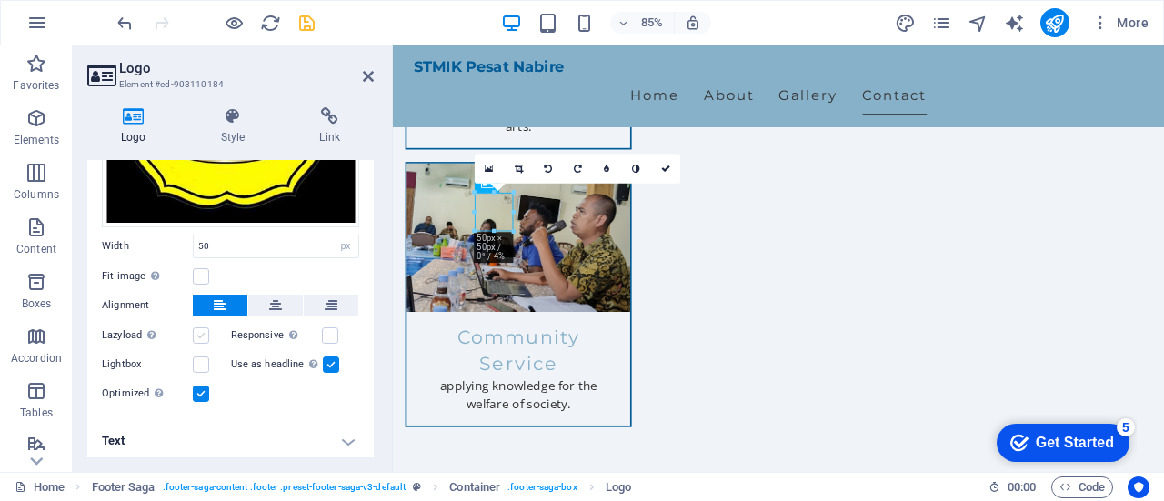
click at [195, 334] on label at bounding box center [201, 335] width 16 height 16
click at [0, 0] on input "Lazyload Loading images after the page loads improves page speed." at bounding box center [0, 0] width 0 height 0
click at [204, 361] on label at bounding box center [201, 364] width 16 height 16
click at [0, 0] on input "Lightbox" at bounding box center [0, 0] width 0 height 0
click at [290, 438] on h4 "Text" at bounding box center [230, 441] width 286 height 44
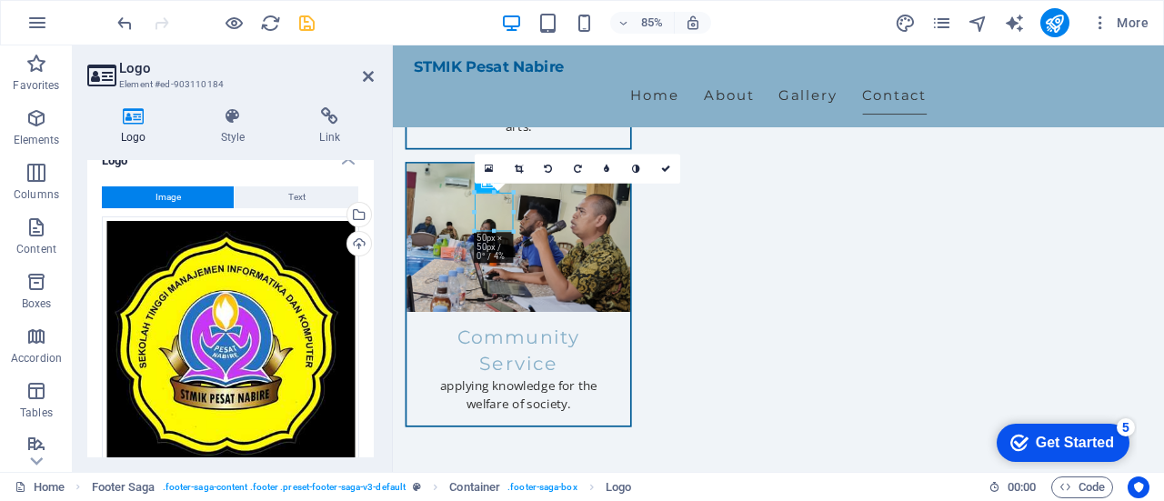
scroll to position [0, 0]
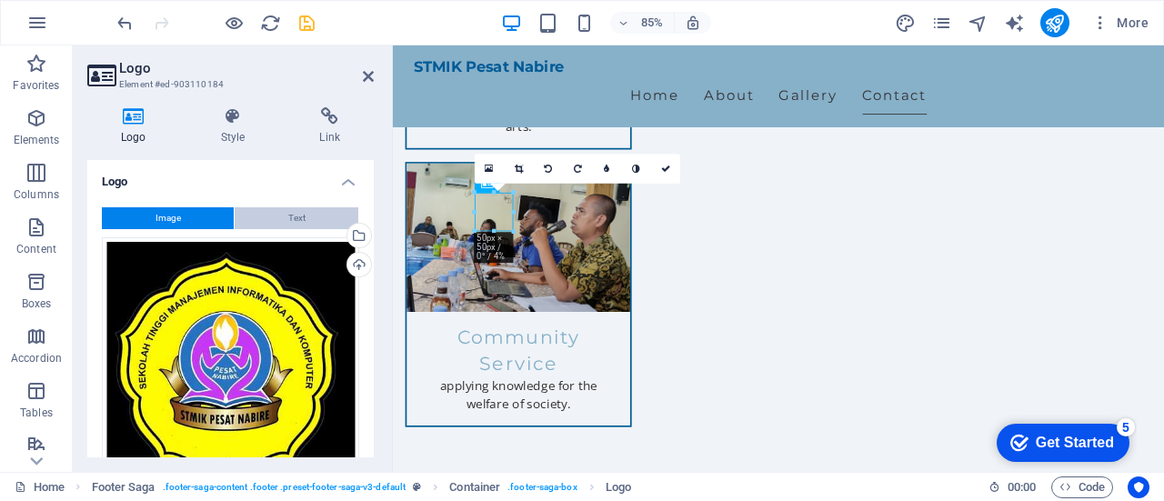
click at [297, 218] on span "Text" at bounding box center [296, 218] width 17 height 22
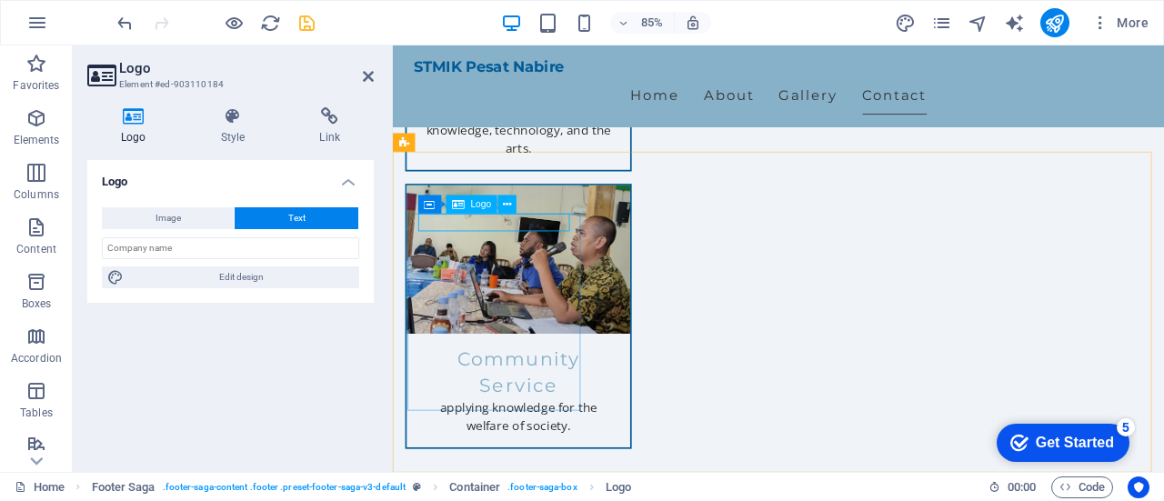
click at [506, 208] on icon at bounding box center [507, 203] width 8 height 16
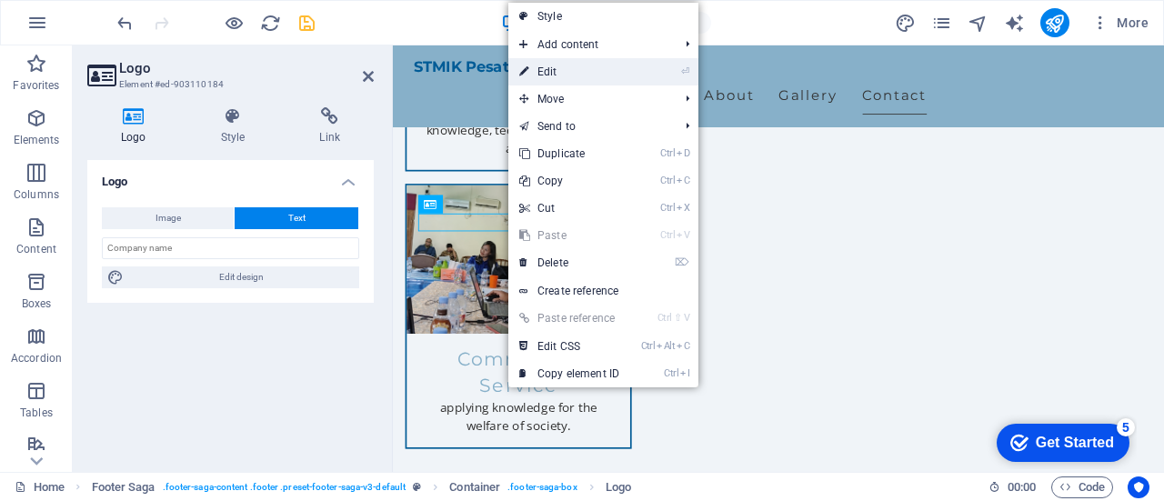
click at [612, 74] on link "⏎ Edit" at bounding box center [569, 71] width 122 height 27
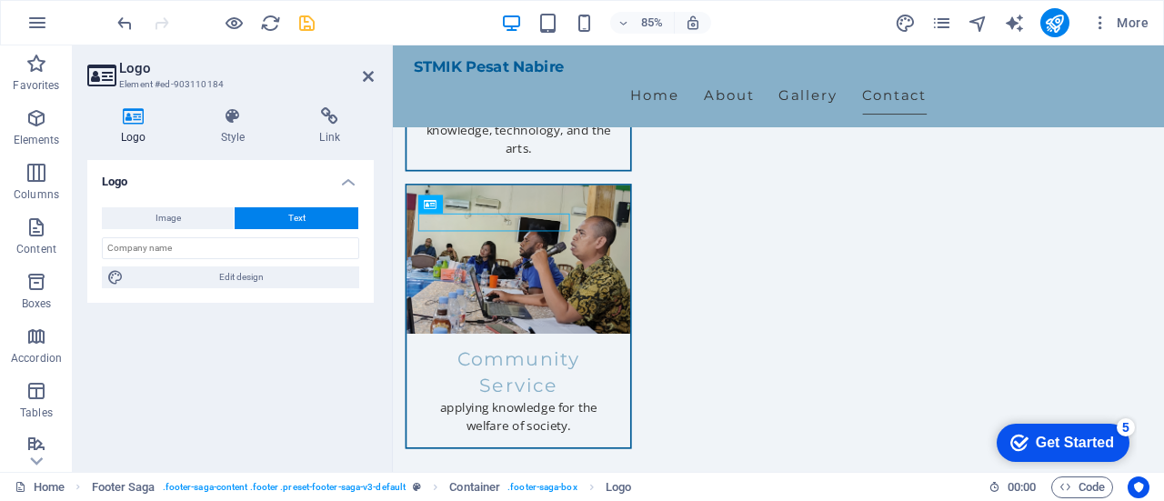
drag, startPoint x: 455, startPoint y: 203, endPoint x: 439, endPoint y: 204, distance: 16.4
click at [439, 204] on div "Logo" at bounding box center [430, 204] width 25 height 18
click at [511, 205] on icon at bounding box center [507, 203] width 8 height 16
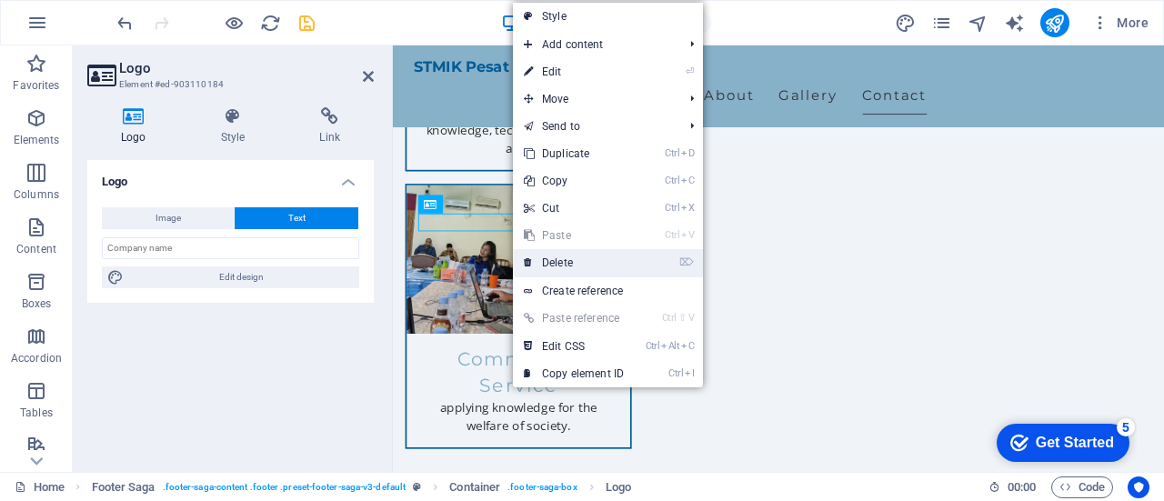
click at [558, 265] on link "⌦ Delete" at bounding box center [574, 262] width 122 height 27
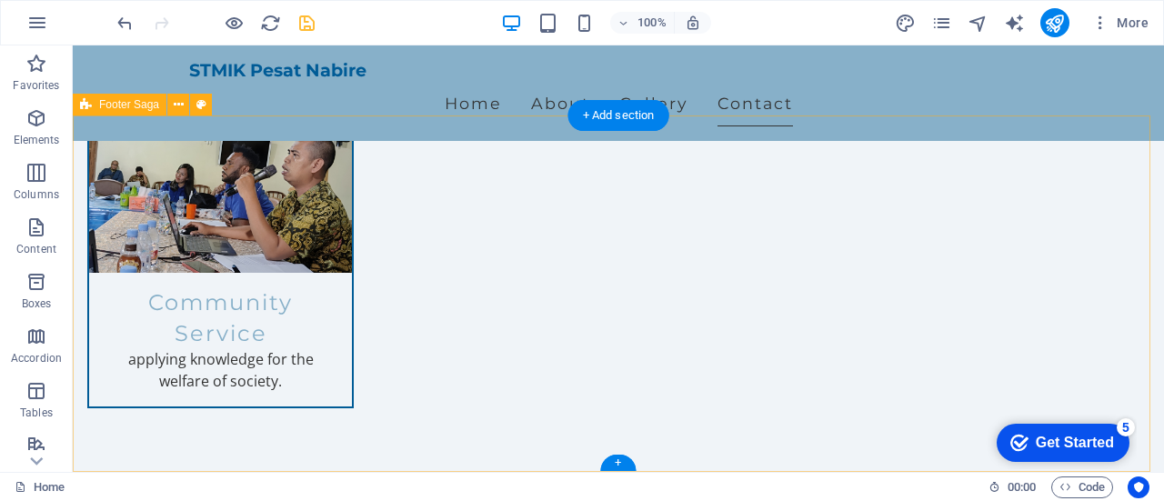
scroll to position [2337, 0]
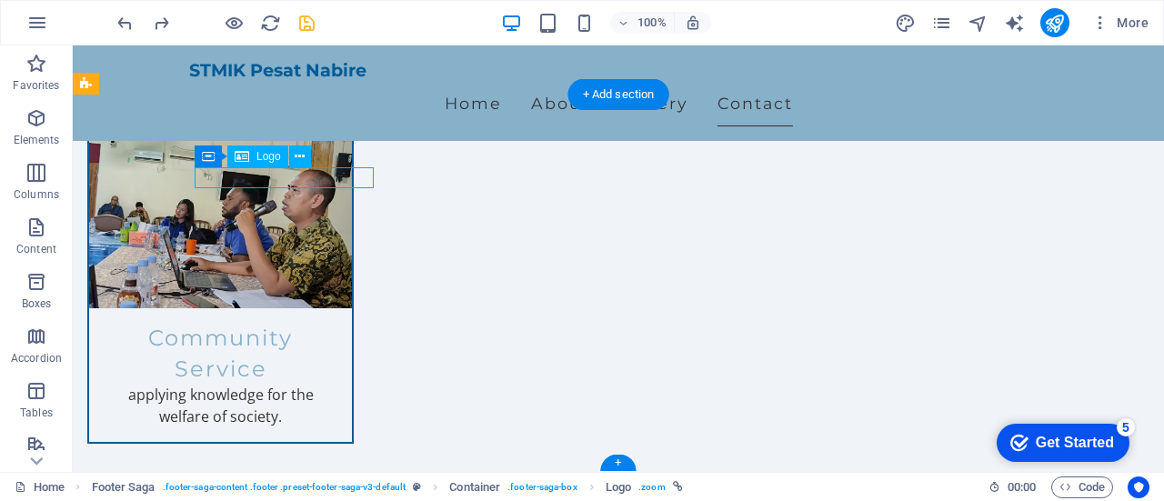
scroll to position [2262, 0]
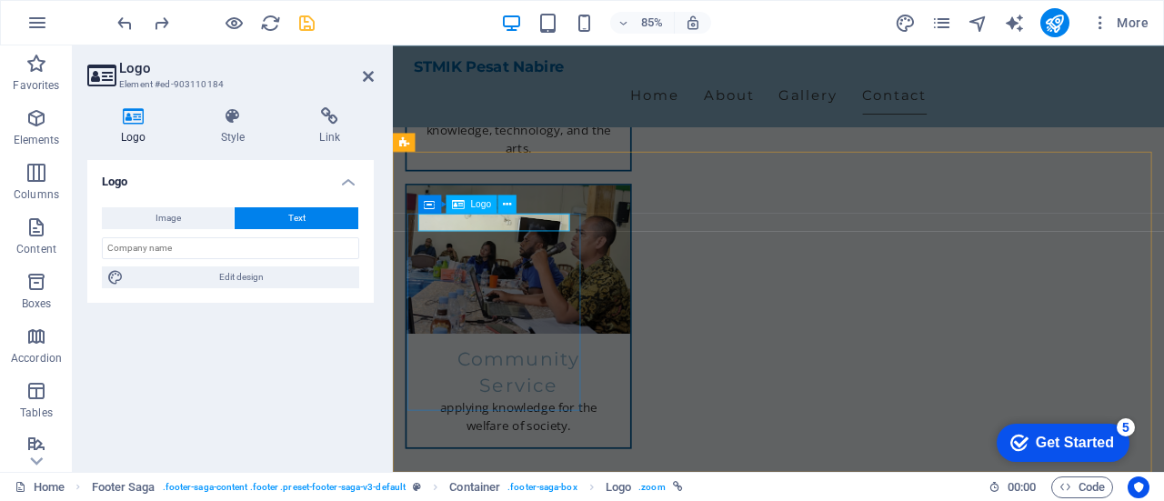
click at [478, 206] on span "Logo" at bounding box center [481, 203] width 21 height 9
click at [185, 221] on button "Image" at bounding box center [168, 218] width 132 height 22
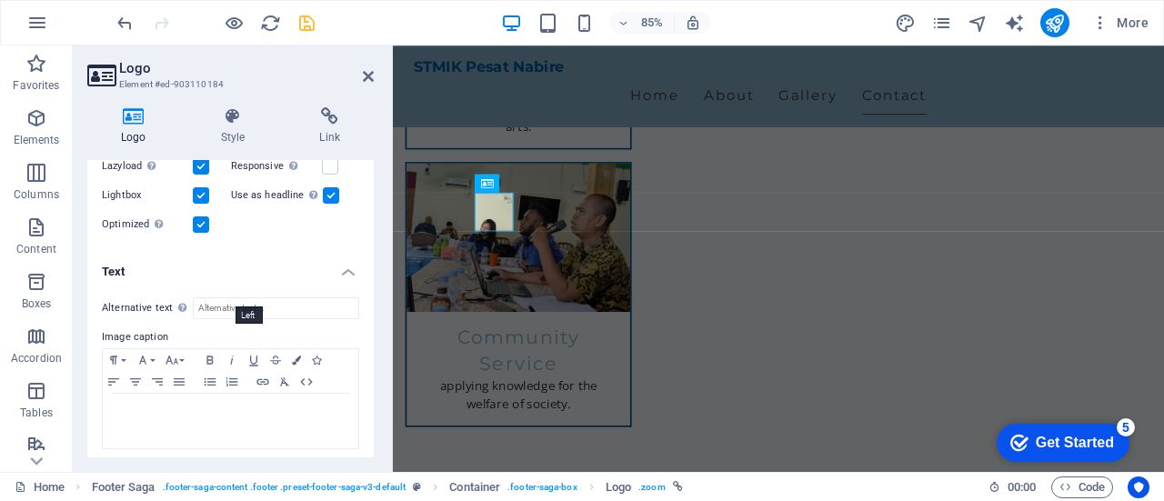
scroll to position [438, 0]
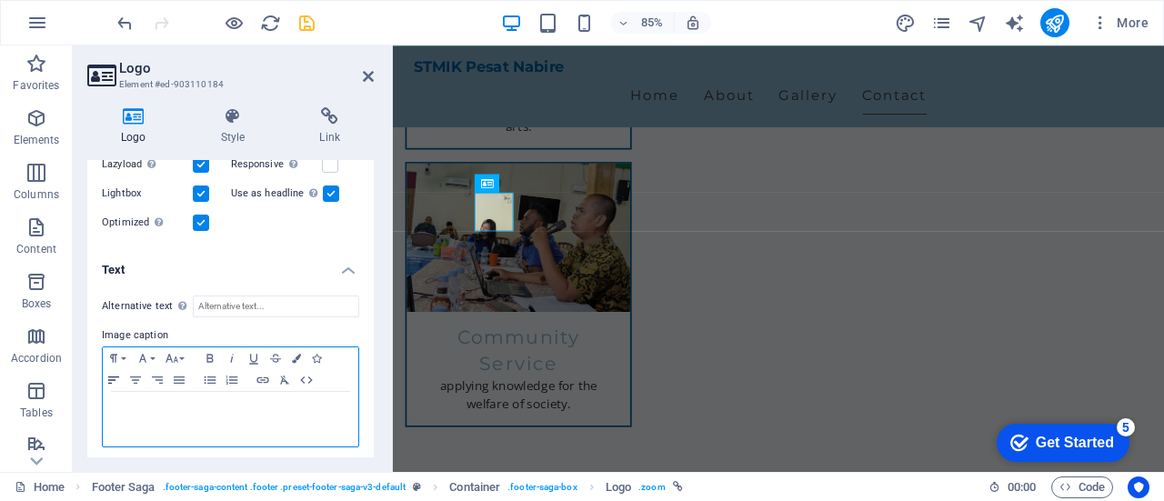
click at [109, 377] on icon "button" at bounding box center [113, 379] width 11 height 7
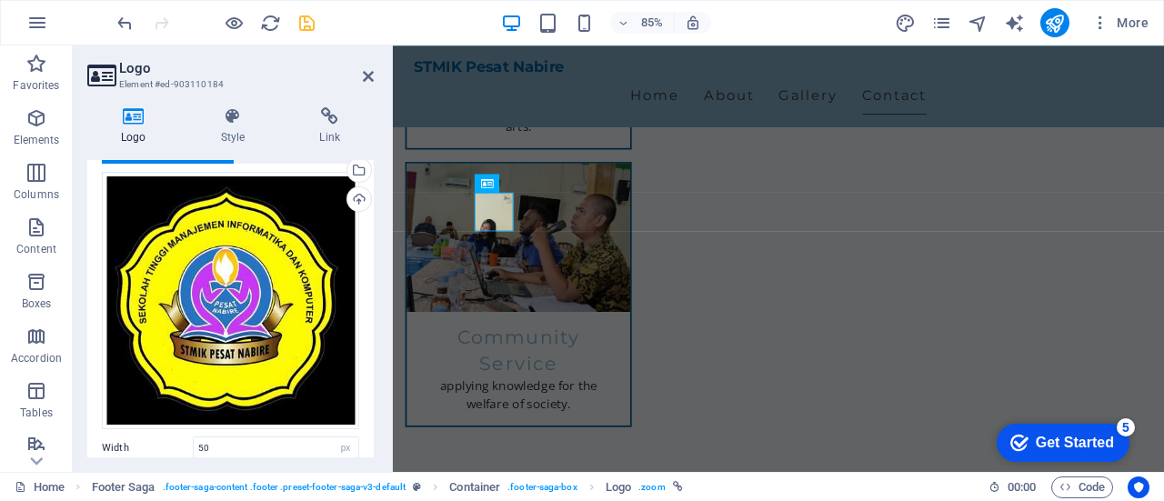
scroll to position [0, 0]
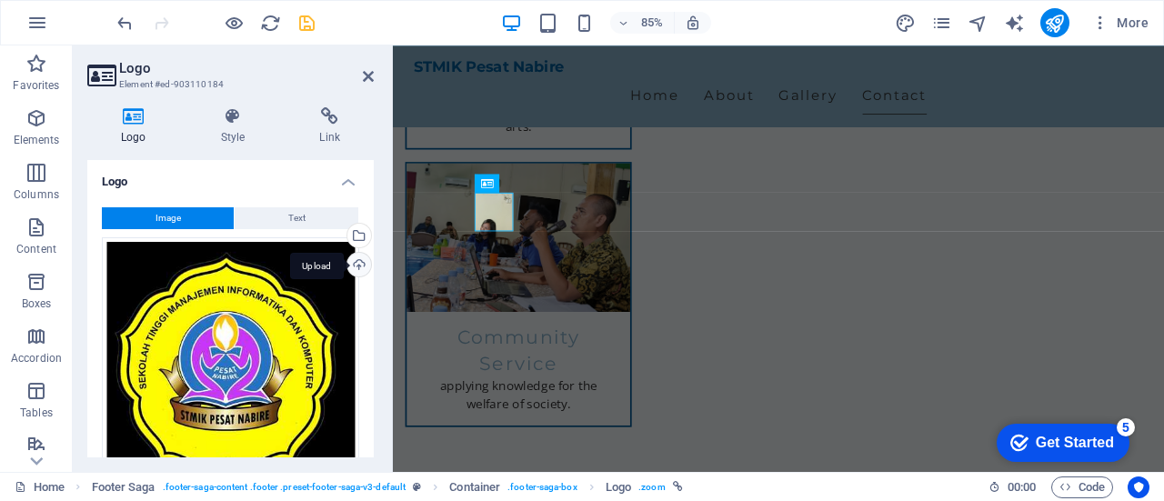
click at [353, 267] on div "Upload" at bounding box center [357, 266] width 27 height 27
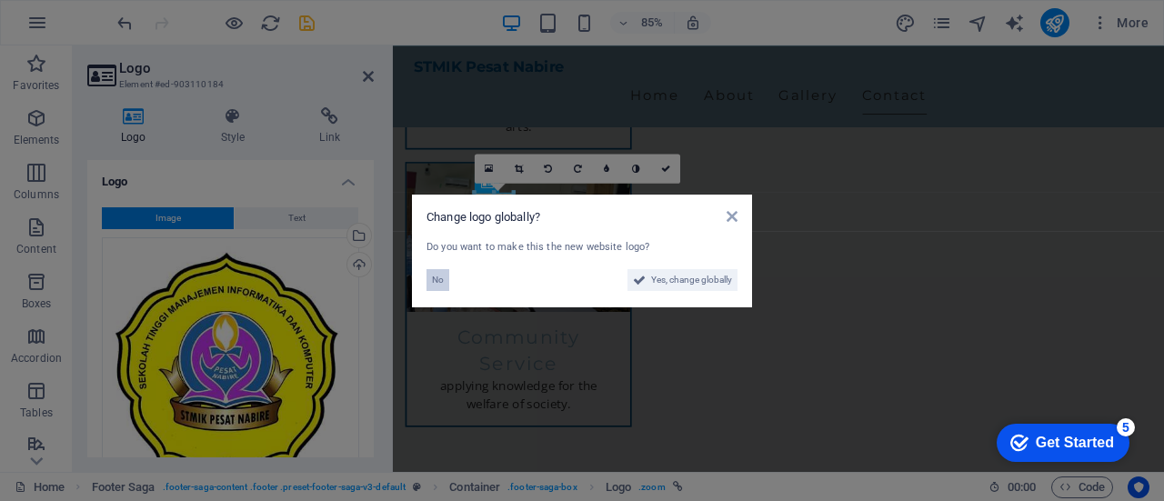
click at [430, 275] on button "No" at bounding box center [437, 280] width 23 height 22
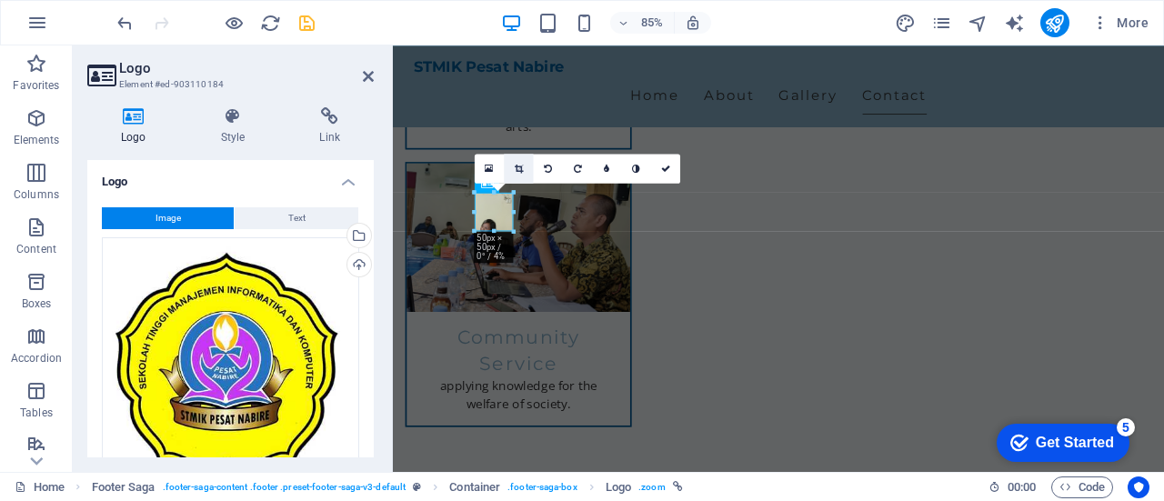
click at [517, 168] on icon at bounding box center [519, 168] width 8 height 9
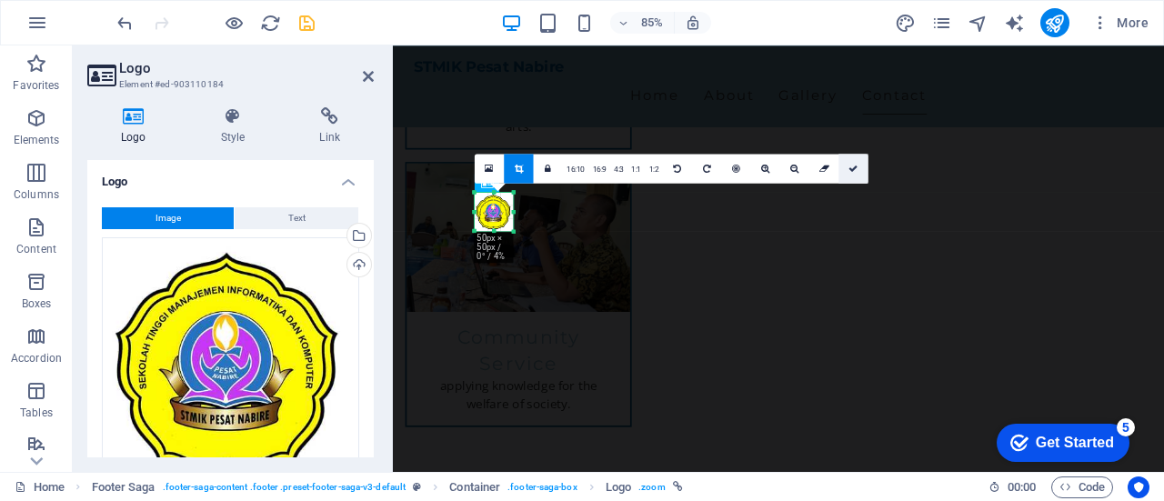
click at [857, 166] on link at bounding box center [852, 168] width 29 height 29
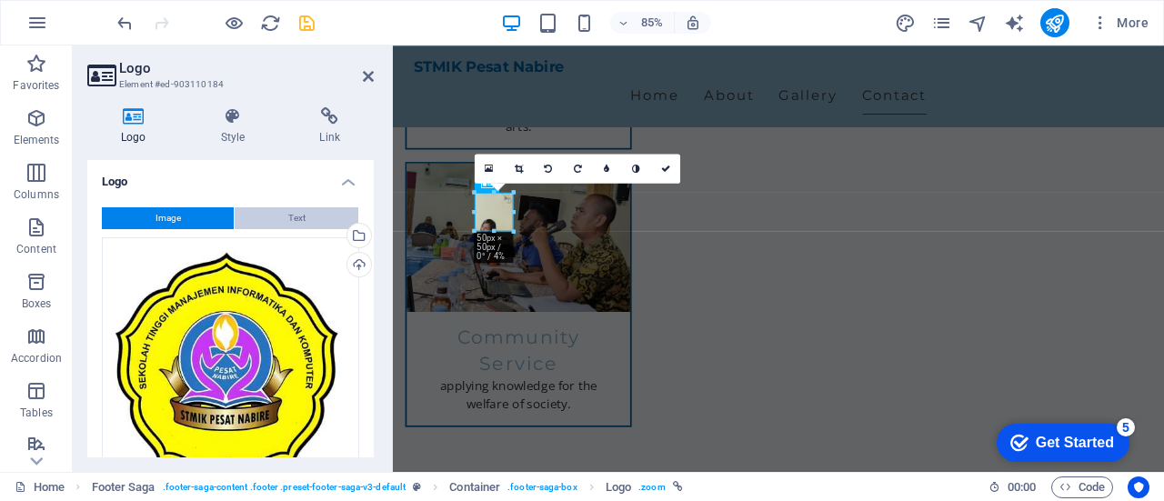
click at [289, 210] on span "Text" at bounding box center [296, 218] width 17 height 22
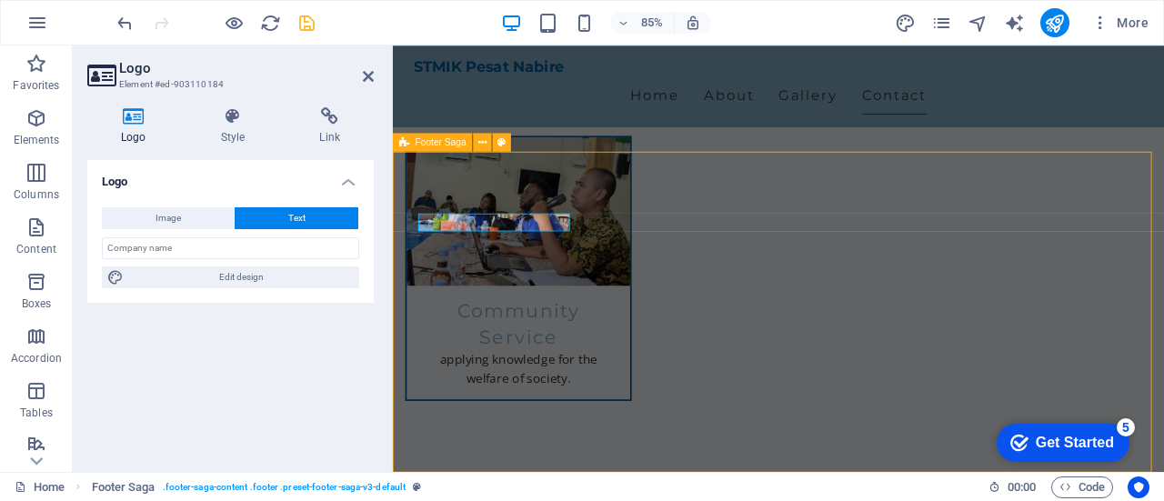
scroll to position [2337, 0]
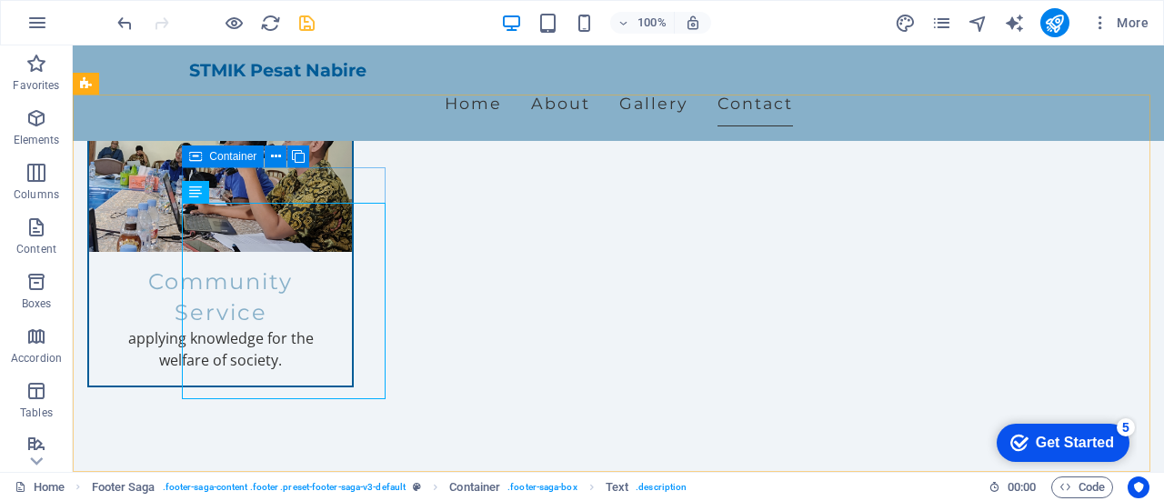
click at [191, 159] on icon at bounding box center [195, 156] width 13 height 22
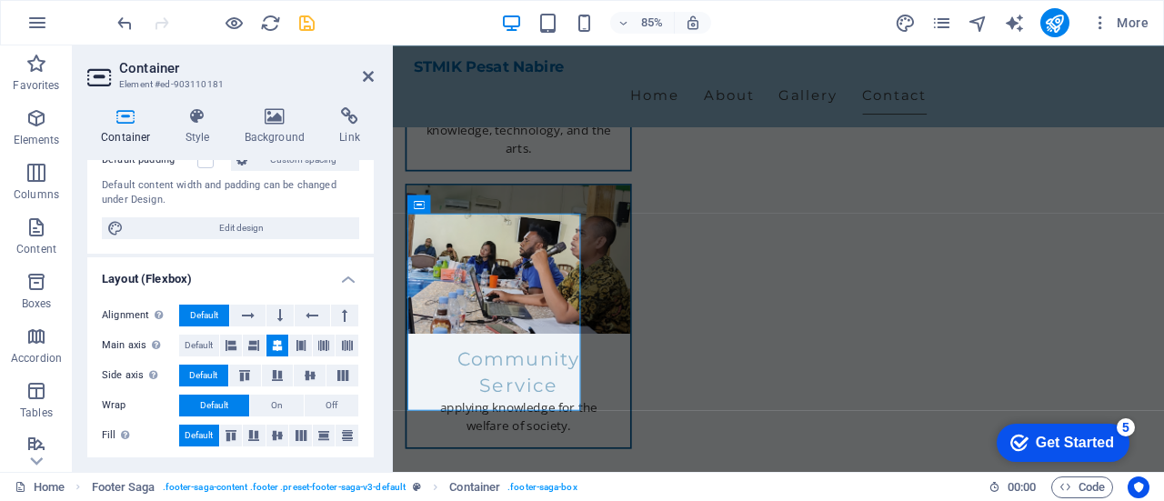
scroll to position [182, 0]
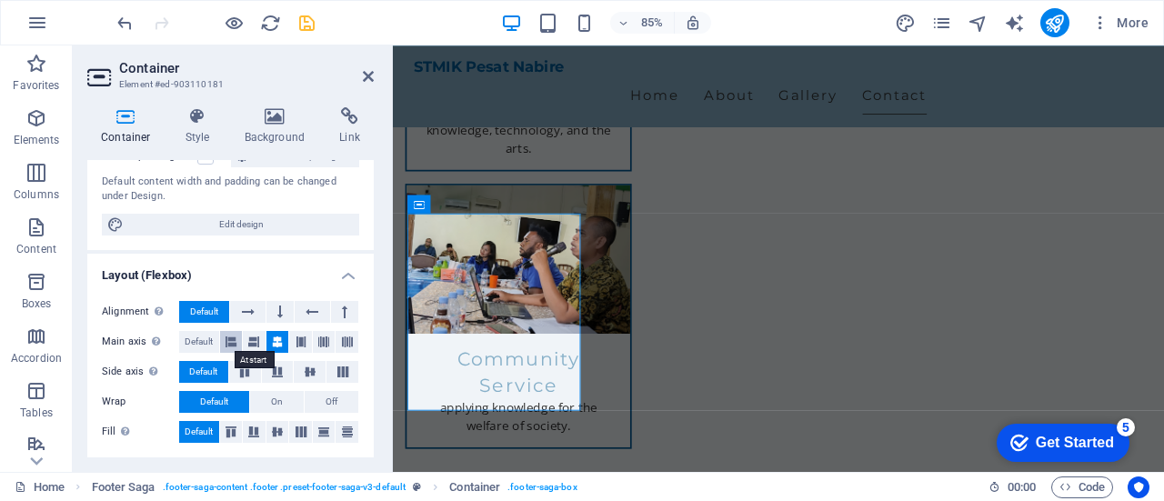
click at [230, 341] on icon at bounding box center [230, 342] width 11 height 22
click at [367, 75] on icon at bounding box center [368, 76] width 11 height 15
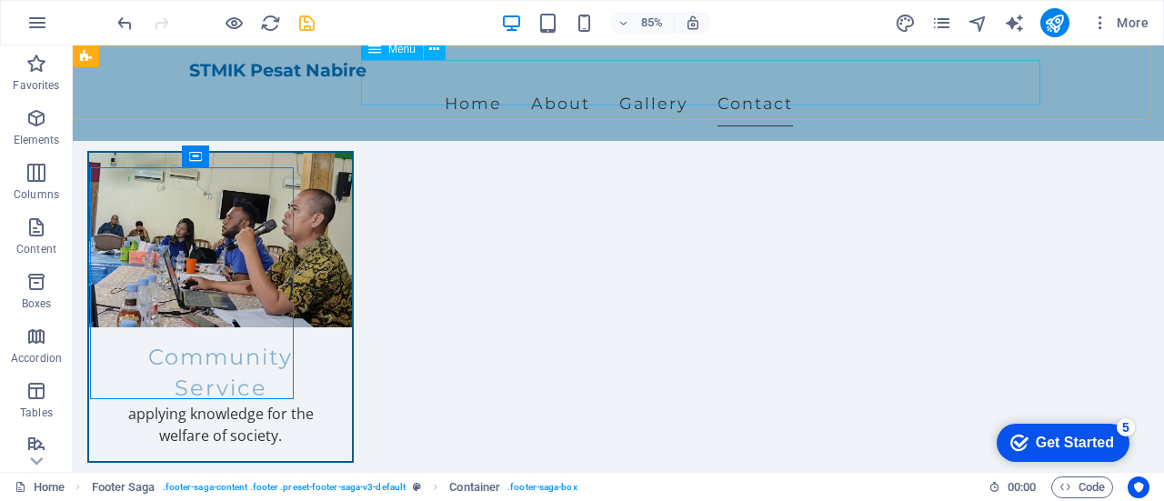
scroll to position [2337, 0]
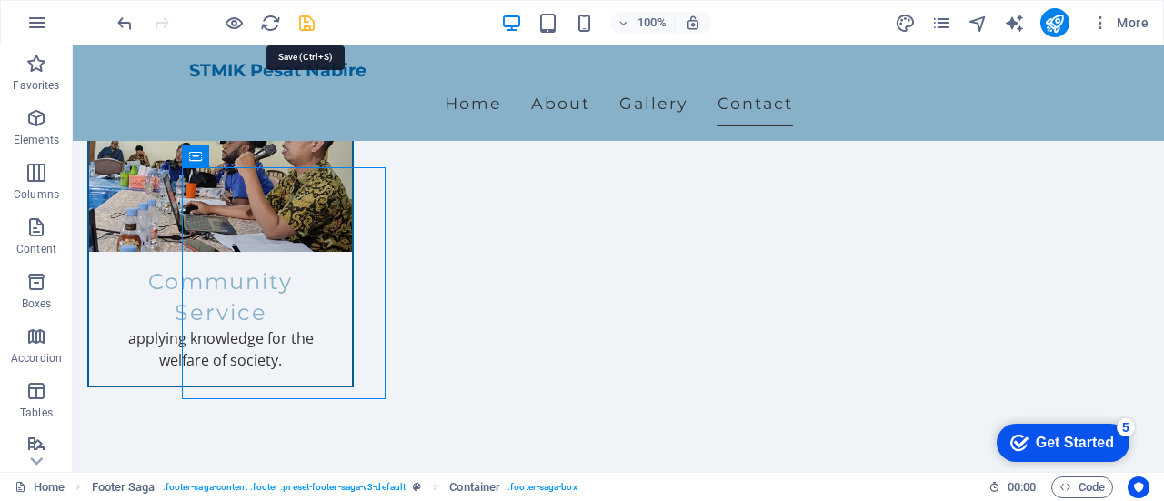
click at [302, 22] on icon "save" at bounding box center [306, 23] width 21 height 21
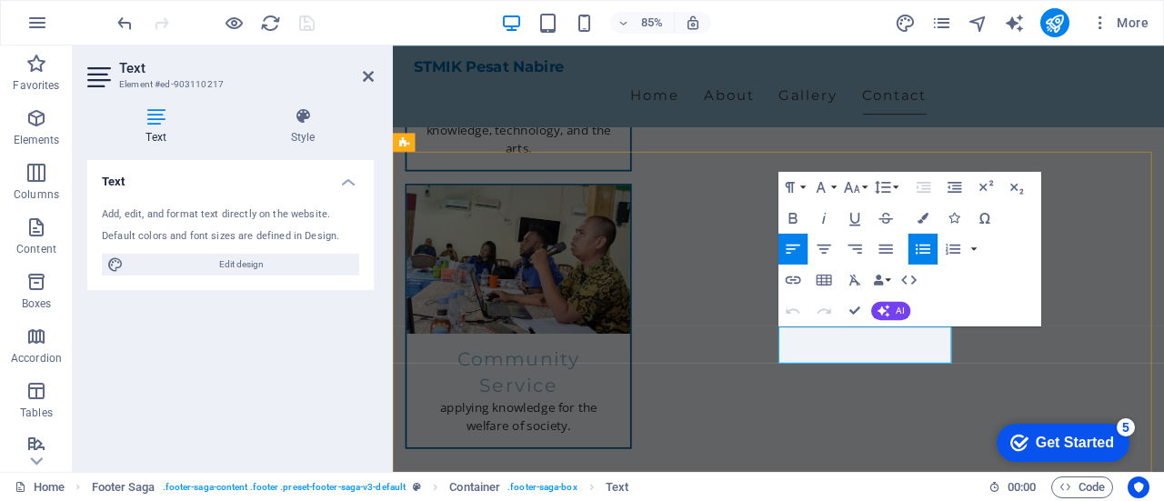
drag, startPoint x: 848, startPoint y: 387, endPoint x: 909, endPoint y: 384, distance: 61.0
drag, startPoint x: 846, startPoint y: 385, endPoint x: 916, endPoint y: 384, distance: 70.0
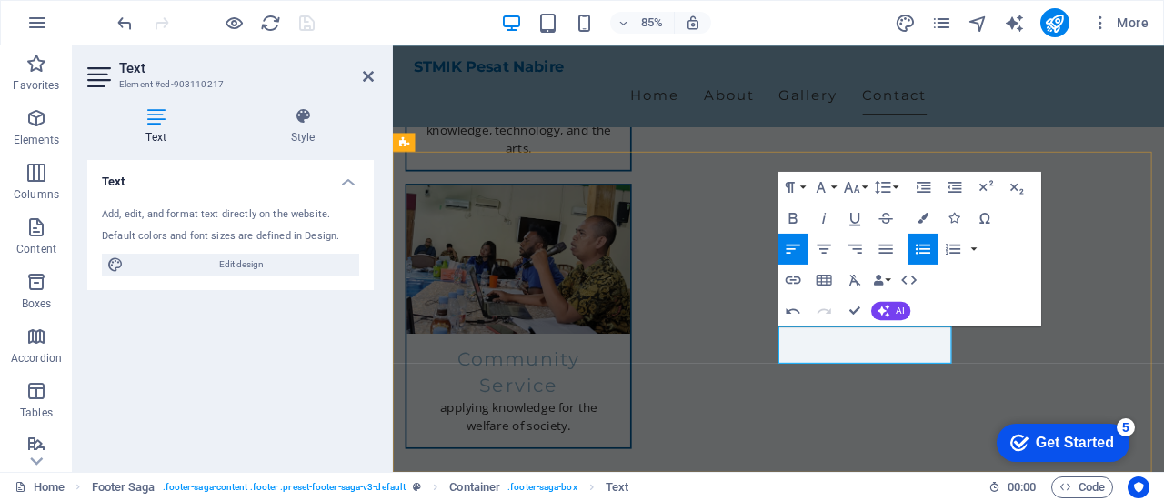
click at [795, 279] on icon "button" at bounding box center [792, 279] width 15 height 8
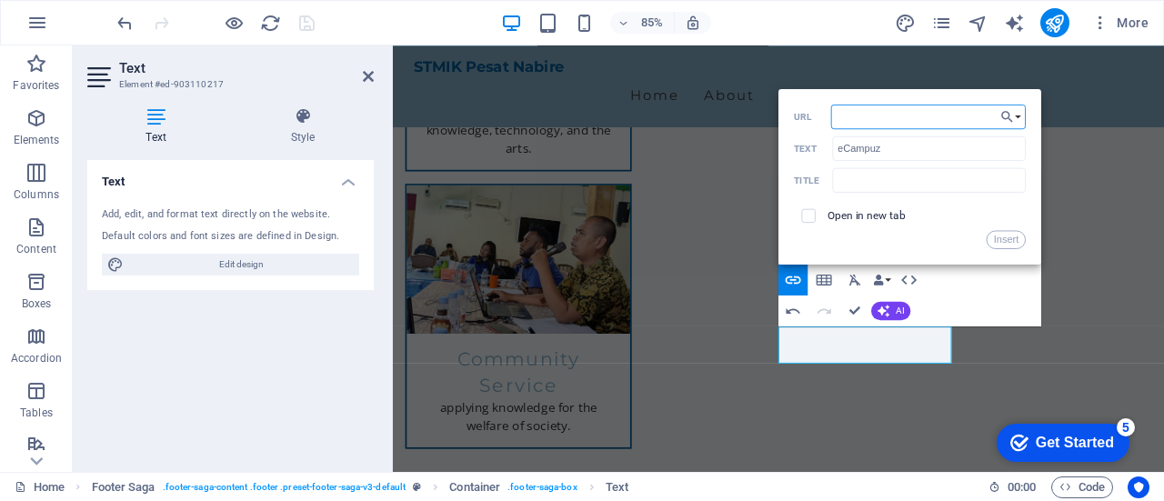
paste input "[URL][DOMAIN_NAME]"
type input "[URL][DOMAIN_NAME]"
click at [805, 212] on input "checkbox" at bounding box center [806, 213] width 14 height 14
checkbox input "true"
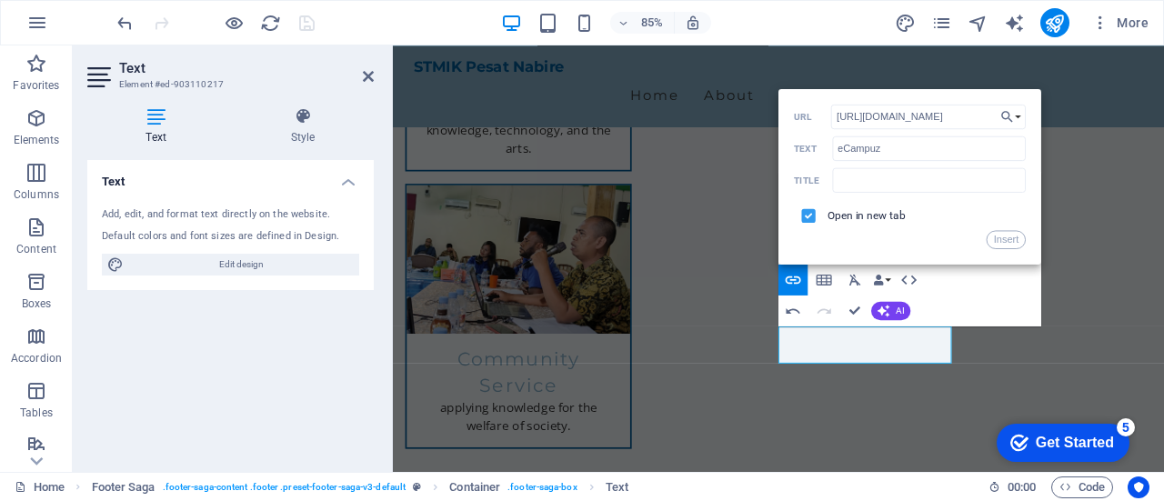
scroll to position [0, 0]
click at [1002, 243] on button "Insert" at bounding box center [1005, 239] width 39 height 18
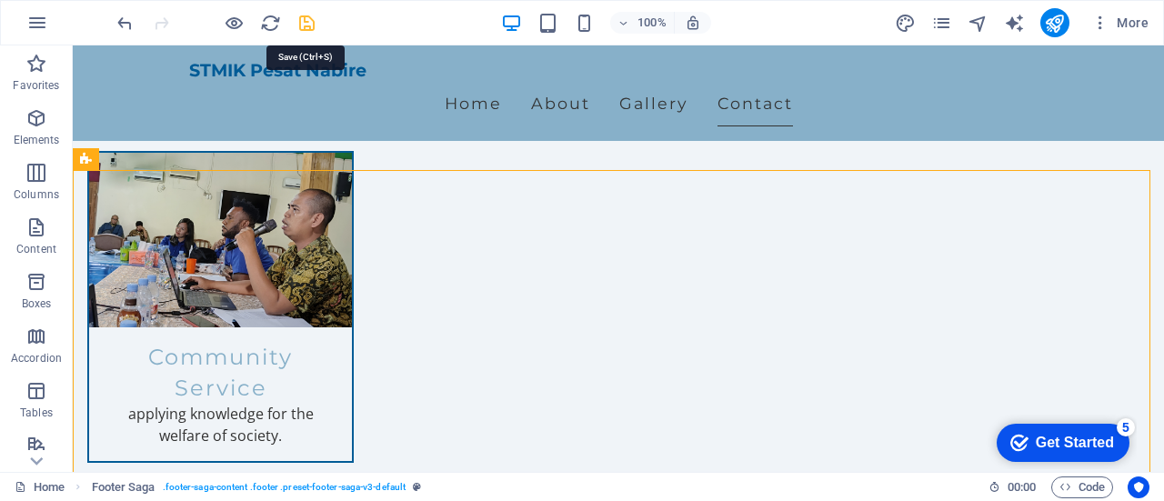
click at [302, 24] on icon "save" at bounding box center [306, 23] width 21 height 21
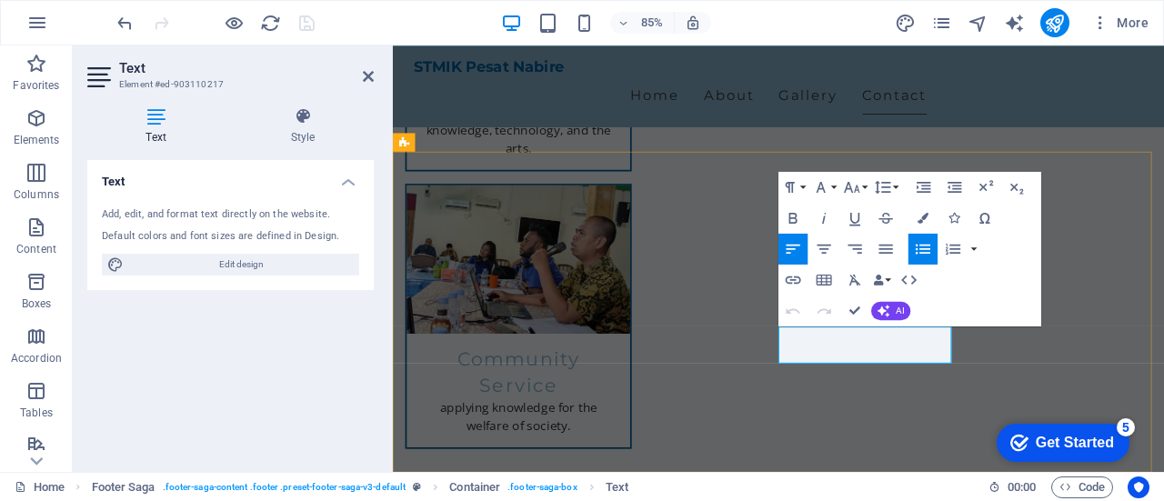
drag, startPoint x: 848, startPoint y: 410, endPoint x: 872, endPoint y: 407, distance: 23.8
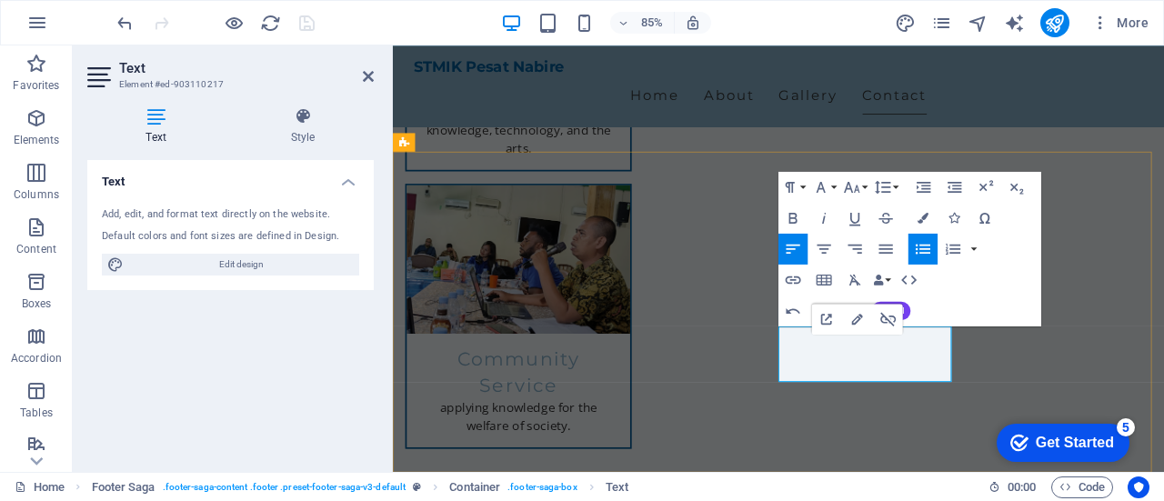
drag, startPoint x: 846, startPoint y: 413, endPoint x: 975, endPoint y: 435, distance: 131.1
click at [795, 281] on icon "button" at bounding box center [793, 279] width 18 height 18
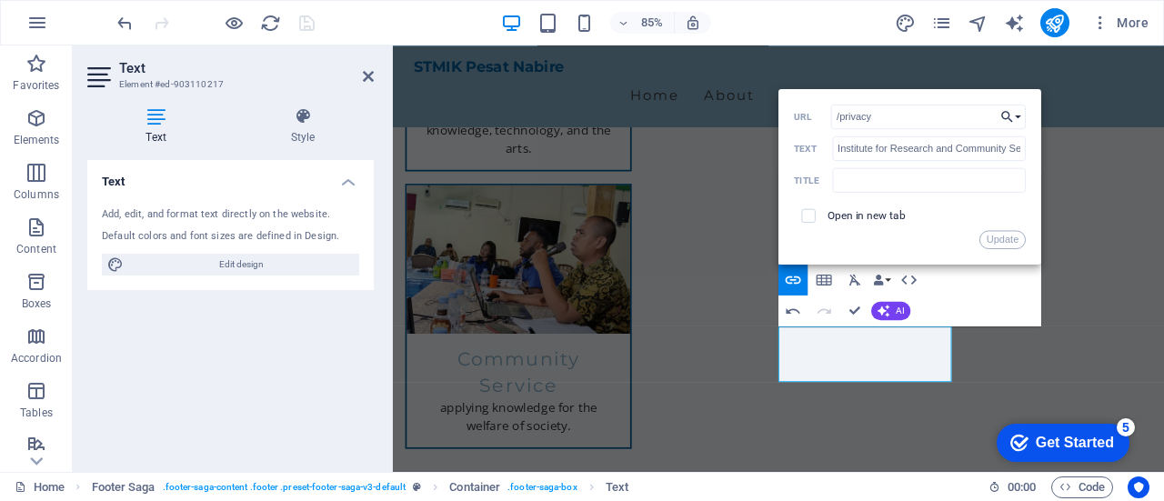
click at [1021, 115] on button "Choose Link" at bounding box center [1010, 116] width 29 height 25
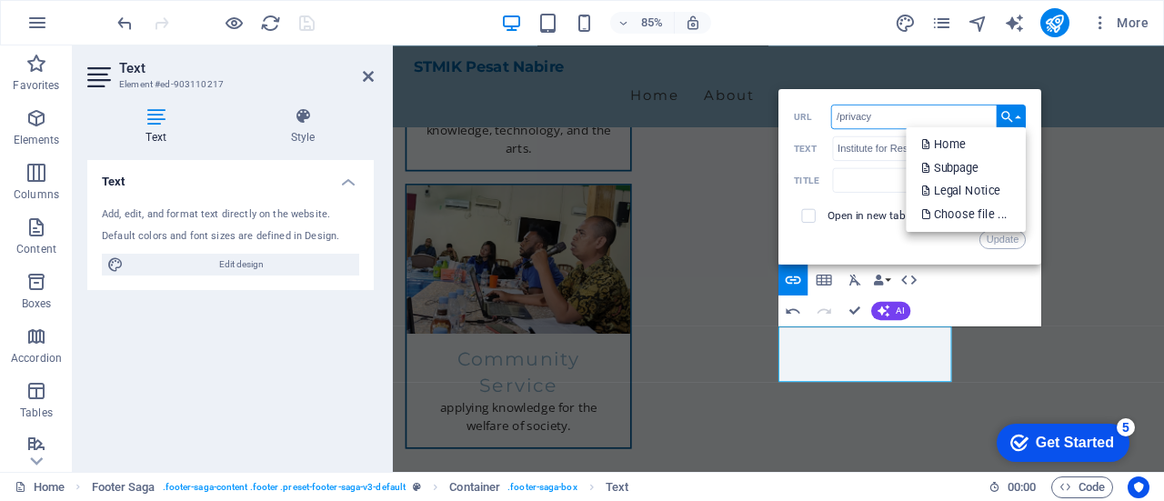
click at [893, 115] on input "/privacy" at bounding box center [928, 116] width 195 height 25
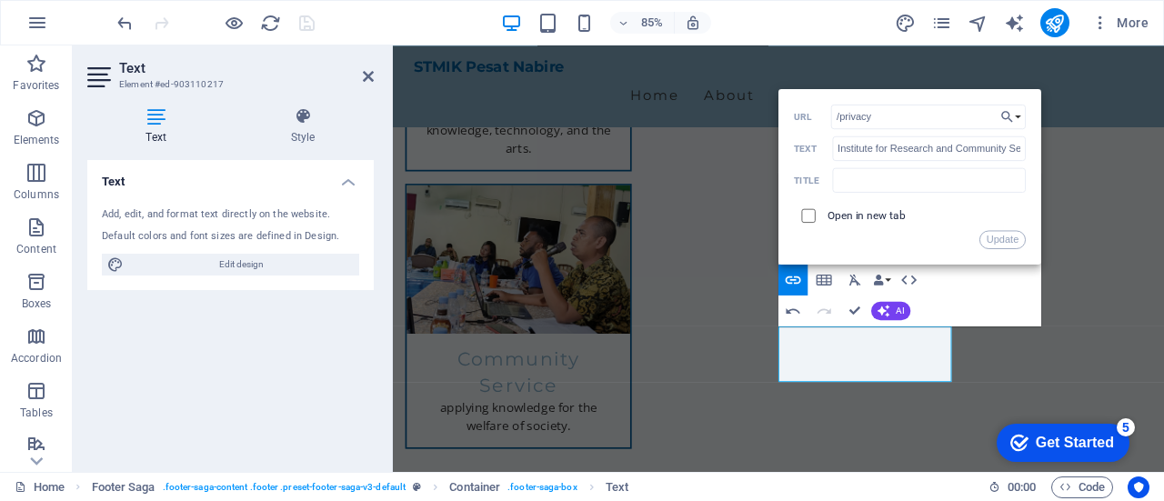
click at [805, 215] on input "checkbox" at bounding box center [806, 213] width 14 height 14
checkbox input "true"
drag, startPoint x: 886, startPoint y: 112, endPoint x: 820, endPoint y: 114, distance: 66.4
click at [820, 114] on div "/privacy URL" at bounding box center [910, 116] width 232 height 25
paste input "[URL][DOMAIN_NAME]"
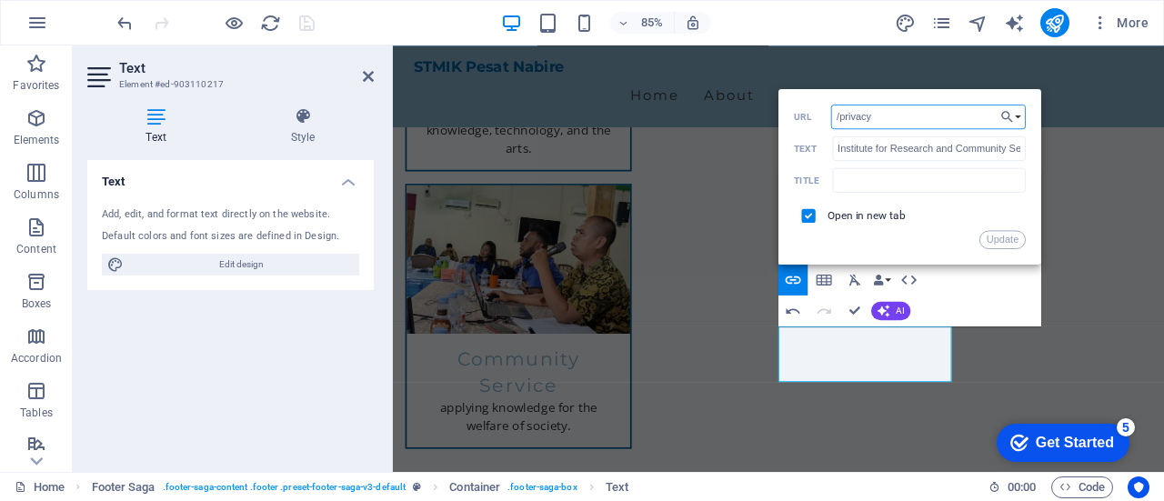
type input "[URL][DOMAIN_NAME]"
click at [1000, 241] on button "Update" at bounding box center [1002, 239] width 46 height 18
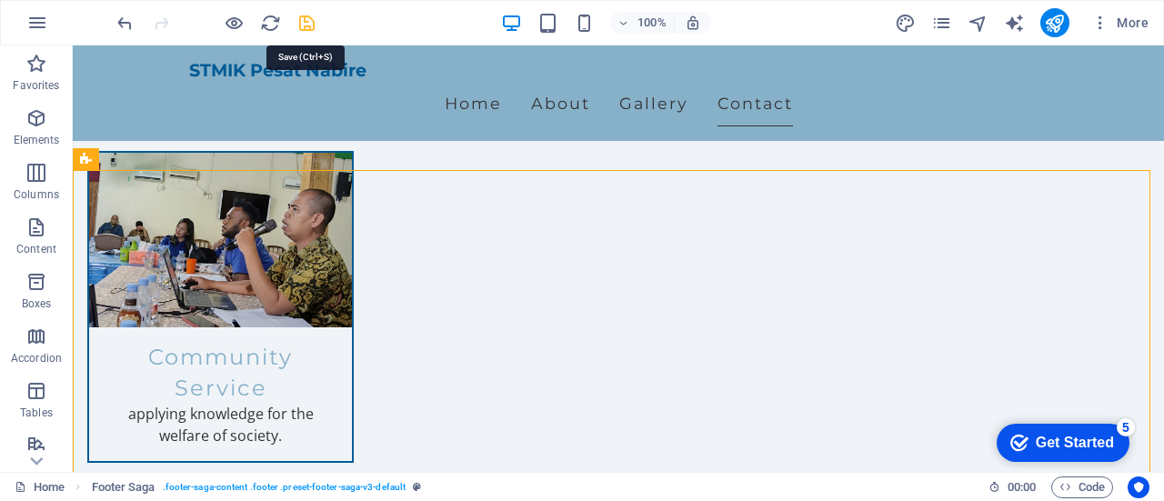
click at [307, 21] on icon "save" at bounding box center [306, 23] width 21 height 21
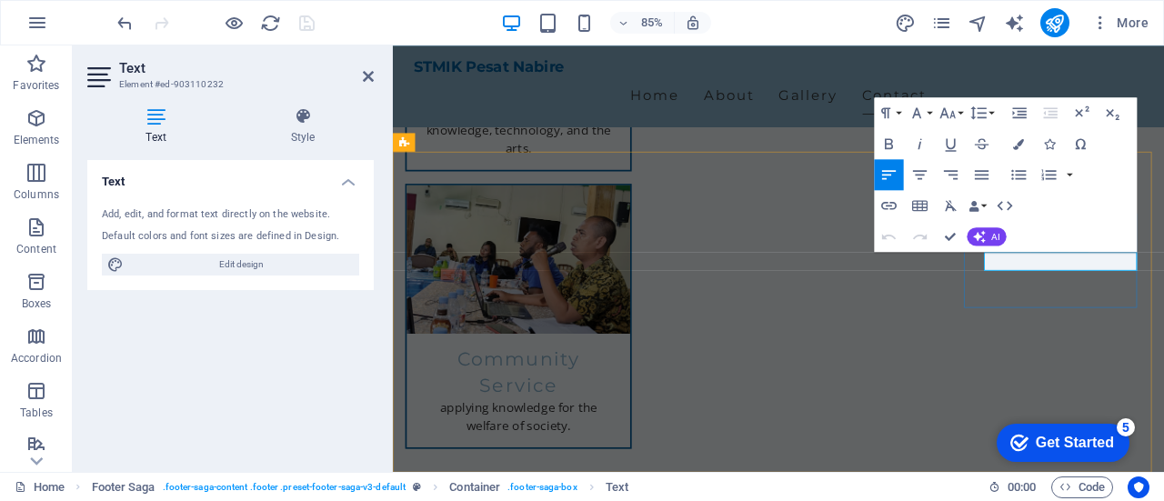
drag, startPoint x: 1089, startPoint y: 298, endPoint x: 1155, endPoint y: 299, distance: 66.4
click at [893, 205] on icon "button" at bounding box center [888, 205] width 18 height 18
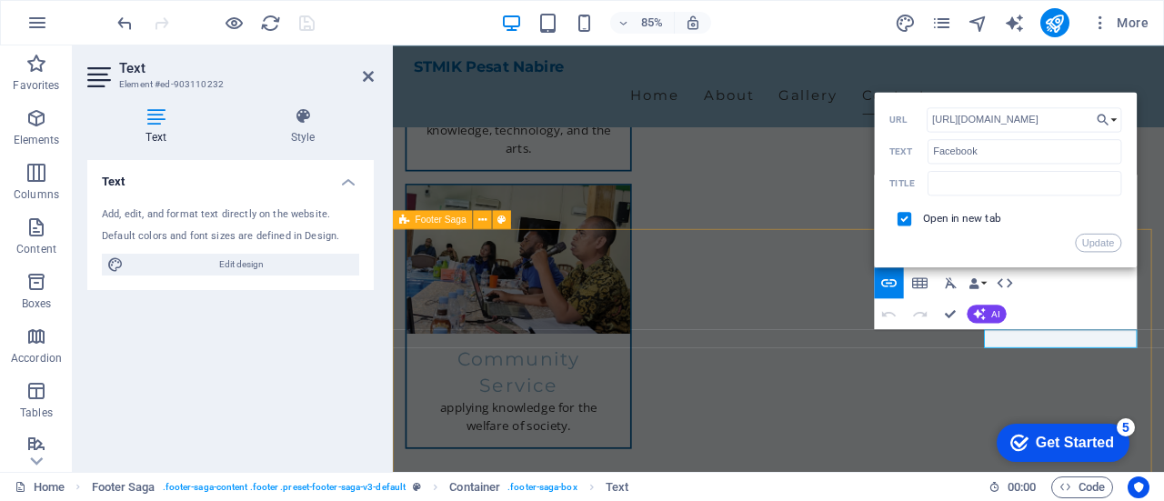
scroll to position [2171, 0]
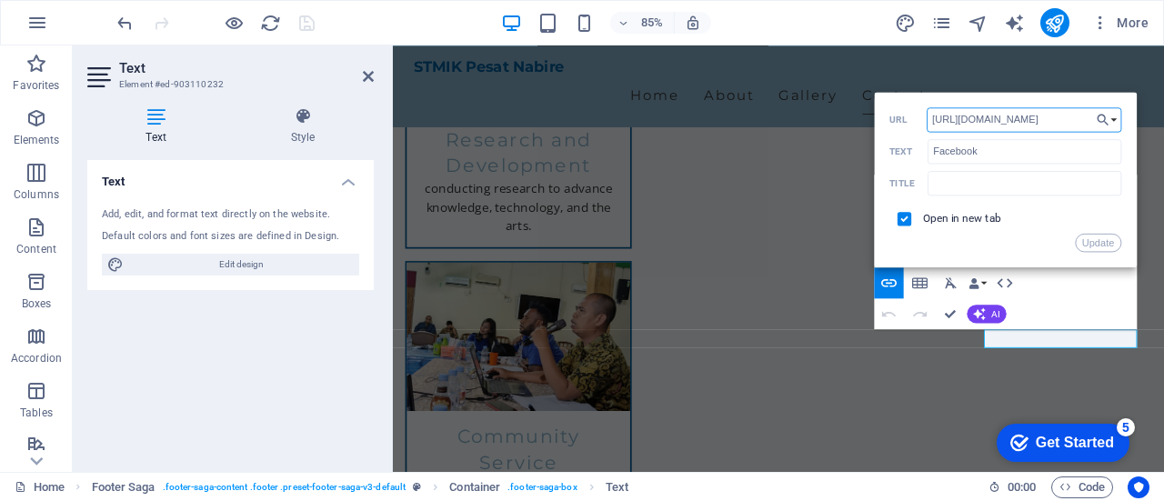
click at [1067, 117] on input "[URL][DOMAIN_NAME]" at bounding box center [1023, 119] width 195 height 25
drag, startPoint x: 1067, startPoint y: 117, endPoint x: 924, endPoint y: 117, distance: 143.6
click at [924, 117] on div "[URL][DOMAIN_NAME] URL" at bounding box center [1005, 119] width 232 height 25
paste input "stmikpesatnabirehome"
type input "[URL][DOMAIN_NAME]"
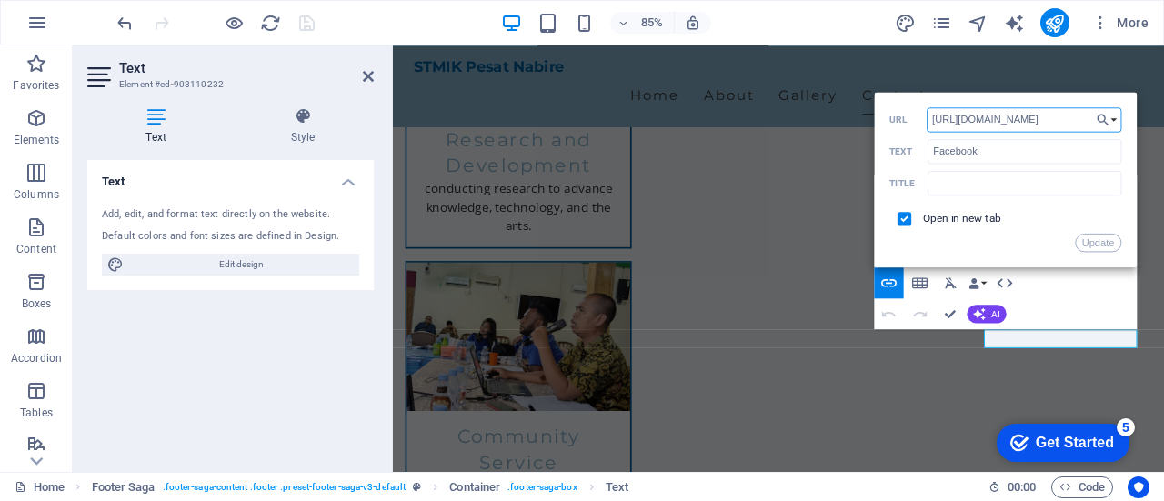
scroll to position [0, 75]
click at [1097, 243] on button "Update" at bounding box center [1098, 242] width 46 height 18
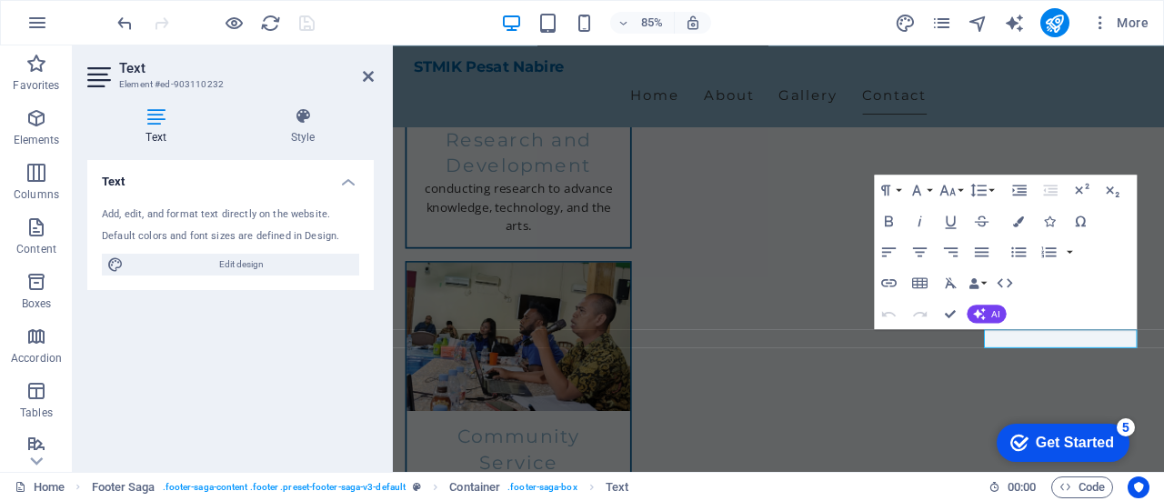
scroll to position [0, 0]
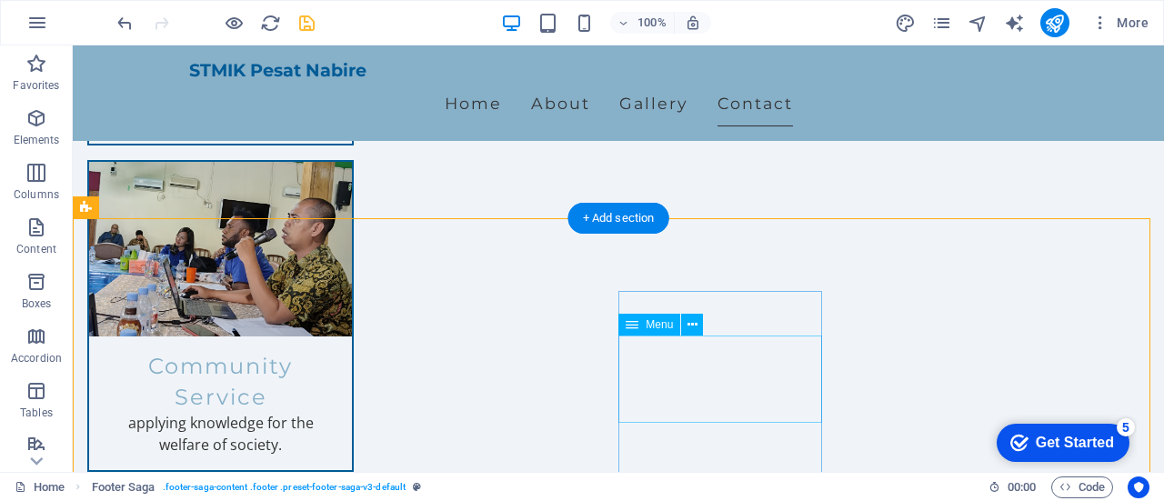
scroll to position [2262, 0]
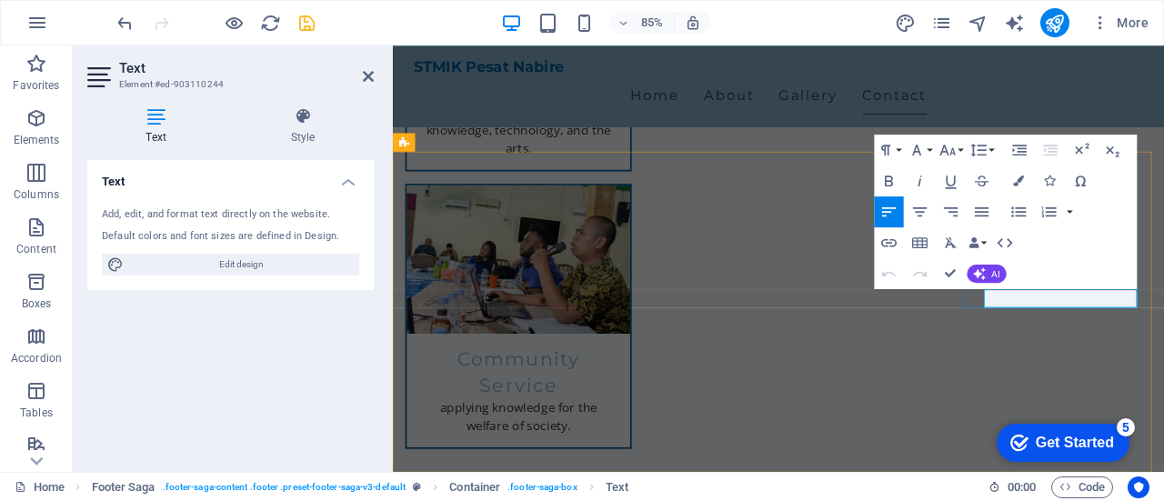
drag, startPoint x: 1088, startPoint y: 342, endPoint x: 1155, endPoint y: 347, distance: 67.5
click at [890, 241] on icon "button" at bounding box center [888, 242] width 18 height 18
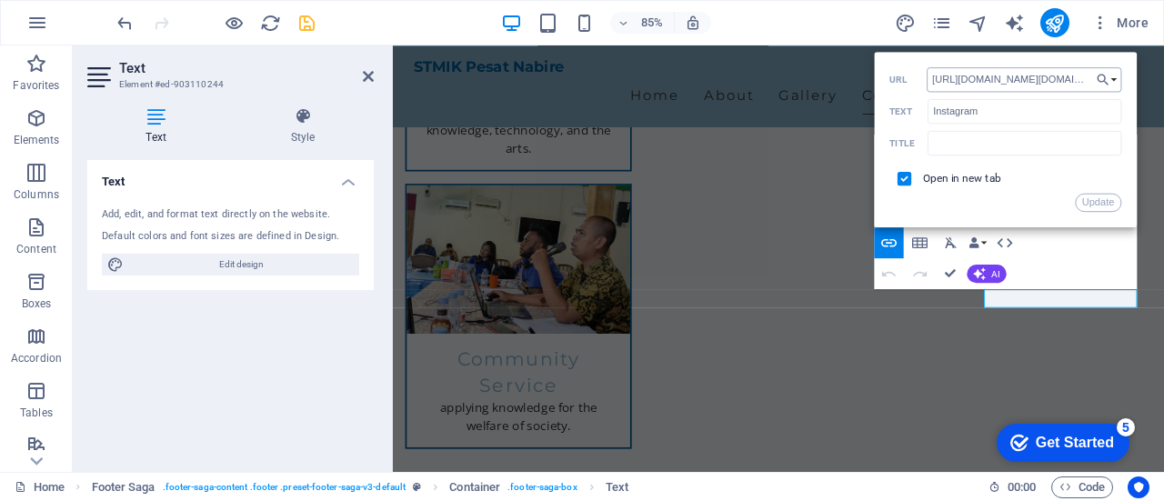
scroll to position [0, 220]
click at [987, 79] on input "[URL][DOMAIN_NAME][DOMAIN_NAME]" at bounding box center [1023, 79] width 195 height 25
type input "[URL][DOMAIN_NAME]"
click at [1099, 200] on button "Update" at bounding box center [1098, 202] width 46 height 18
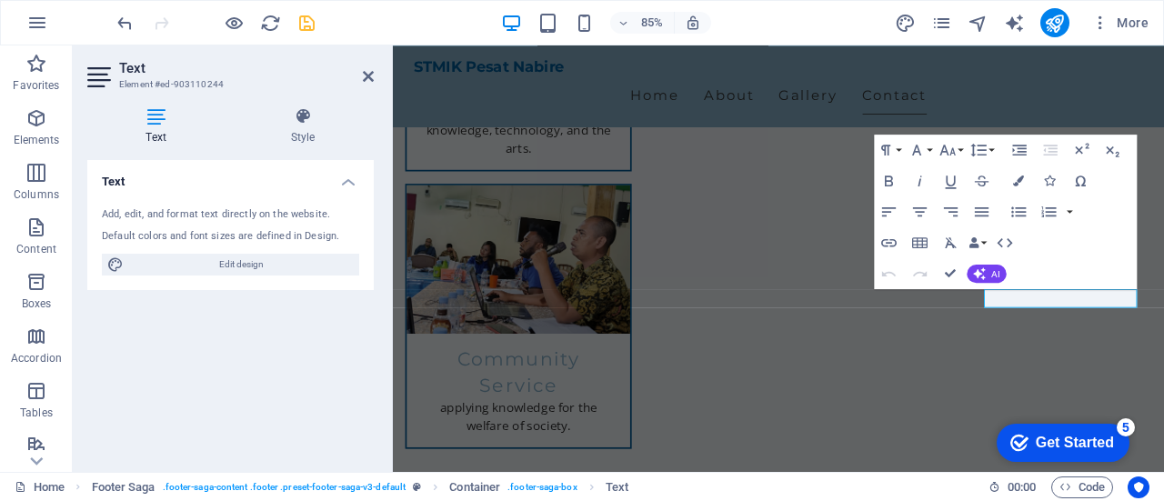
scroll to position [0, 0]
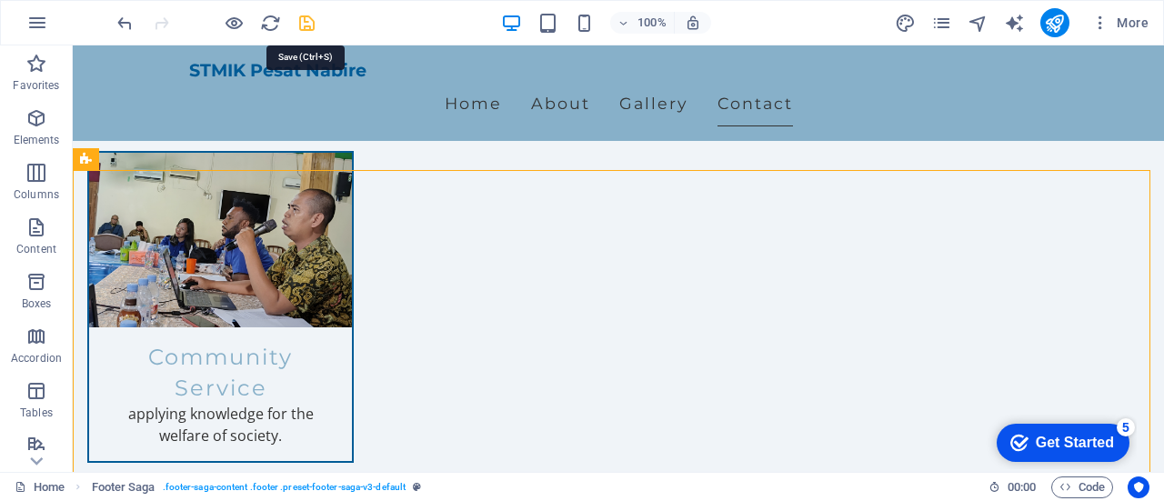
click at [303, 21] on icon "save" at bounding box center [306, 23] width 21 height 21
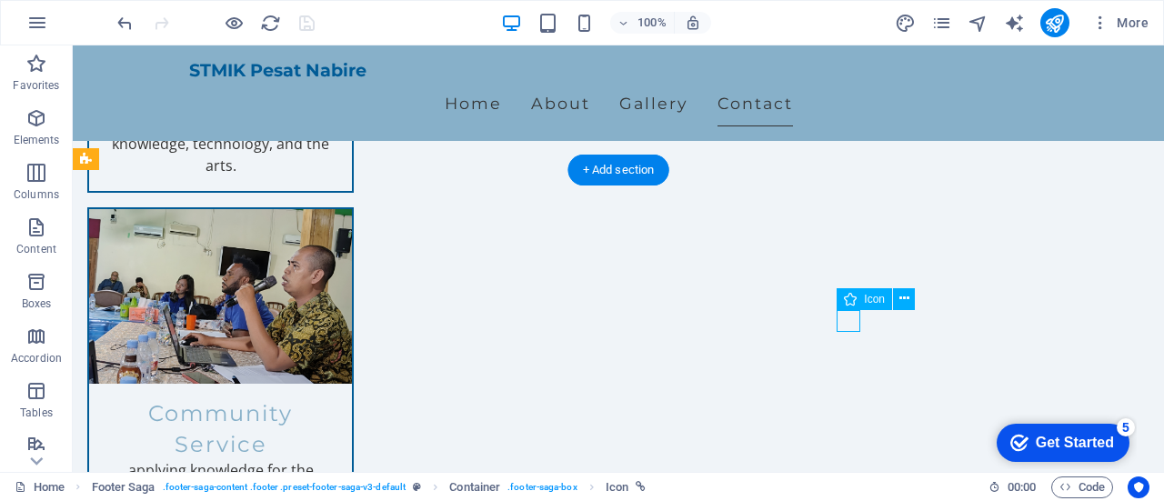
select select "xMidYMid"
select select "px"
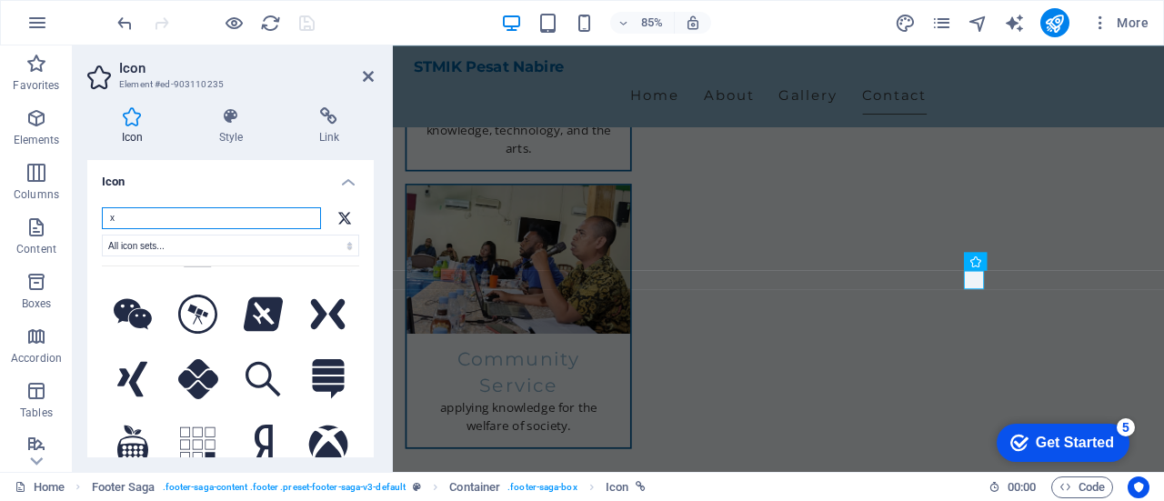
scroll to position [1909, 0]
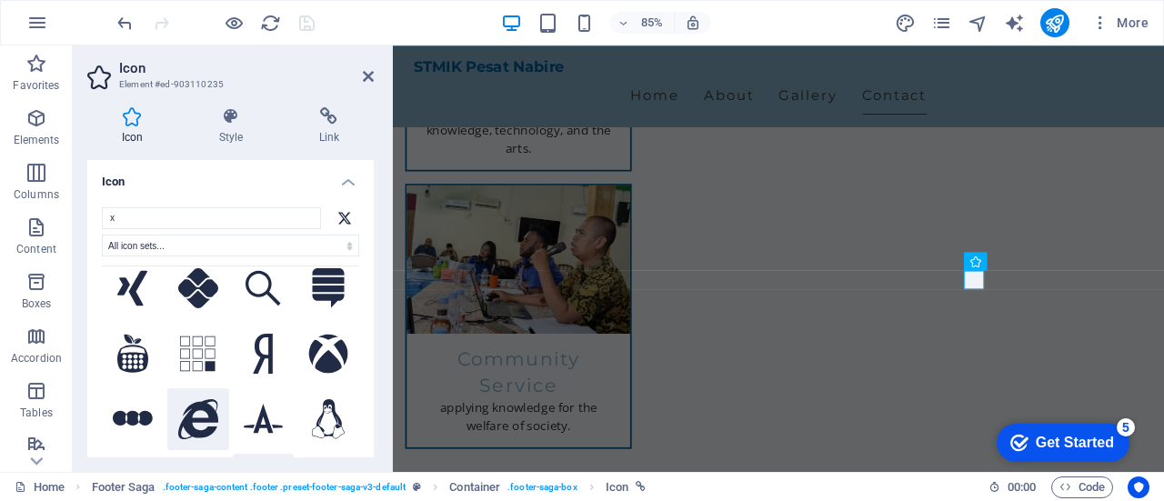
click at [189, 399] on icon at bounding box center [198, 419] width 40 height 40
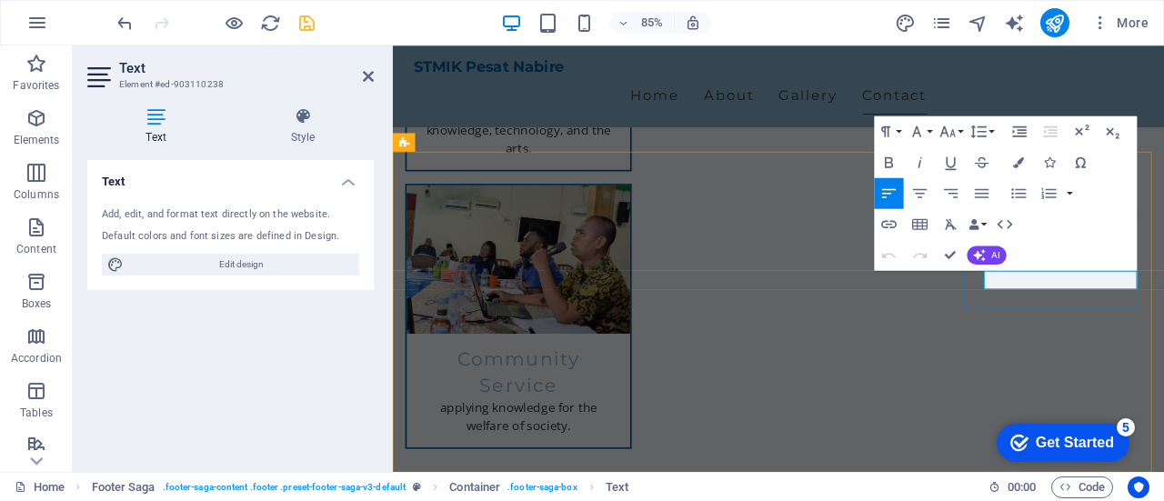
drag, startPoint x: 1149, startPoint y: 321, endPoint x: 1088, endPoint y: 321, distance: 60.9
click at [890, 223] on icon "button" at bounding box center [888, 224] width 15 height 8
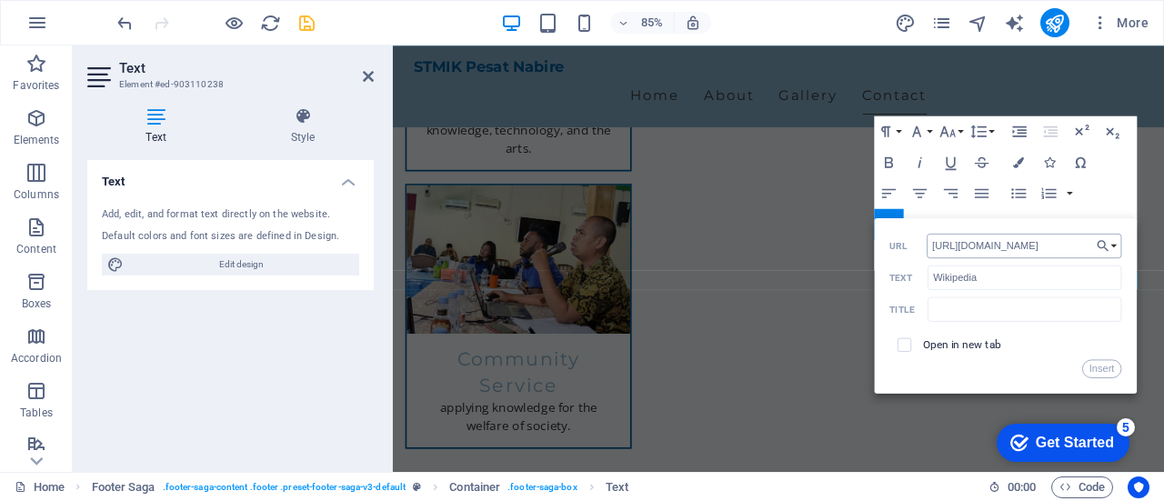
scroll to position [0, 74]
type input "[URL][DOMAIN_NAME]"
click at [905, 345] on input "checkbox" at bounding box center [902, 342] width 14 height 14
checkbox input "true"
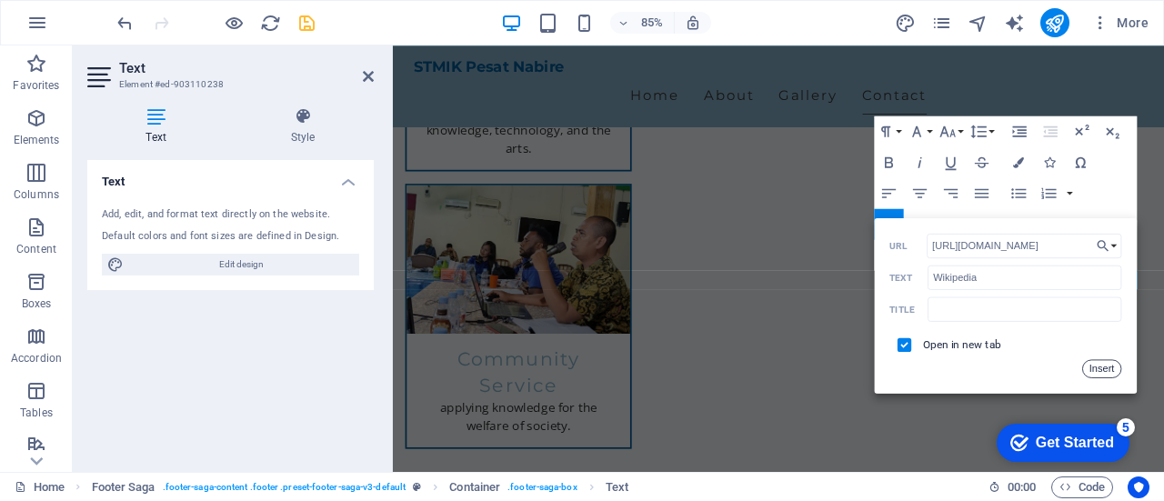
click at [1107, 370] on button "Insert" at bounding box center [1101, 368] width 39 height 18
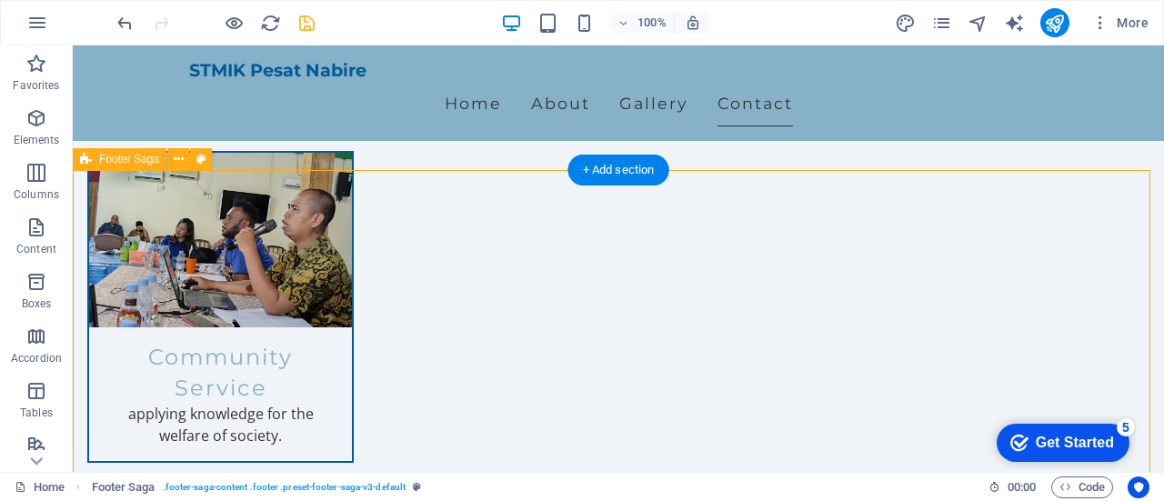
scroll to position [2337, 0]
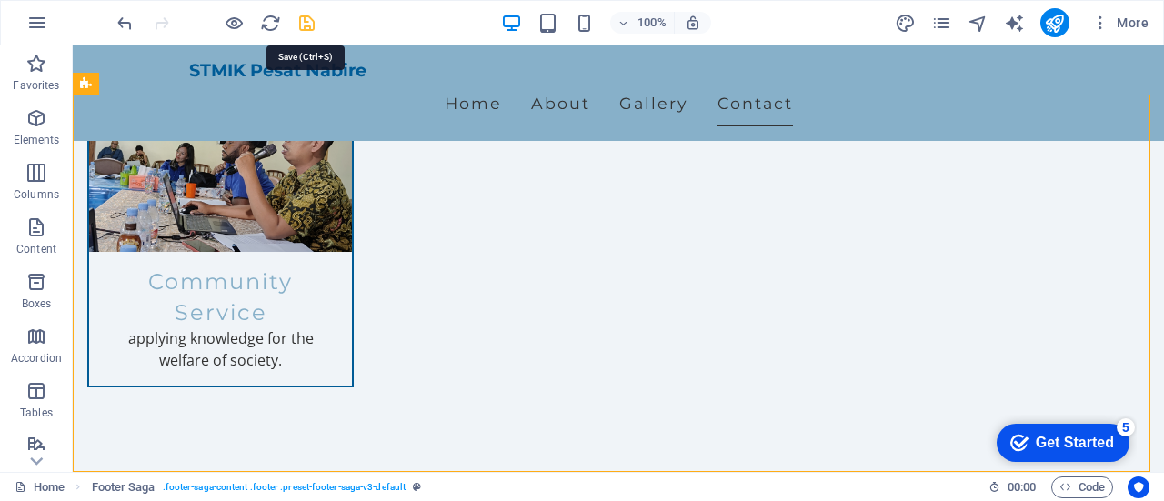
click at [307, 25] on icon "save" at bounding box center [306, 23] width 21 height 21
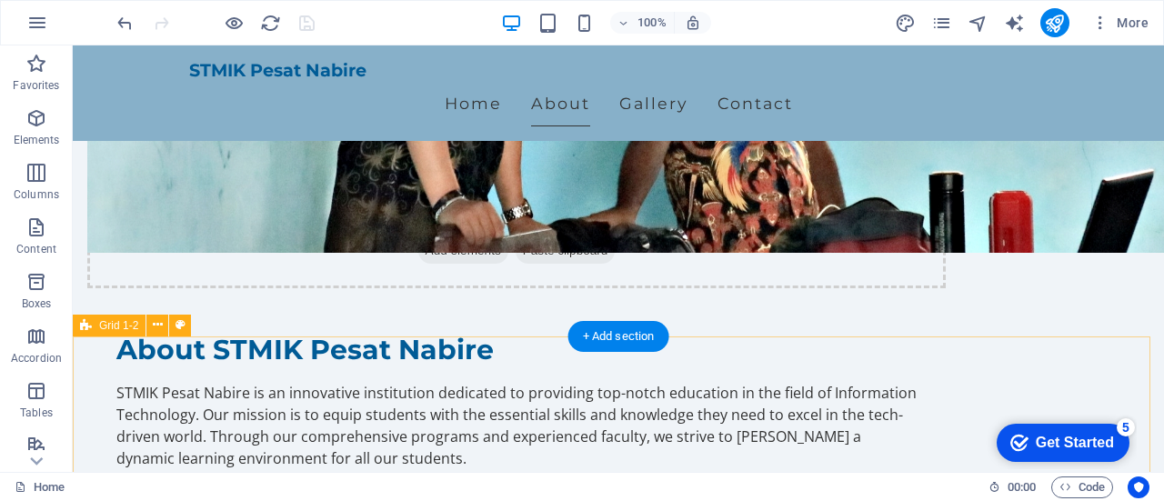
scroll to position [1091, 0]
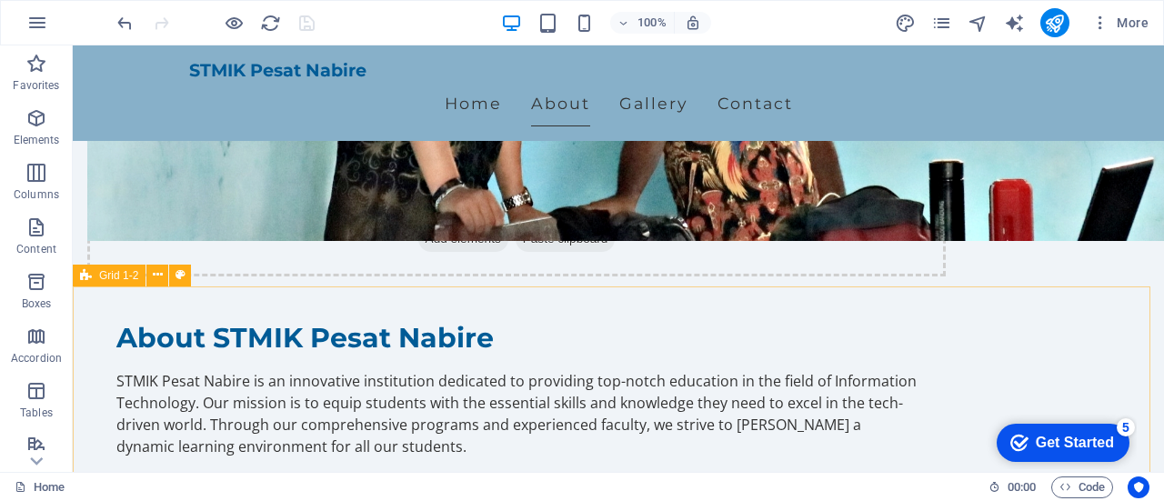
click at [109, 275] on span "Grid 1-2" at bounding box center [118, 275] width 39 height 11
click at [155, 279] on icon at bounding box center [158, 274] width 10 height 19
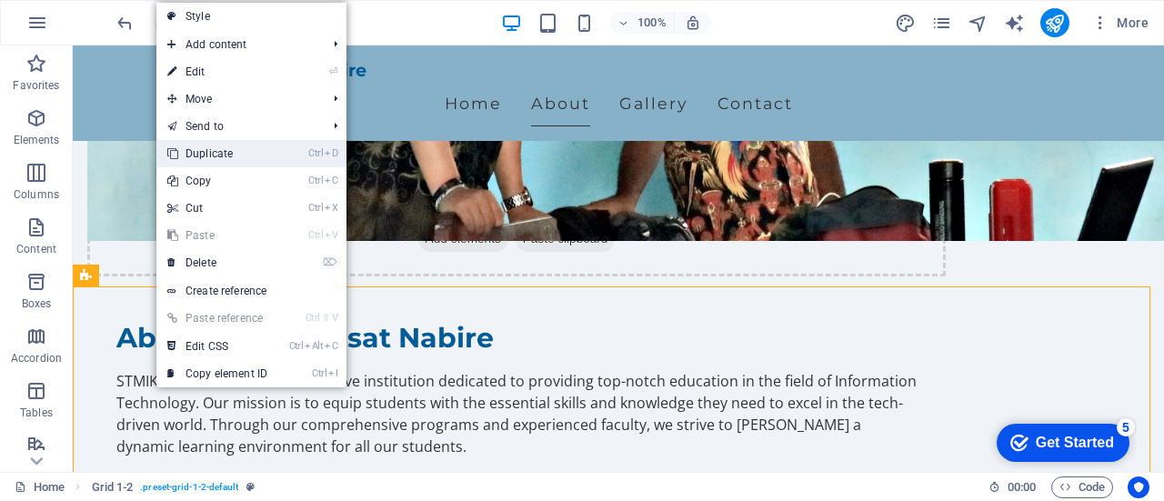
click at [218, 153] on link "Ctrl D Duplicate" at bounding box center [217, 153] width 122 height 27
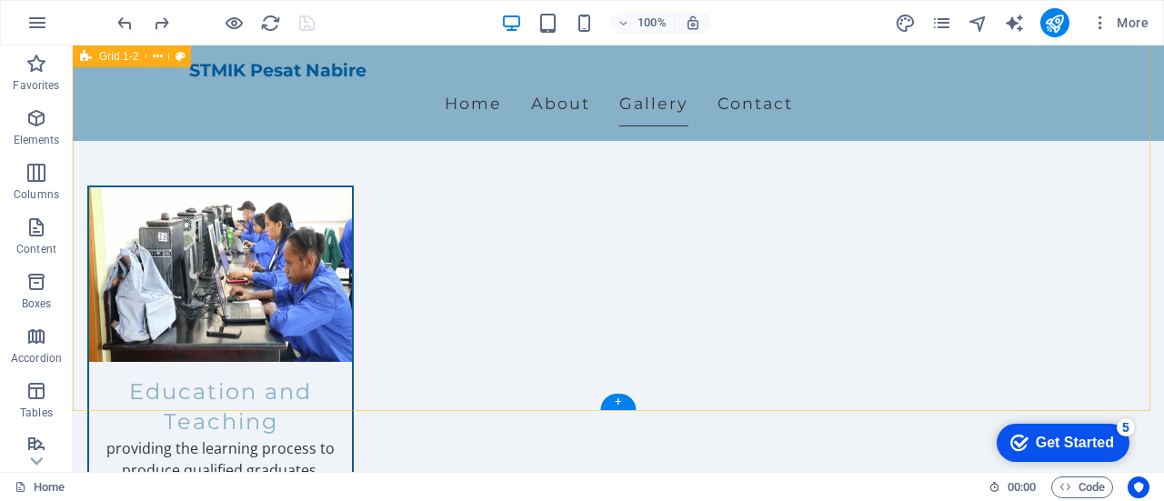
scroll to position [1636, 0]
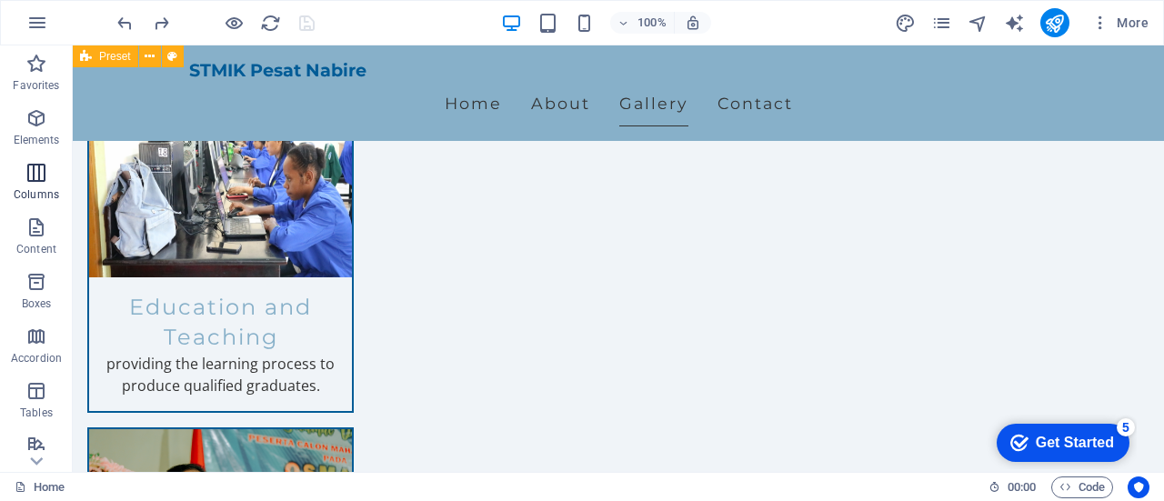
click at [31, 183] on icon "button" at bounding box center [36, 173] width 22 height 22
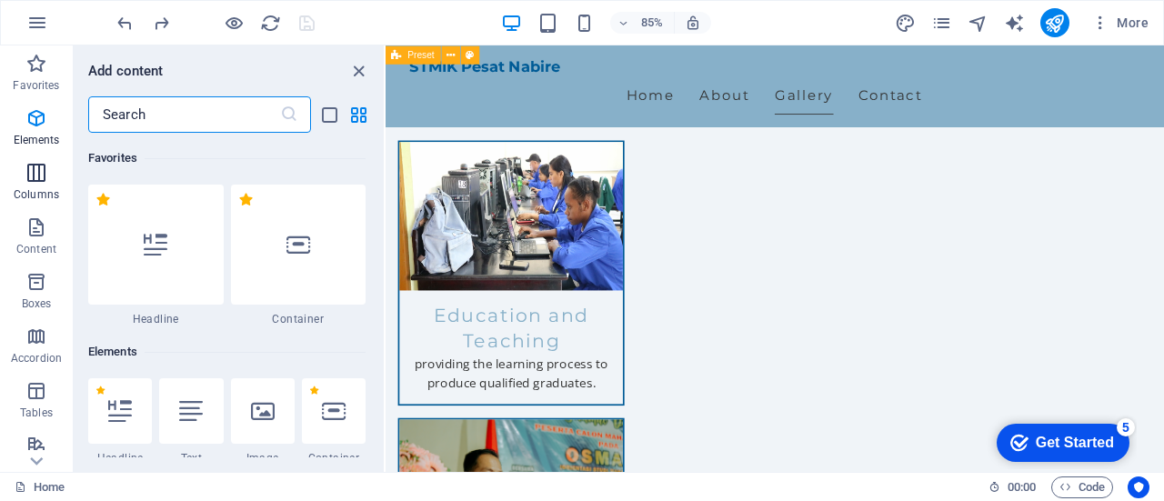
scroll to position [900, 0]
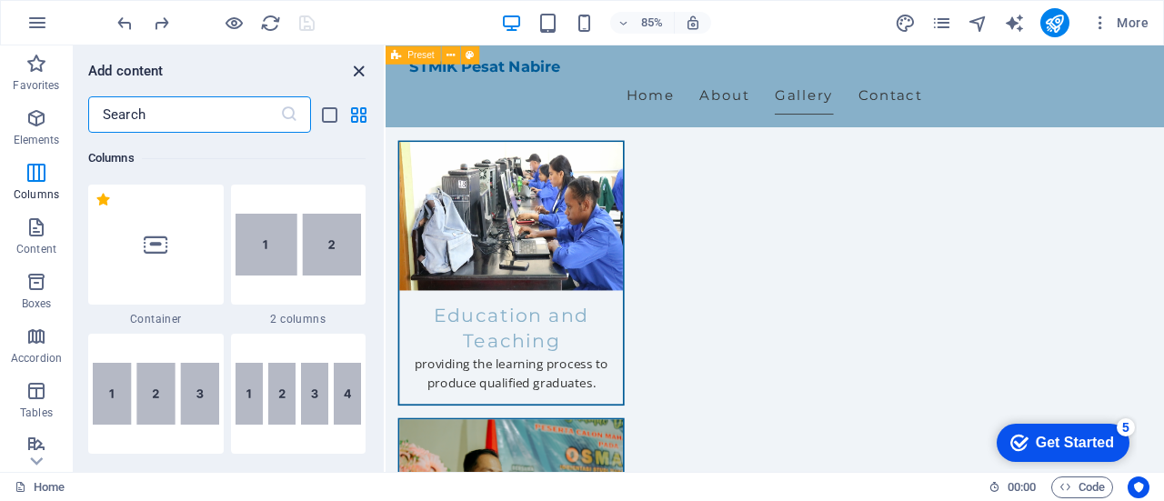
click at [358, 70] on icon "close panel" at bounding box center [358, 71] width 21 height 21
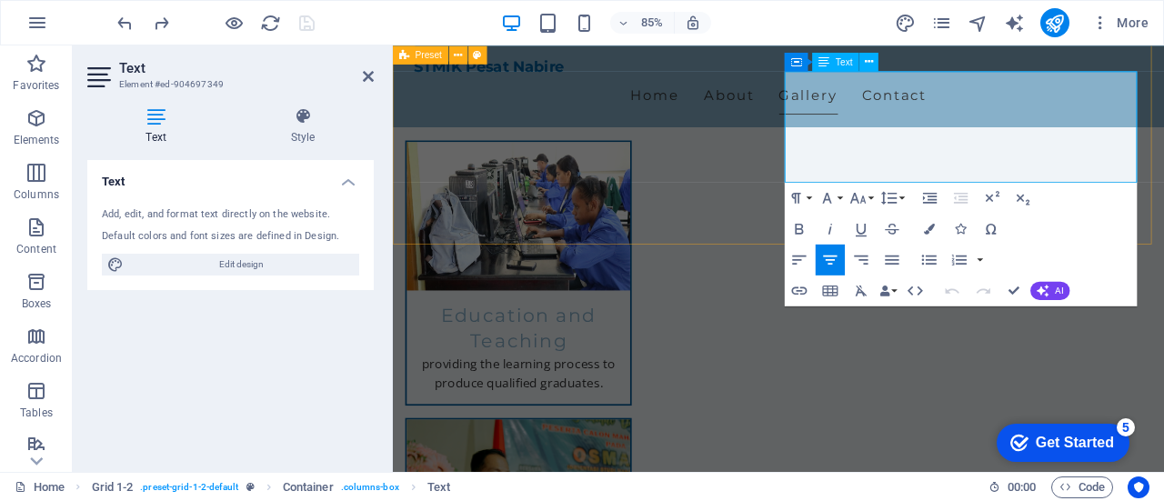
drag, startPoint x: 1151, startPoint y: 195, endPoint x: 1226, endPoint y: 195, distance: 75.5
click at [804, 290] on icon "button" at bounding box center [799, 290] width 18 height 18
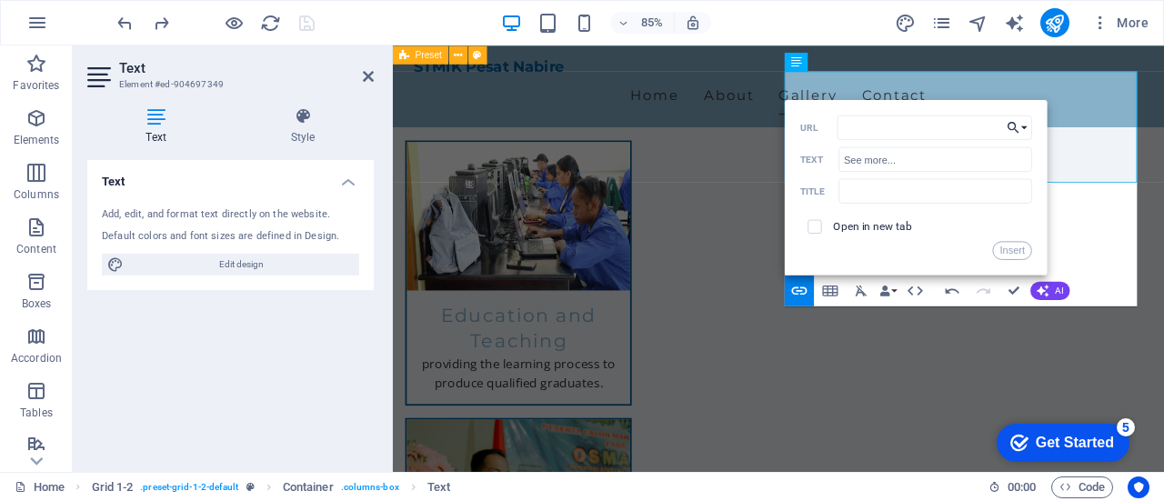
click at [1026, 127] on button "Choose Link" at bounding box center [1017, 127] width 29 height 25
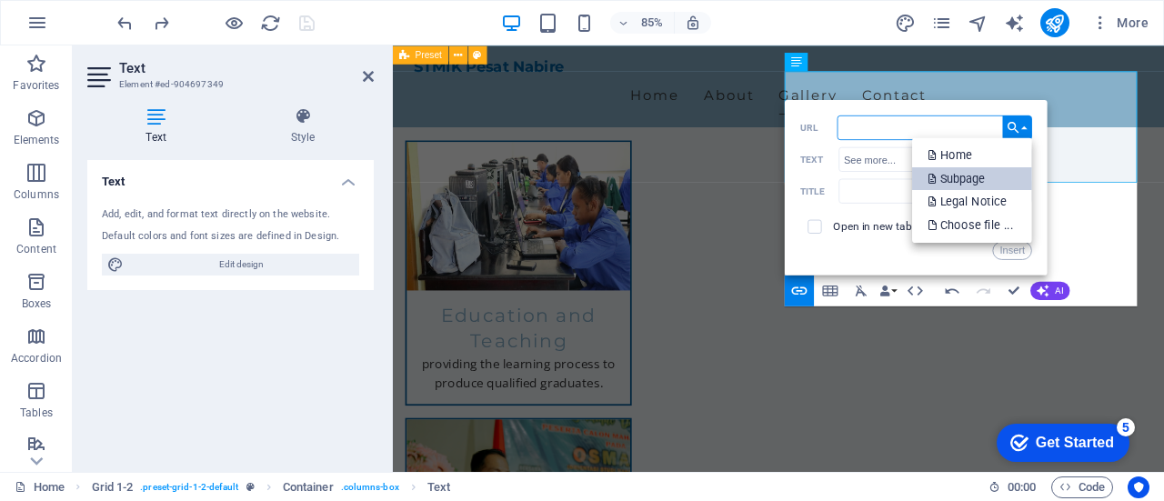
click at [973, 176] on p "Subpage" at bounding box center [957, 178] width 60 height 24
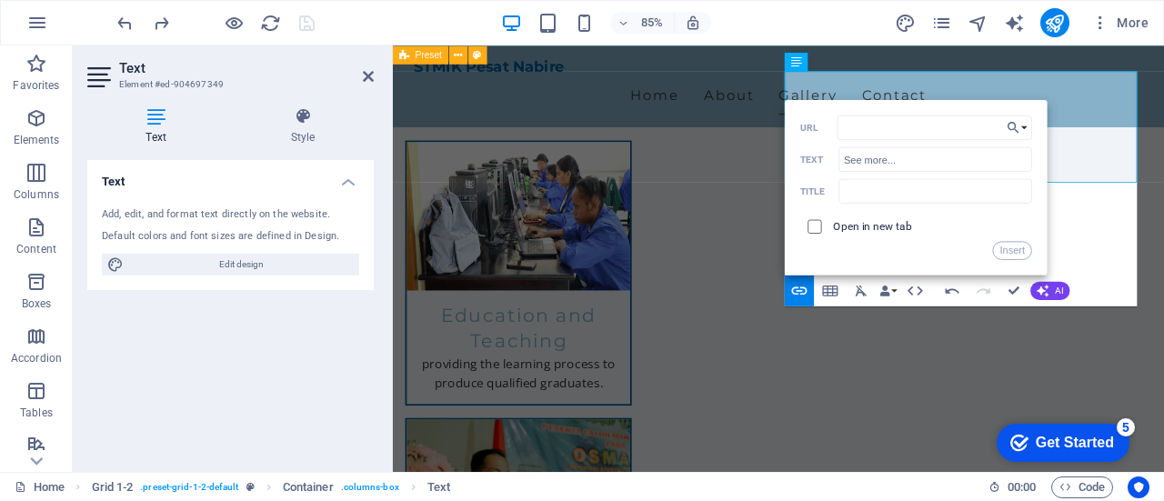
click at [813, 226] on input "checkbox" at bounding box center [812, 224] width 14 height 14
checkbox input "true"
click at [1011, 253] on button "Insert" at bounding box center [1012, 250] width 39 height 18
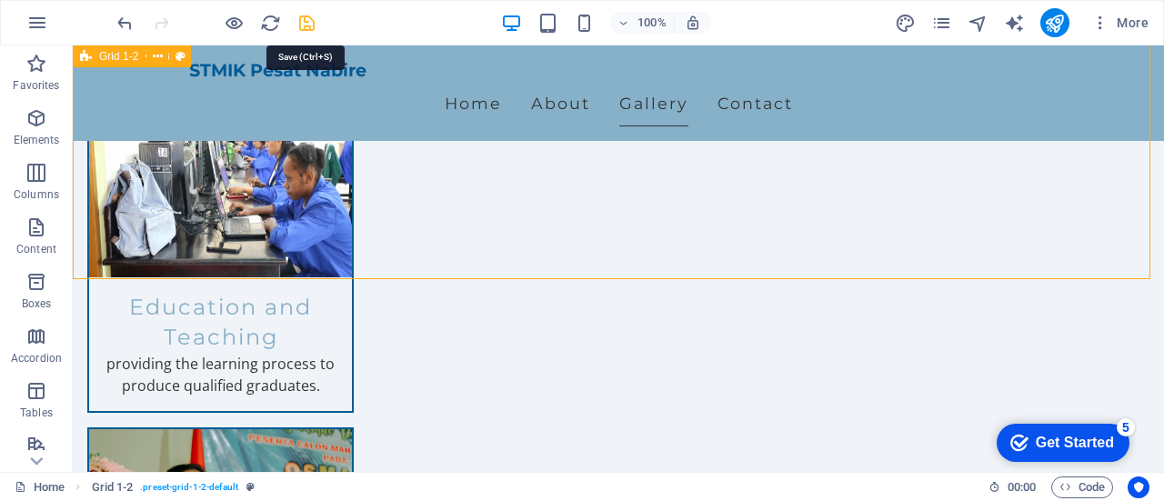
click at [300, 17] on icon "save" at bounding box center [306, 23] width 21 height 21
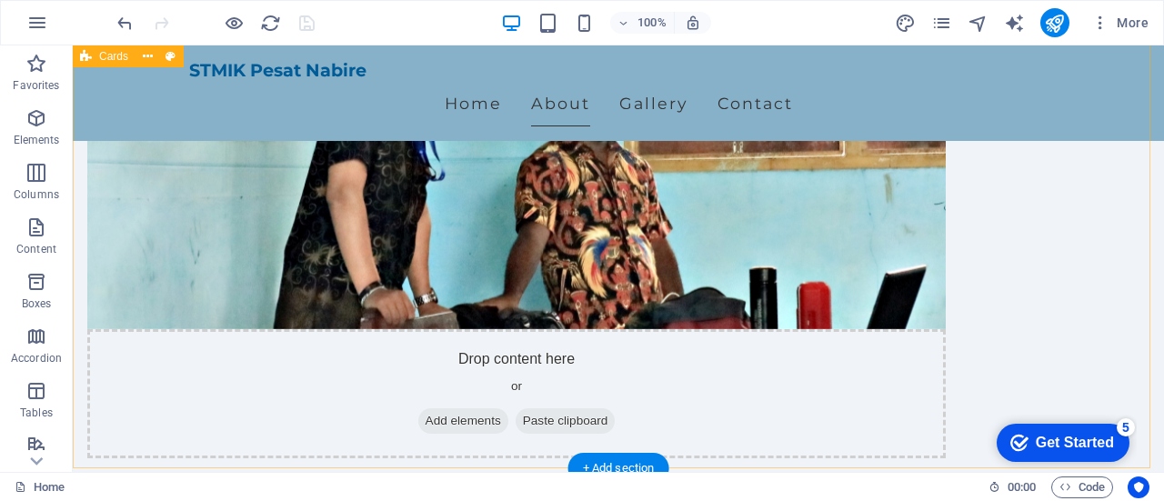
scroll to position [545, 0]
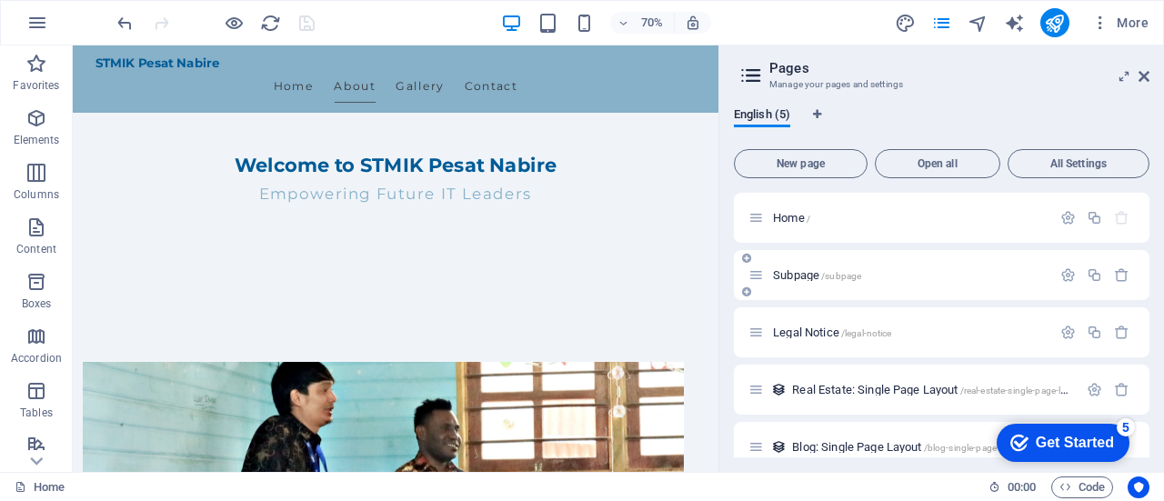
click at [926, 277] on p "Subpage /subpage" at bounding box center [909, 275] width 273 height 12
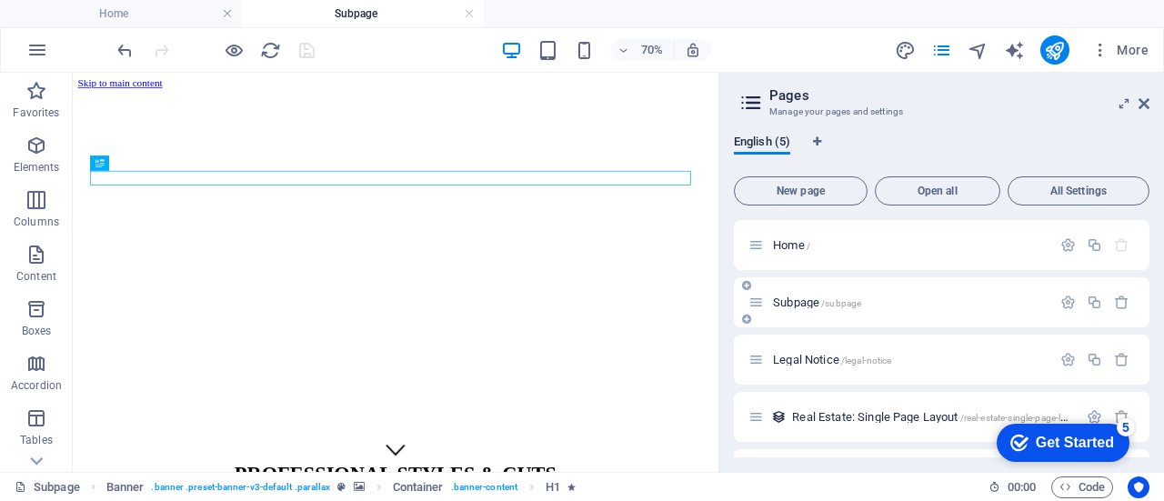
scroll to position [0, 0]
click at [1065, 299] on icon "button" at bounding box center [1067, 302] width 15 height 15
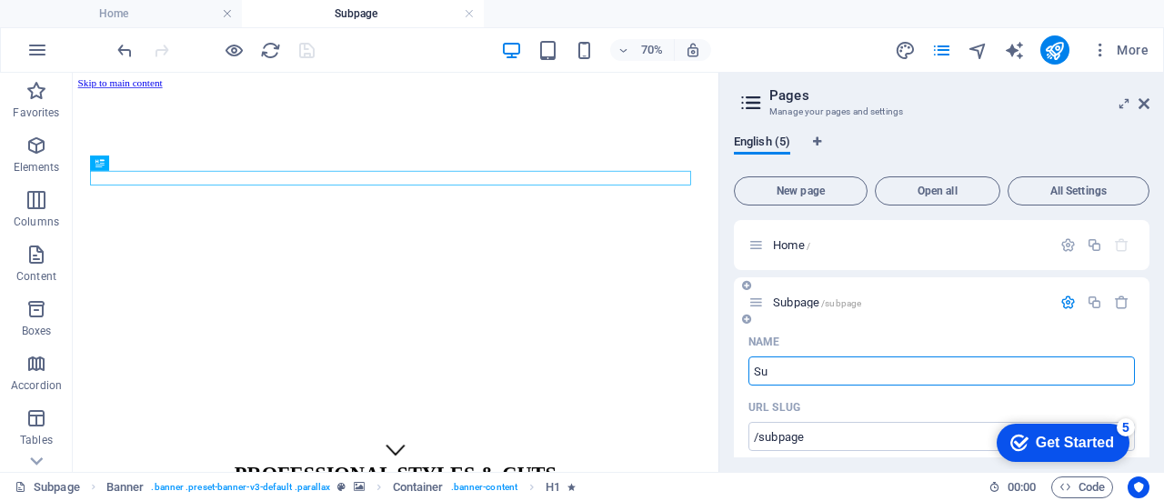
type input "S"
type input "G"
type input "/"
type input "Gallery"
type input "/gallery"
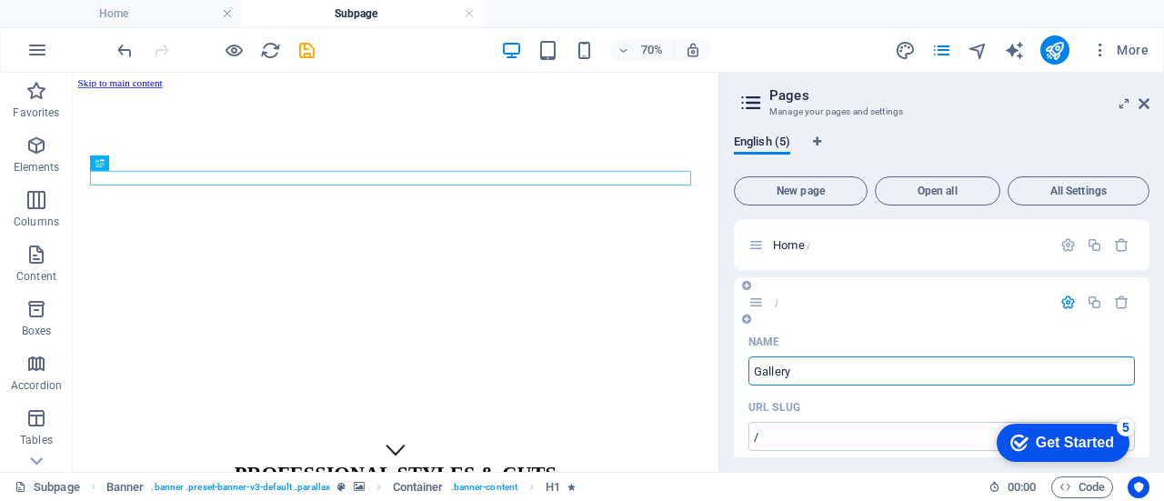
type input "Gallery"
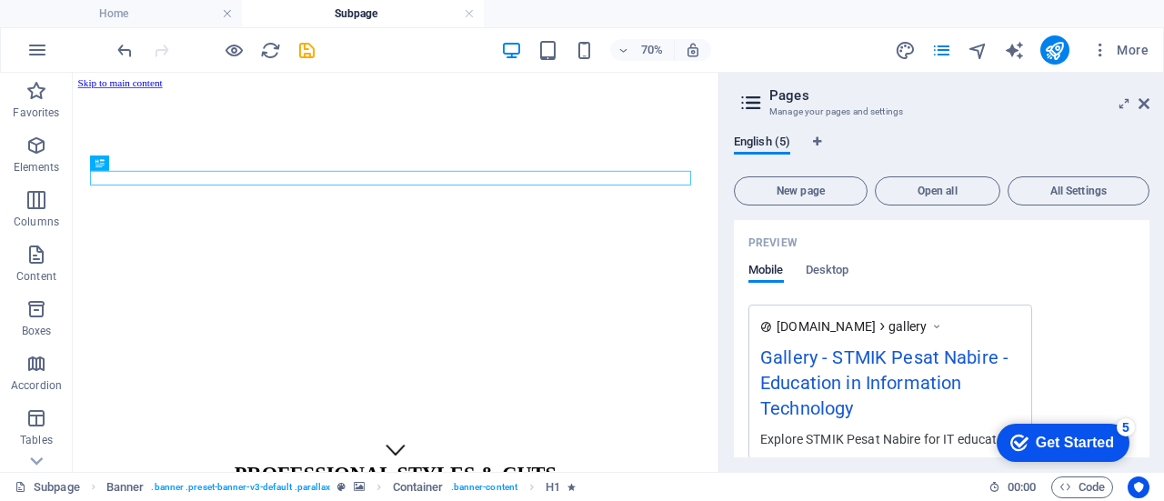
scroll to position [545, 0]
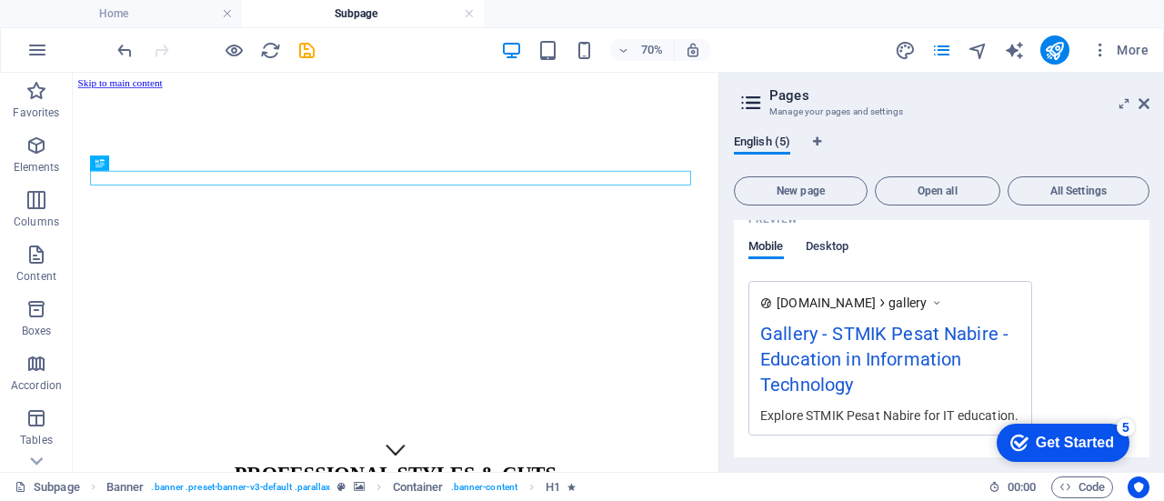
type input "Gallery"
click at [834, 245] on span "Desktop" at bounding box center [827, 247] width 44 height 25
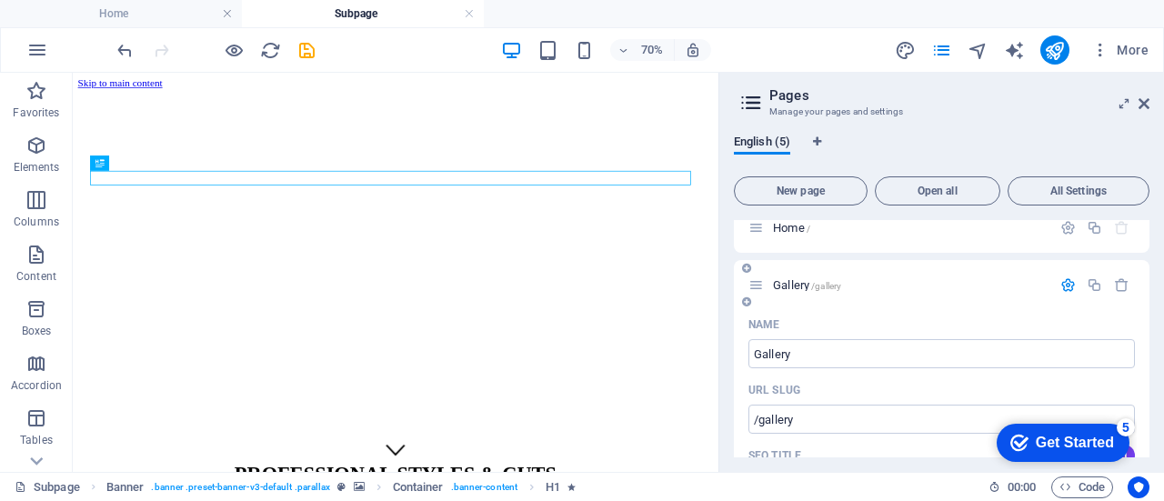
scroll to position [0, 0]
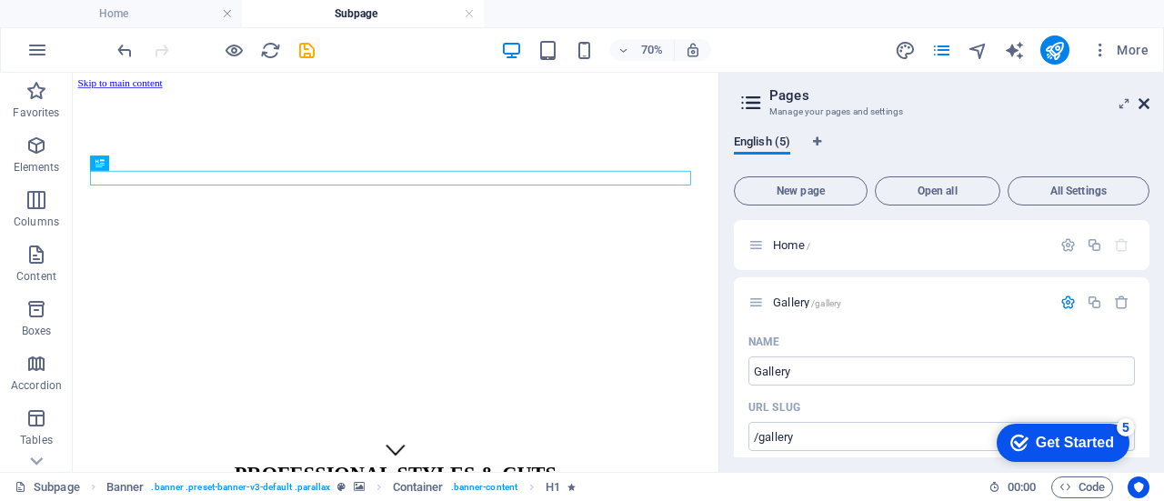
click at [1144, 102] on icon at bounding box center [1143, 103] width 11 height 15
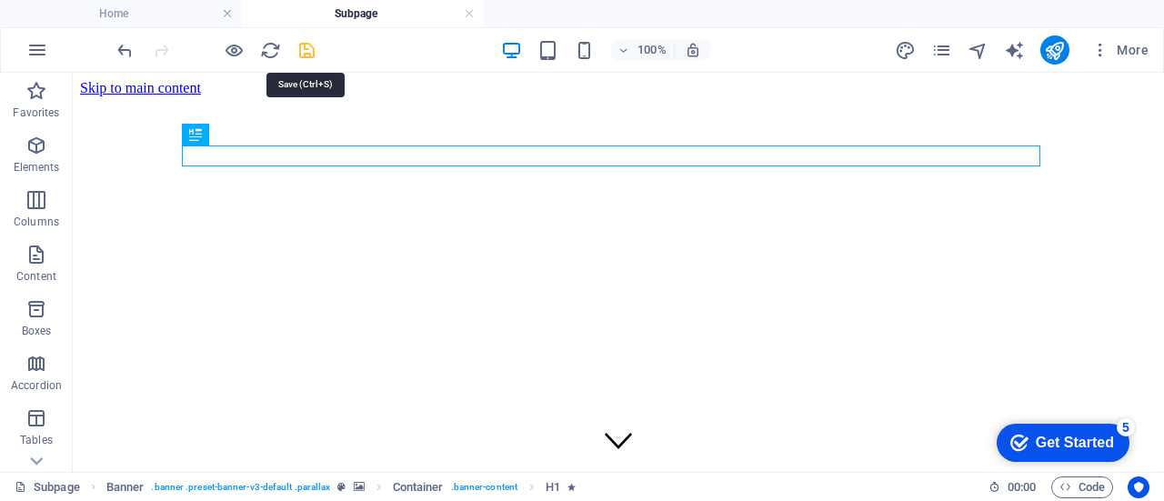
click at [309, 49] on icon "save" at bounding box center [306, 50] width 21 height 21
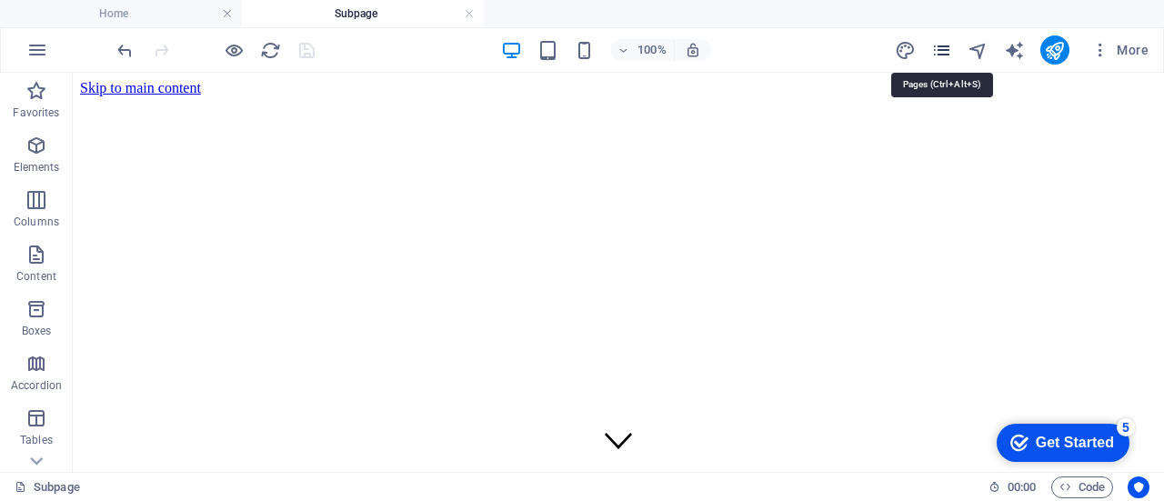
click at [942, 46] on icon "pages" at bounding box center [941, 50] width 21 height 21
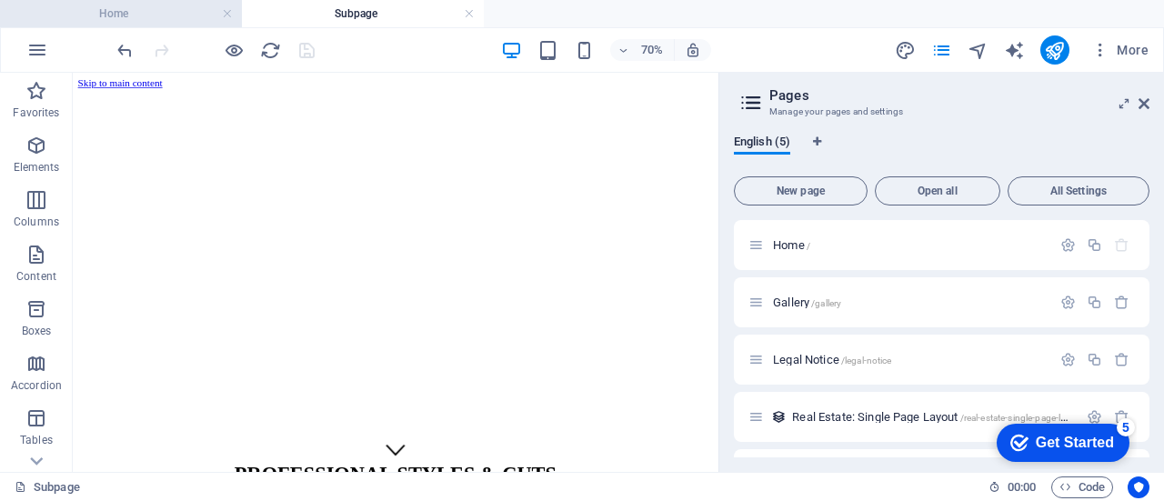
click at [154, 6] on h4 "Home" at bounding box center [121, 14] width 242 height 20
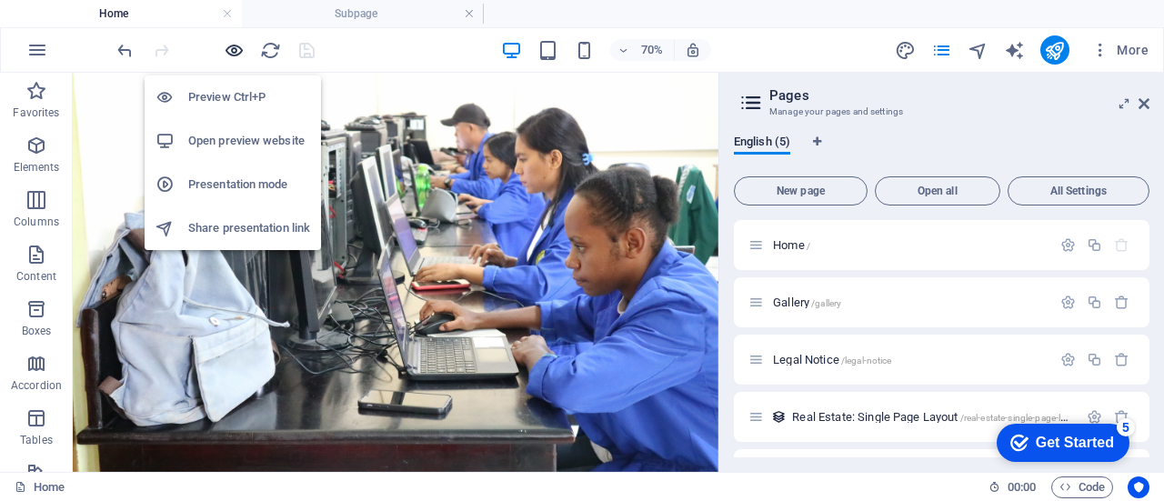
scroll to position [547, 0]
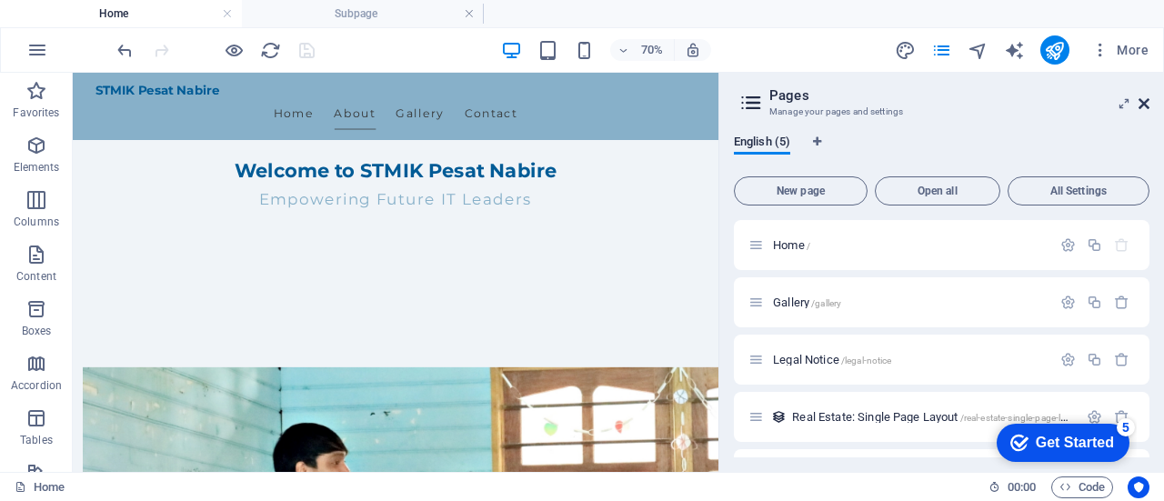
drag, startPoint x: 1143, startPoint y: 99, endPoint x: 1067, endPoint y: 28, distance: 103.5
click at [1143, 99] on icon at bounding box center [1143, 103] width 11 height 15
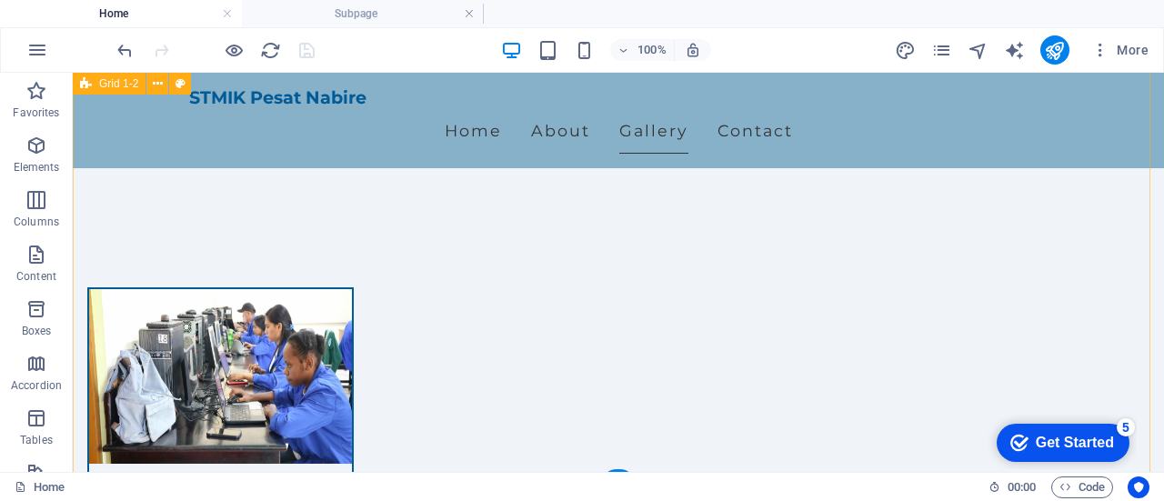
scroll to position [1547, 0]
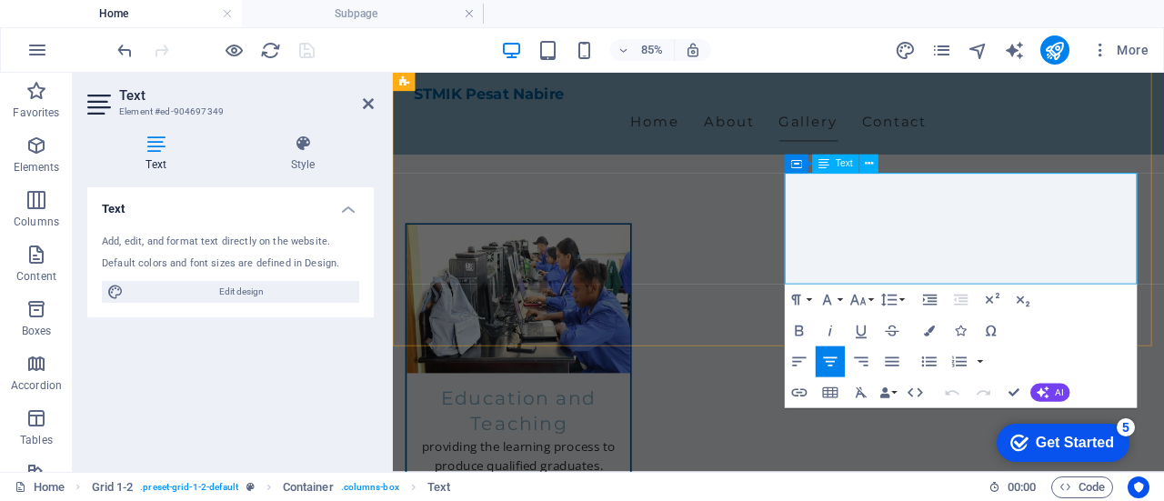
scroll to position [1547, 0]
drag, startPoint x: 1151, startPoint y: 312, endPoint x: 1226, endPoint y: 307, distance: 75.6
click at [804, 394] on icon "button" at bounding box center [799, 393] width 18 height 18
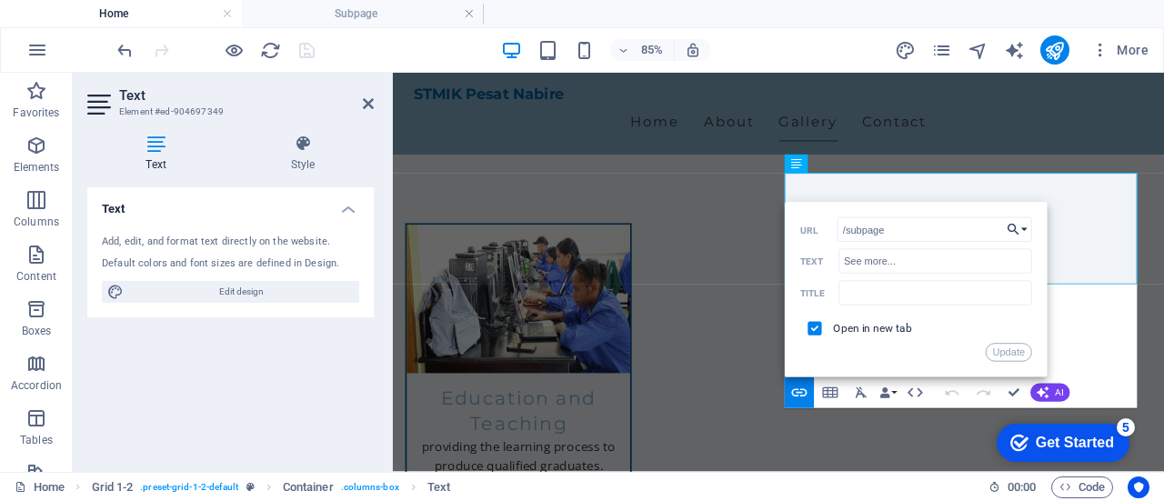
click at [1024, 228] on button "Choose Link" at bounding box center [1017, 229] width 29 height 25
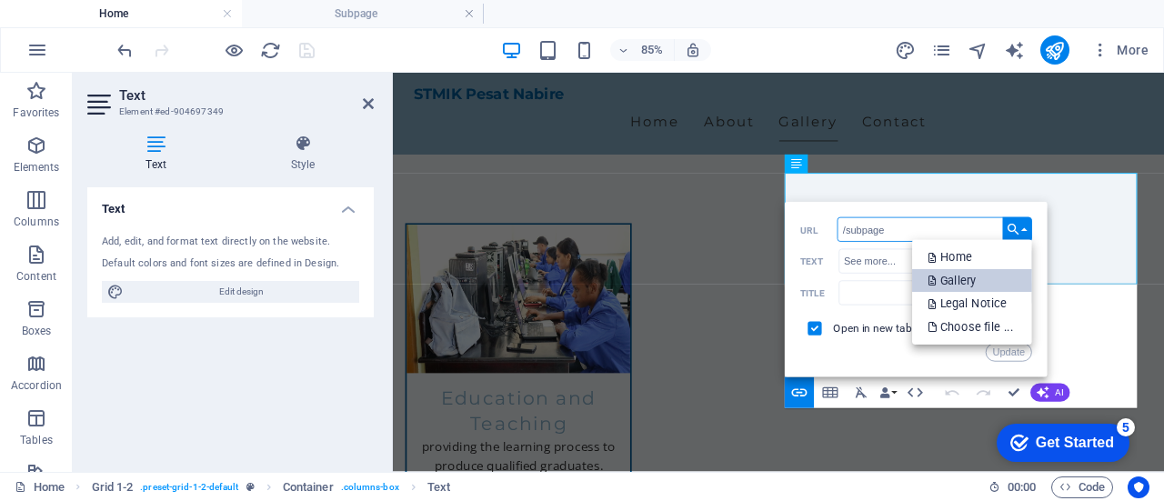
click at [958, 282] on p "Gallery" at bounding box center [953, 281] width 52 height 24
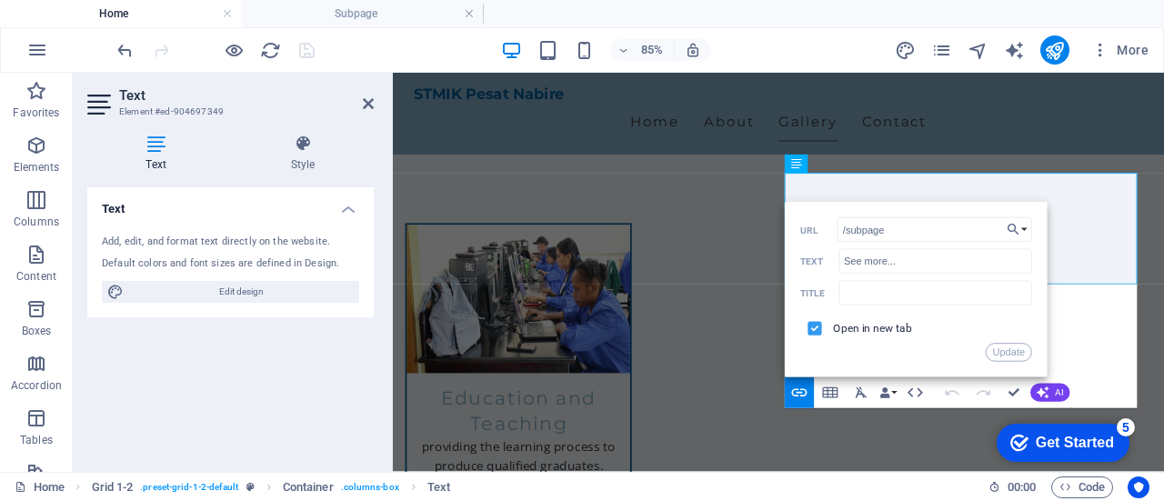
click at [812, 328] on input "checkbox" at bounding box center [812, 327] width 14 height 14
checkbox input "true"
click at [1005, 351] on button "Update" at bounding box center [1008, 353] width 46 height 18
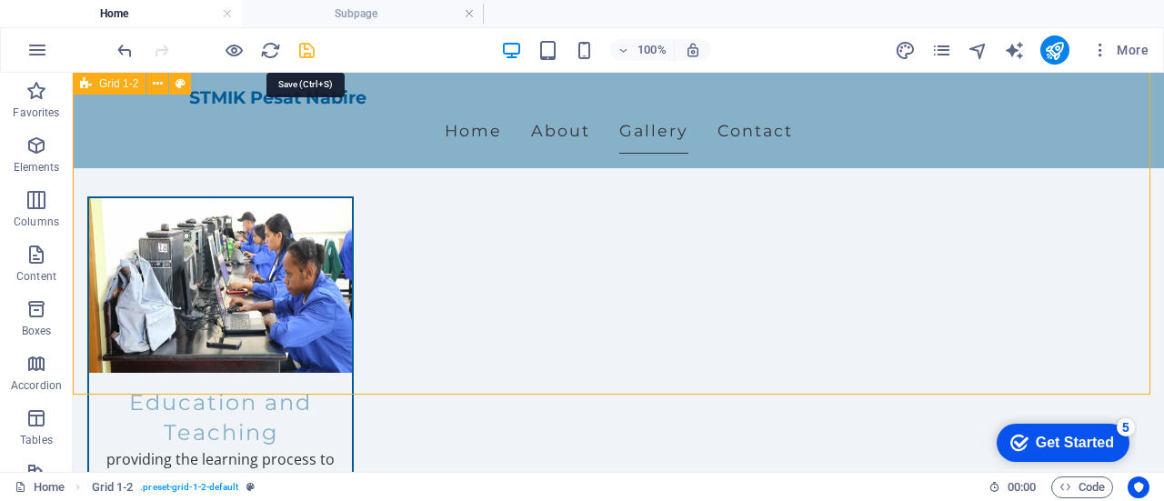
click at [307, 48] on icon "save" at bounding box center [306, 50] width 21 height 21
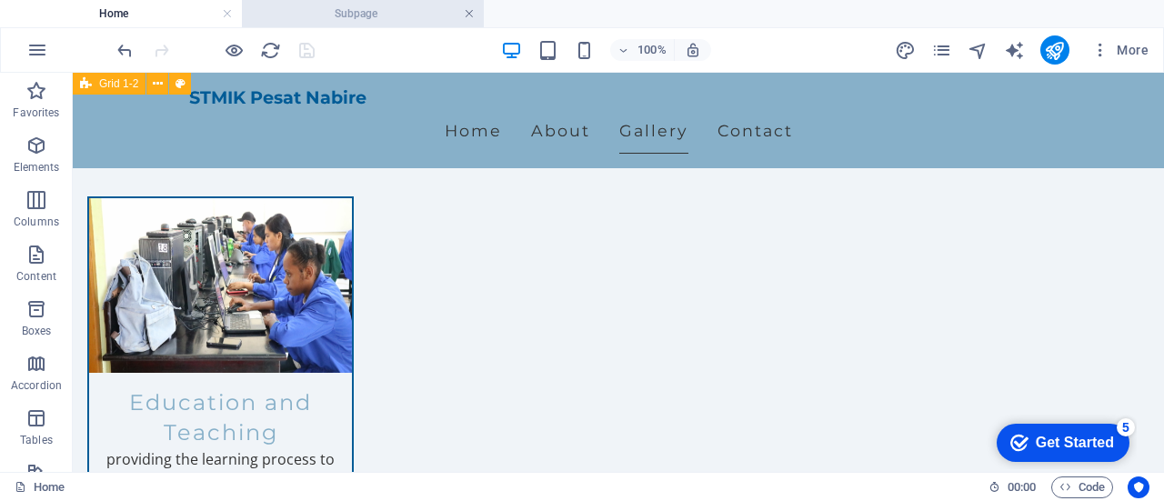
click at [472, 10] on link at bounding box center [469, 13] width 11 height 17
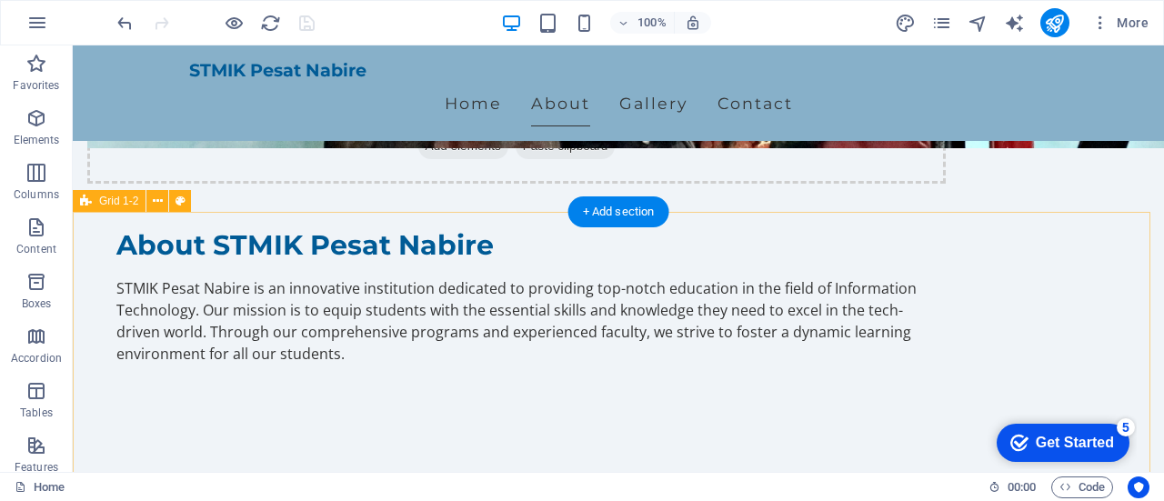
scroll to position [820, 0]
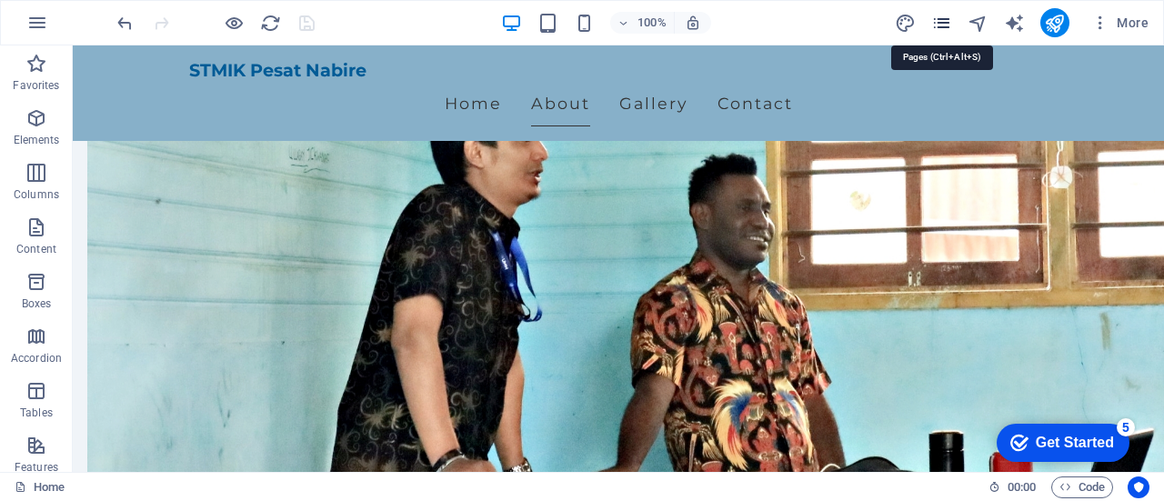
click at [936, 21] on icon "pages" at bounding box center [941, 23] width 21 height 21
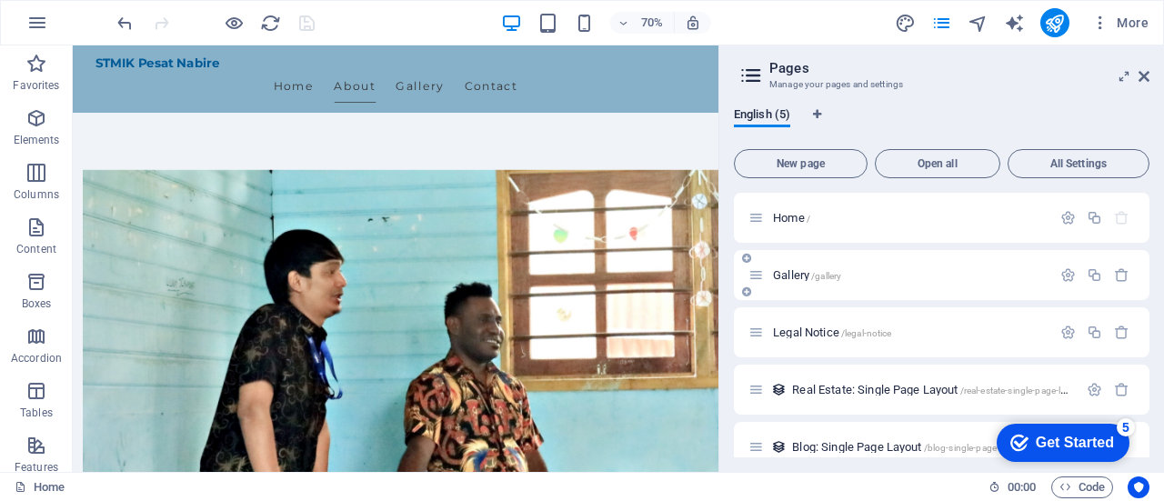
click at [821, 272] on span "/gallery" at bounding box center [826, 276] width 30 height 10
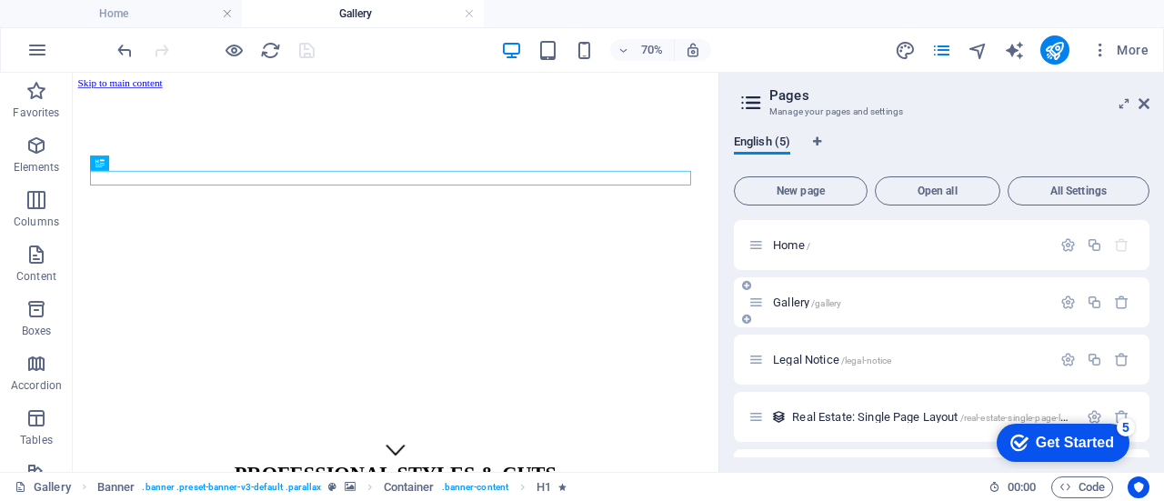
scroll to position [0, 0]
click at [1145, 103] on icon at bounding box center [1143, 103] width 11 height 15
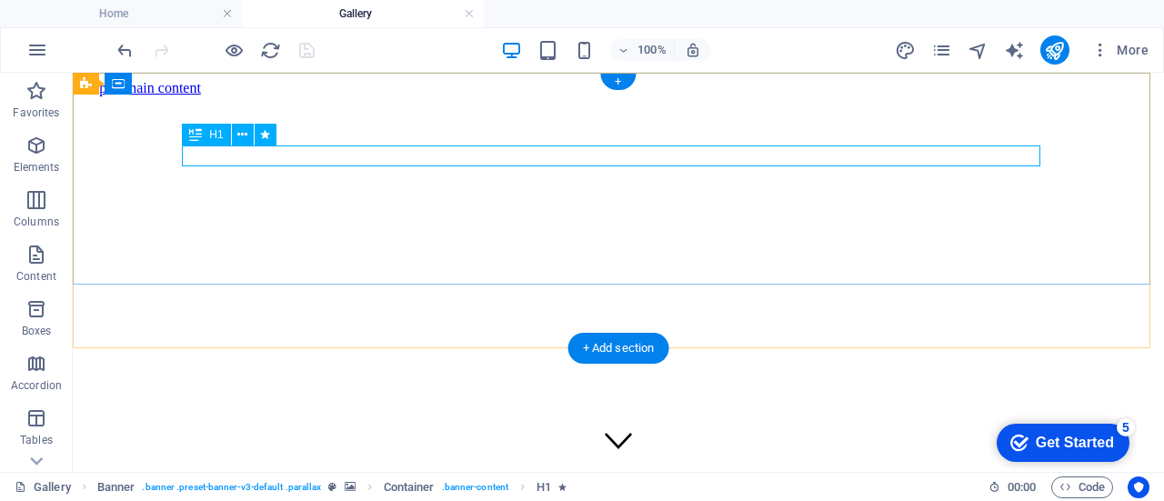
click at [747, 484] on div "PROFESSIONAL STYLES & CUTS" at bounding box center [618, 501] width 1076 height 34
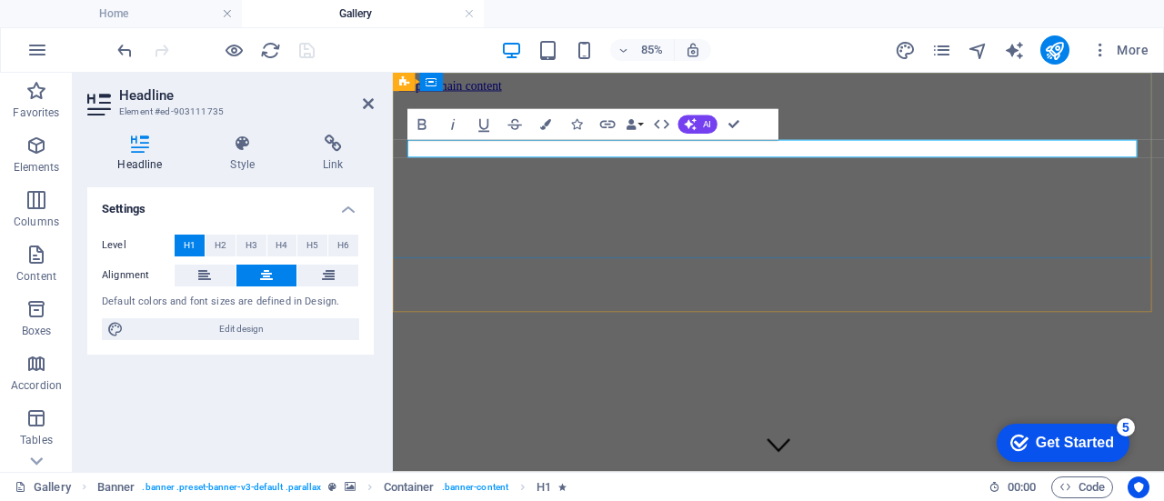
scroll to position [222, 6]
drag, startPoint x: 639, startPoint y: 163, endPoint x: 1059, endPoint y: 167, distance: 420.0
click at [216, 244] on span "H2" at bounding box center [221, 246] width 12 height 22
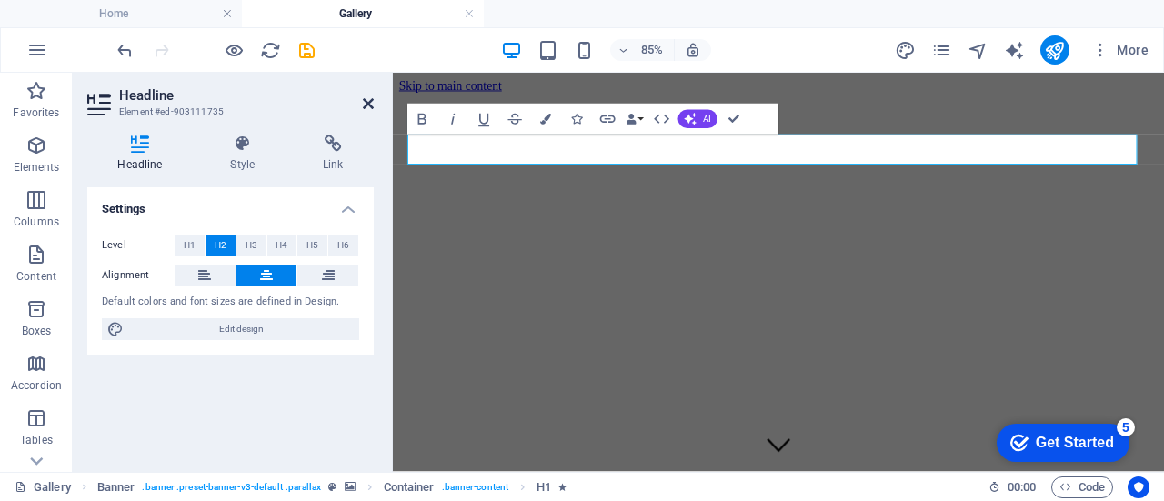
click at [367, 100] on icon at bounding box center [368, 103] width 11 height 15
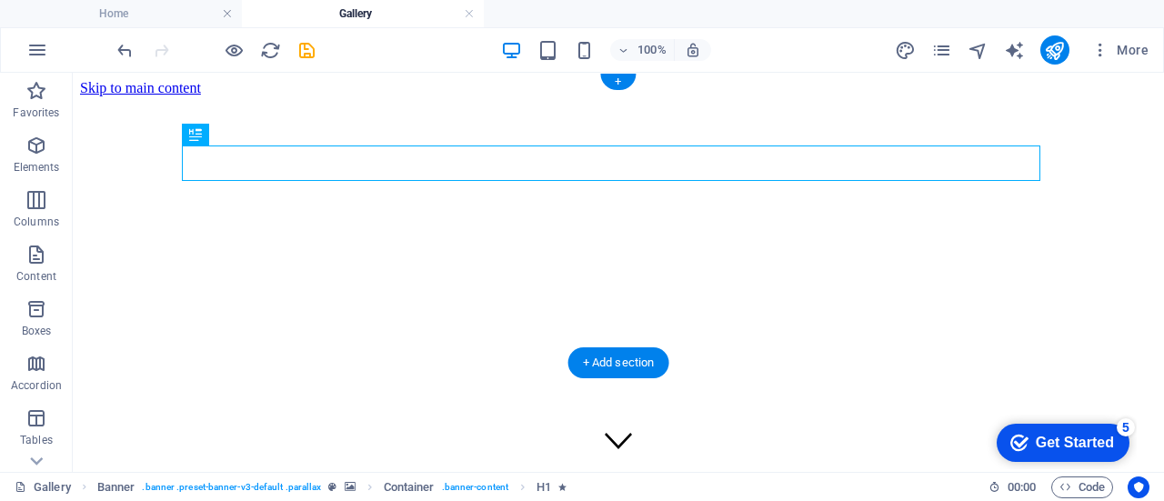
click at [433, 96] on figure at bounding box center [618, 96] width 1076 height 0
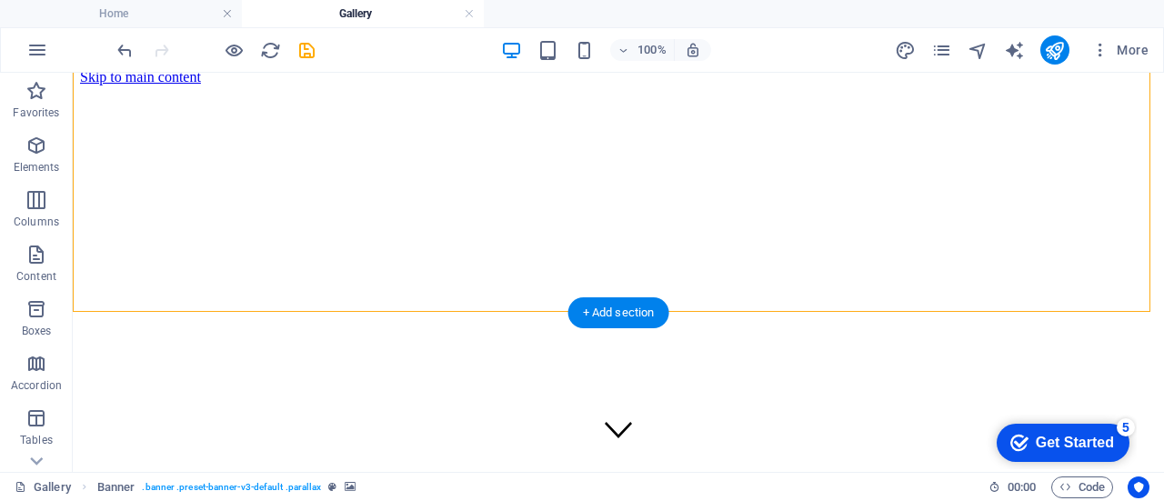
scroll to position [0, 0]
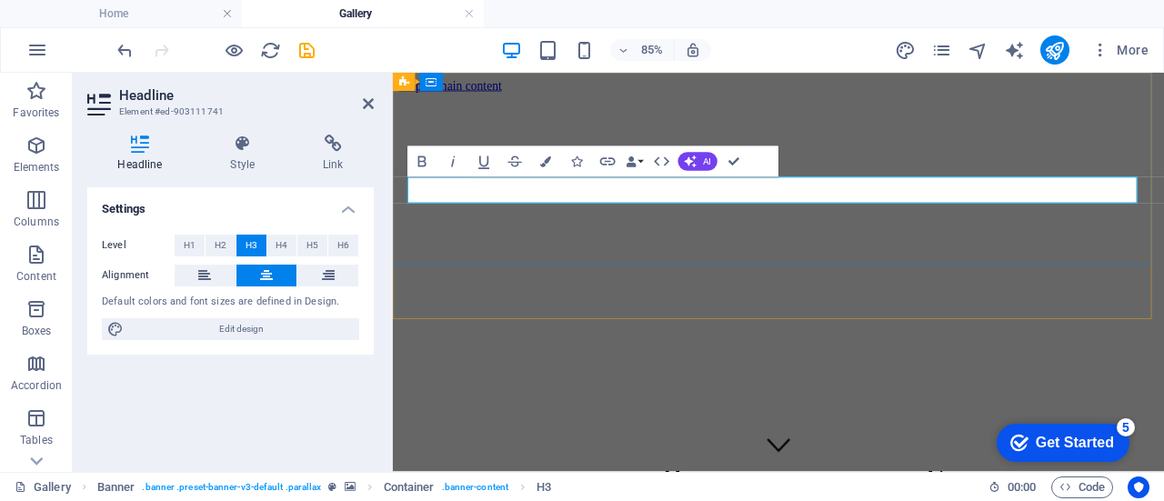
drag, startPoint x: 738, startPoint y: 213, endPoint x: 961, endPoint y: 216, distance: 222.8
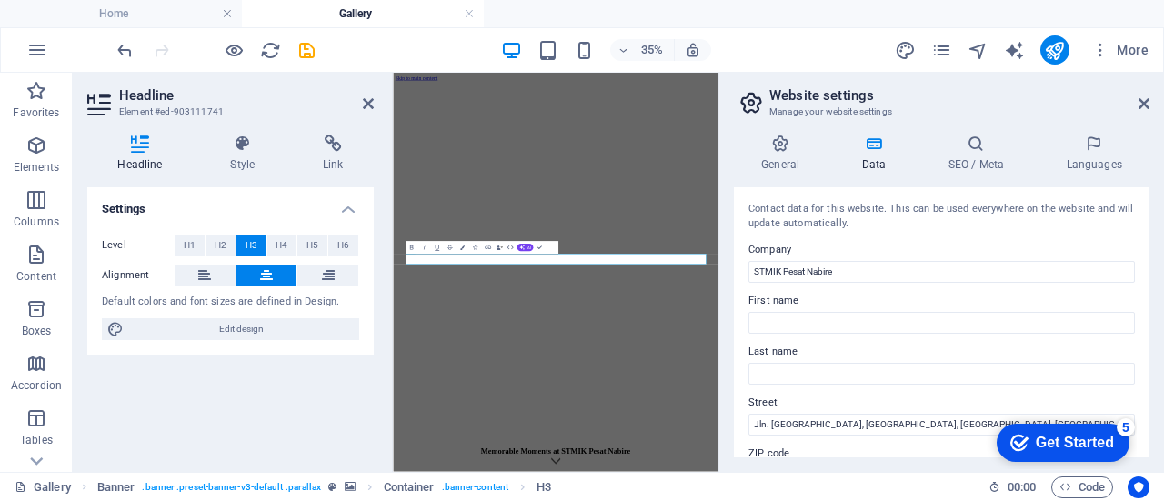
scroll to position [0, 6]
click at [1145, 101] on icon at bounding box center [1143, 103] width 11 height 15
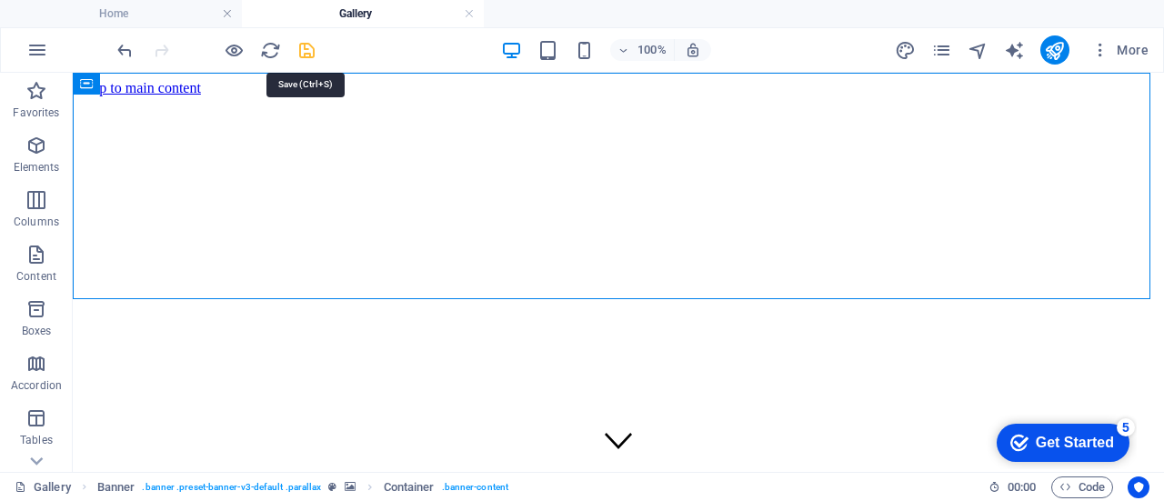
click at [302, 50] on icon "save" at bounding box center [306, 50] width 21 height 21
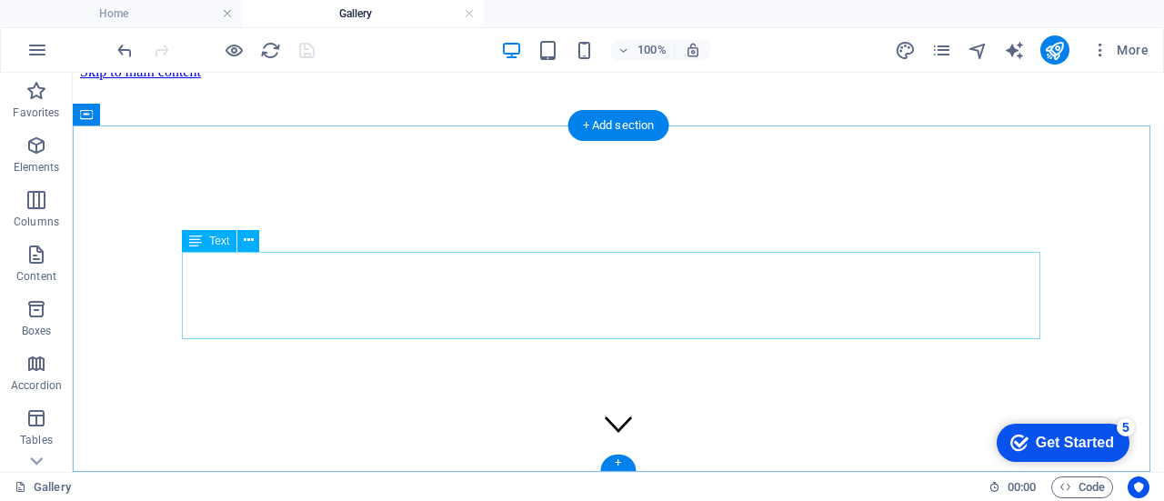
scroll to position [0, 0]
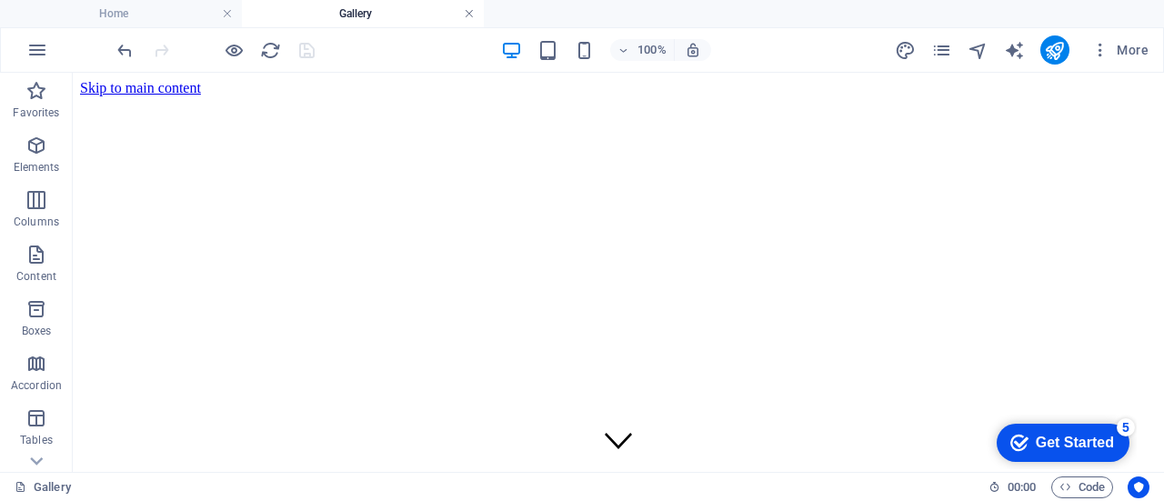
click at [469, 15] on link at bounding box center [469, 13] width 11 height 17
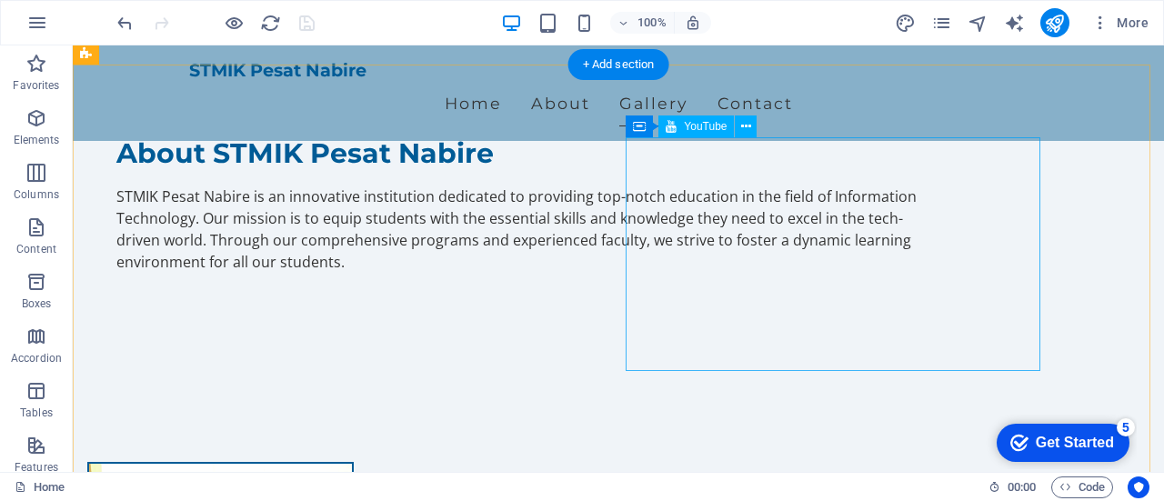
scroll to position [1457, 0]
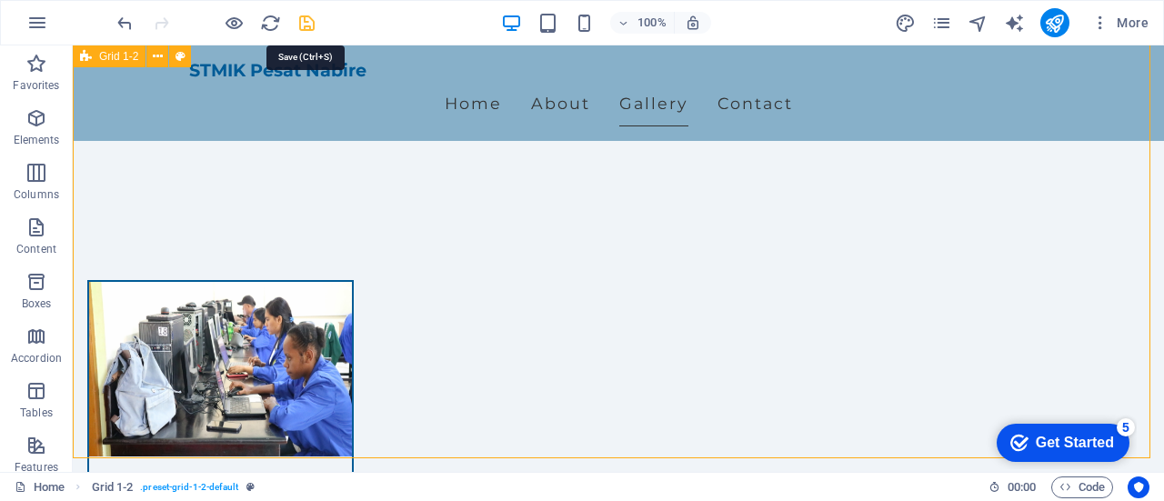
click at [305, 15] on icon "save" at bounding box center [306, 23] width 21 height 21
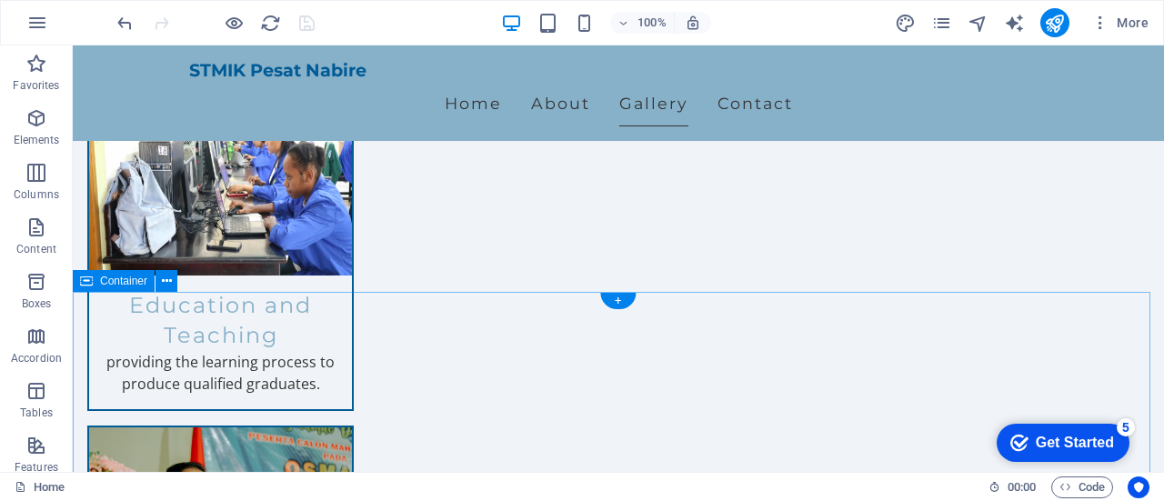
scroll to position [1639, 0]
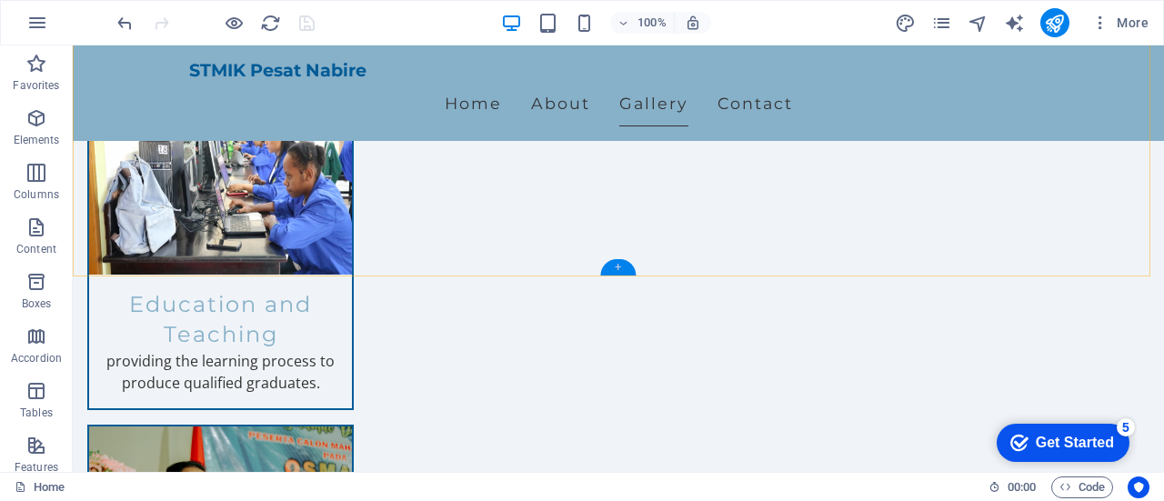
click at [613, 268] on div "+" at bounding box center [617, 267] width 35 height 16
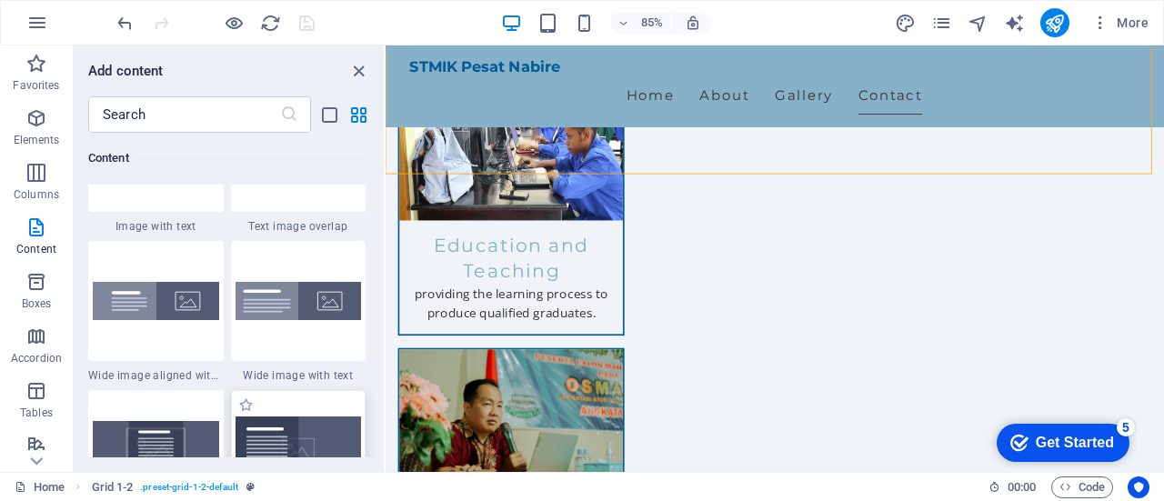
scroll to position [3545, 0]
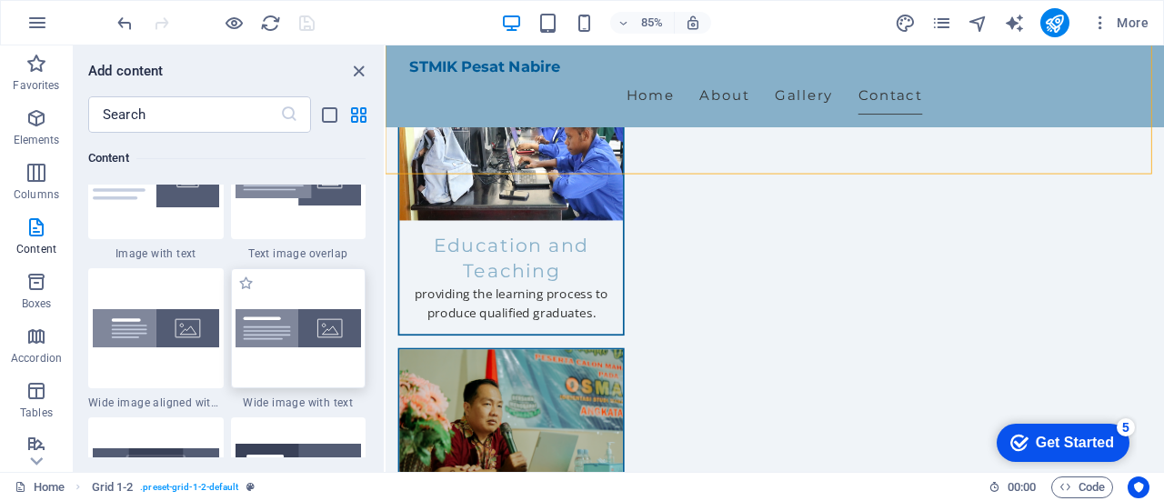
click at [268, 337] on img at bounding box center [298, 328] width 126 height 38
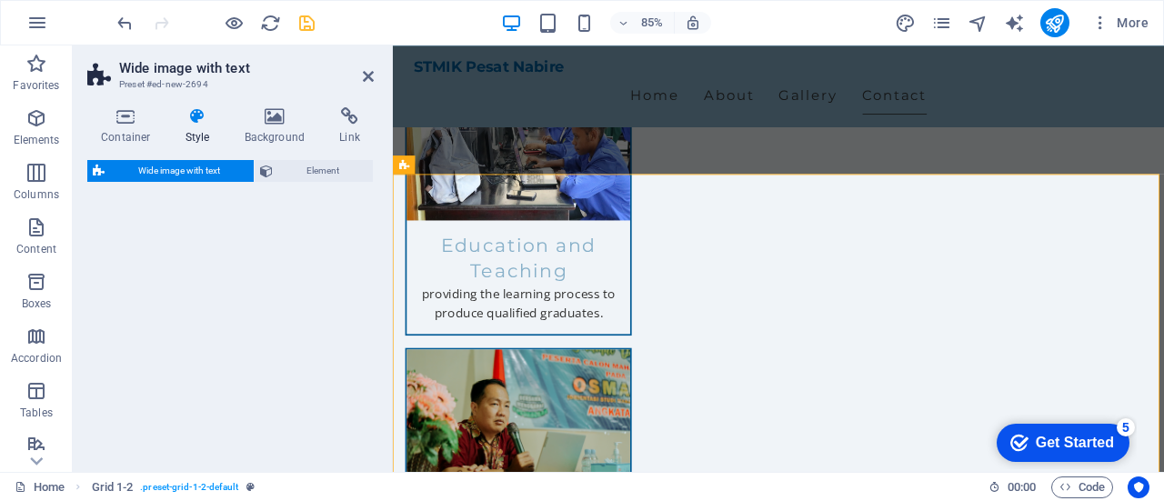
select select "%"
select select "rem"
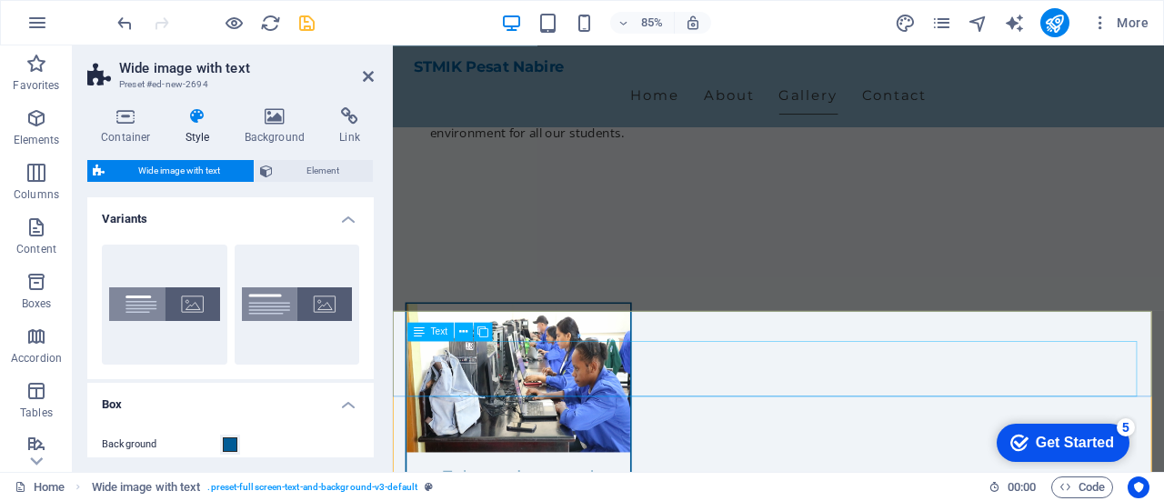
scroll to position [1628, 0]
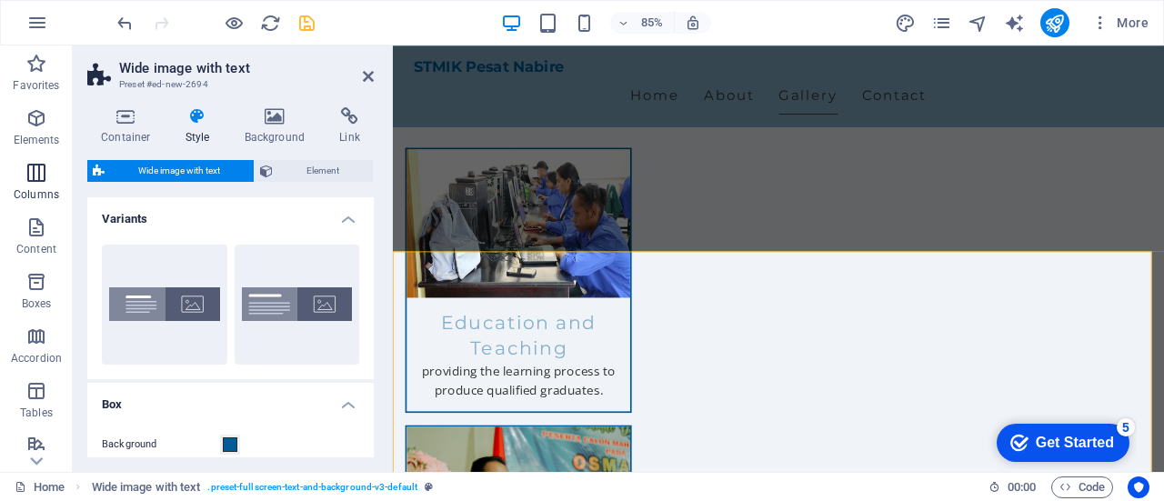
click at [45, 181] on icon "button" at bounding box center [36, 173] width 22 height 22
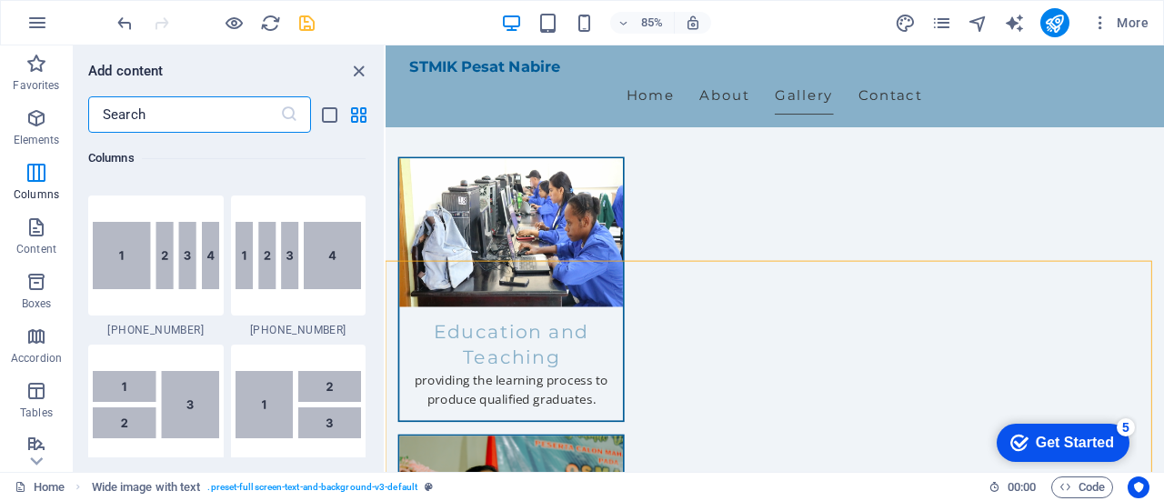
scroll to position [2264, 0]
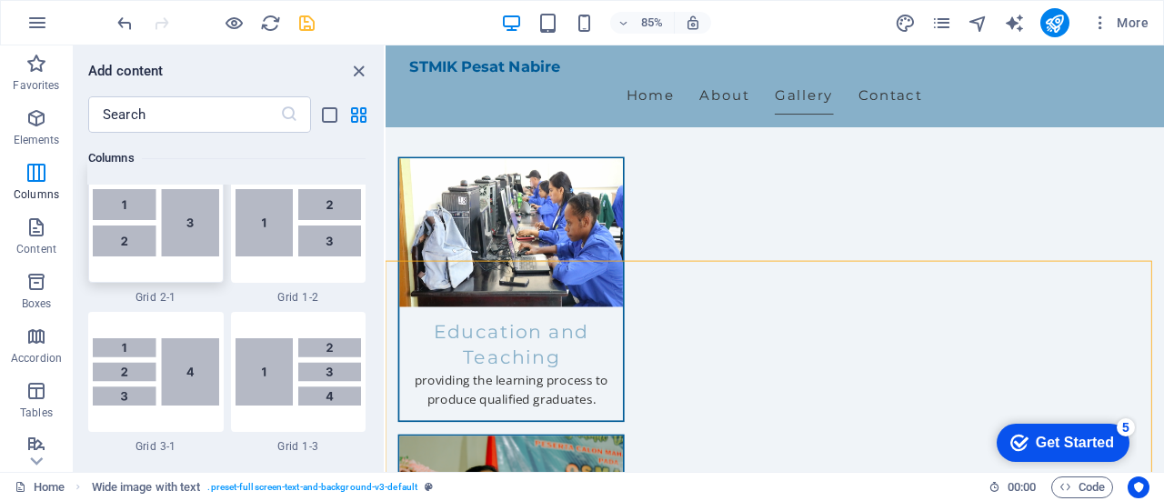
click at [184, 226] on img at bounding box center [156, 222] width 126 height 67
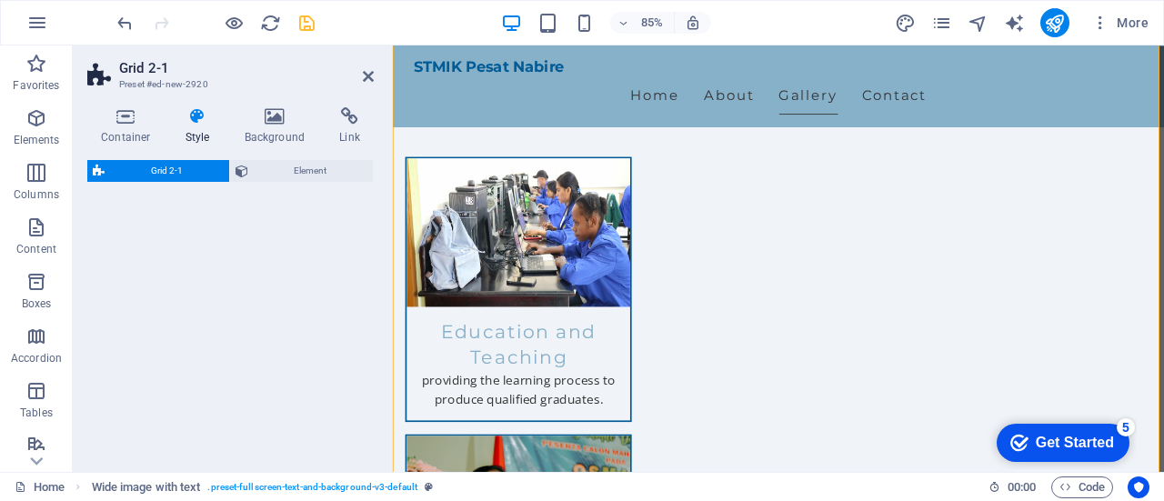
scroll to position [2189, 0]
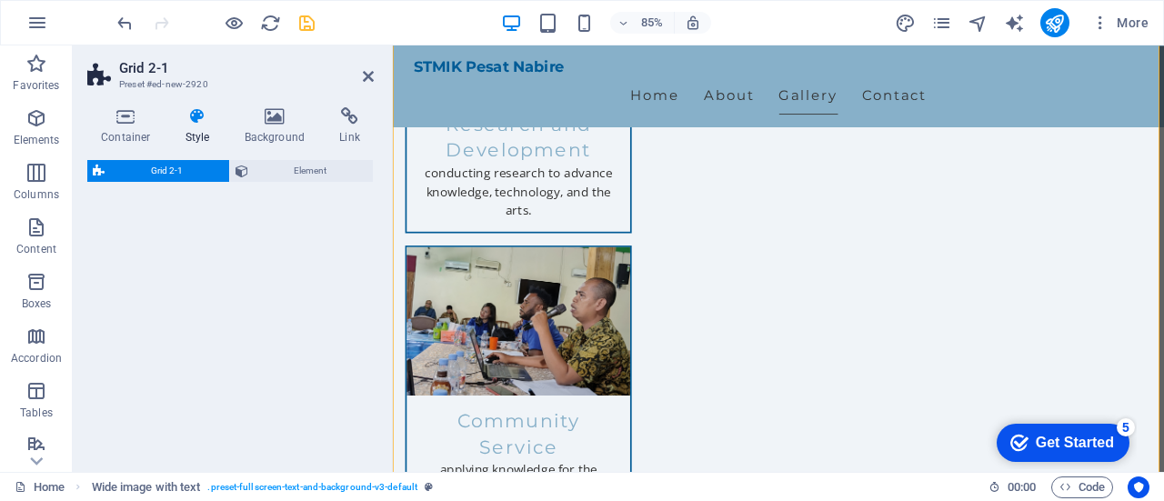
select select "rem"
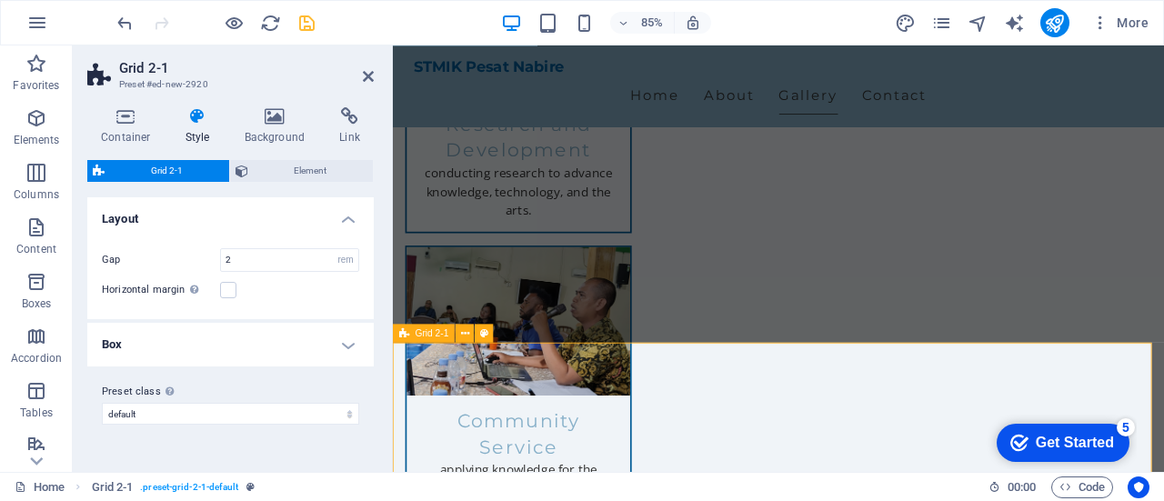
scroll to position [1826, 0]
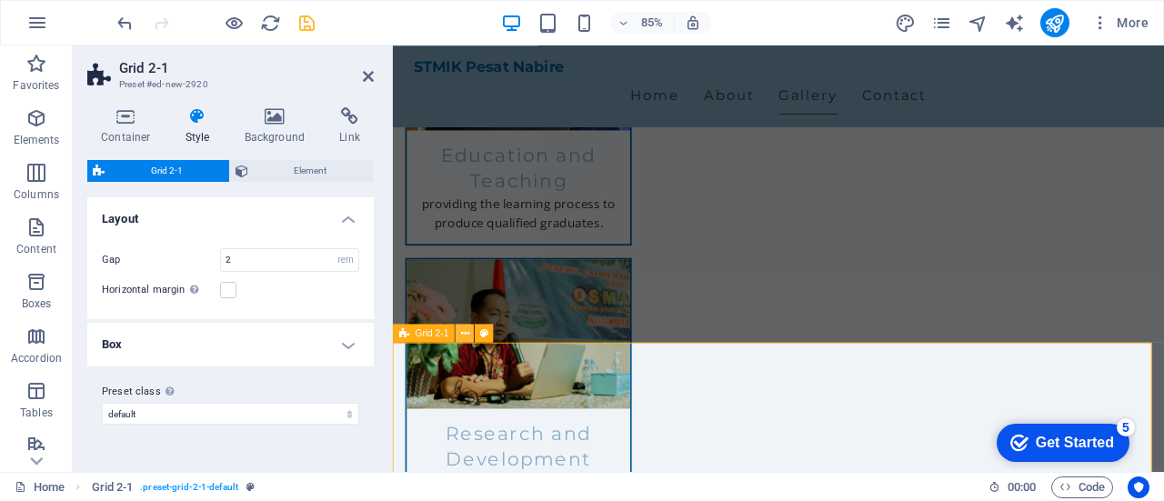
click at [466, 335] on icon at bounding box center [465, 333] width 8 height 16
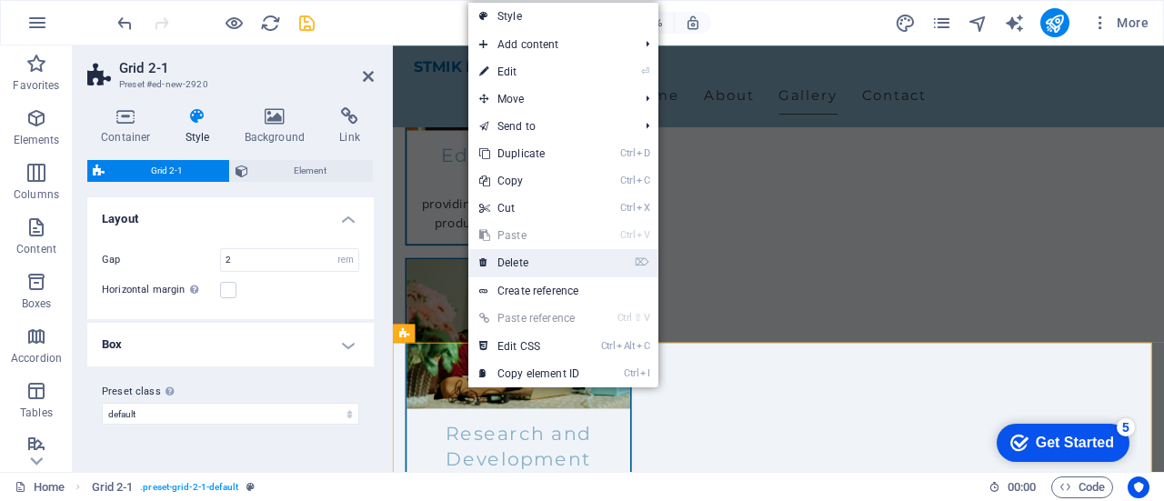
click at [519, 259] on link "⌦ Delete" at bounding box center [529, 262] width 122 height 27
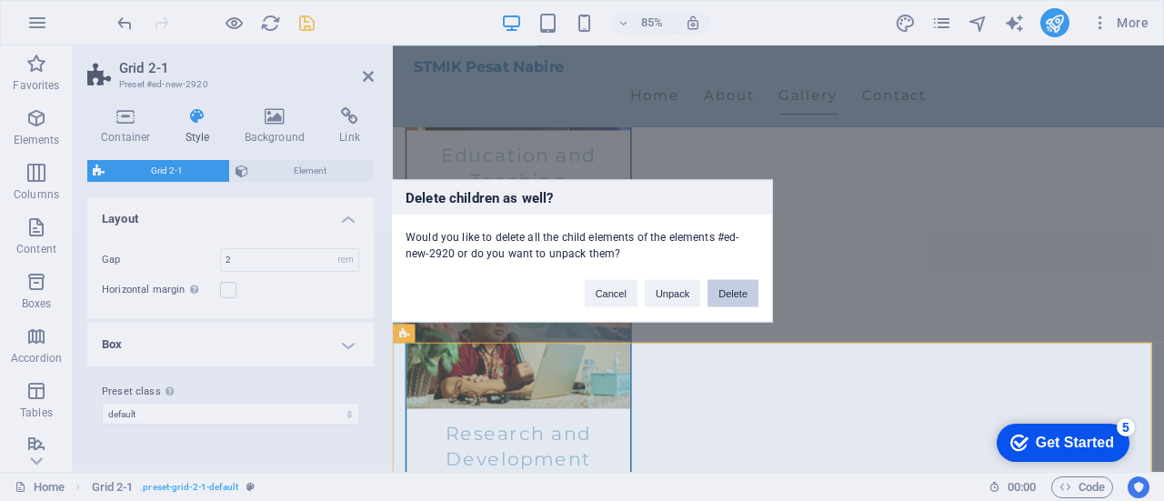
click at [727, 288] on button "Delete" at bounding box center [732, 292] width 51 height 27
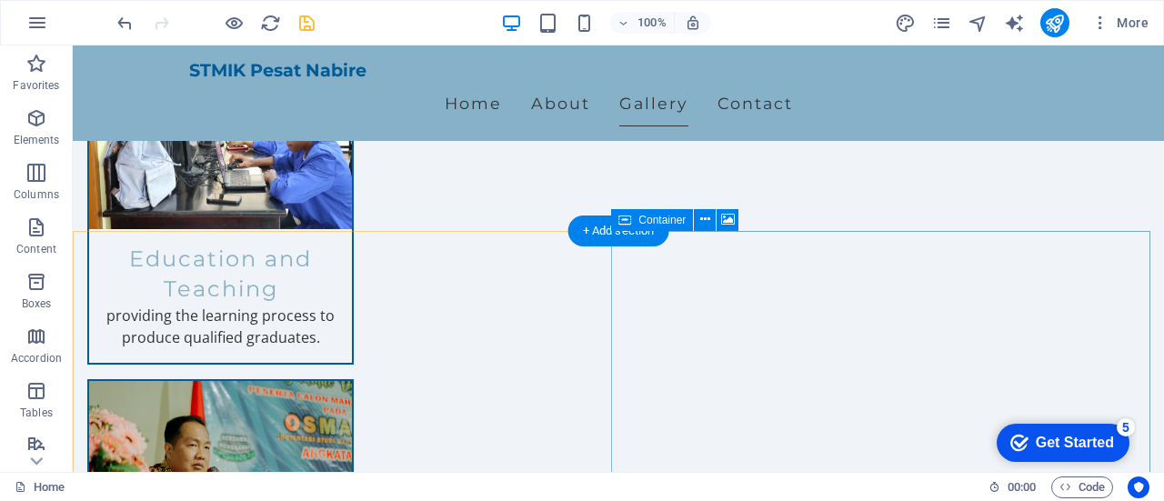
scroll to position [1735, 0]
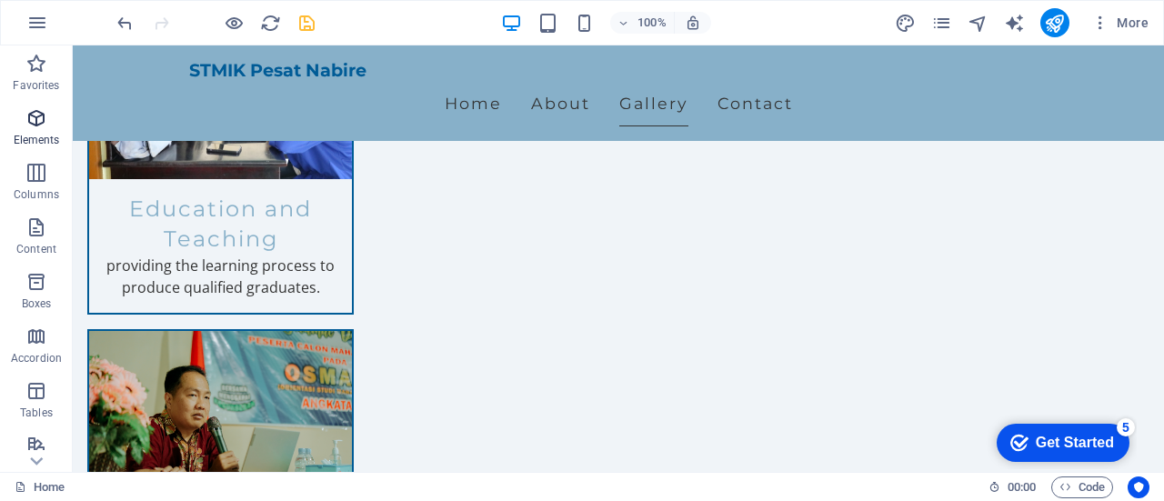
click at [39, 125] on icon "button" at bounding box center [36, 118] width 22 height 22
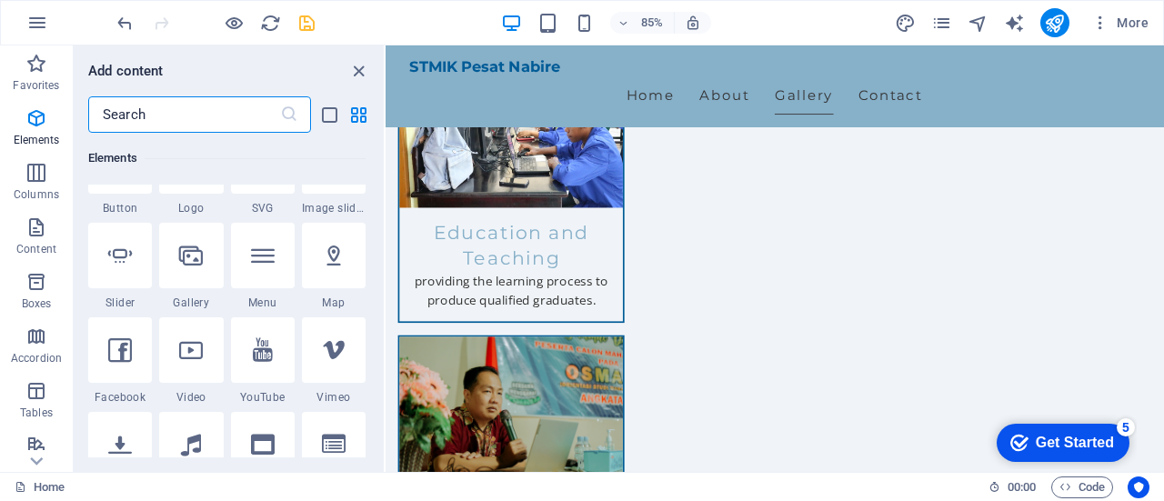
scroll to position [466, 0]
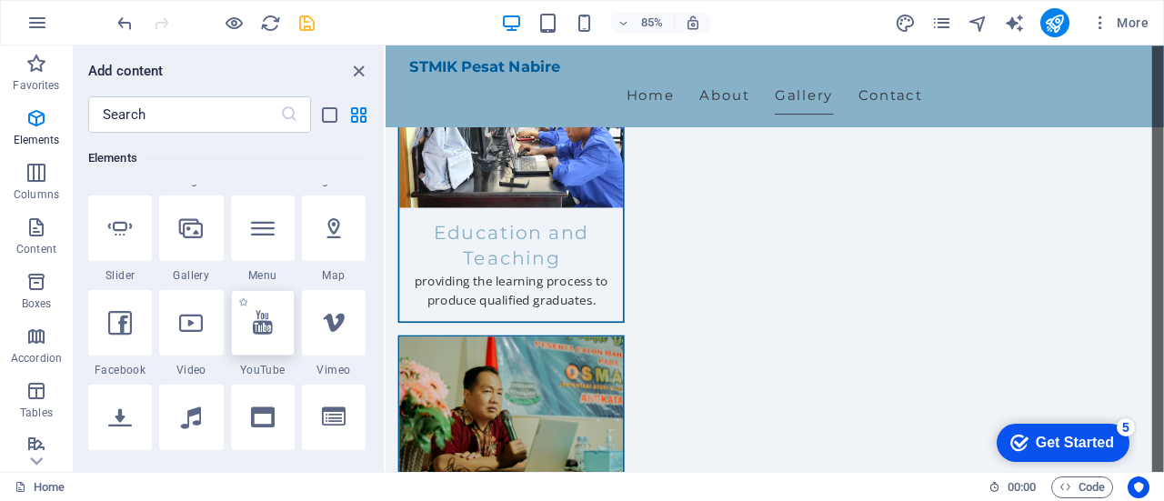
select select "ar16_9"
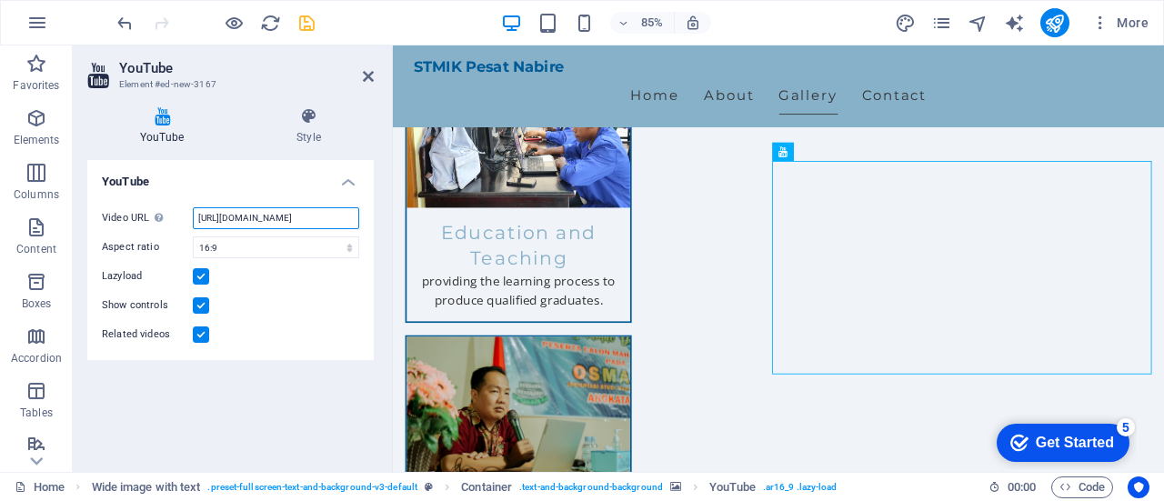
click at [284, 219] on input "[URL][DOMAIN_NAME]" at bounding box center [276, 218] width 166 height 22
paste input "DQuV-AKMlD8"
type input "https://www.youtube.com/watch?v=DQuV-AKMlD8"
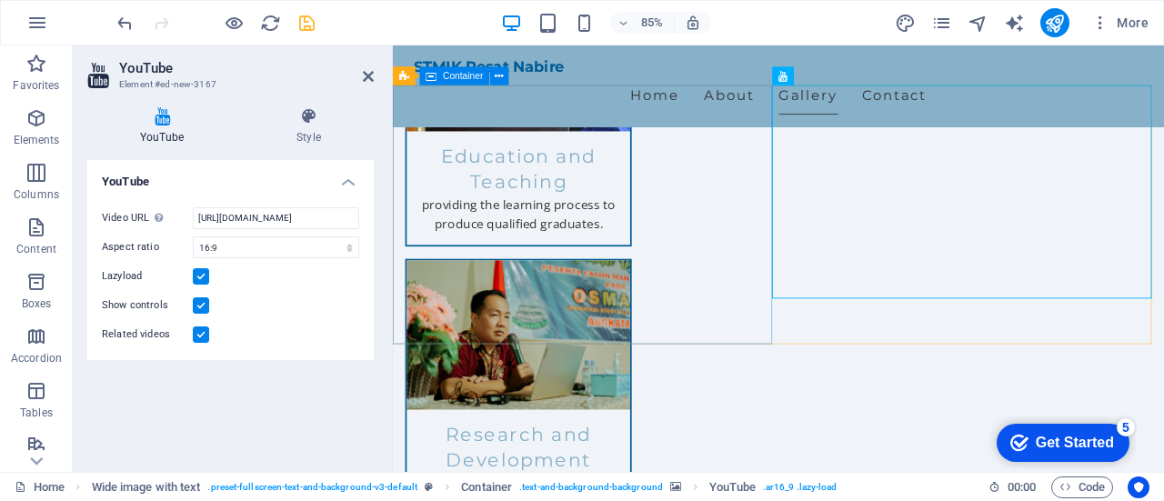
scroll to position [1735, 0]
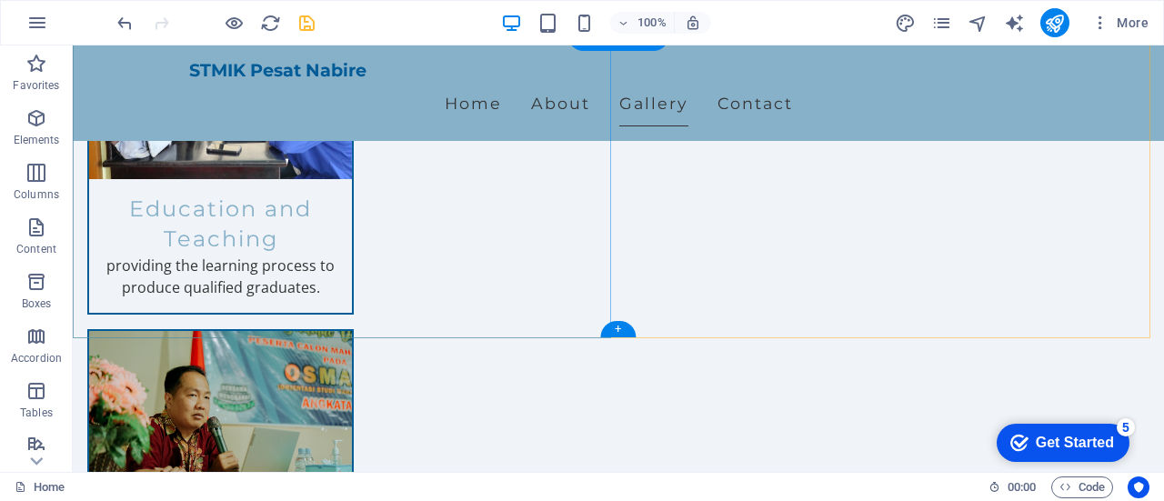
scroll to position [1916, 0]
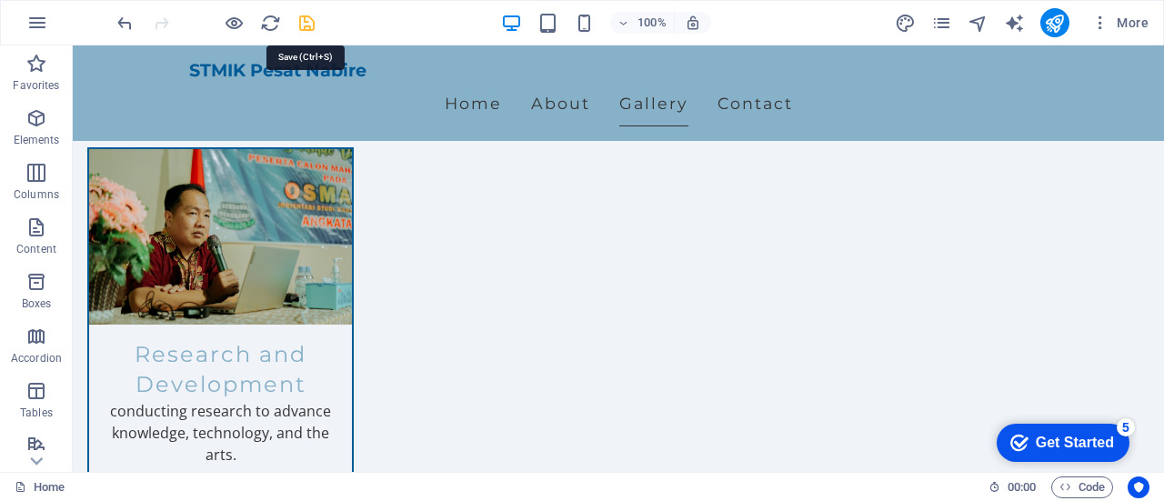
click at [303, 19] on icon "save" at bounding box center [306, 23] width 21 height 21
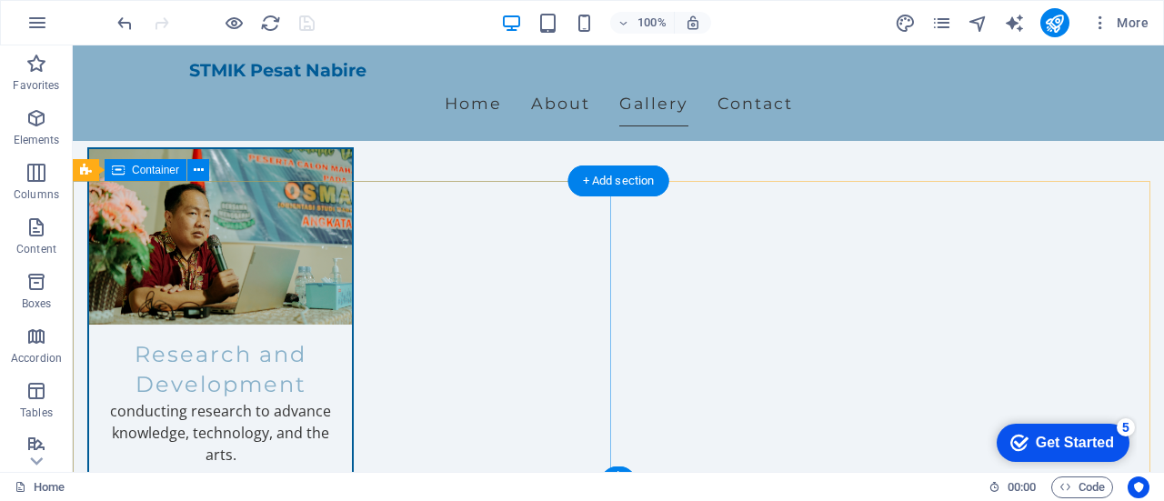
scroll to position [1735, 0]
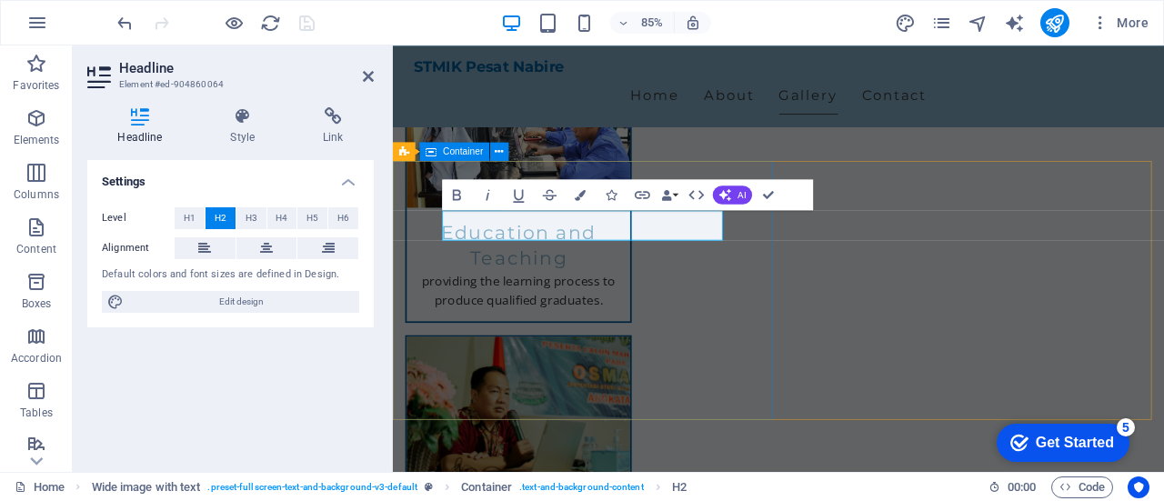
drag, startPoint x: 574, startPoint y: 258, endPoint x: 457, endPoint y: 260, distance: 116.4
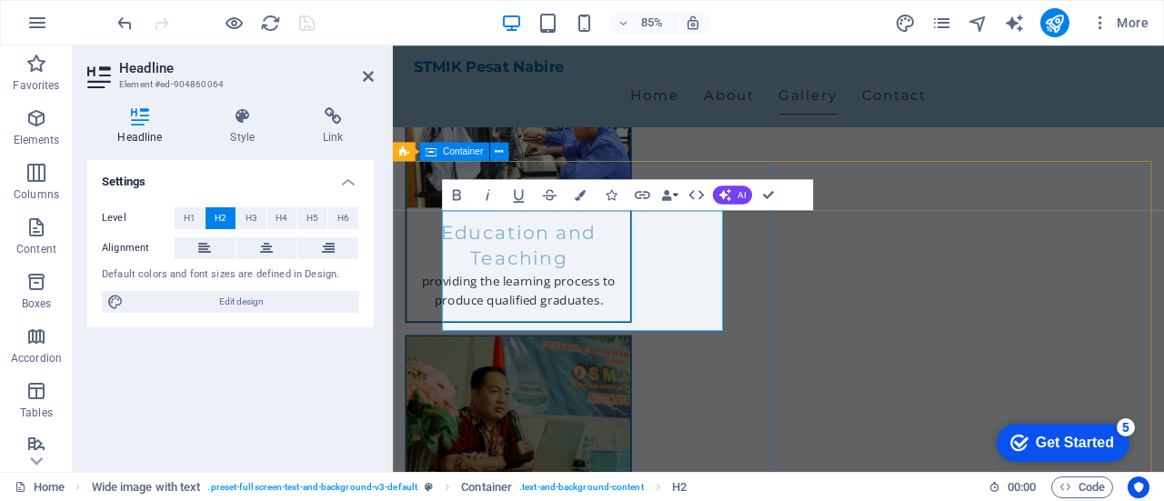
scroll to position [760, 2]
drag, startPoint x: 456, startPoint y: 257, endPoint x: 707, endPoint y: 362, distance: 271.8
click at [677, 196] on button "Data Bindings" at bounding box center [669, 194] width 22 height 31
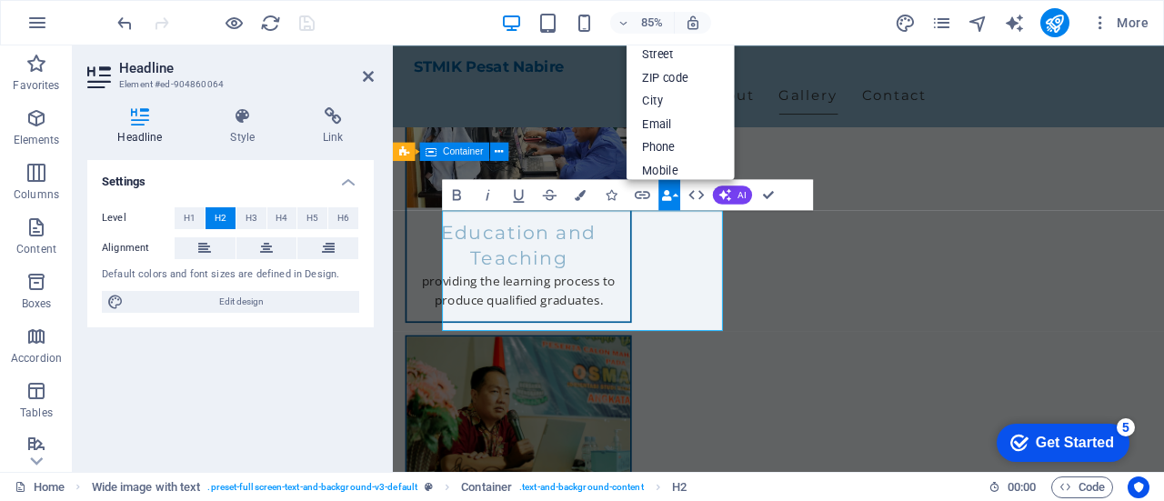
click at [677, 196] on button "Data Bindings" at bounding box center [669, 194] width 22 height 31
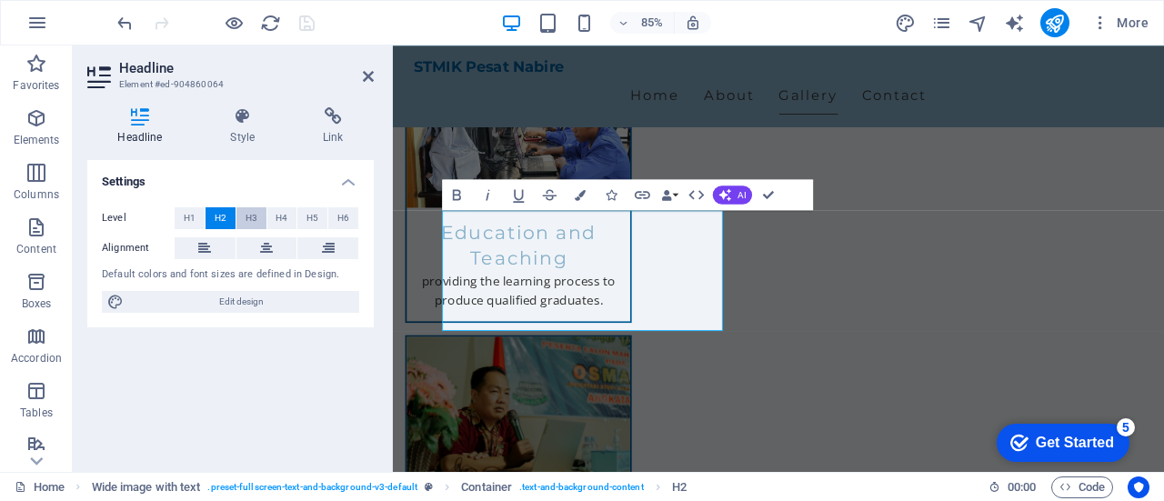
click at [251, 223] on span "H3" at bounding box center [251, 218] width 12 height 22
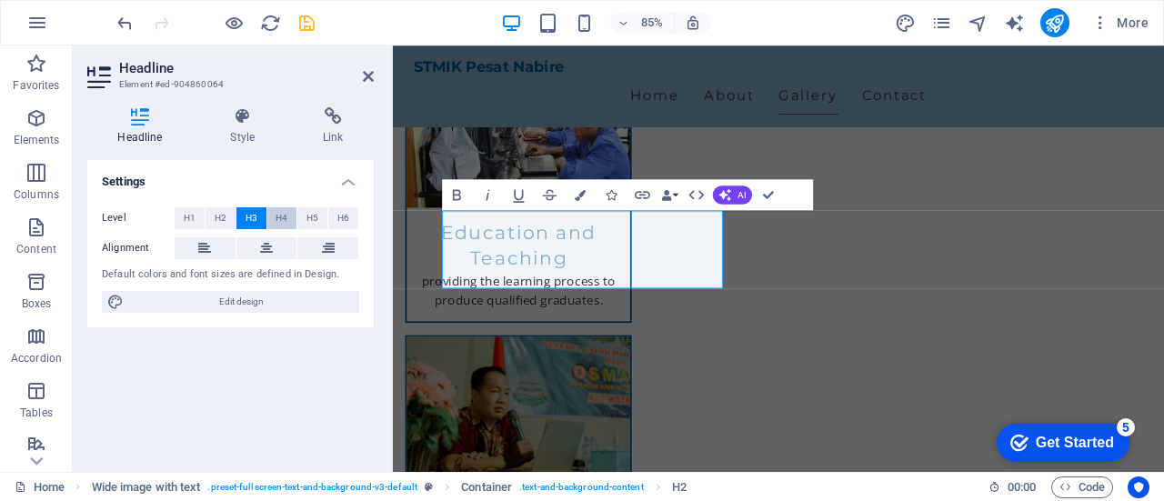
click at [278, 219] on span "H4" at bounding box center [281, 218] width 12 height 22
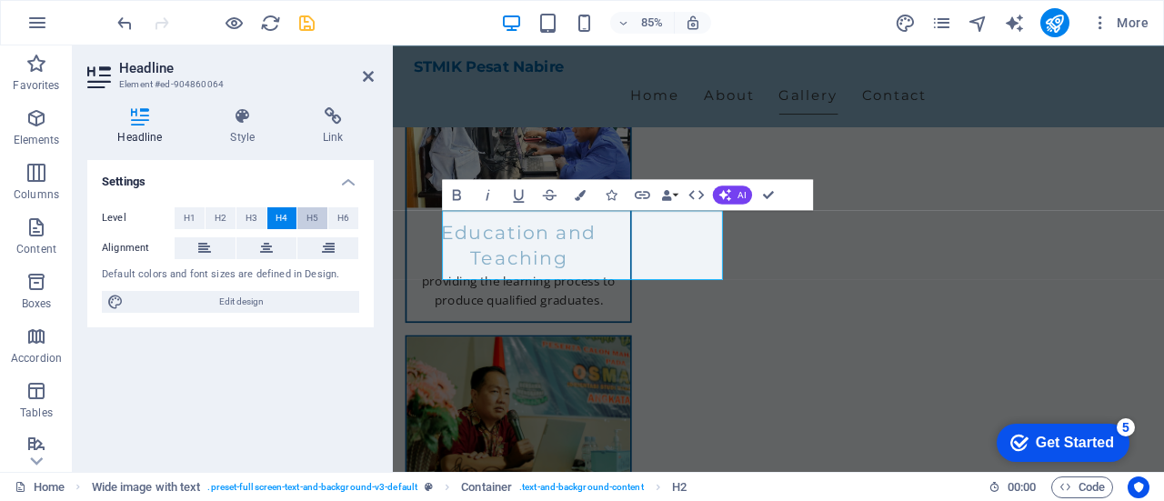
click at [311, 218] on span "H5" at bounding box center [312, 218] width 12 height 22
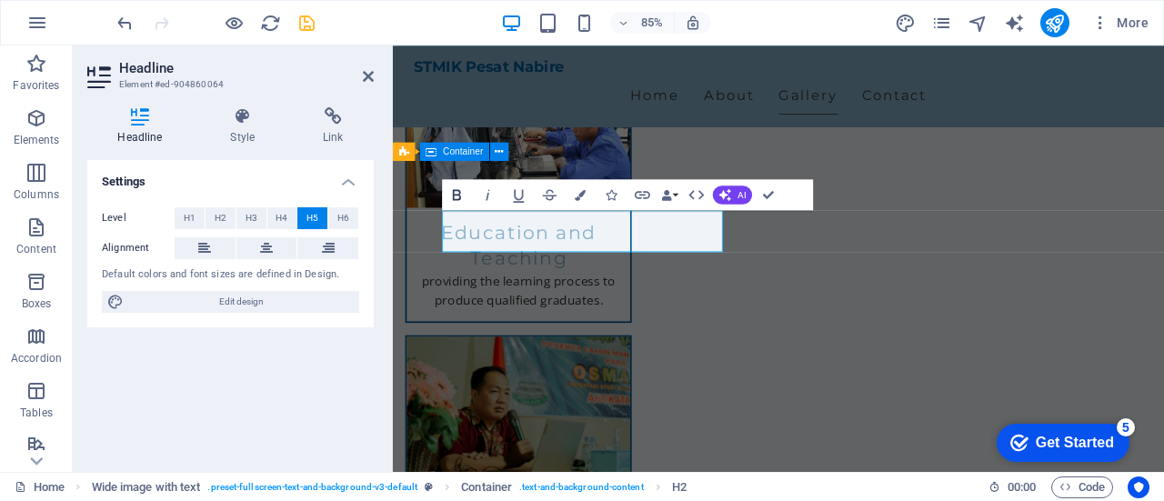
click at [453, 193] on icon "button" at bounding box center [457, 194] width 8 height 11
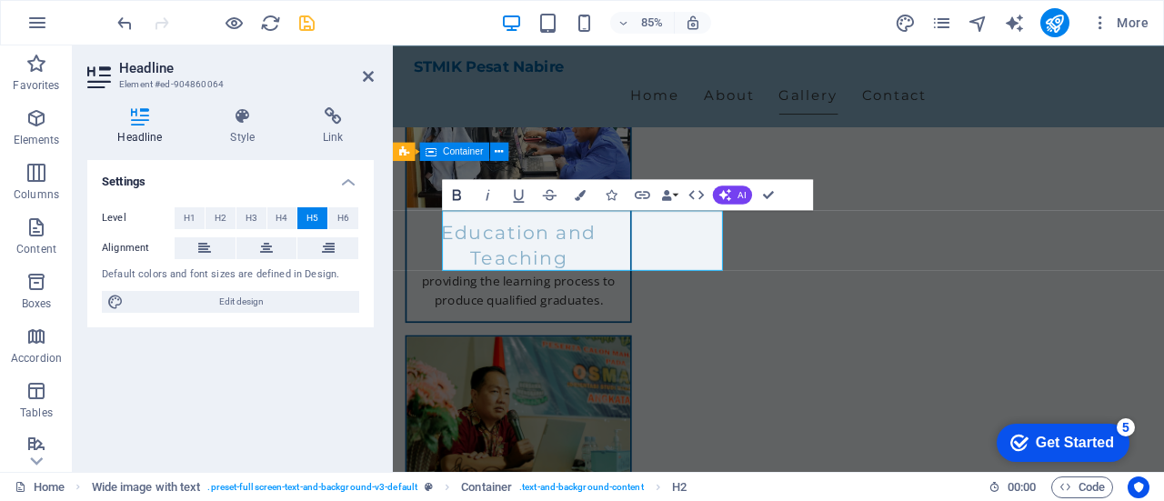
click at [453, 193] on icon "button" at bounding box center [457, 194] width 8 height 11
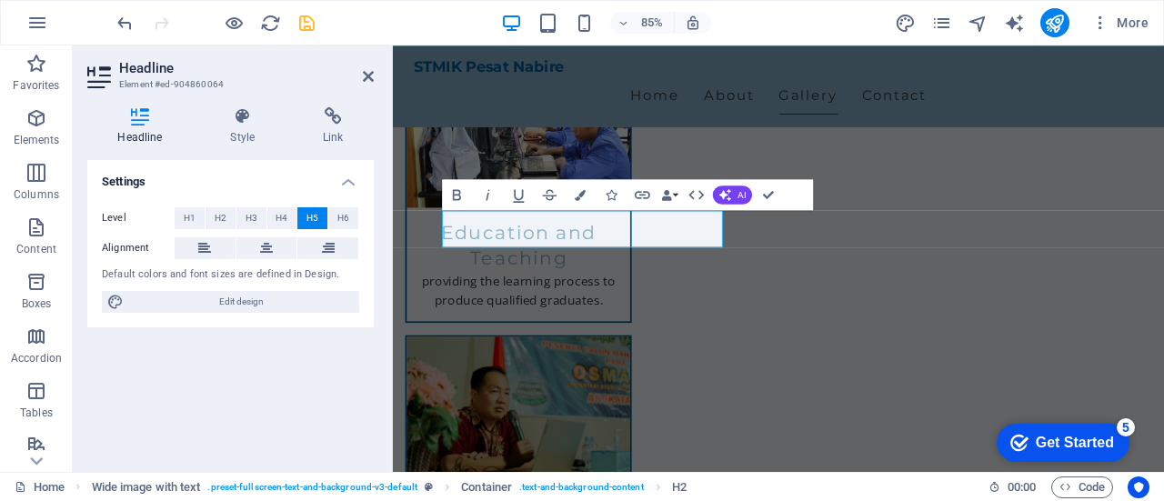
click at [313, 214] on span "H5" at bounding box center [312, 218] width 12 height 22
drag, startPoint x: 452, startPoint y: 249, endPoint x: 617, endPoint y: 271, distance: 166.9
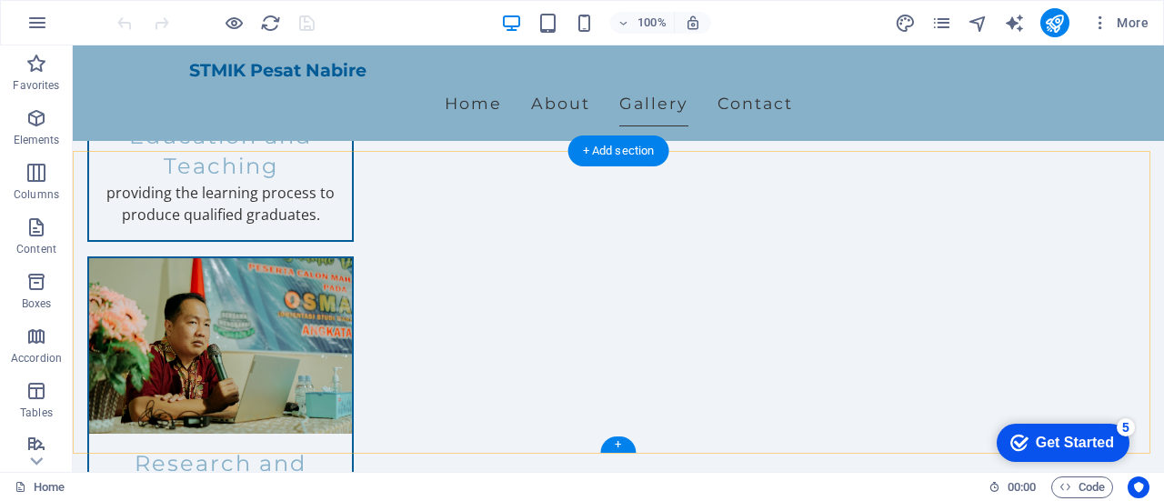
scroll to position [1727, 0]
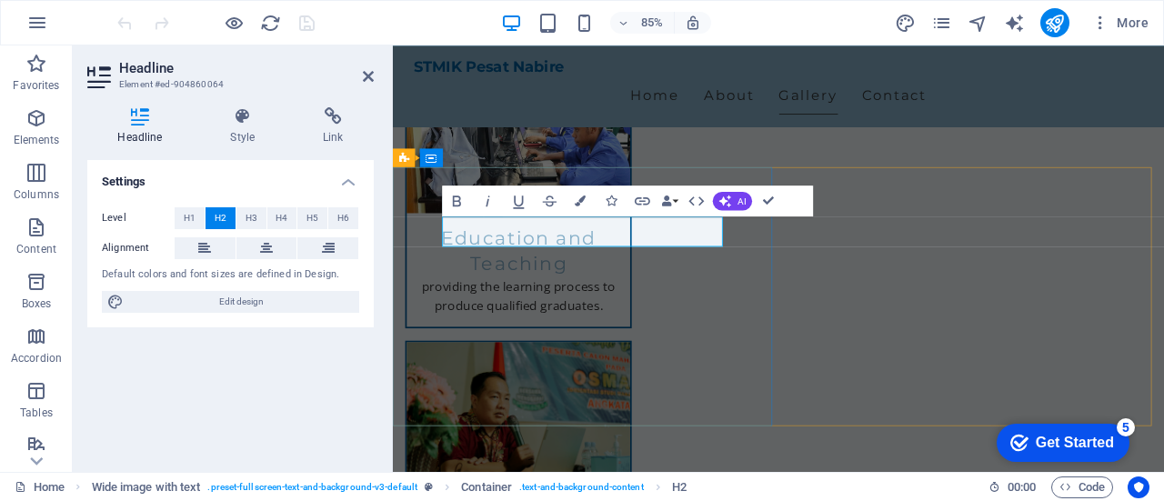
scroll to position [760, 2]
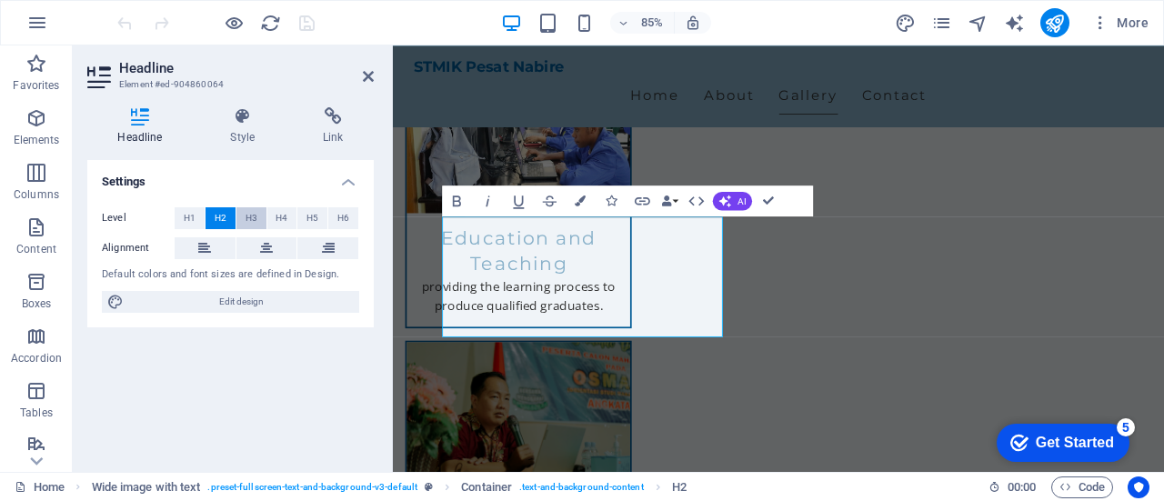
click at [248, 215] on span "H3" at bounding box center [251, 218] width 12 height 22
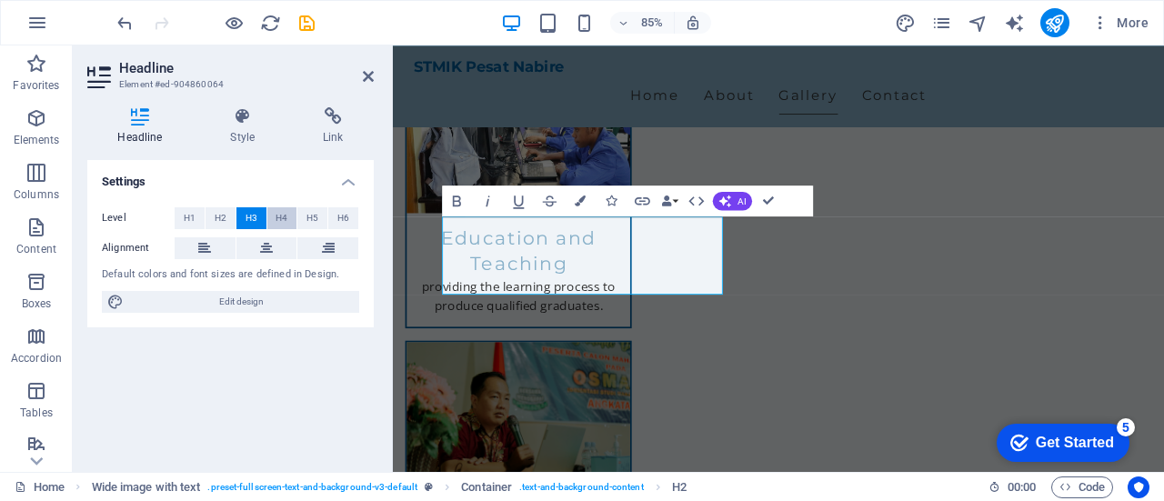
click at [281, 214] on span "H4" at bounding box center [281, 218] width 12 height 22
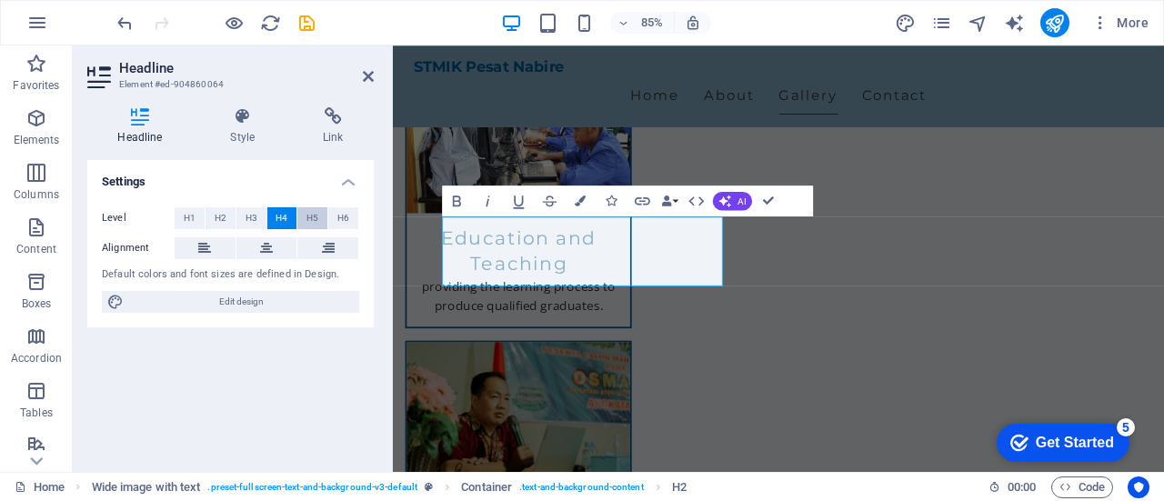
click at [308, 215] on span "H5" at bounding box center [312, 218] width 12 height 22
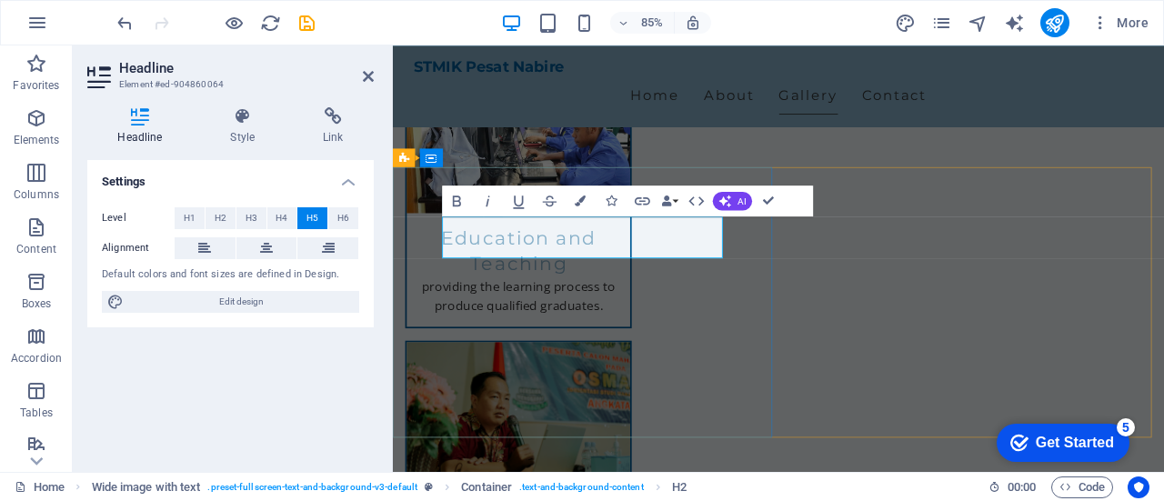
drag, startPoint x: 455, startPoint y: 255, endPoint x: 765, endPoint y: 285, distance: 310.5
click at [456, 198] on icon "button" at bounding box center [456, 201] width 18 height 18
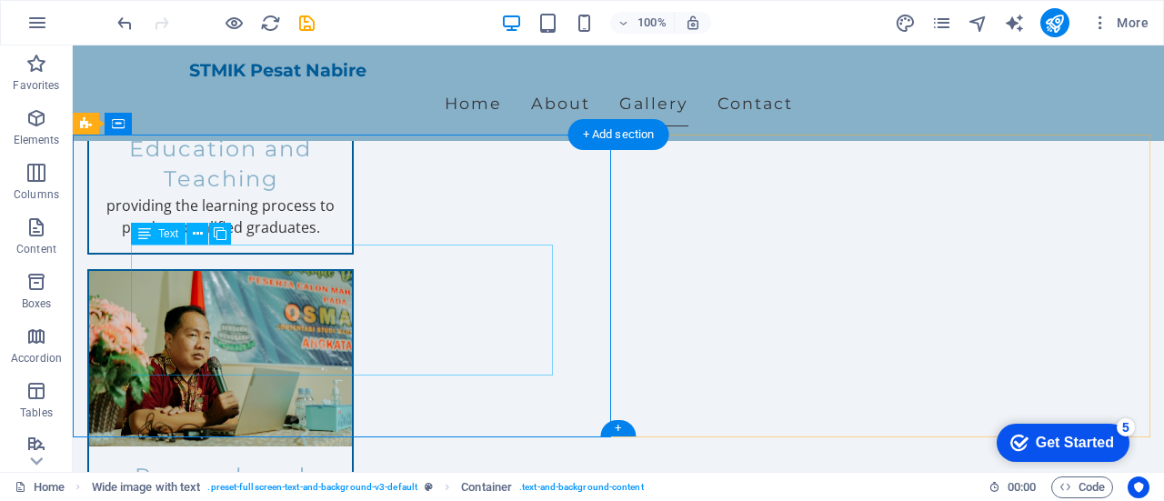
scroll to position [1818, 0]
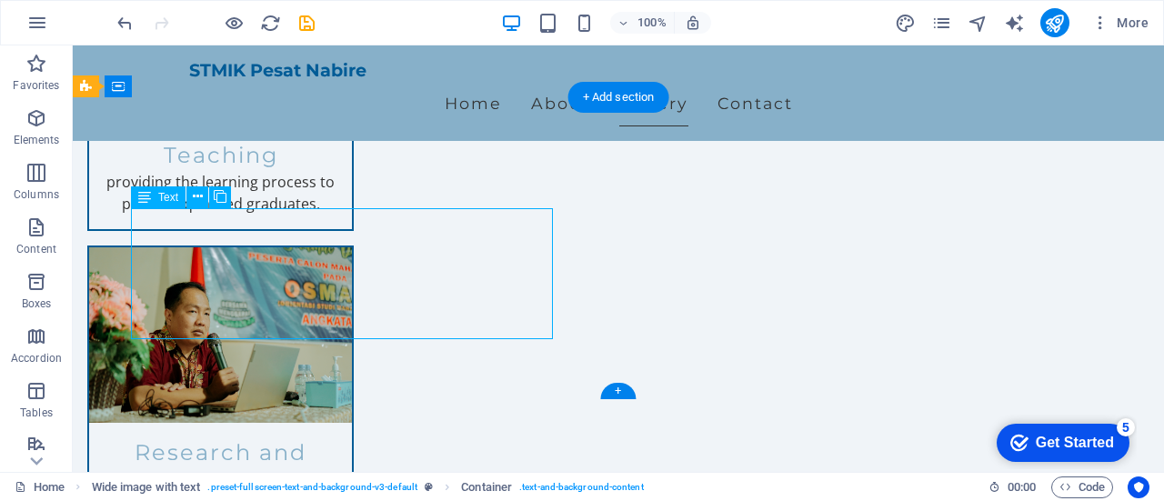
drag, startPoint x: 279, startPoint y: 244, endPoint x: 284, endPoint y: 295, distance: 51.1
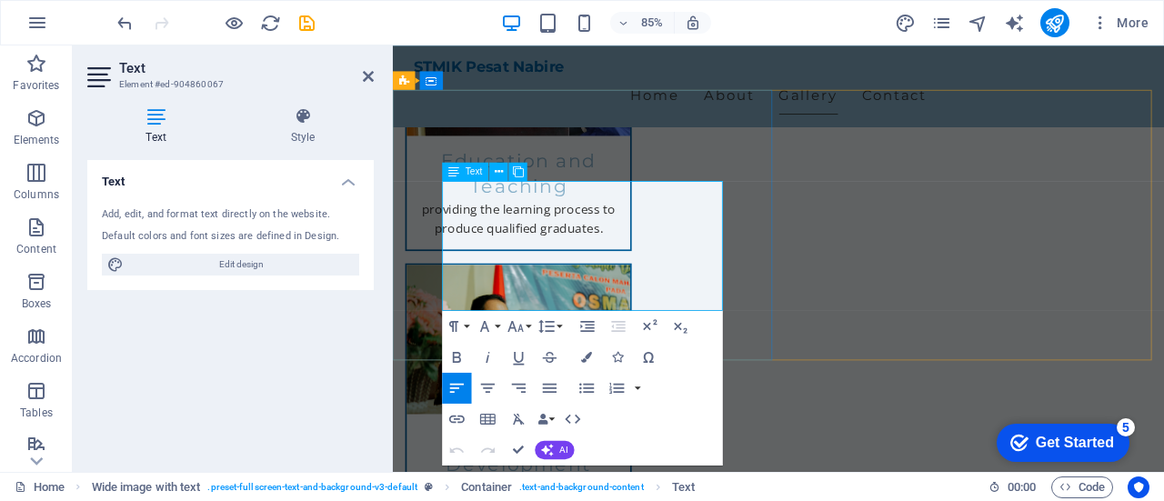
drag, startPoint x: 452, startPoint y: 218, endPoint x: 721, endPoint y: 341, distance: 295.8
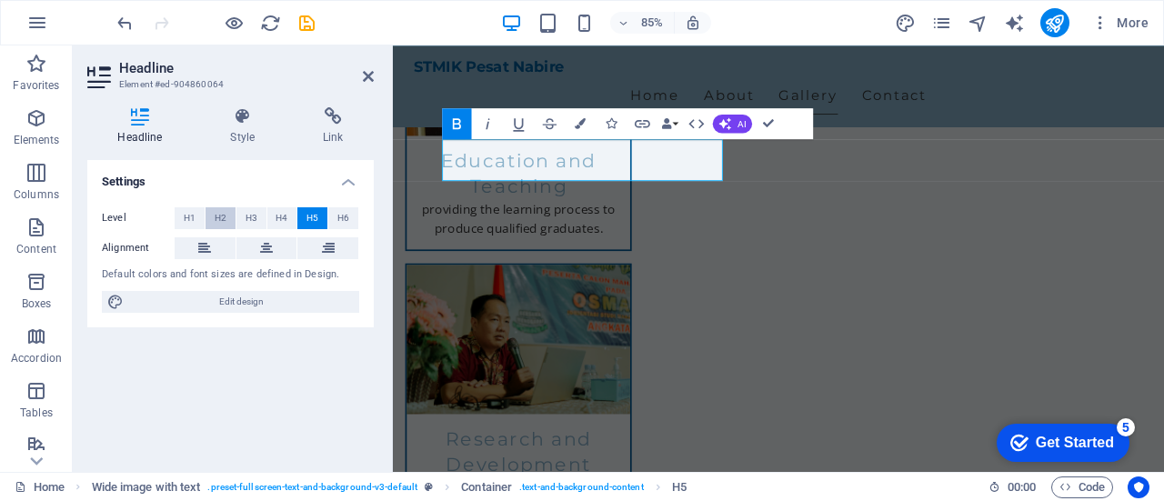
click at [218, 219] on span "H2" at bounding box center [221, 218] width 12 height 22
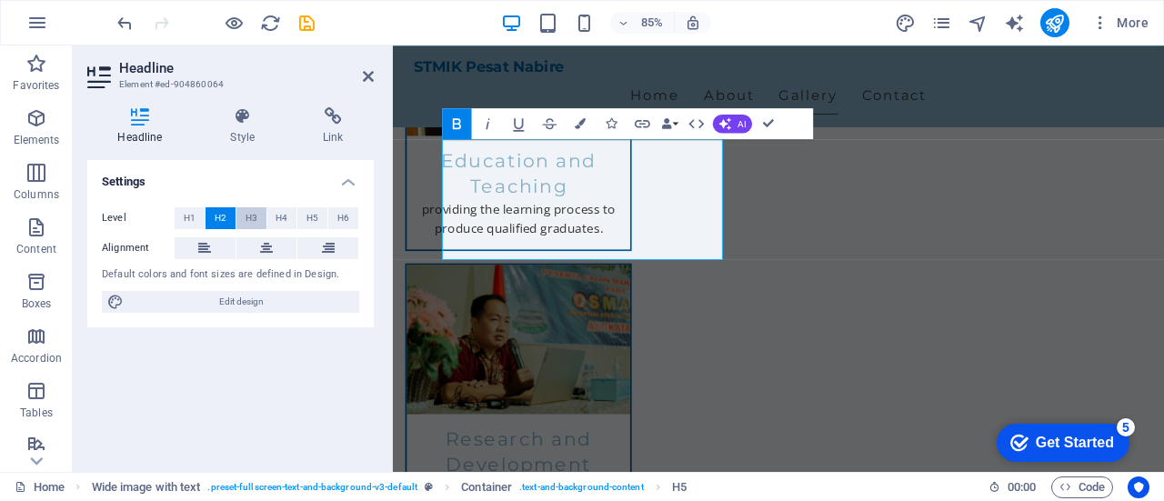
click at [245, 215] on span "H3" at bounding box center [251, 218] width 12 height 22
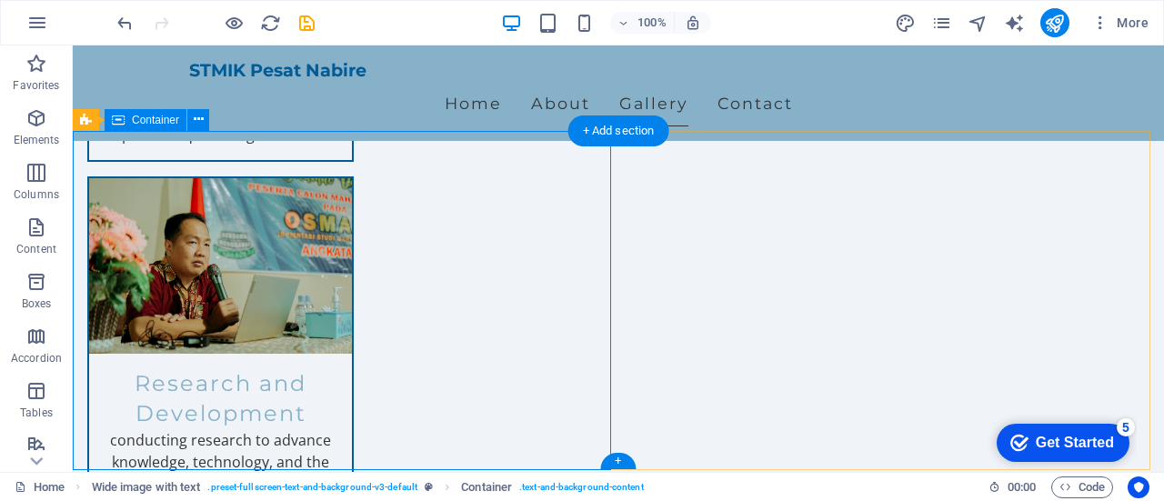
scroll to position [1909, 0]
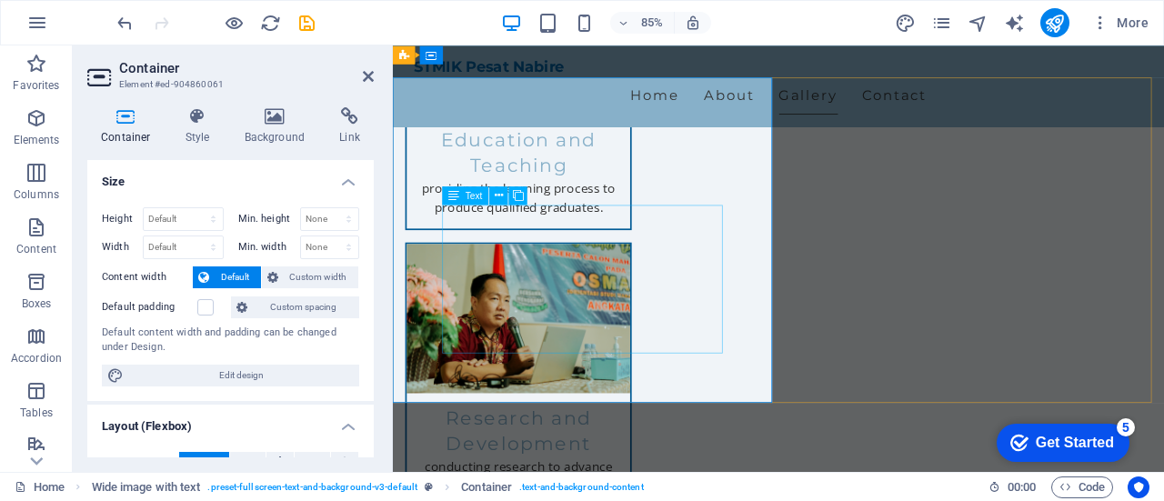
scroll to position [1818, 0]
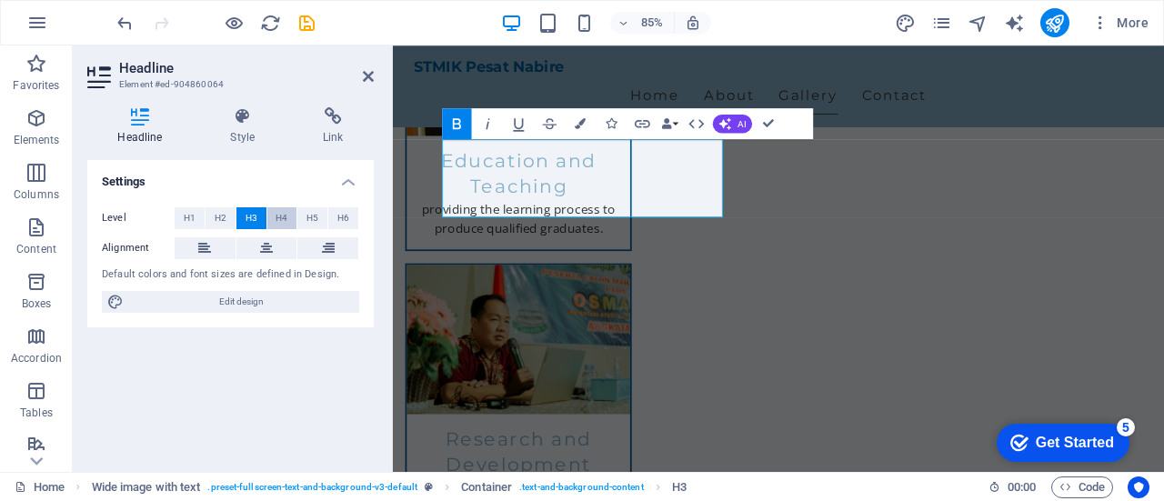
click at [282, 215] on span "H4" at bounding box center [281, 218] width 12 height 22
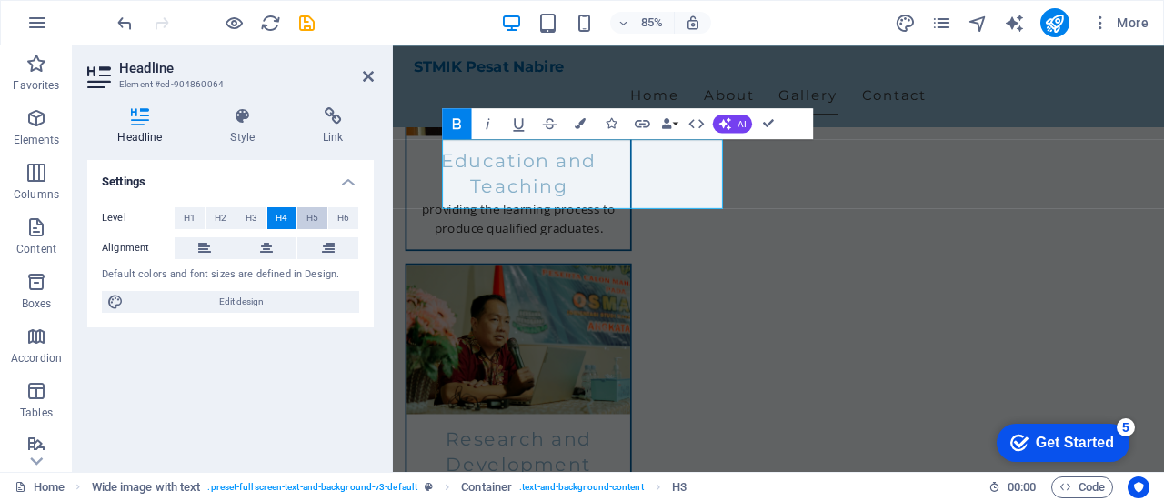
click at [309, 219] on span "H5" at bounding box center [312, 218] width 12 height 22
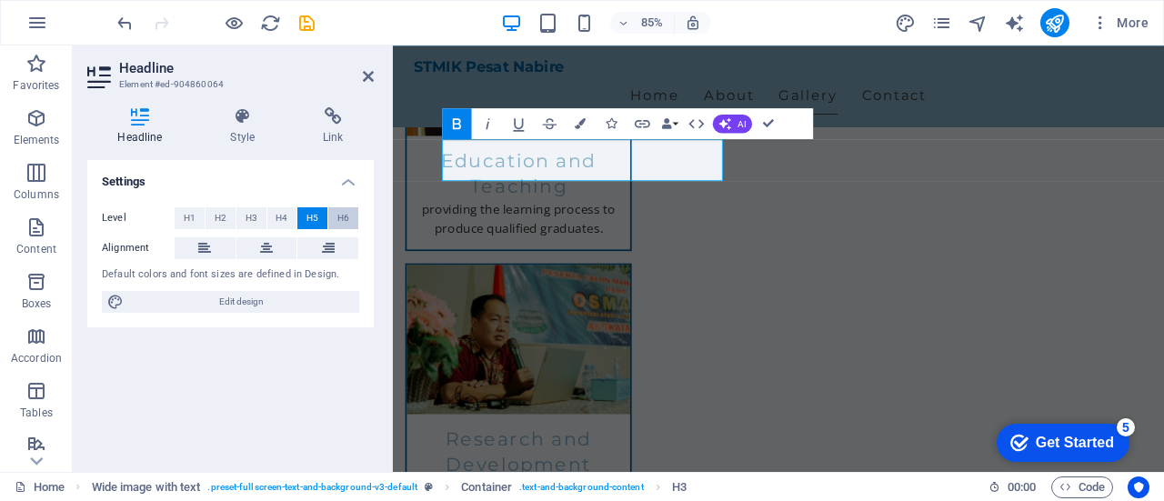
click at [340, 220] on span "H6" at bounding box center [343, 218] width 12 height 22
click at [311, 218] on span "H5" at bounding box center [312, 218] width 12 height 22
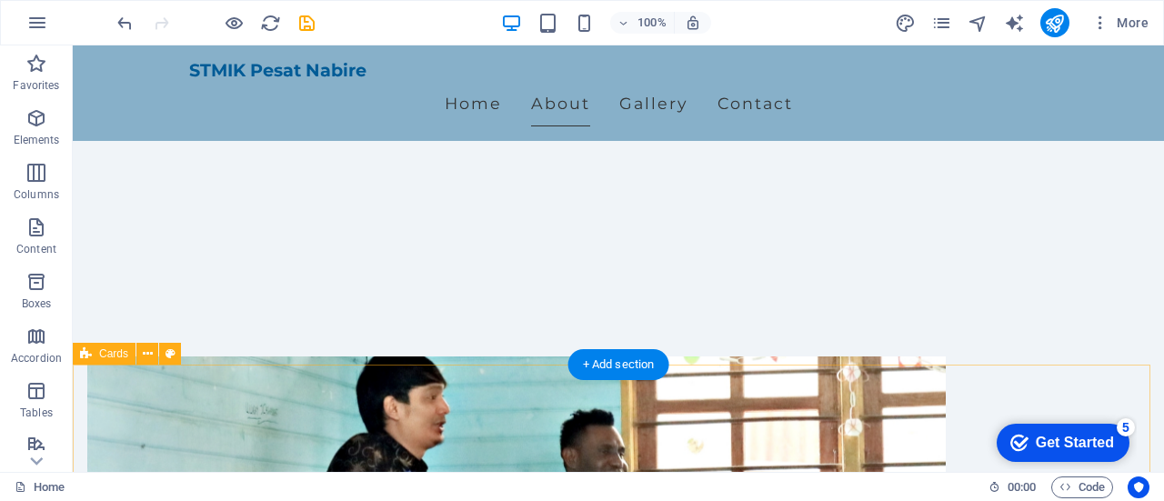
scroll to position [185, 0]
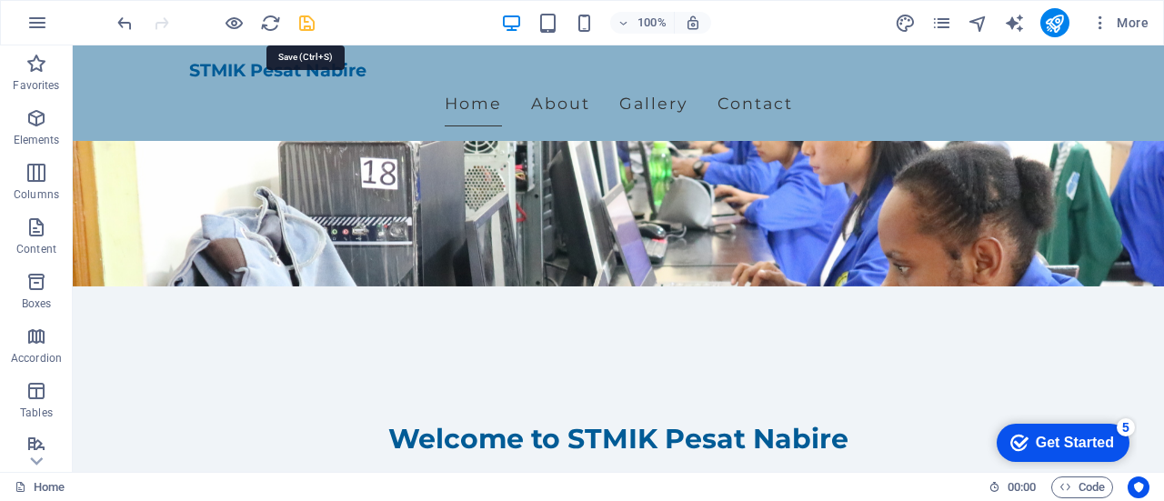
click at [305, 25] on icon "save" at bounding box center [306, 23] width 21 height 21
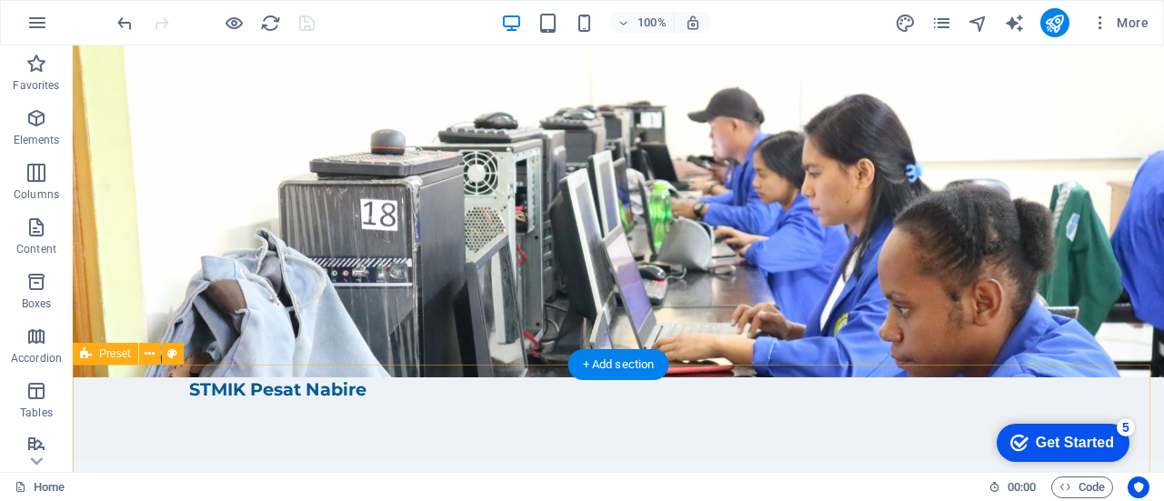
scroll to position [0, 0]
